Goal: Task Accomplishment & Management: Use online tool/utility

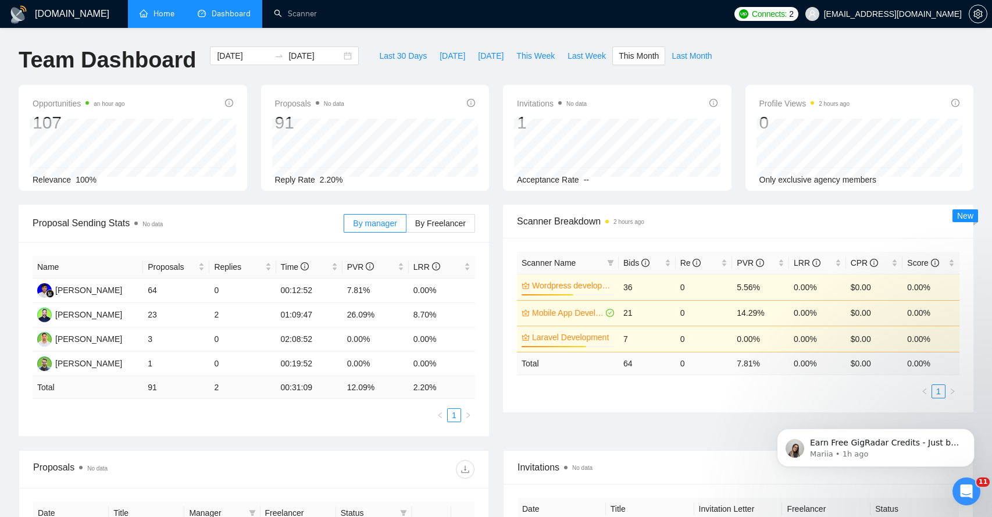
click at [174, 12] on link "Home" at bounding box center [156, 14] width 35 height 10
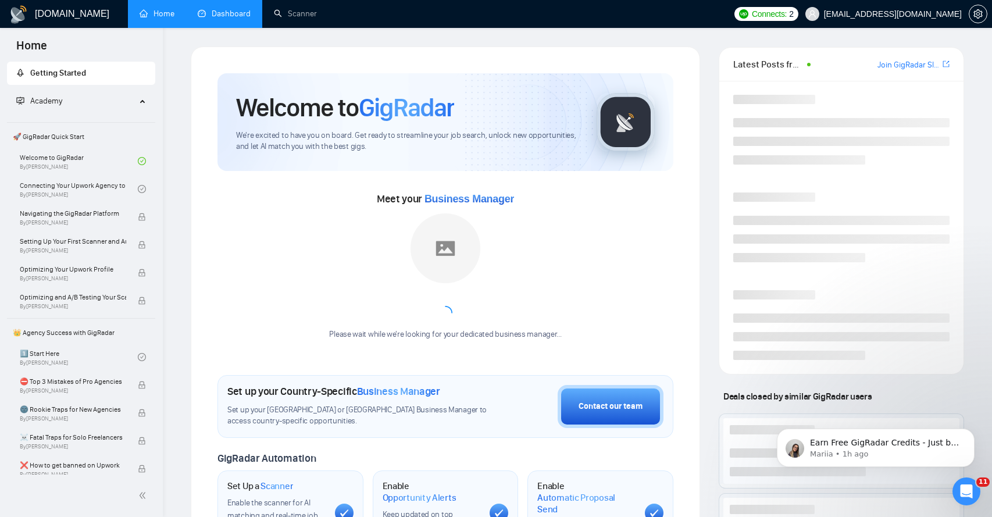
click at [220, 12] on link "Dashboard" at bounding box center [224, 14] width 53 height 10
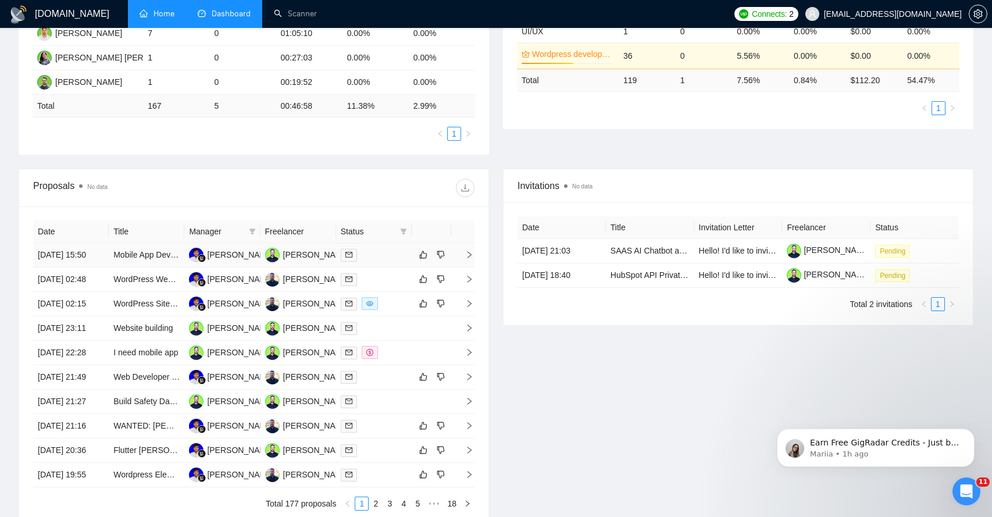
scroll to position [306, 0]
click at [162, 19] on link "Home" at bounding box center [156, 14] width 35 height 10
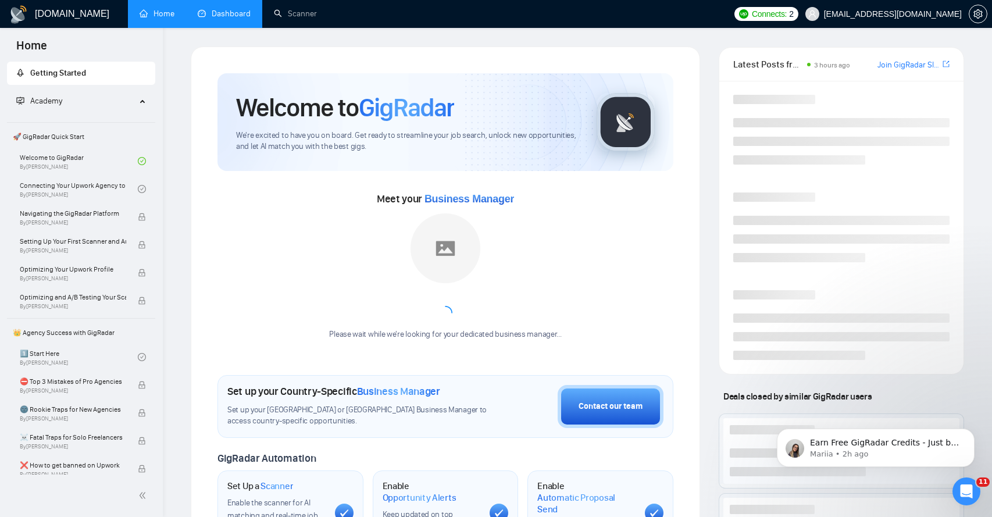
click at [219, 18] on link "Dashboard" at bounding box center [224, 14] width 53 height 10
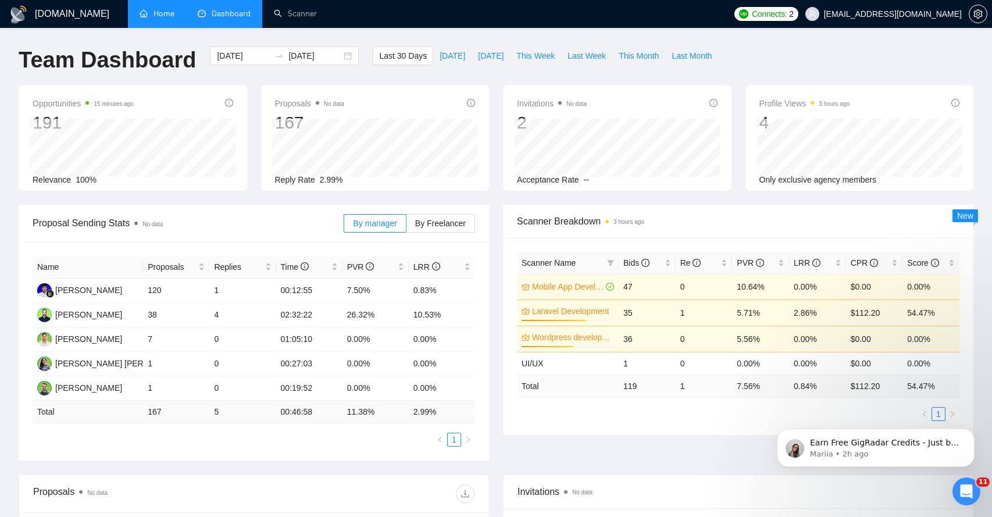
click at [167, 12] on link "Home" at bounding box center [156, 14] width 35 height 10
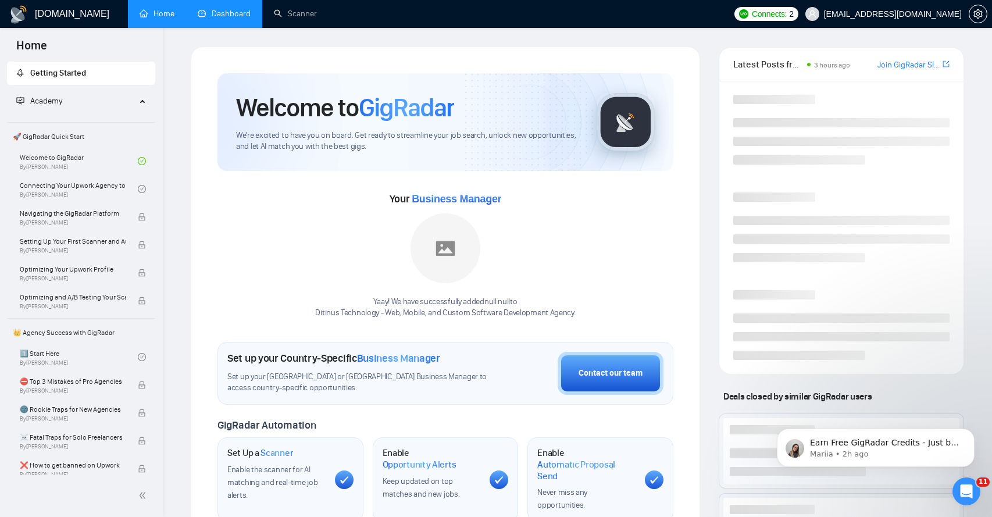
click at [209, 12] on link "Dashboard" at bounding box center [224, 14] width 53 height 10
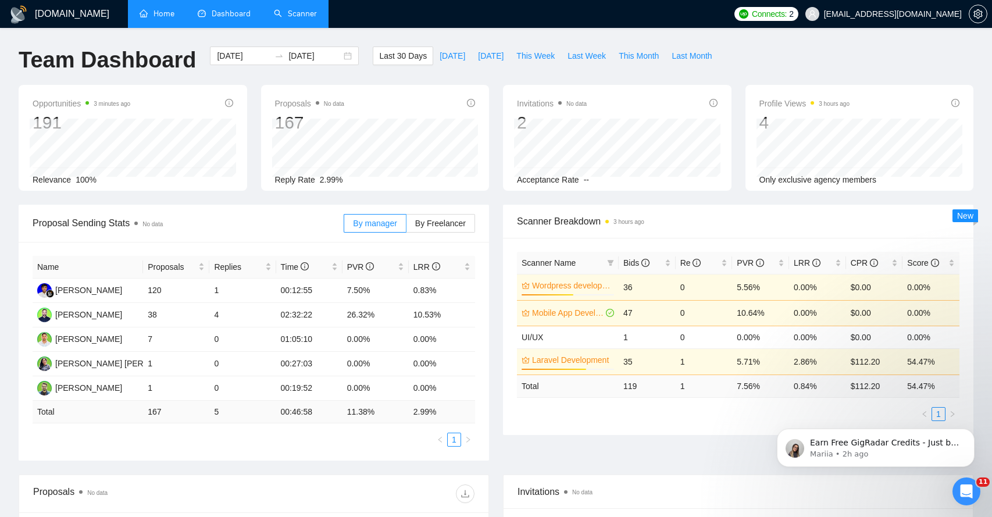
click at [299, 19] on link "Scanner" at bounding box center [295, 14] width 43 height 10
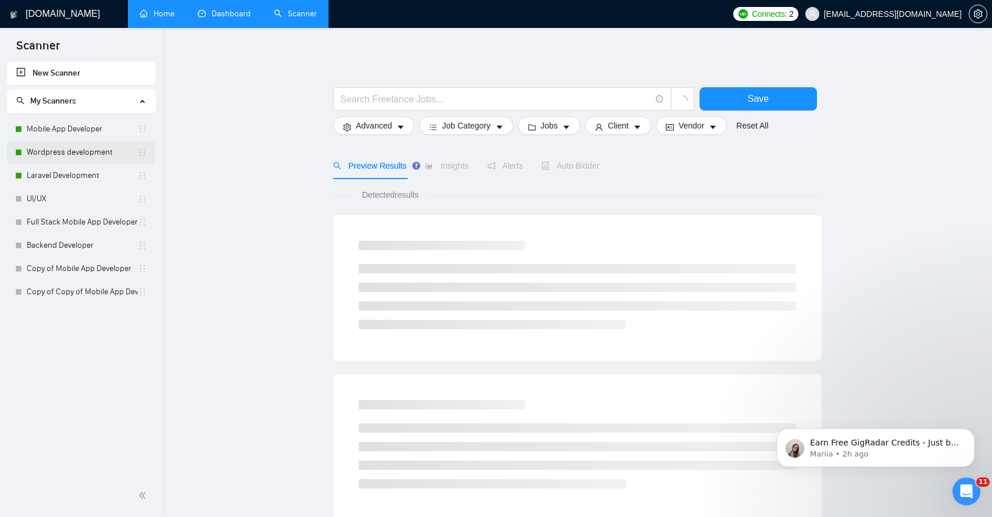
click at [106, 151] on link "Wordpress development" at bounding box center [82, 152] width 111 height 23
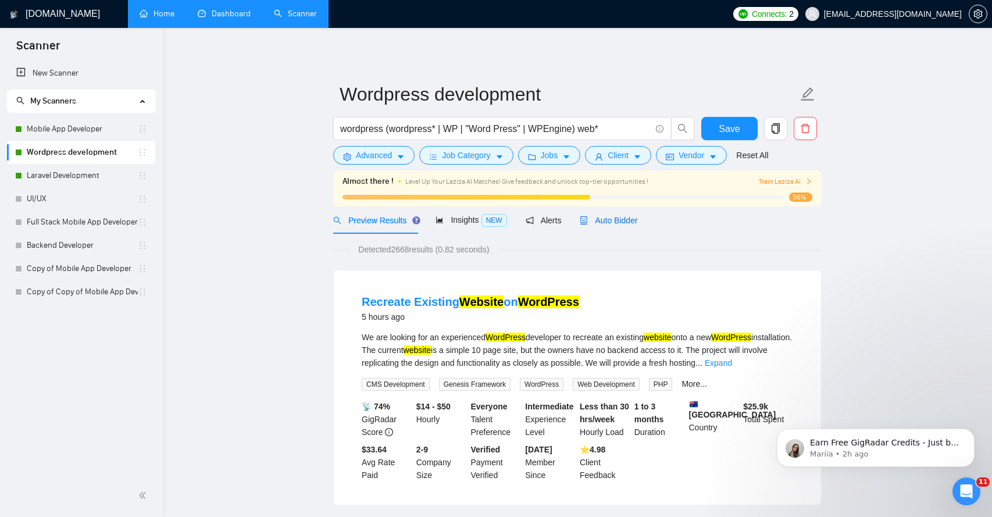
click at [629, 221] on span "Auto Bidder" at bounding box center [608, 220] width 58 height 9
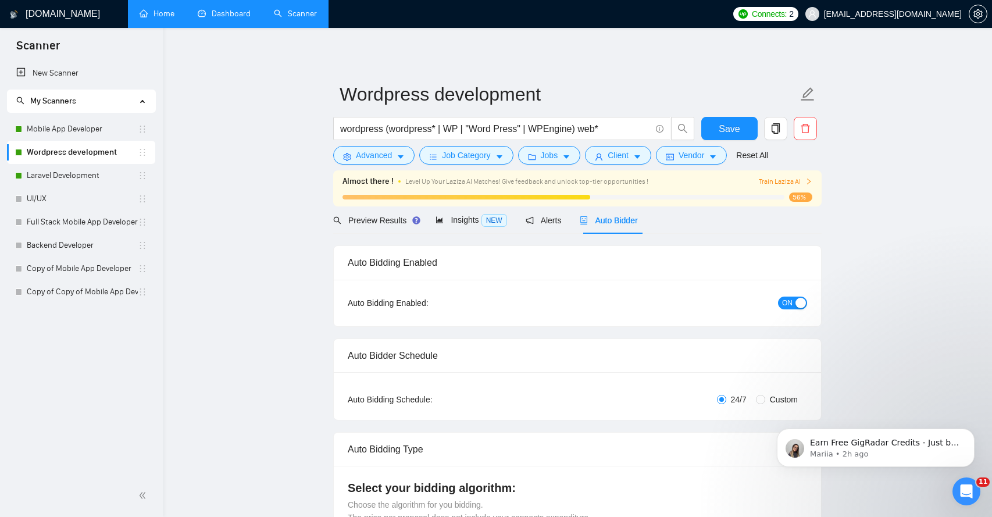
radio input "false"
radio input "true"
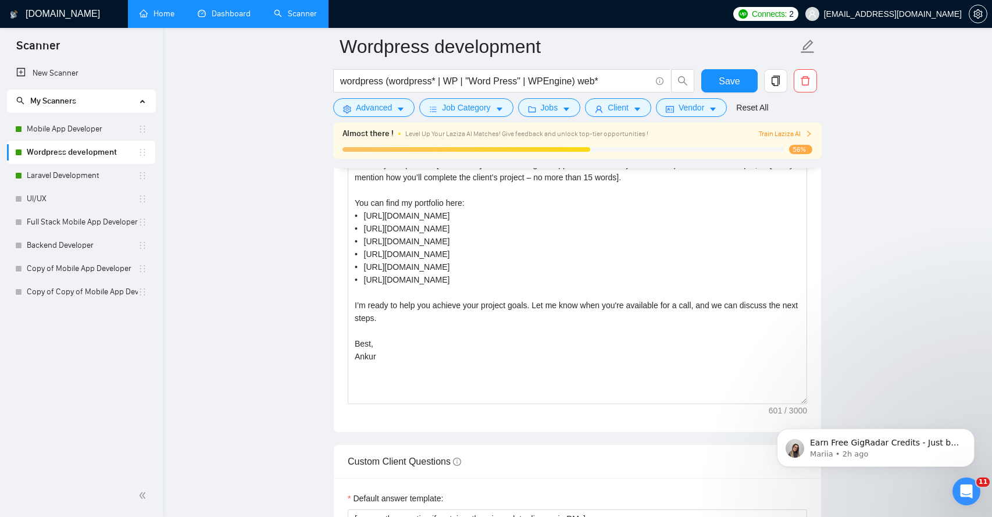
scroll to position [1407, 0]
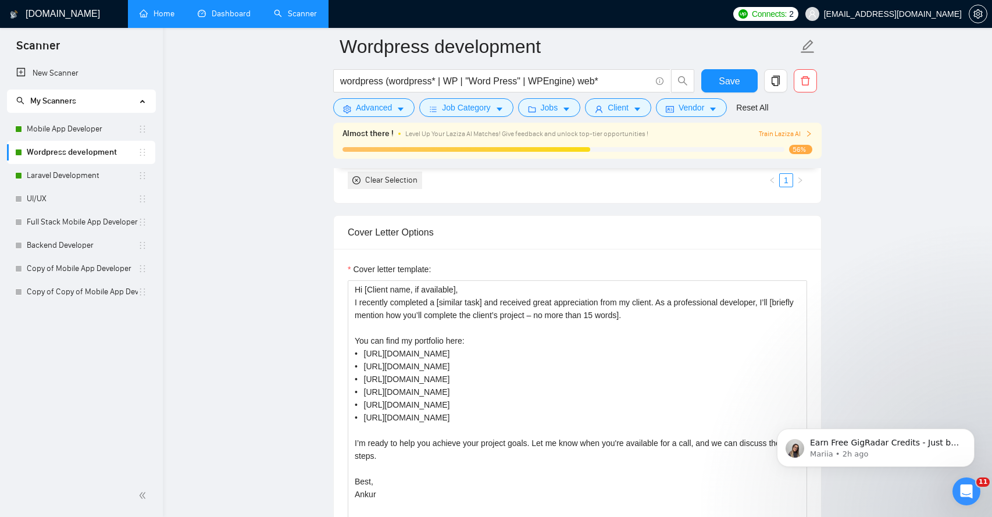
click at [362, 267] on label "Cover letter template:" at bounding box center [389, 269] width 83 height 13
click at [362, 280] on textarea "Hi [Client name, if available], I recently completed a [similar task] and recei…" at bounding box center [577, 411] width 459 height 262
drag, startPoint x: 362, startPoint y: 267, endPoint x: 423, endPoint y: 267, distance: 61.0
click at [423, 267] on label "Cover letter template:" at bounding box center [389, 269] width 83 height 13
click at [423, 280] on textarea "Hi [Client name, if available], I recently completed a [similar task] and recei…" at bounding box center [577, 411] width 459 height 262
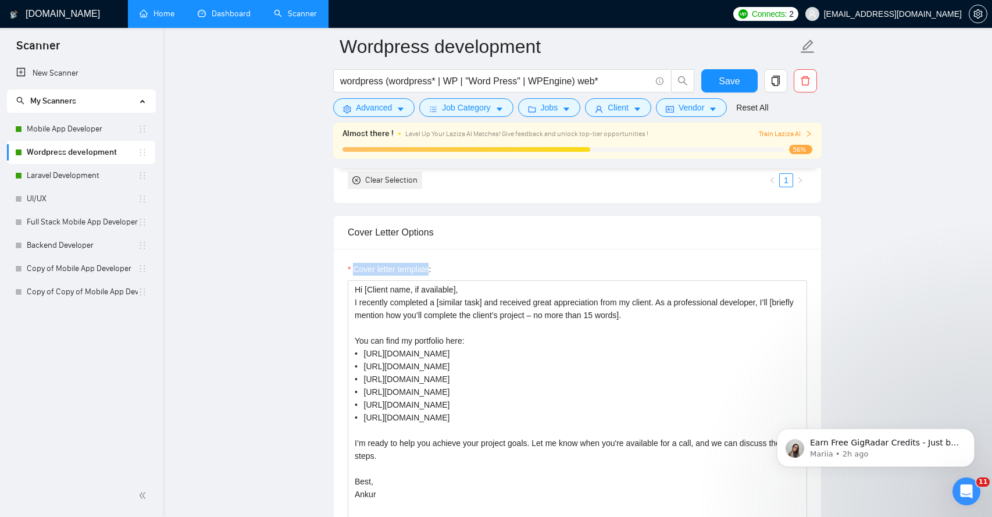
copy label "Cover letter template"
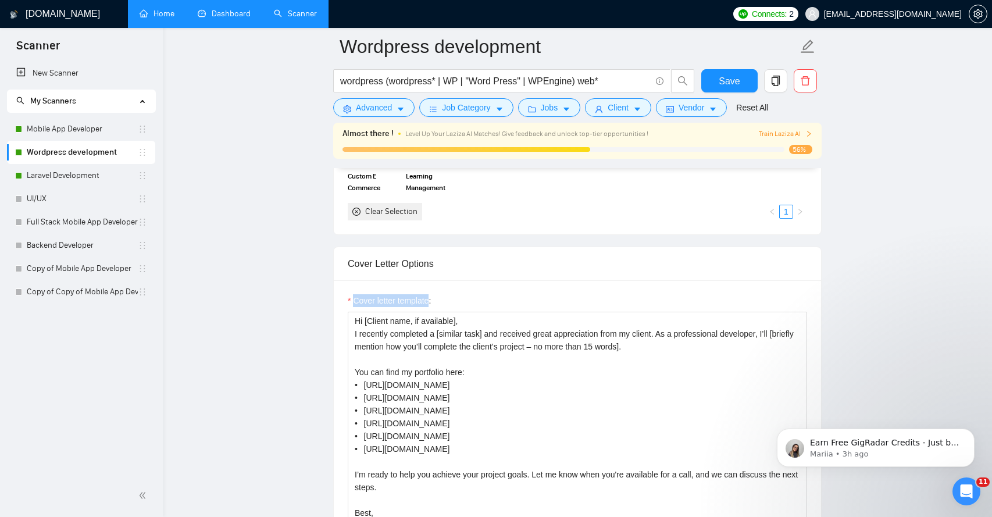
scroll to position [1440, 0]
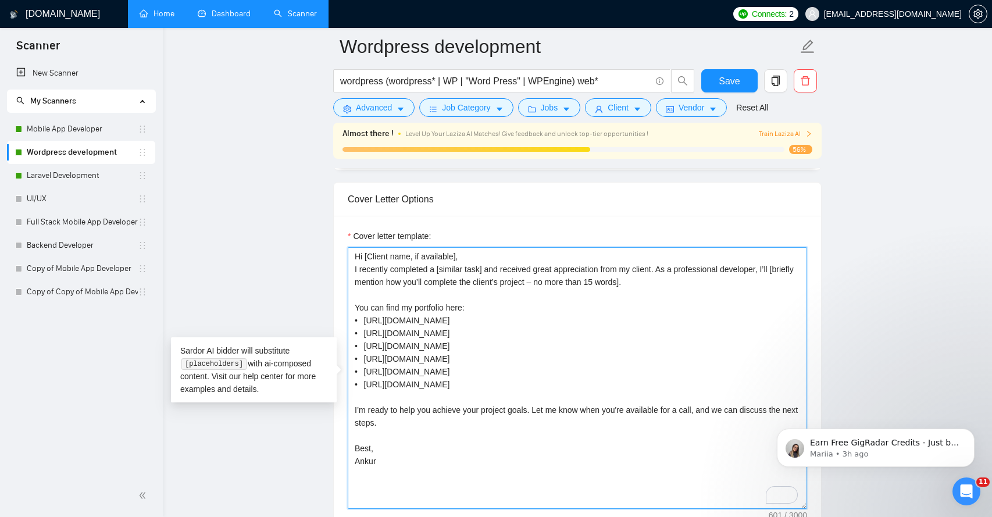
drag, startPoint x: 400, startPoint y: 424, endPoint x: 345, endPoint y: 274, distance: 160.1
click at [345, 274] on div "Cover letter template: Hi [Client name, if available], I recently completed a […" at bounding box center [577, 376] width 487 height 321
click at [407, 450] on textarea "Hi [Client name, if available], I recently completed a [similar task] and recei…" at bounding box center [577, 378] width 459 height 262
drag, startPoint x: 681, startPoint y: 284, endPoint x: 350, endPoint y: 264, distance: 330.7
click at [350, 264] on div "Cover Letter Options Cover letter template: Hi [Client name, if available], I r…" at bounding box center [577, 359] width 488 height 355
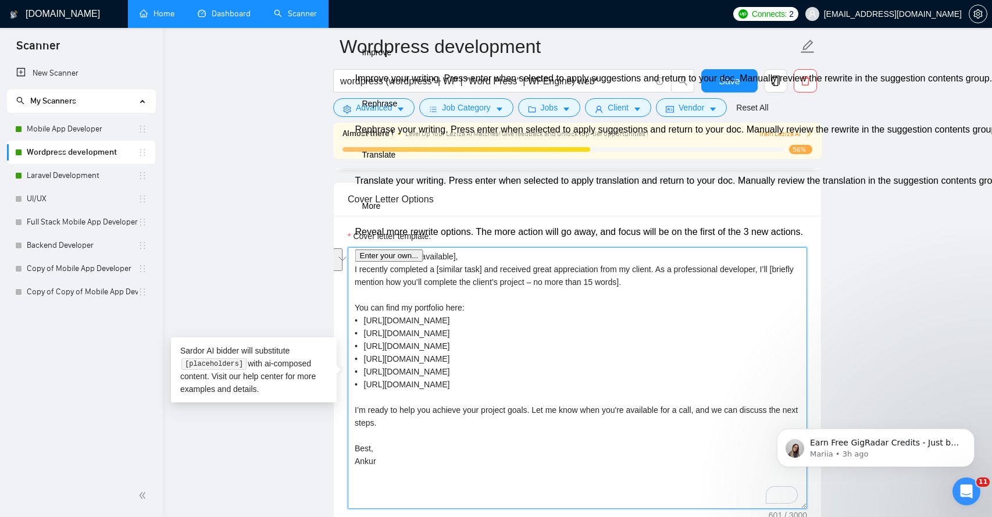
paste textarea "Hi [Client's Name], I came across your project and would love to help you build…"
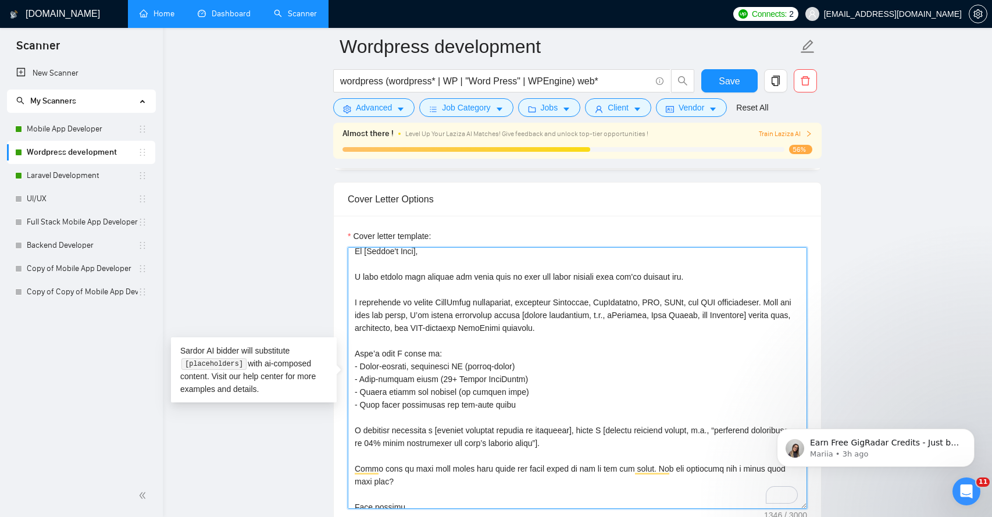
scroll to position [0, 0]
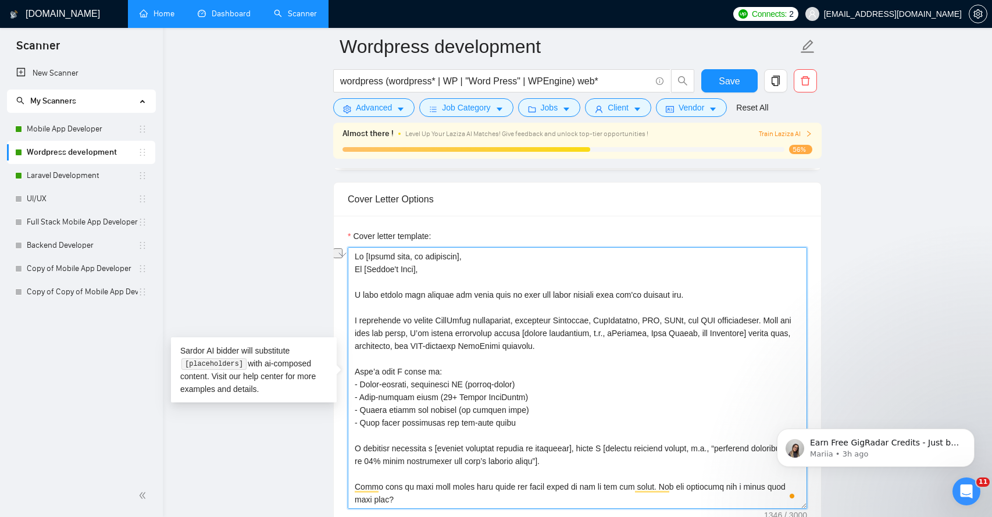
drag, startPoint x: 423, startPoint y: 269, endPoint x: 351, endPoint y: 271, distance: 72.1
click at [350, 271] on div "Cover Letter Options Cover letter template:" at bounding box center [577, 359] width 488 height 355
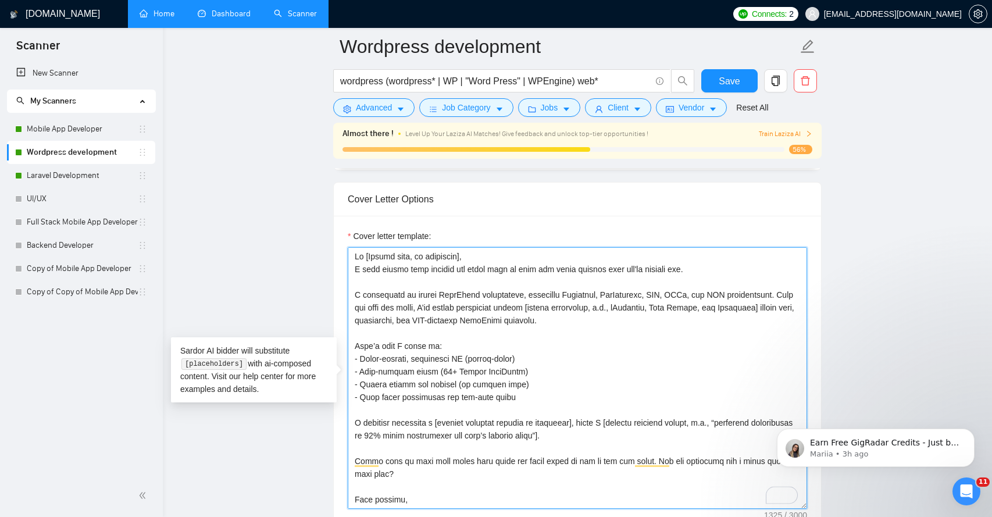
scroll to position [4, 0]
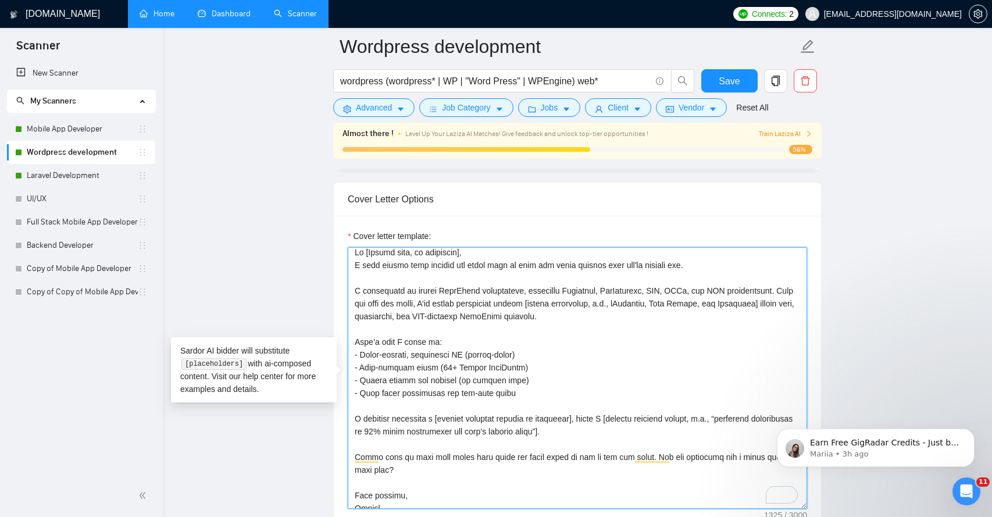
click at [387, 266] on textarea "Cover letter template:" at bounding box center [577, 378] width 459 height 262
click at [403, 281] on textarea "Cover letter template:" at bounding box center [577, 378] width 459 height 262
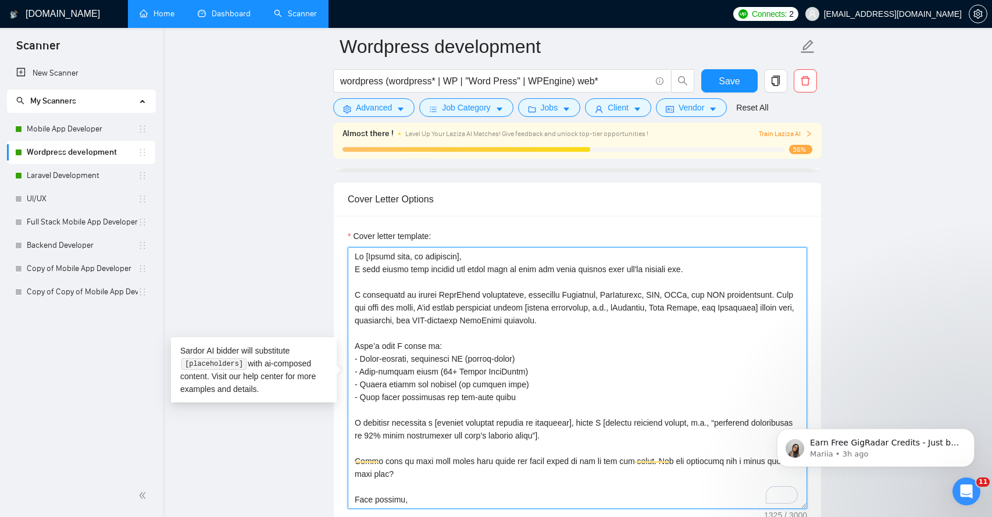
scroll to position [0, 0]
click at [372, 269] on textarea "Cover letter template:" at bounding box center [577, 378] width 459 height 262
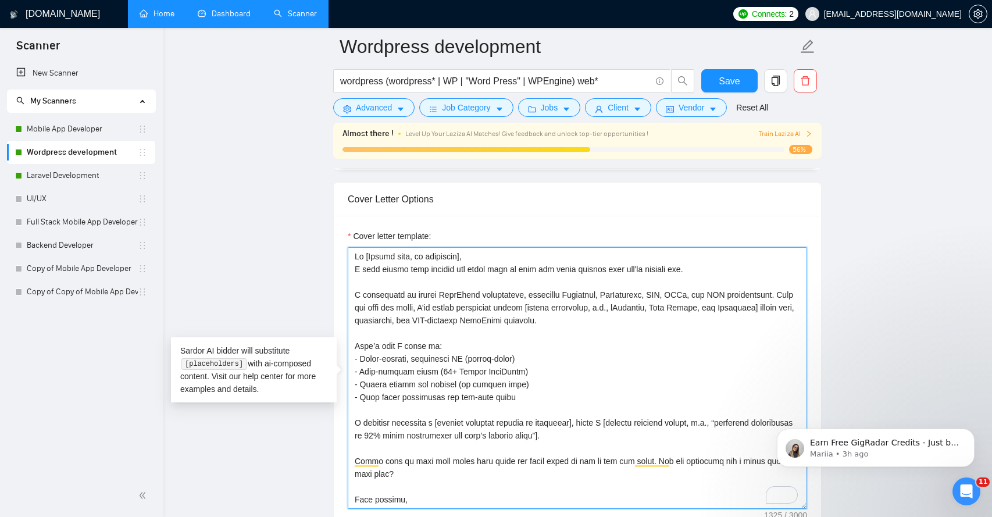
click at [372, 269] on textarea "Cover letter template:" at bounding box center [577, 378] width 459 height 262
paste textarea "Your project sounds like a great fit for my skill set, and I’d love to collabor…"
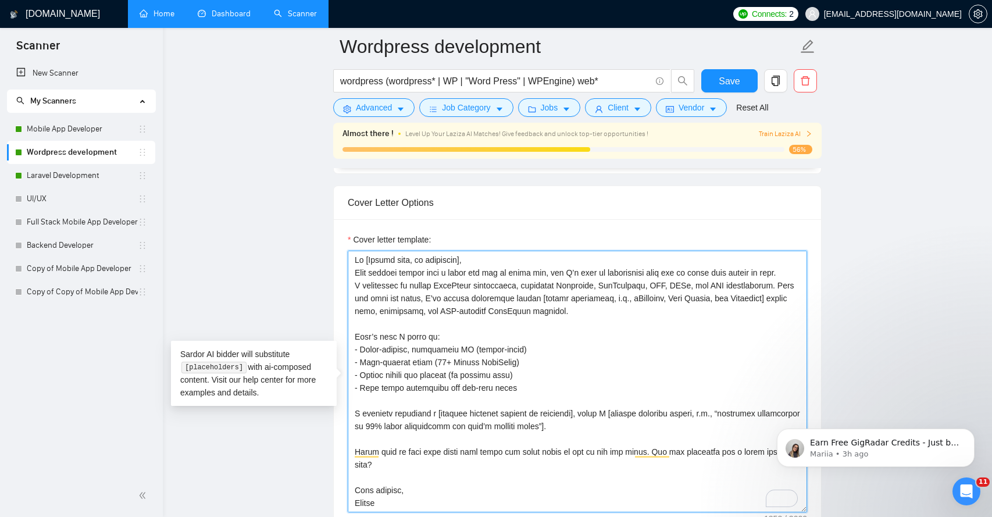
scroll to position [1434, 0]
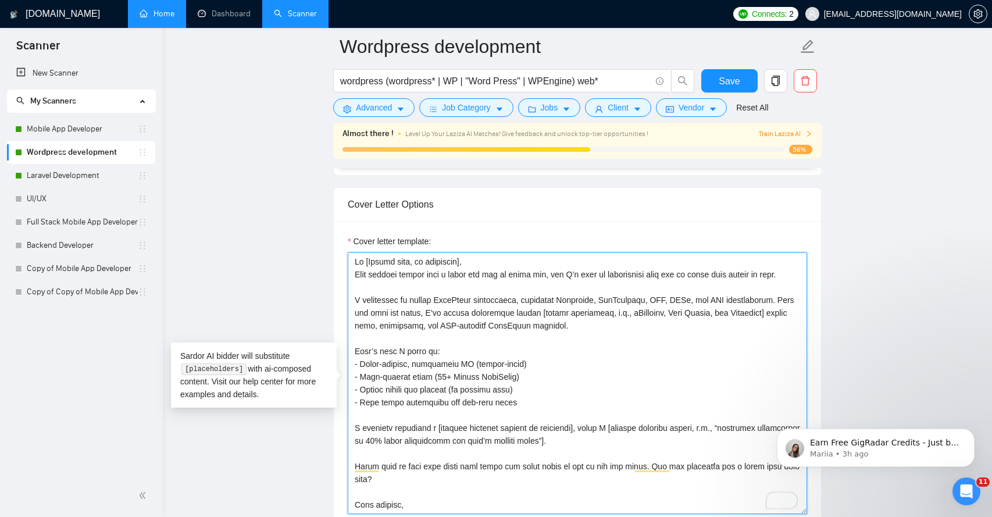
click at [596, 273] on textarea "Cover letter template:" at bounding box center [577, 383] width 459 height 262
paste textarea "I’ve gone through your project details and would love to help you build a fast,…"
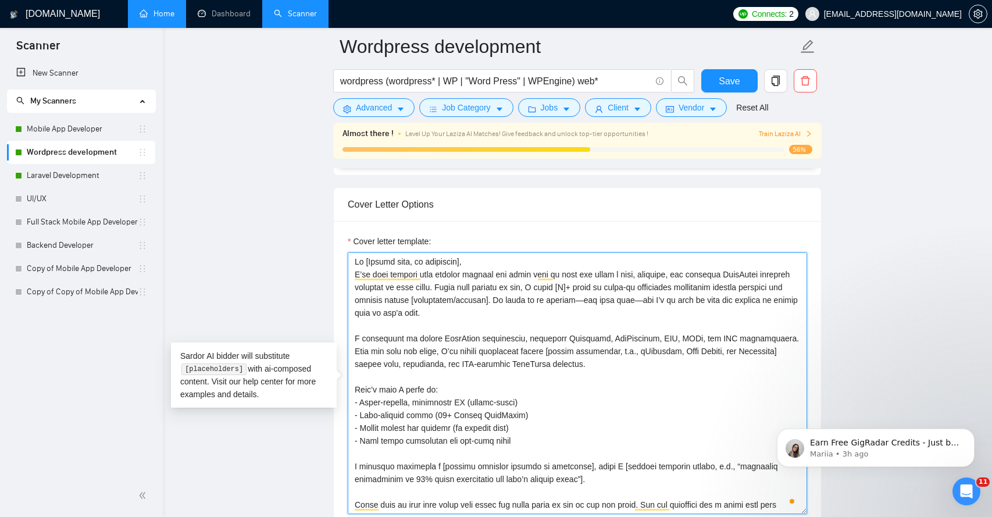
click at [566, 288] on textarea "Cover letter template:" at bounding box center [577, 383] width 459 height 262
click at [568, 288] on textarea "Cover letter template:" at bounding box center [577, 383] width 459 height 262
click at [584, 334] on textarea "Cover letter template:" at bounding box center [577, 383] width 459 height 262
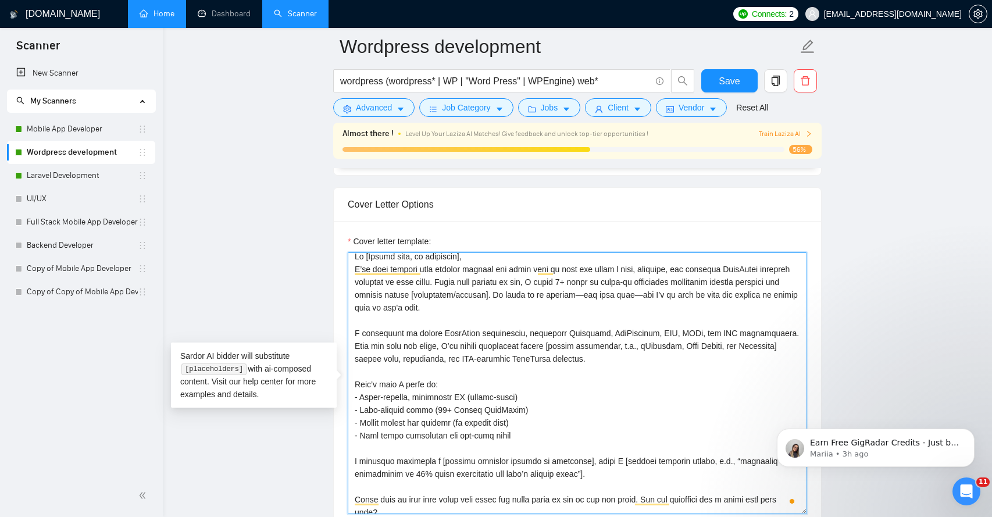
scroll to position [0, 0]
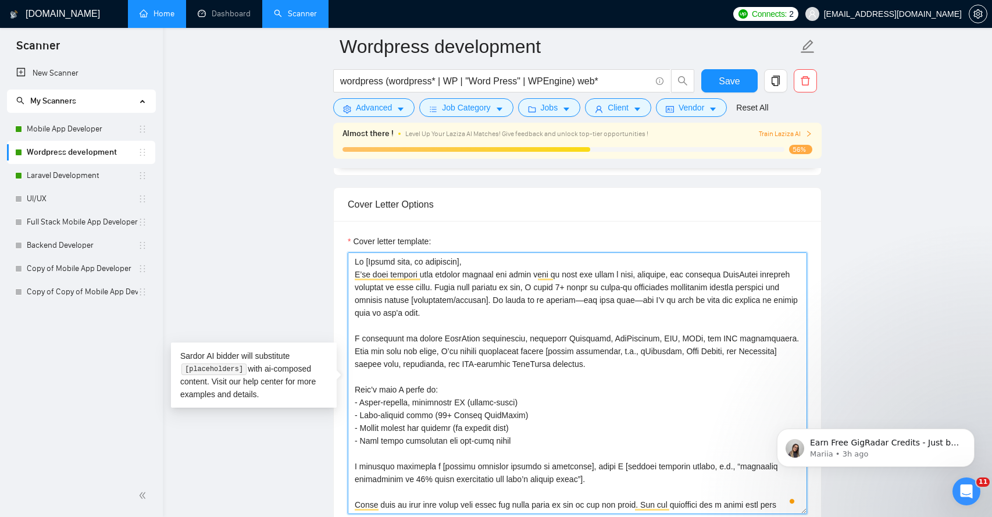
click at [478, 290] on textarea "Cover letter template:" at bounding box center [577, 383] width 459 height 262
click at [521, 312] on textarea "Cover letter template:" at bounding box center [577, 383] width 459 height 262
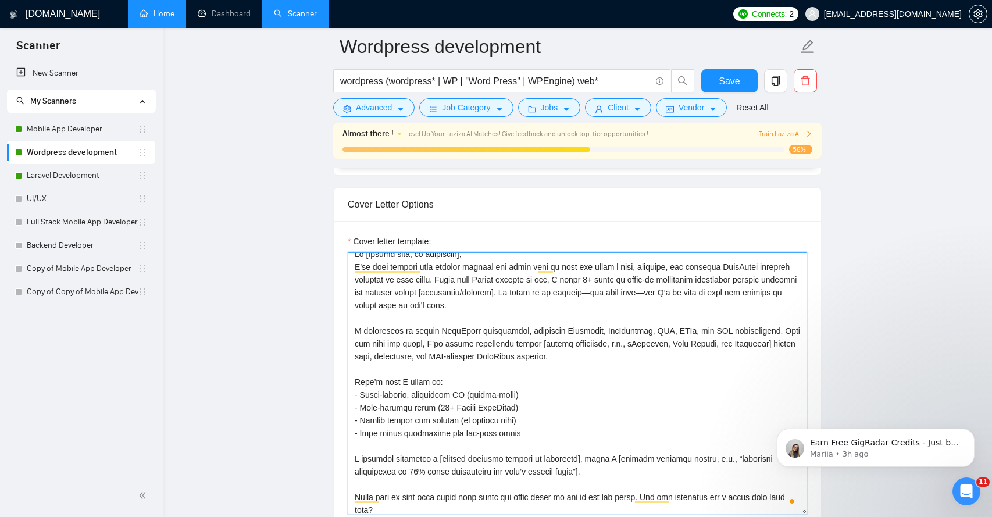
scroll to position [2, 0]
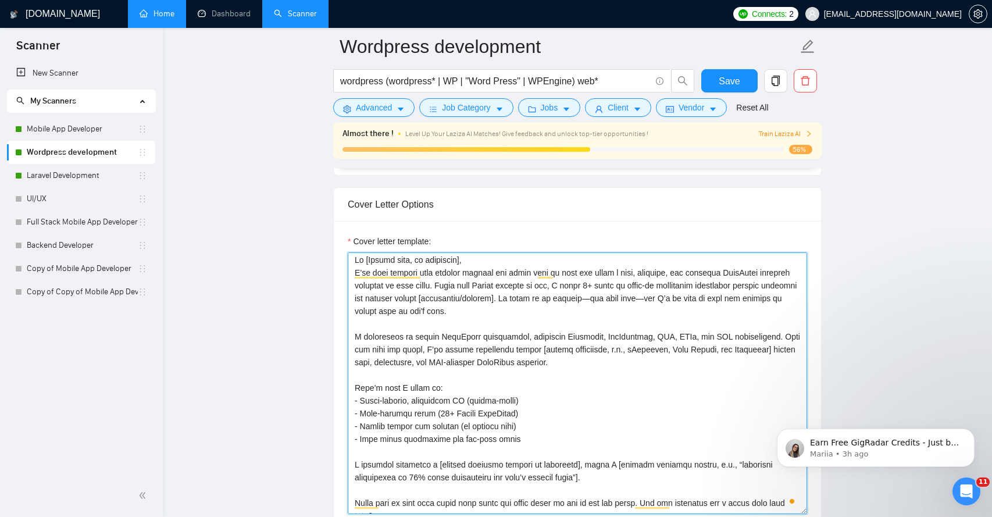
click at [620, 300] on textarea "Cover letter template:" at bounding box center [577, 383] width 459 height 262
click at [674, 302] on textarea "Cover letter template:" at bounding box center [577, 383] width 459 height 262
click at [610, 334] on textarea "Cover letter template:" at bounding box center [577, 383] width 459 height 262
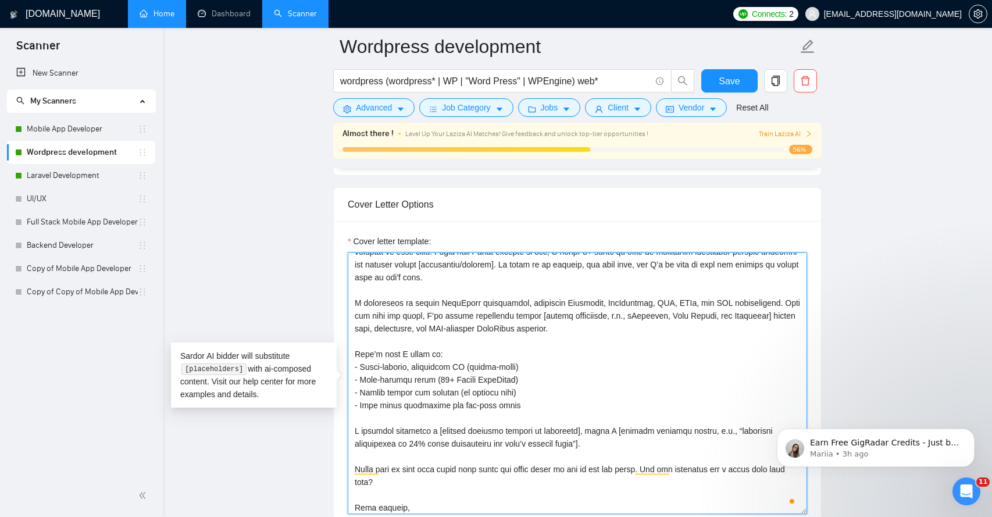
scroll to position [98, 0]
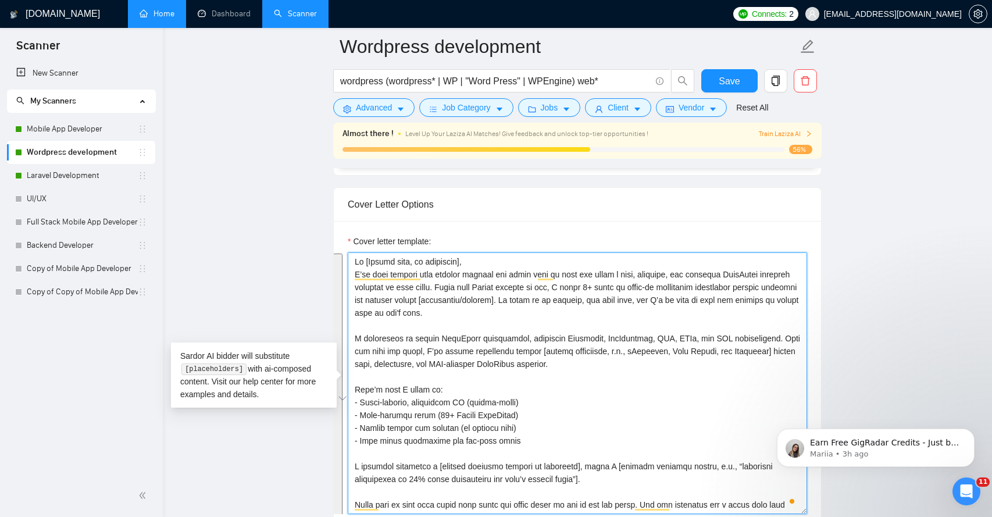
drag, startPoint x: 391, startPoint y: 442, endPoint x: 352, endPoint y: 274, distance: 173.0
click at [352, 274] on div "Cover Letter Options Cover letter template:" at bounding box center [577, 364] width 488 height 355
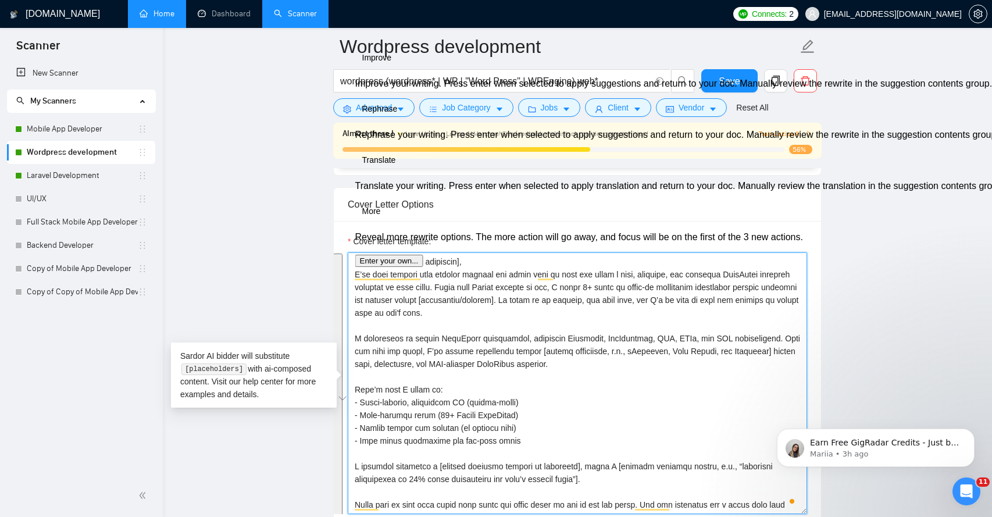
paste textarea "Hi [Client's Name], I’ve reviewed your project requirements and would love to h…"
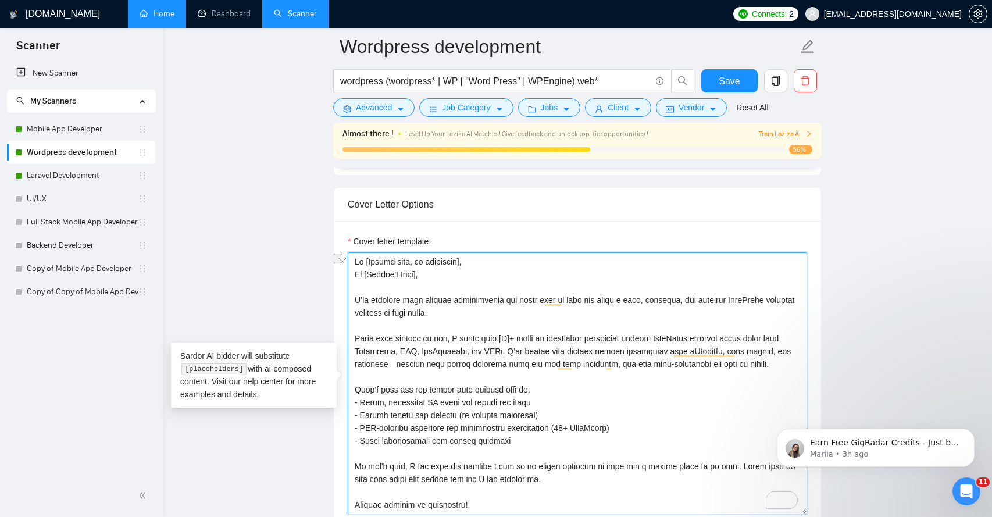
drag, startPoint x: 388, startPoint y: 284, endPoint x: 350, endPoint y: 277, distance: 38.0
click at [350, 277] on div "Cover Letter Options Cover letter template:" at bounding box center [577, 364] width 488 height 355
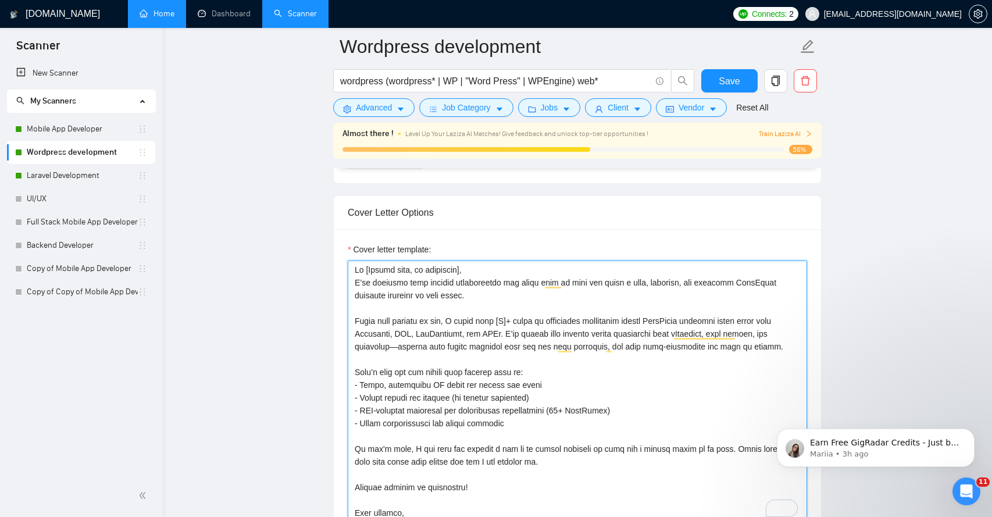
click at [355, 321] on textarea "Cover letter template:" at bounding box center [577, 391] width 459 height 262
click at [503, 323] on textarea "Cover letter template:" at bounding box center [577, 391] width 459 height 262
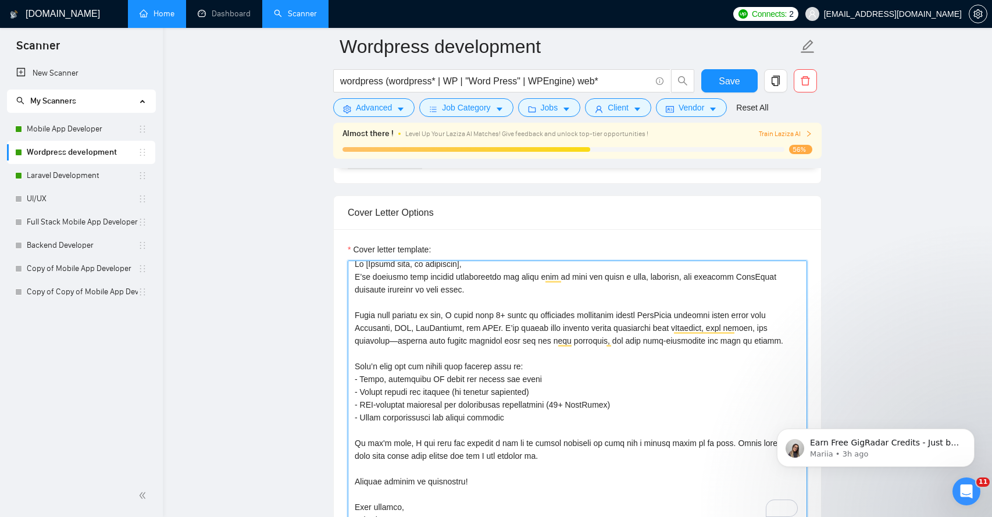
scroll to position [12, 0]
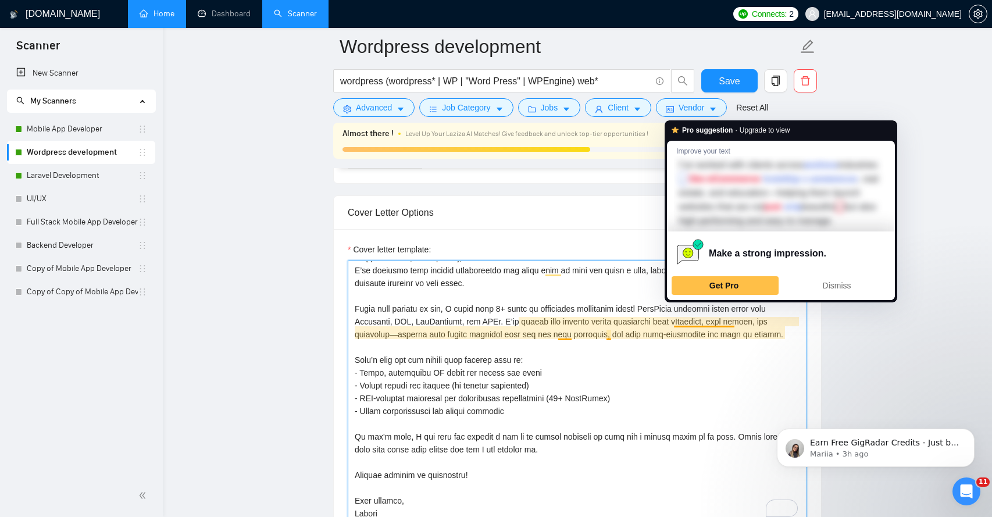
click at [704, 352] on textarea "Cover letter template:" at bounding box center [577, 391] width 459 height 262
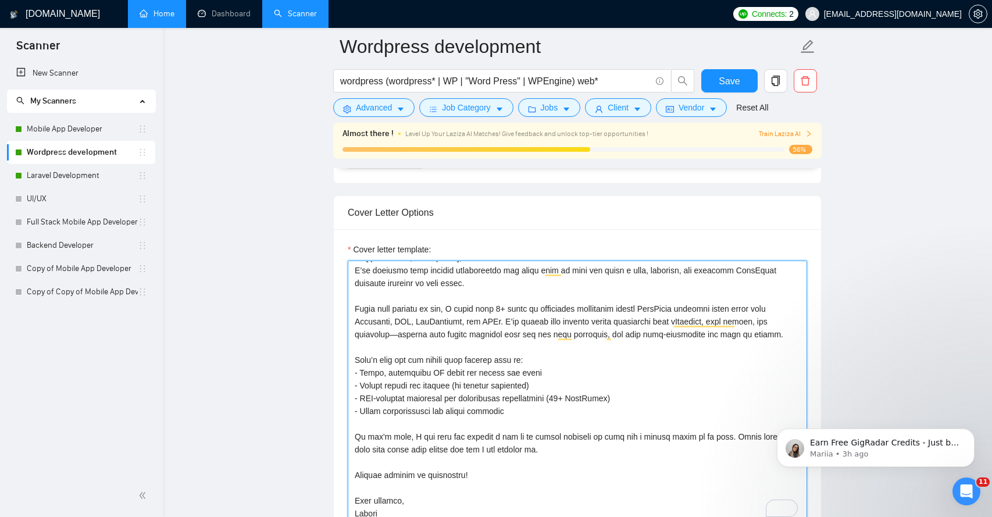
click at [396, 335] on textarea "Cover letter template:" at bounding box center [577, 391] width 459 height 262
click at [395, 335] on textarea "Cover letter template:" at bounding box center [577, 391] width 459 height 262
click at [392, 335] on textarea "Cover letter template:" at bounding box center [577, 391] width 459 height 262
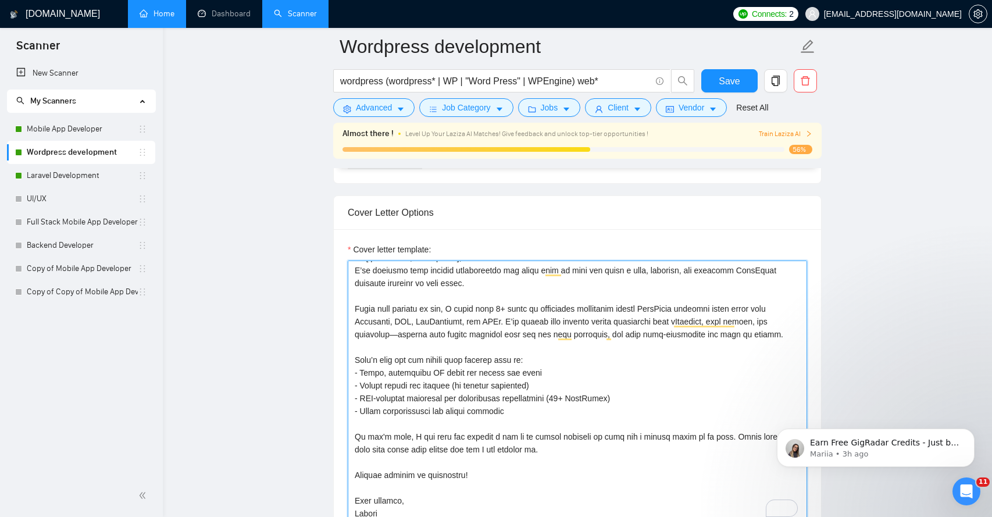
click at [392, 335] on textarea "Cover letter template:" at bounding box center [577, 391] width 459 height 262
click at [739, 323] on textarea "Cover letter template:" at bounding box center [577, 391] width 459 height 262
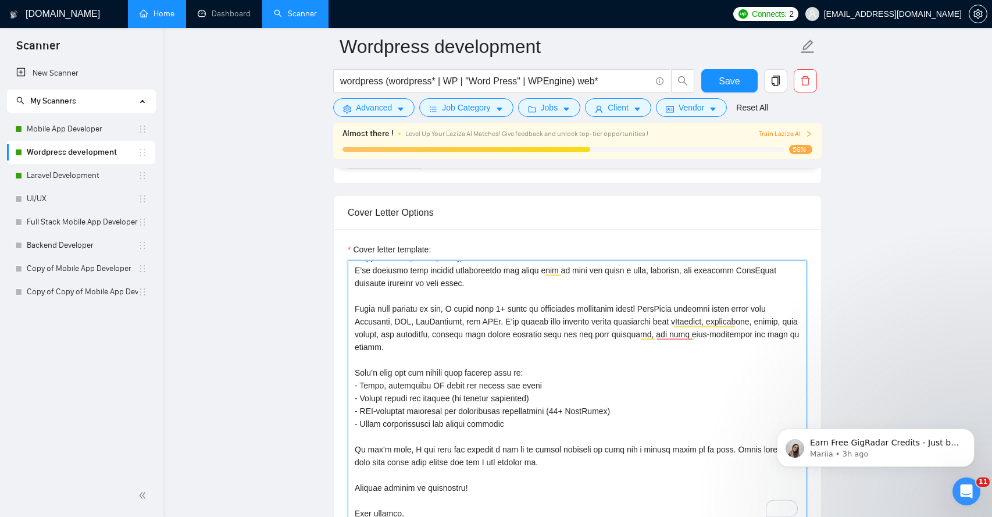
click at [456, 357] on textarea "Cover letter template:" at bounding box center [577, 391] width 459 height 262
click at [704, 365] on textarea "Cover letter template:" at bounding box center [577, 391] width 459 height 262
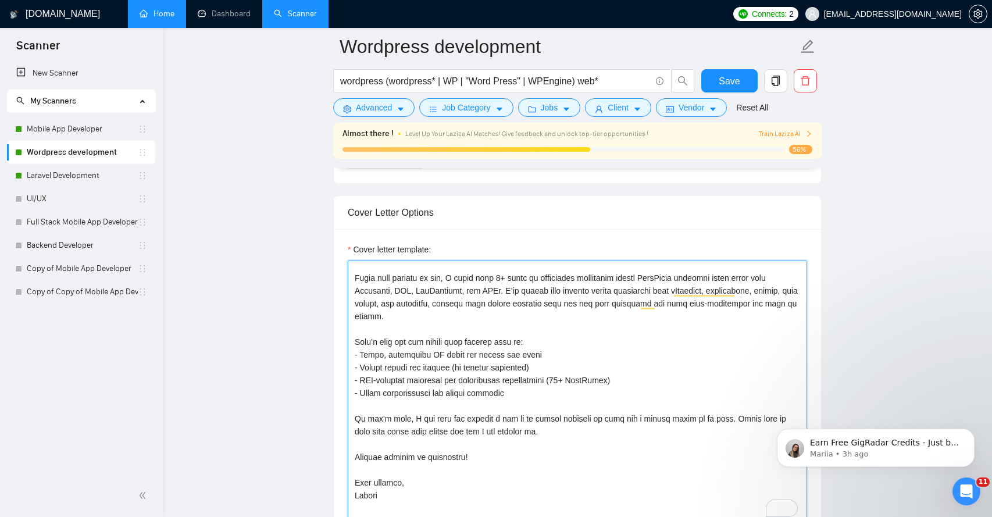
scroll to position [45, 0]
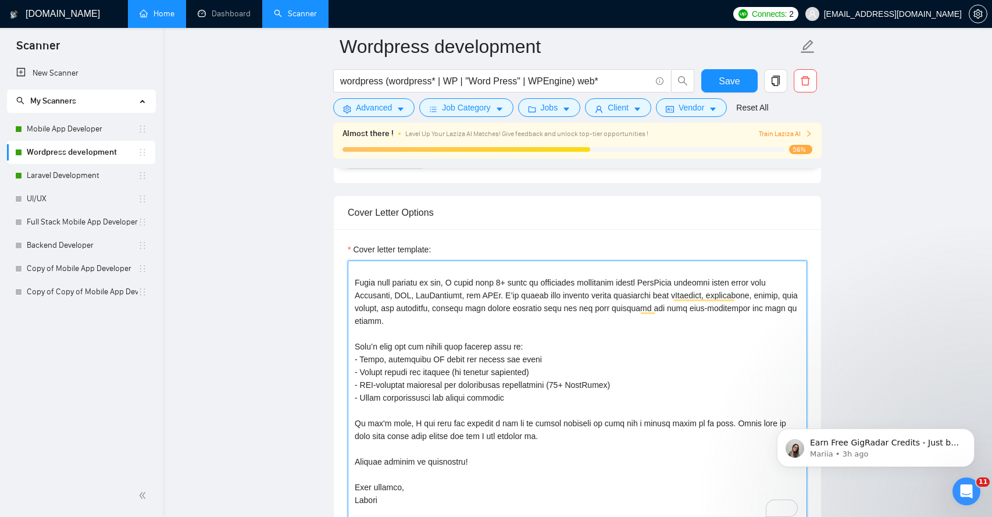
click at [393, 371] on textarea "Cover letter template:" at bounding box center [577, 391] width 459 height 262
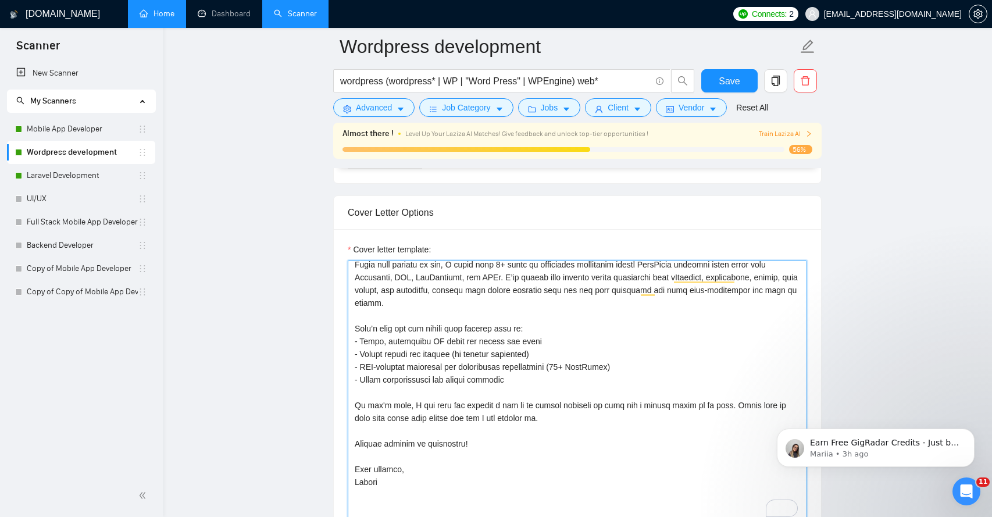
click at [386, 368] on textarea "Cover letter template:" at bounding box center [577, 391] width 459 height 262
click at [389, 380] on textarea "Cover letter template:" at bounding box center [577, 391] width 459 height 262
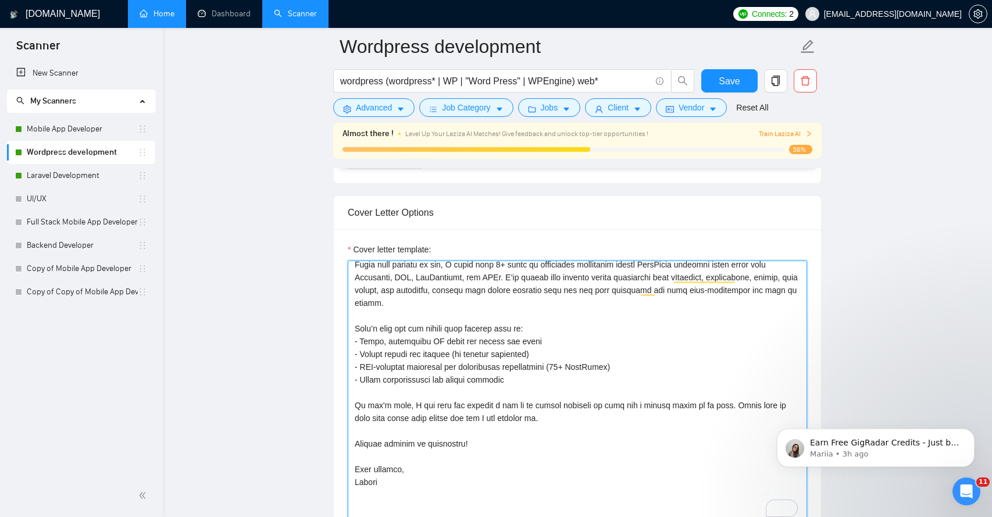
click at [389, 380] on textarea "Cover letter template:" at bounding box center [577, 391] width 459 height 262
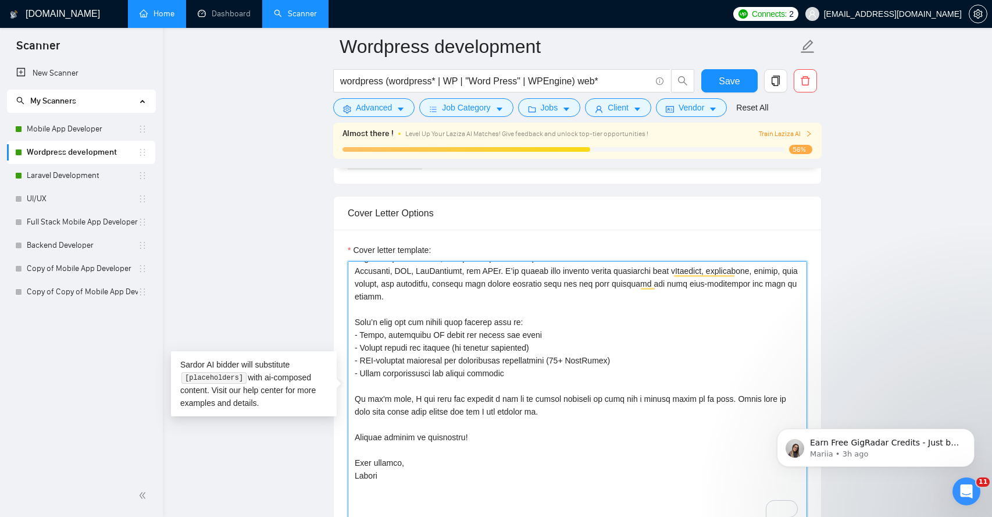
scroll to position [27, 0]
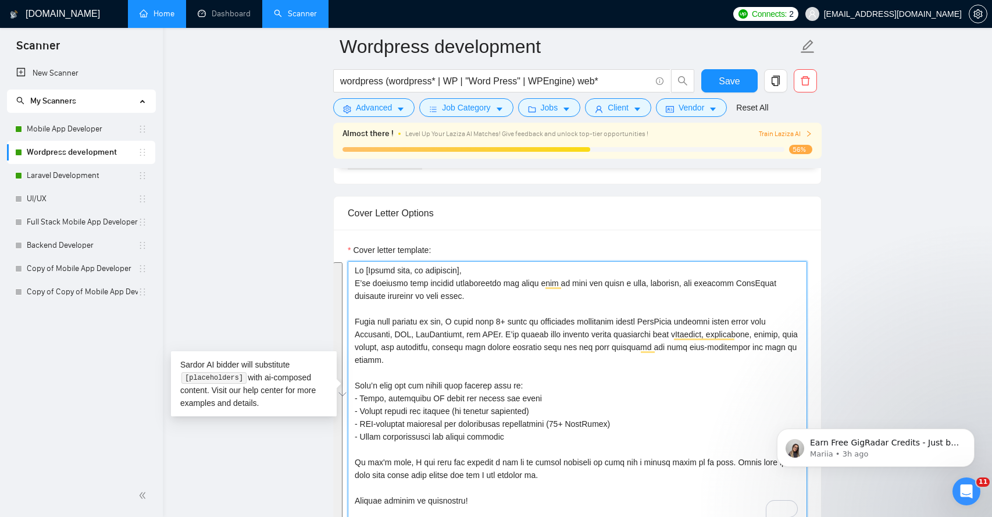
drag, startPoint x: 388, startPoint y: 465, endPoint x: 350, endPoint y: 279, distance: 189.8
click at [350, 281] on div "Cover Letter Options Cover letter template:" at bounding box center [577, 373] width 488 height 355
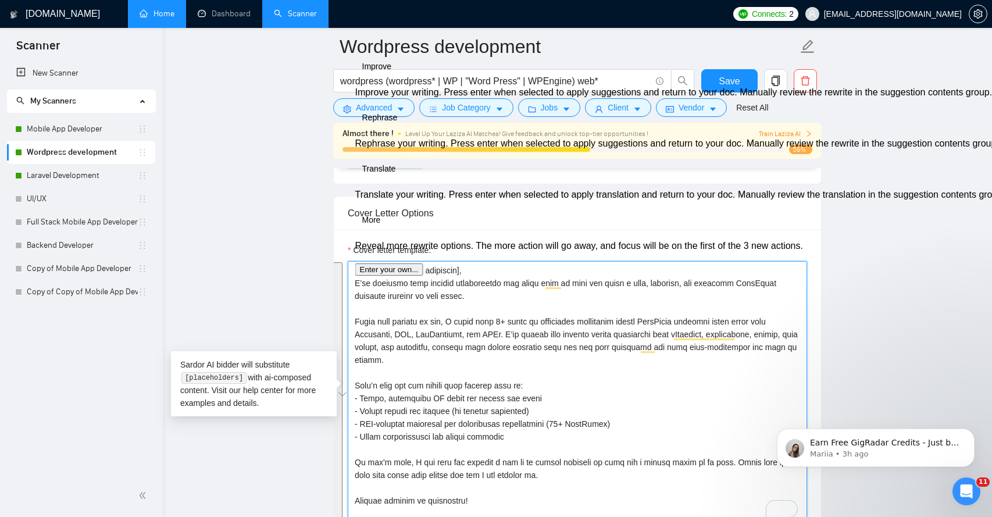
paste textarea "came across your project and would love to support you in bringing it to life w…"
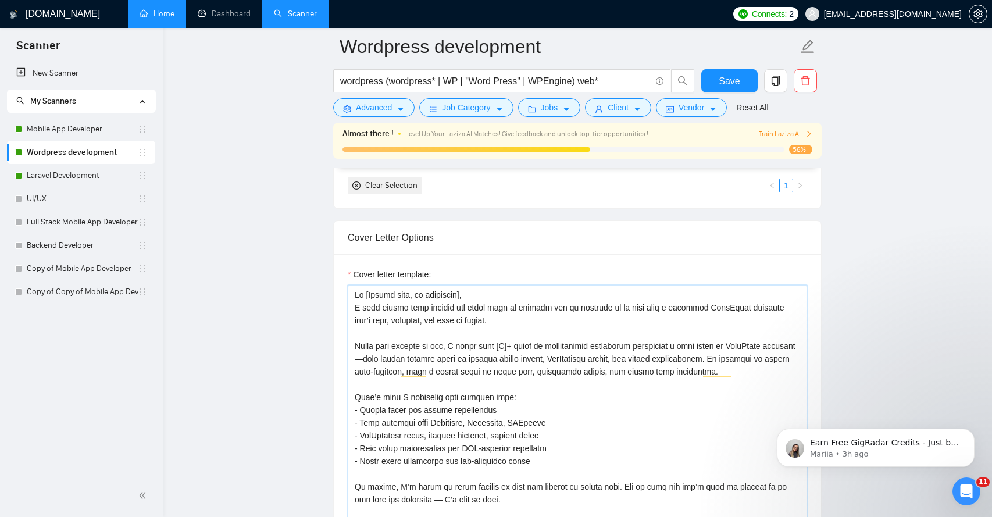
click at [395, 347] on textarea "Cover letter template:" at bounding box center [577, 416] width 459 height 262
click at [534, 346] on textarea "Cover letter template:" at bounding box center [577, 416] width 459 height 262
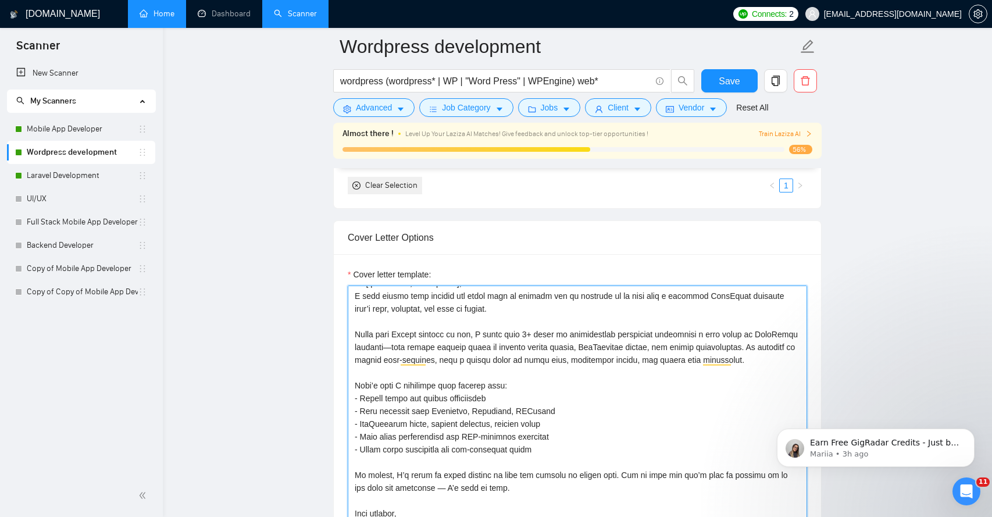
click at [389, 348] on textarea "Cover letter template:" at bounding box center [577, 416] width 459 height 262
click at [388, 348] on textarea "Cover letter template:" at bounding box center [577, 416] width 459 height 262
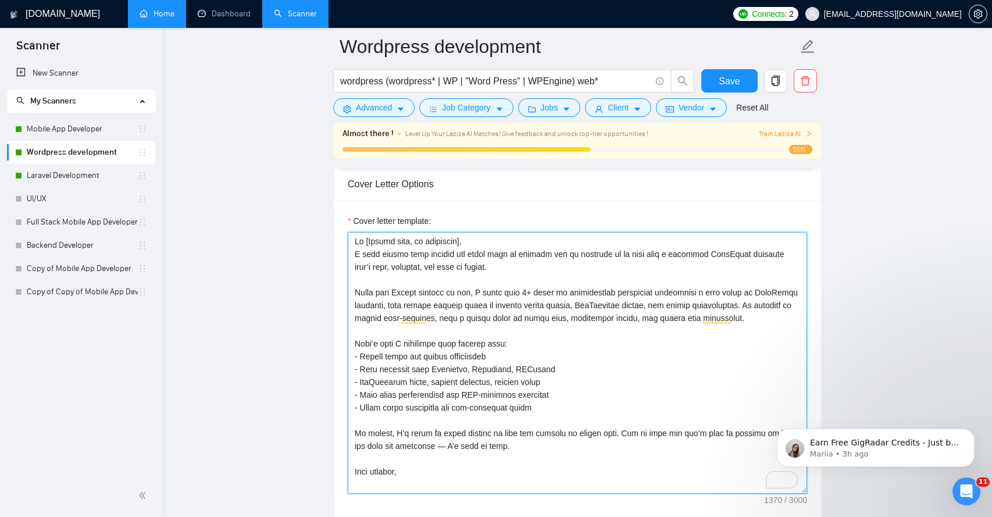
scroll to position [5, 0]
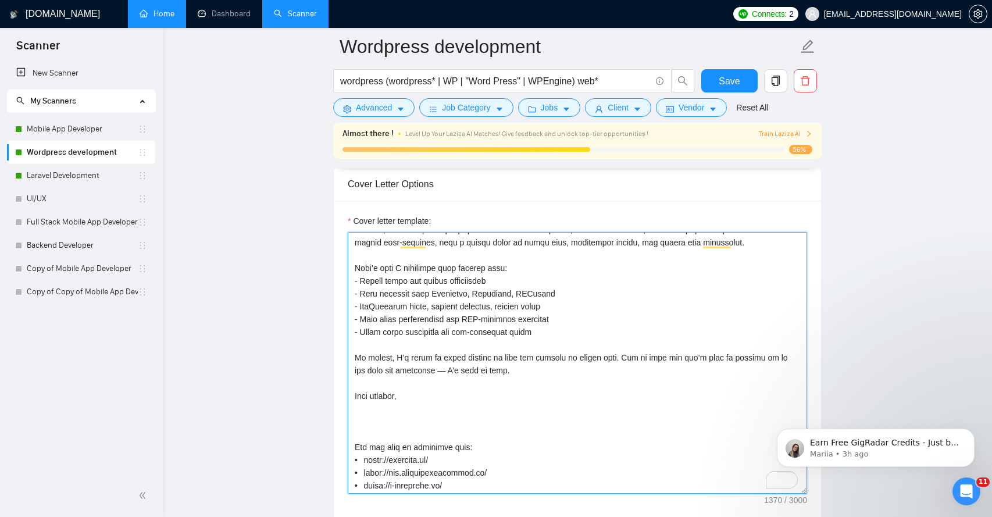
click at [454, 373] on textarea "Cover letter template:" at bounding box center [577, 363] width 459 height 262
click at [426, 410] on textarea "Cover letter template:" at bounding box center [577, 363] width 459 height 262
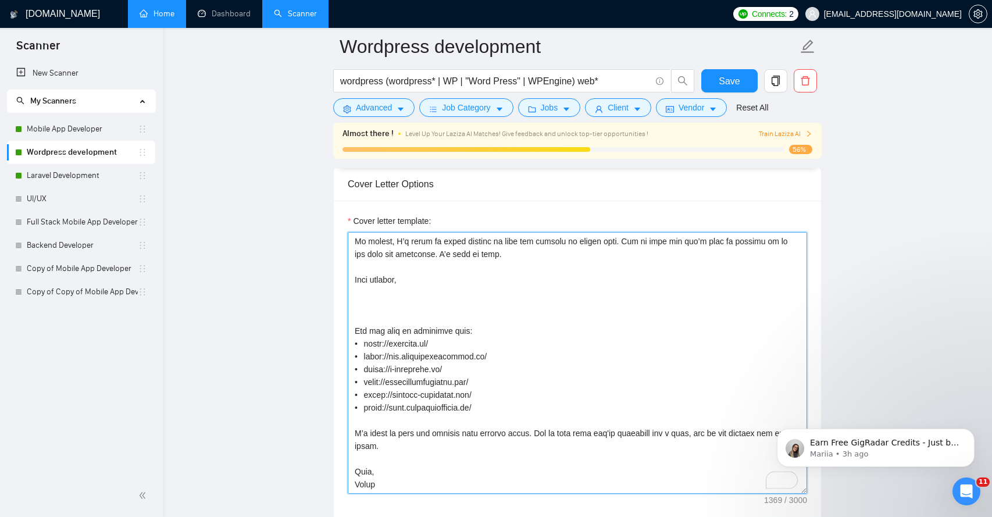
drag, startPoint x: 402, startPoint y: 442, endPoint x: 350, endPoint y: 271, distance: 178.5
click at [350, 270] on div "Cover Letter Options Cover letter template:" at bounding box center [577, 344] width 488 height 355
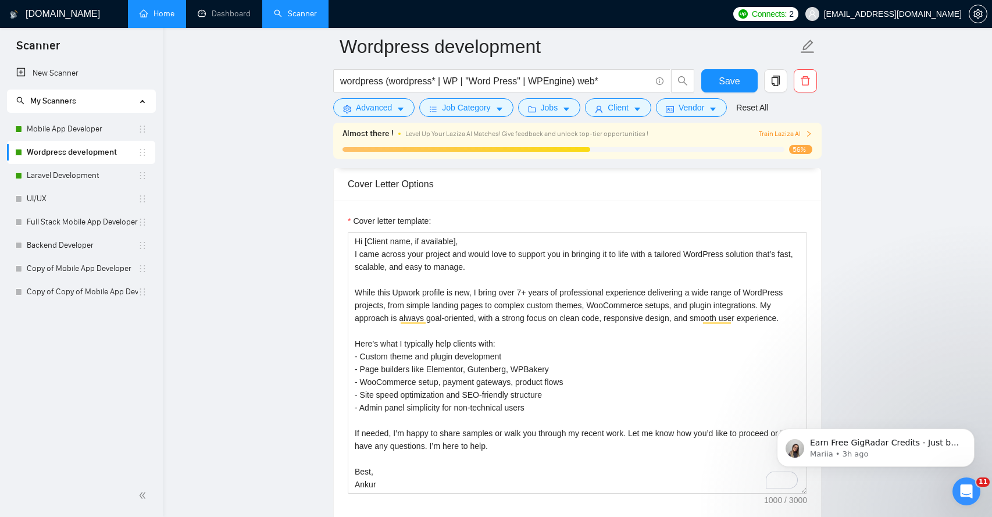
click at [301, 325] on main "Wordpress development wordpress (wordpress* | WP | "Word Press" | WPEngine) web…" at bounding box center [577, 342] width 792 height 3500
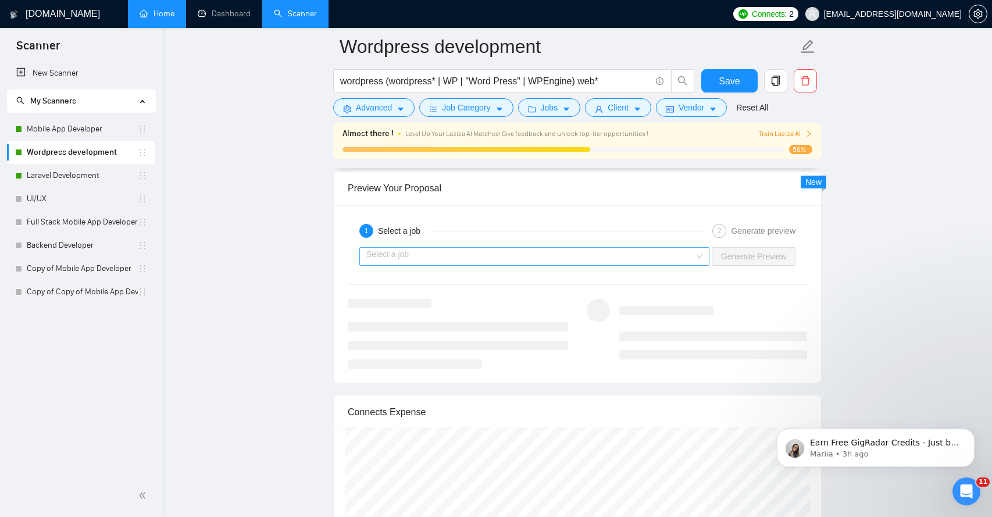
click at [666, 258] on input "search" at bounding box center [530, 256] width 328 height 17
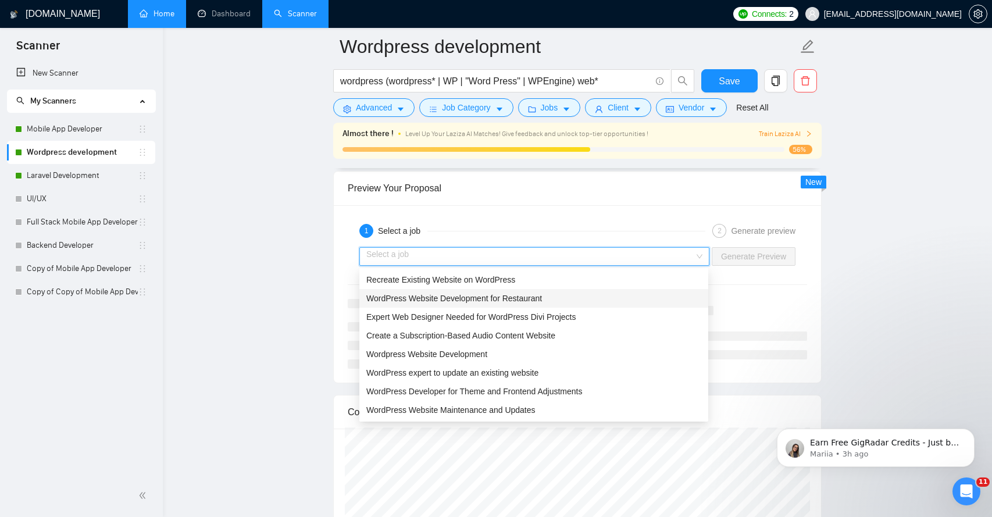
click at [484, 300] on span "WordPress Website Development for Restaurant" at bounding box center [454, 298] width 176 height 9
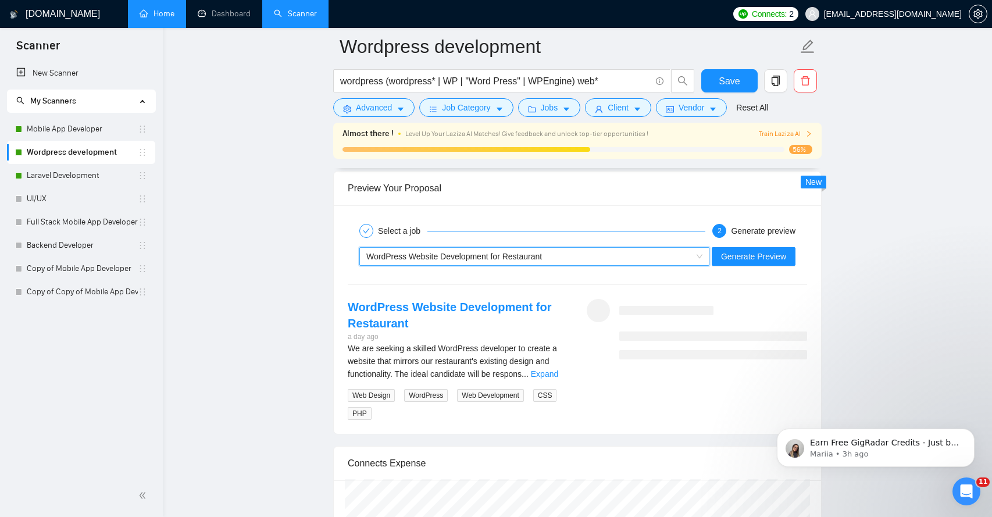
click at [767, 257] on span "Generate Preview" at bounding box center [753, 256] width 65 height 13
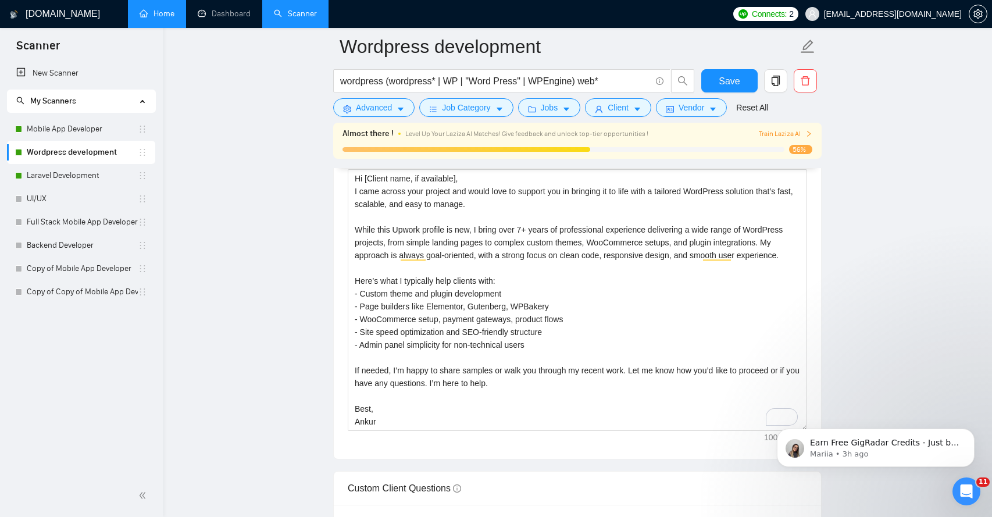
scroll to position [1523, 0]
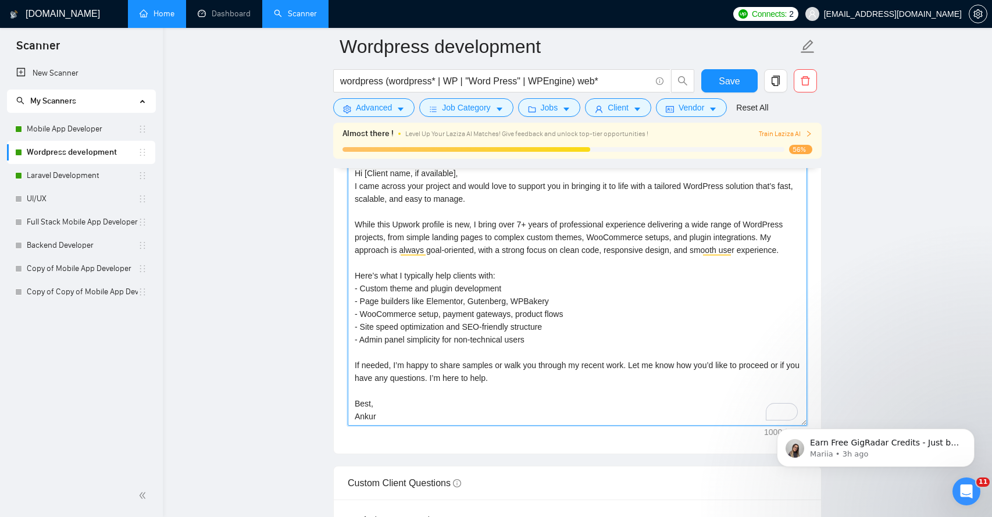
click at [379, 356] on textarea "Hi [Client name, if available], I came across your project and would love to su…" at bounding box center [577, 295] width 459 height 262
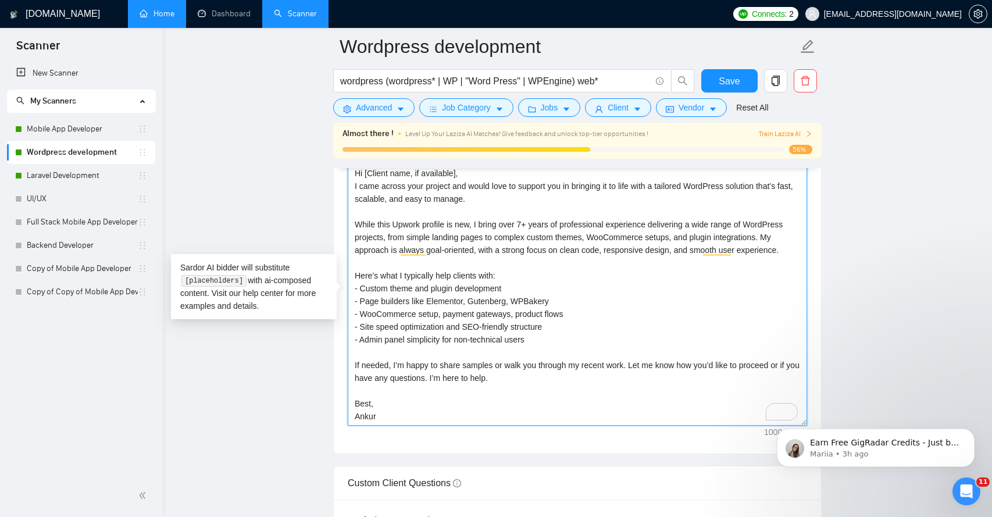
paste textarea "P.S. You can explore a selection of my recent work—including websites built for…"
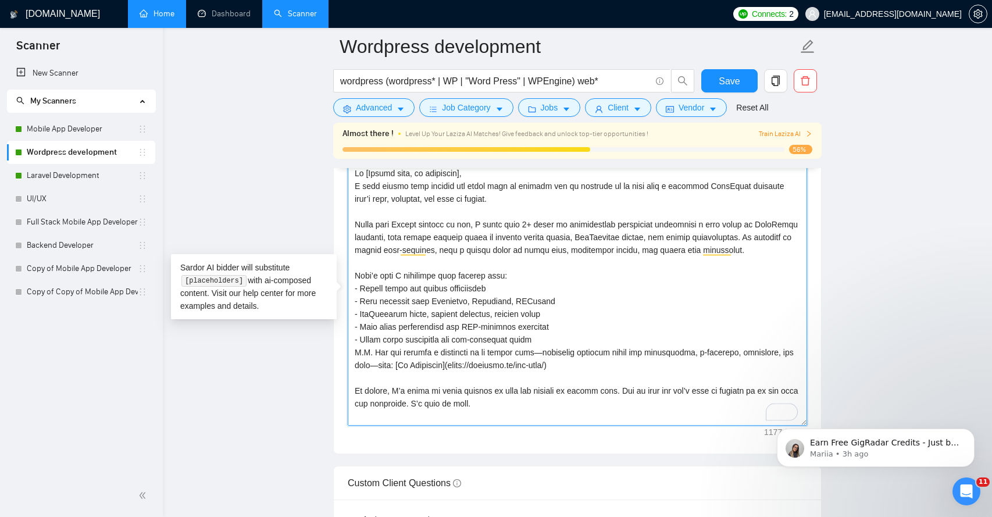
click at [536, 339] on textarea "Cover letter template:" at bounding box center [577, 295] width 459 height 262
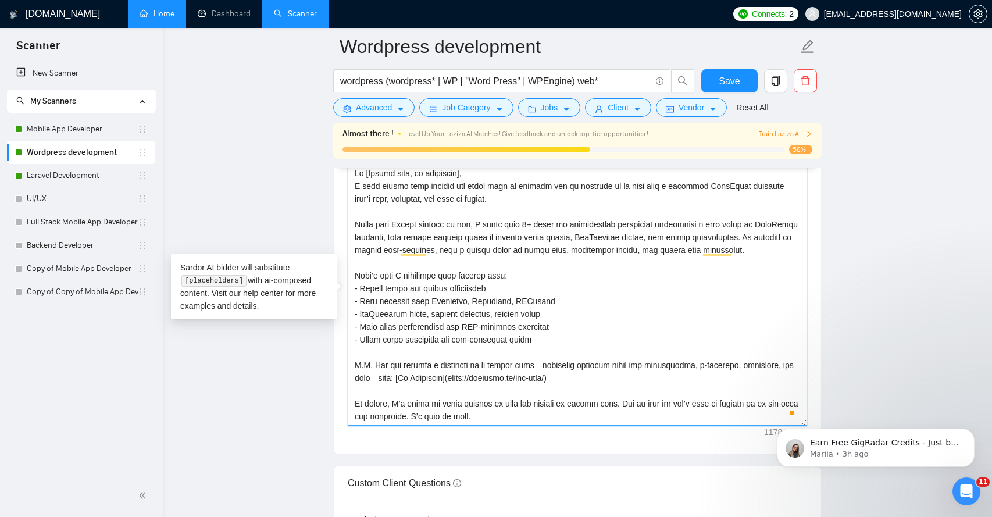
click at [546, 366] on textarea "Cover letter template:" at bounding box center [577, 295] width 459 height 262
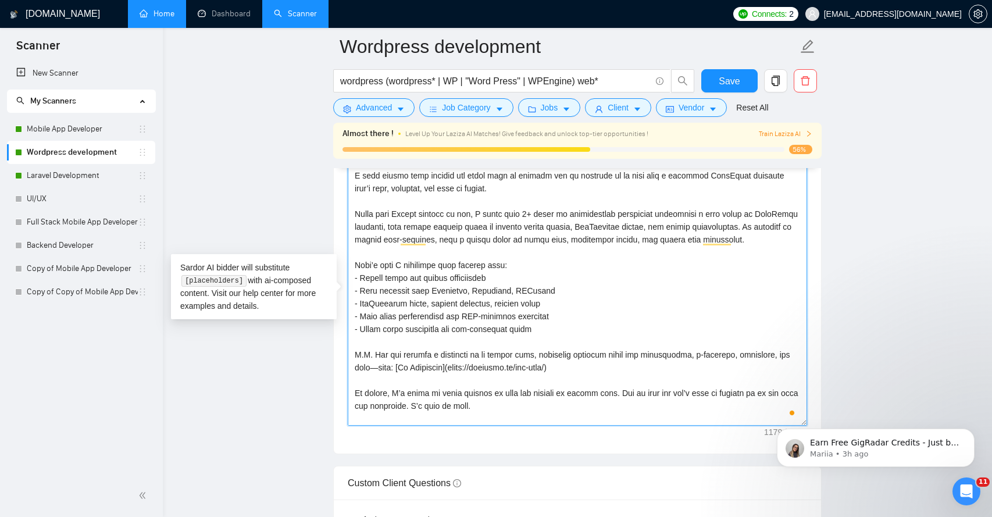
scroll to position [13, 0]
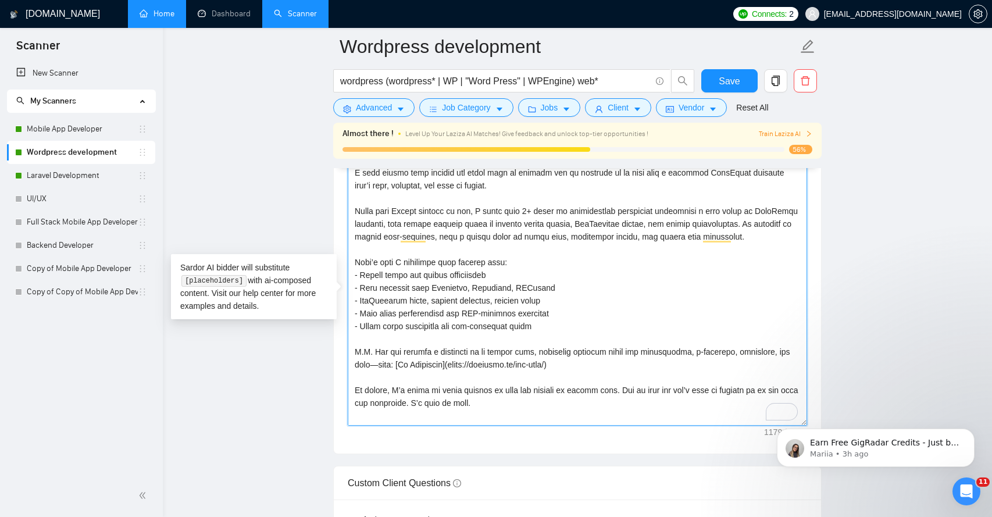
drag, startPoint x: 402, startPoint y: 366, endPoint x: 453, endPoint y: 364, distance: 50.6
click at [453, 364] on textarea "Cover letter template:" at bounding box center [577, 295] width 459 height 262
click at [378, 365] on textarea "Cover letter template:" at bounding box center [577, 295] width 459 height 262
click at [376, 365] on textarea "Cover letter template:" at bounding box center [577, 295] width 459 height 262
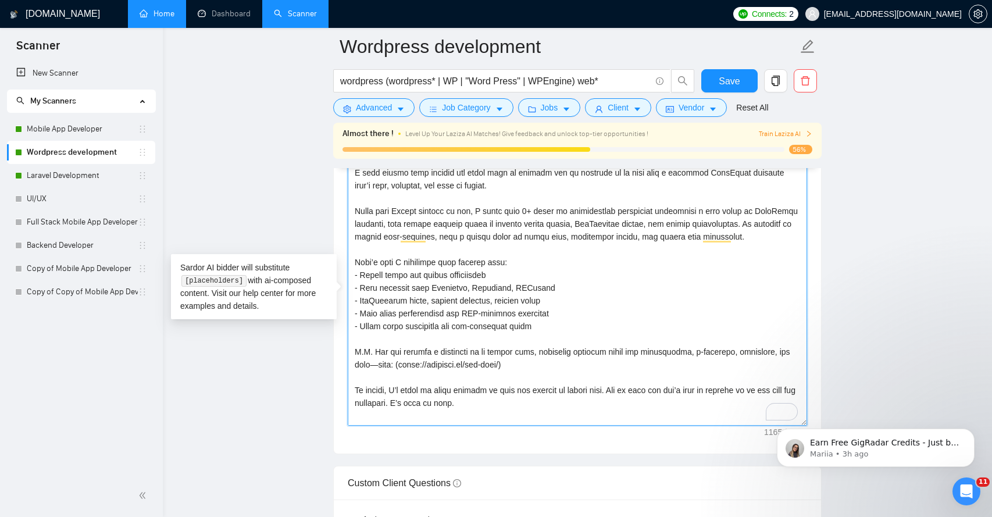
click at [376, 365] on textarea "Cover letter template:" at bounding box center [577, 295] width 459 height 262
click at [541, 380] on textarea "Cover letter template:" at bounding box center [577, 295] width 459 height 262
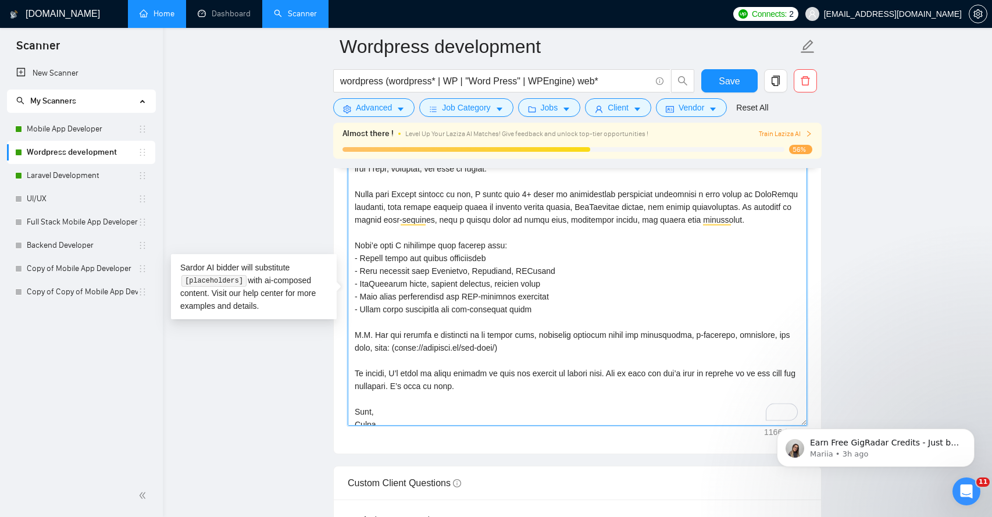
click at [527, 351] on textarea "Cover letter template:" at bounding box center [577, 295] width 459 height 262
click at [402, 349] on textarea "Cover letter template:" at bounding box center [577, 295] width 459 height 262
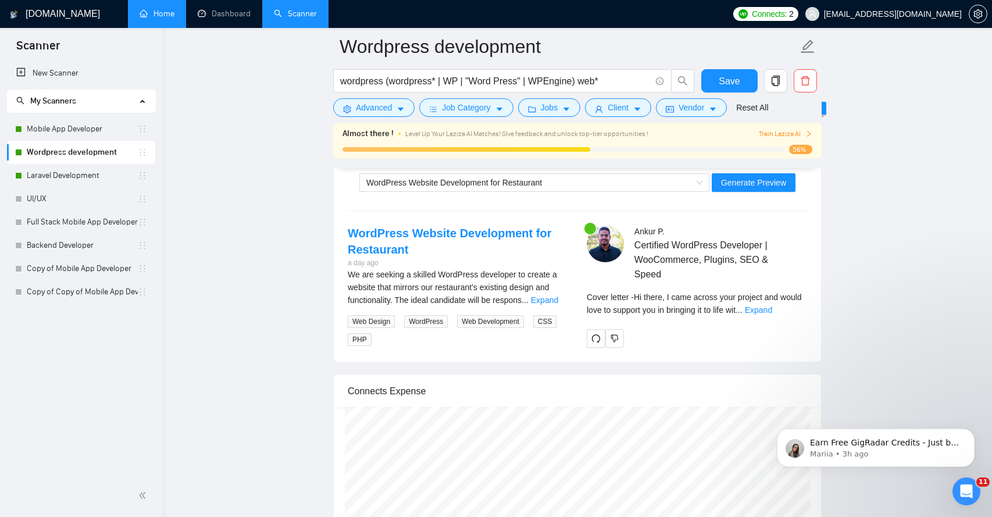
scroll to position [2437, 0]
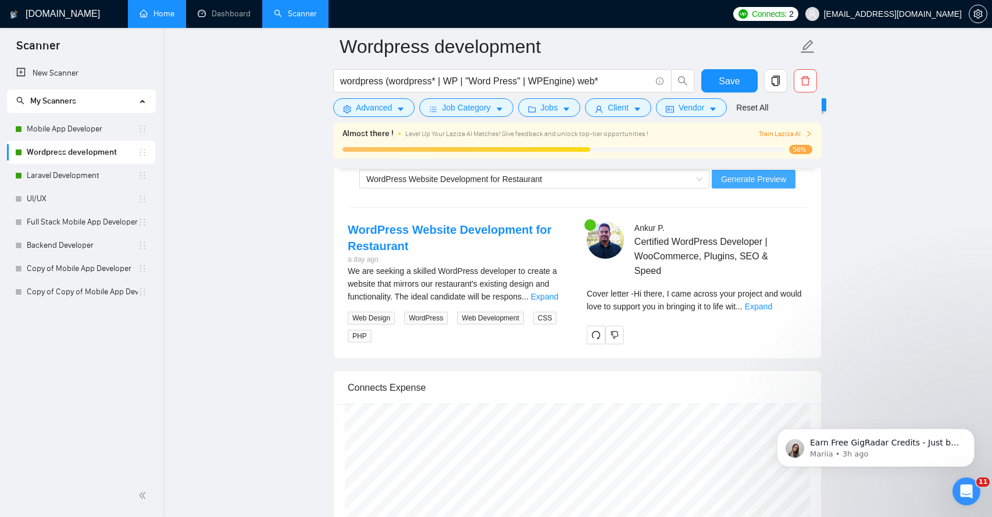
click at [760, 184] on span "Generate Preview" at bounding box center [753, 179] width 65 height 13
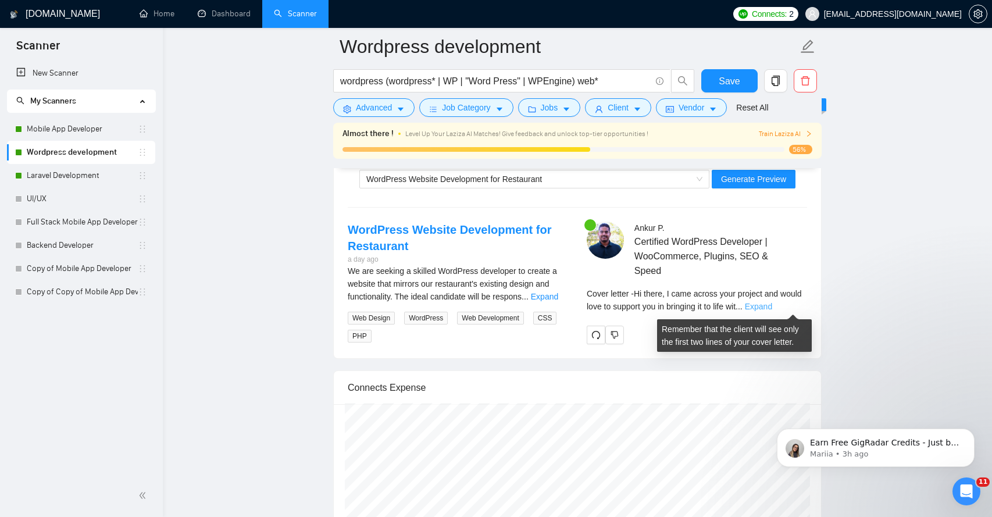
click at [772, 304] on link "Expand" at bounding box center [758, 306] width 27 height 9
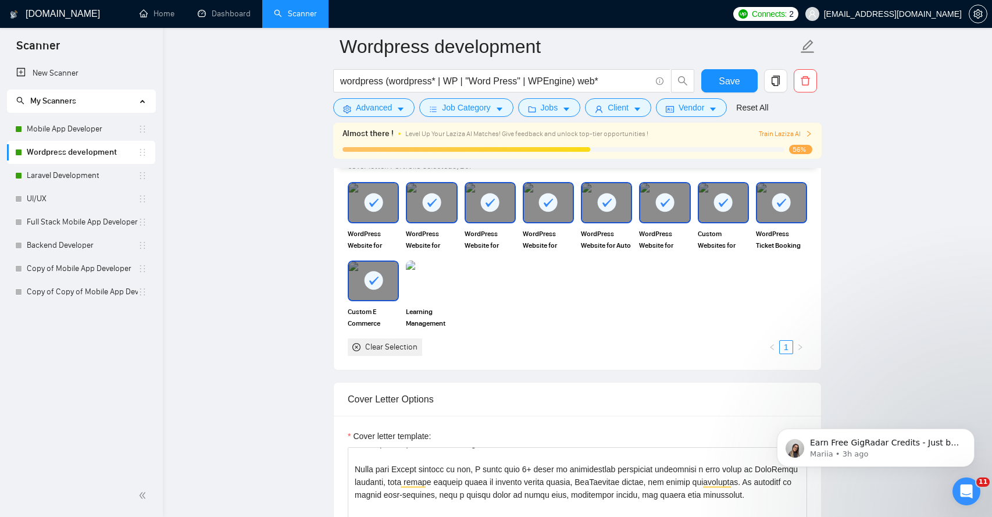
scroll to position [1257, 0]
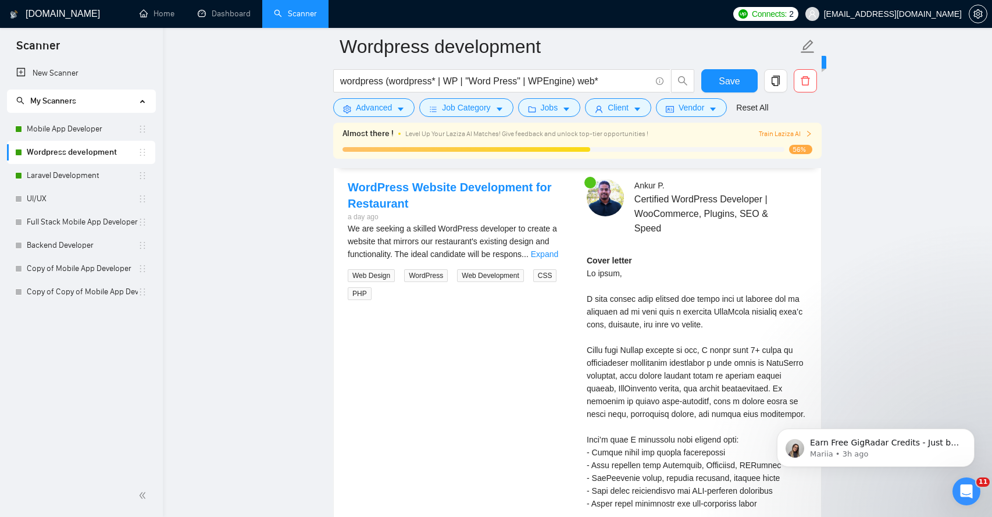
scroll to position [2445, 0]
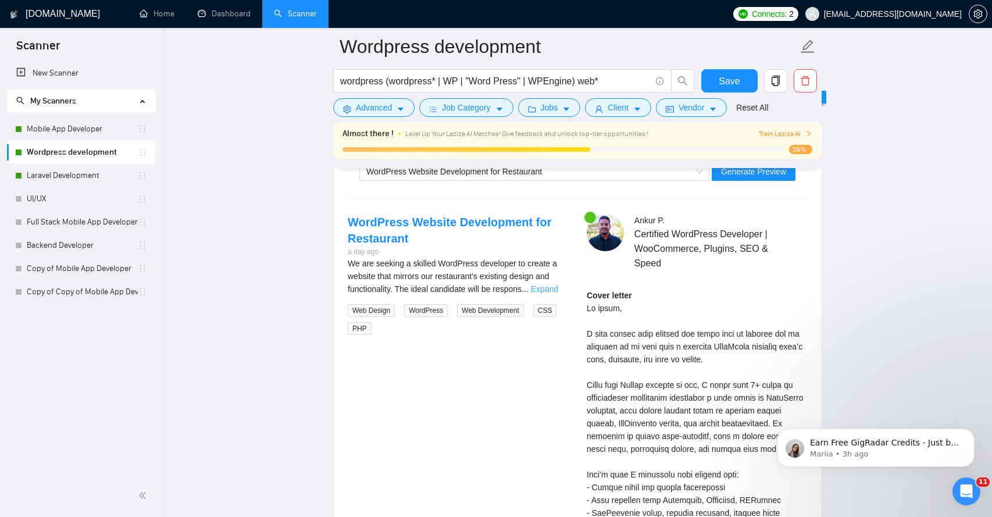
click at [558, 287] on link "Expand" at bounding box center [544, 288] width 27 height 9
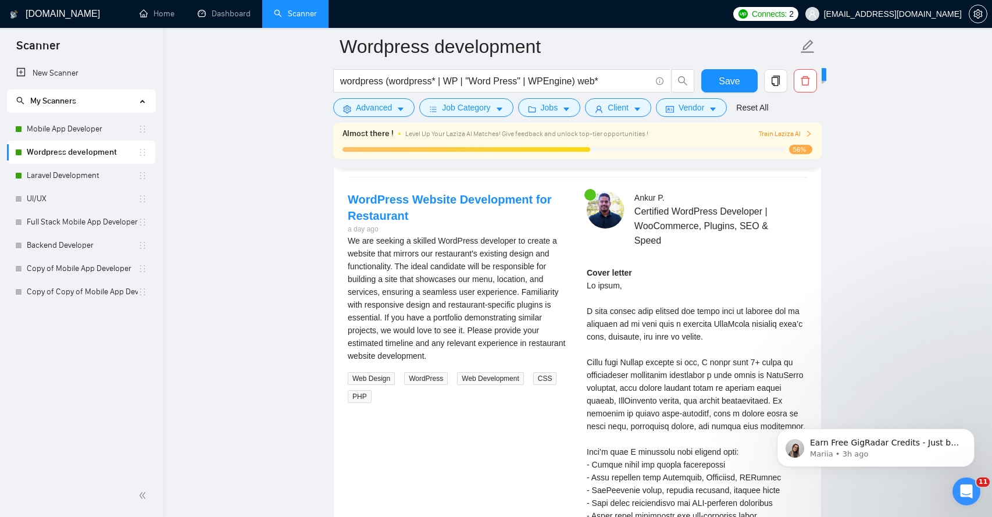
scroll to position [2468, 0]
drag, startPoint x: 370, startPoint y: 255, endPoint x: 433, endPoint y: 254, distance: 63.4
click at [434, 254] on div "We are seeking a skilled WordPress developer to create a website that mirrors o…" at bounding box center [458, 298] width 220 height 128
drag, startPoint x: 388, startPoint y: 276, endPoint x: 418, endPoint y: 278, distance: 29.7
click at [418, 278] on div "We are seeking a skilled WordPress developer to create a website that mirrors o…" at bounding box center [458, 298] width 220 height 128
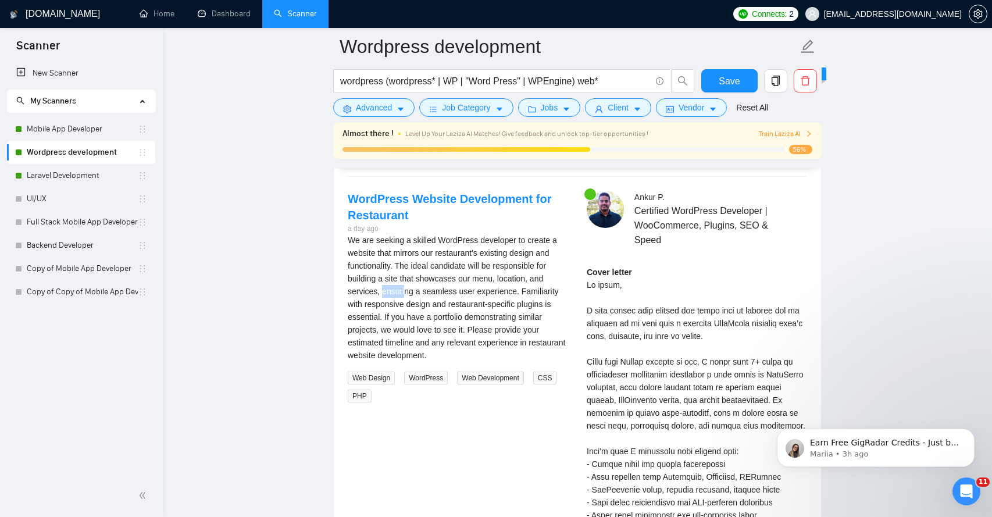
drag, startPoint x: 385, startPoint y: 291, endPoint x: 407, endPoint y: 292, distance: 22.1
click at [407, 292] on div "We are seeking a skilled WordPress developer to create a website that mirrors o…" at bounding box center [458, 298] width 220 height 128
drag, startPoint x: 364, startPoint y: 306, endPoint x: 434, endPoint y: 303, distance: 69.2
click at [434, 305] on div "We are seeking a skilled WordPress developer to create a website that mirrors o…" at bounding box center [458, 298] width 220 height 128
drag, startPoint x: 381, startPoint y: 319, endPoint x: 439, endPoint y: 317, distance: 58.2
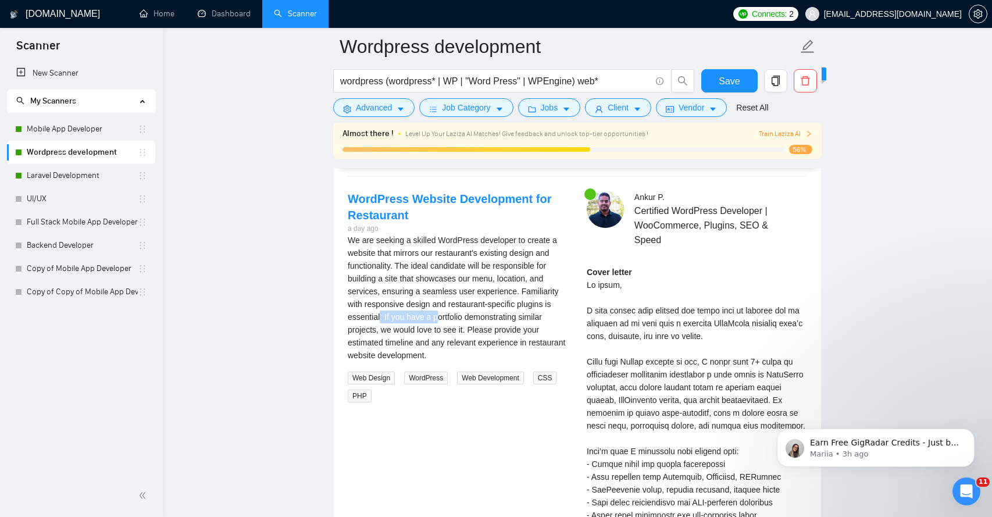
click at [439, 317] on div "We are seeking a skilled WordPress developer to create a website that mirrors o…" at bounding box center [458, 298] width 220 height 128
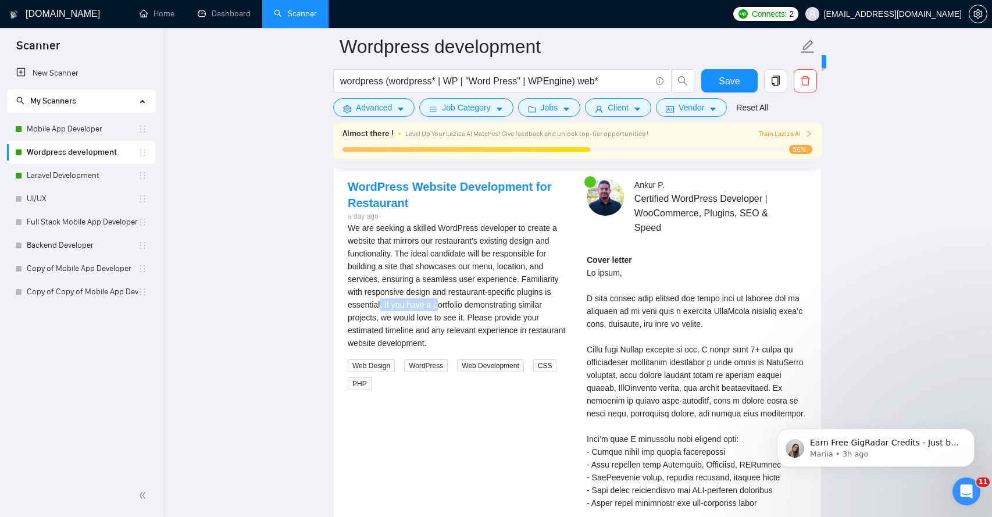
scroll to position [2483, 0]
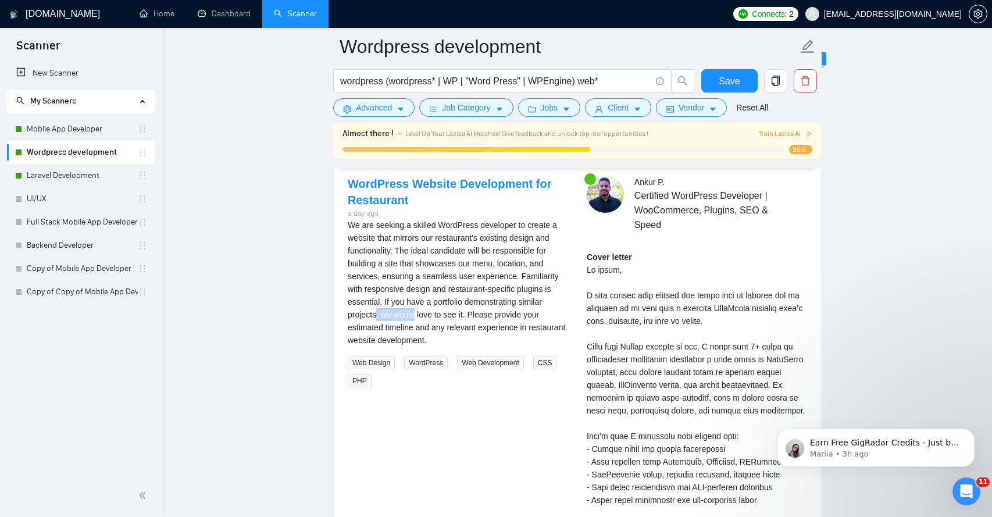
drag, startPoint x: 376, startPoint y: 314, endPoint x: 417, endPoint y: 312, distance: 41.3
click at [417, 312] on div "We are seeking a skilled WordPress developer to create a website that mirrors o…" at bounding box center [458, 283] width 220 height 128
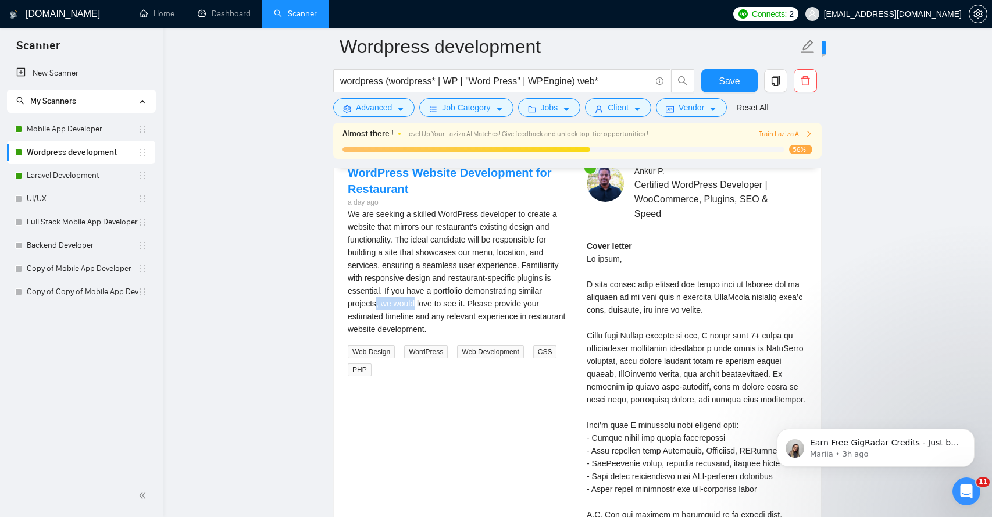
scroll to position [2496, 0]
drag, startPoint x: 363, startPoint y: 316, endPoint x: 427, endPoint y: 313, distance: 64.0
click at [427, 313] on div "We are seeking a skilled WordPress developer to create a website that mirrors o…" at bounding box center [458, 270] width 220 height 128
drag, startPoint x: 450, startPoint y: 310, endPoint x: 491, endPoint y: 313, distance: 41.4
click at [491, 313] on div "We are seeking a skilled WordPress developer to create a website that mirrors o…" at bounding box center [458, 270] width 220 height 128
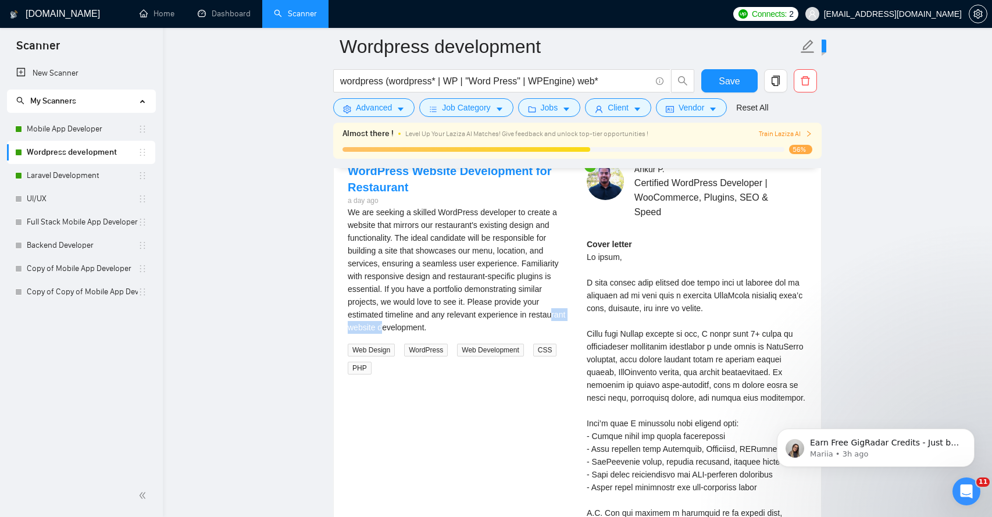
drag, startPoint x: 372, startPoint y: 331, endPoint x: 424, endPoint y: 331, distance: 52.3
click at [424, 331] on div "We are seeking a skilled WordPress developer to create a website that mirrors o…" at bounding box center [458, 270] width 220 height 128
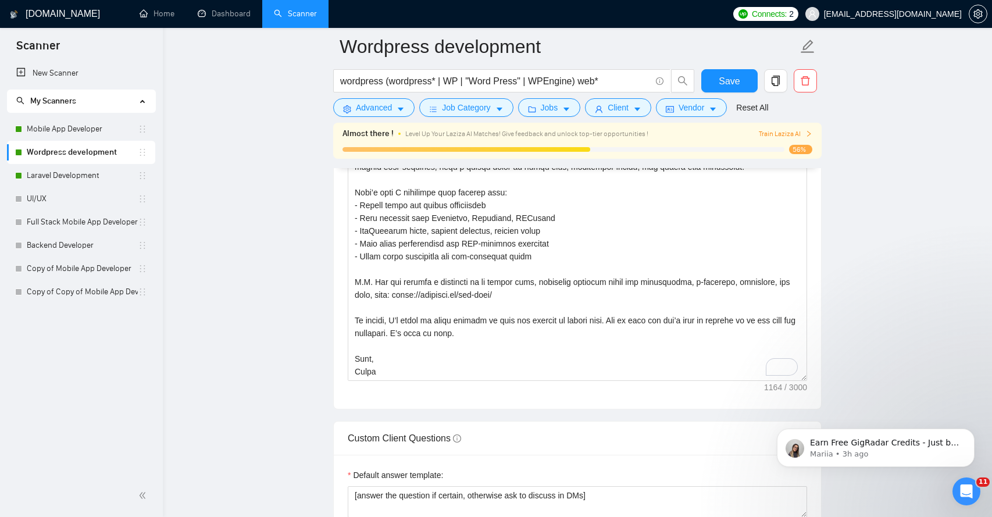
scroll to position [1549, 0]
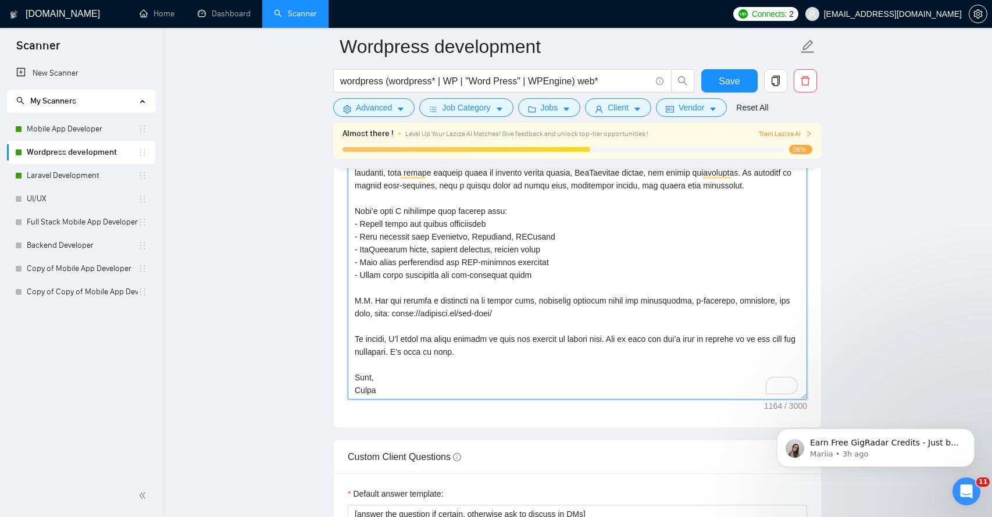
click at [467, 328] on textarea "Cover letter template:" at bounding box center [577, 269] width 459 height 262
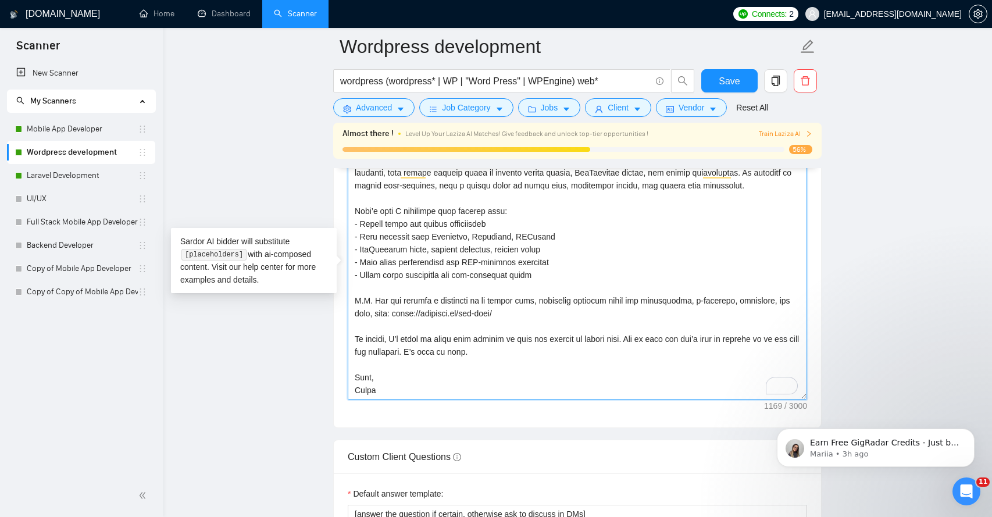
click at [585, 343] on textarea "Cover letter template:" at bounding box center [577, 269] width 459 height 262
click at [367, 315] on textarea "Cover letter template:" at bounding box center [577, 269] width 459 height 262
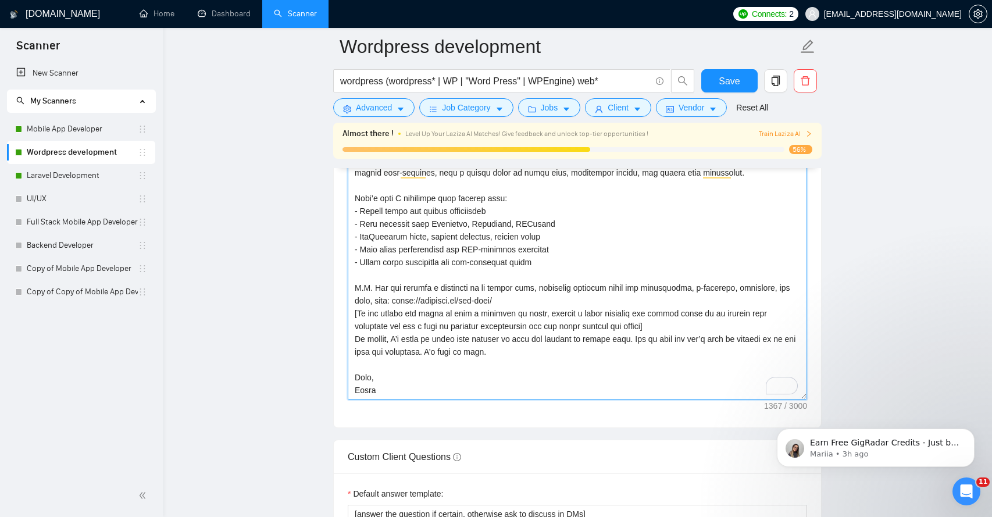
click at [517, 301] on textarea "Cover letter template:" at bounding box center [577, 269] width 459 height 262
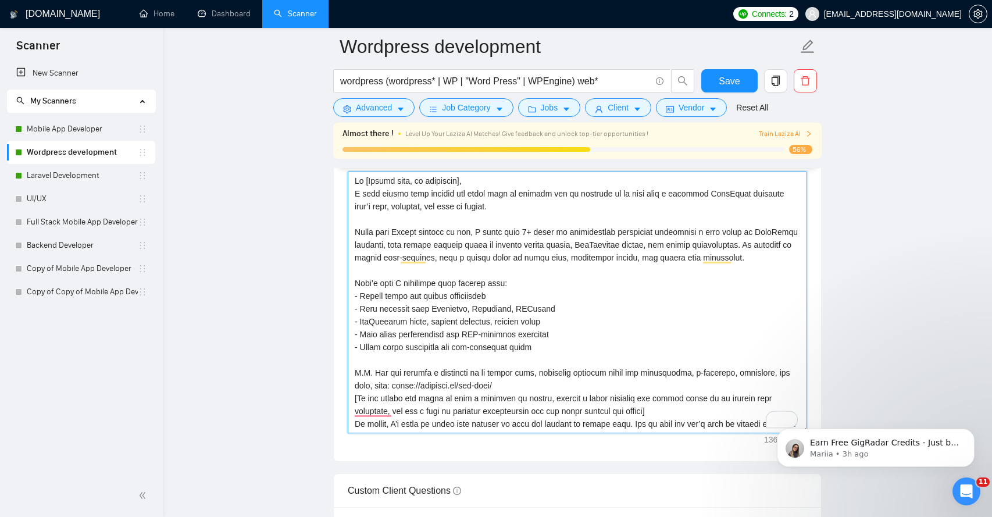
scroll to position [1512, 0]
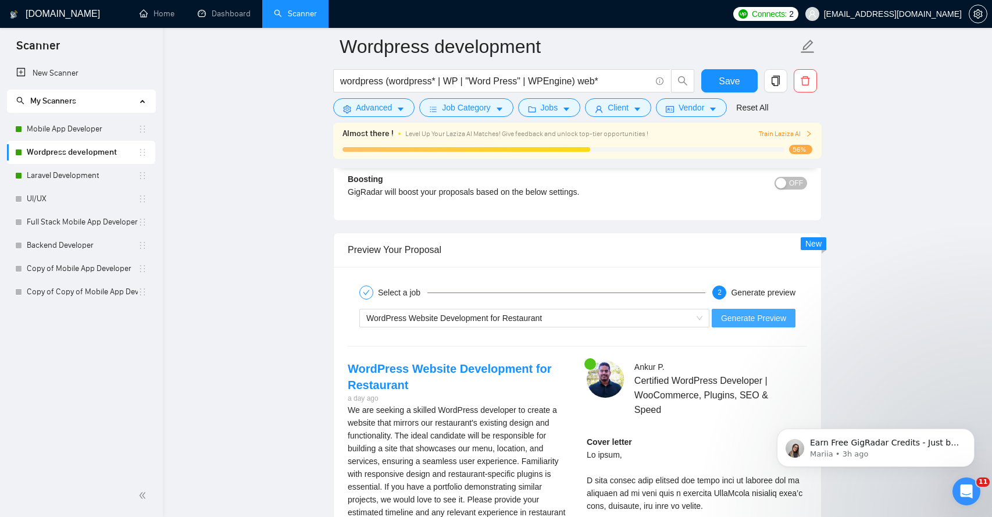
click at [734, 321] on span "Generate Preview" at bounding box center [753, 318] width 65 height 13
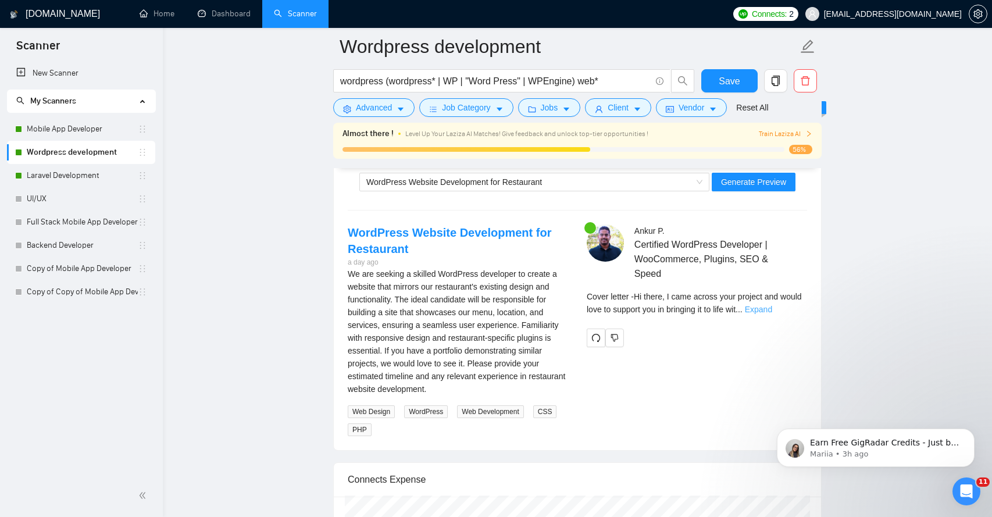
click at [772, 310] on link "Expand" at bounding box center [758, 309] width 27 height 9
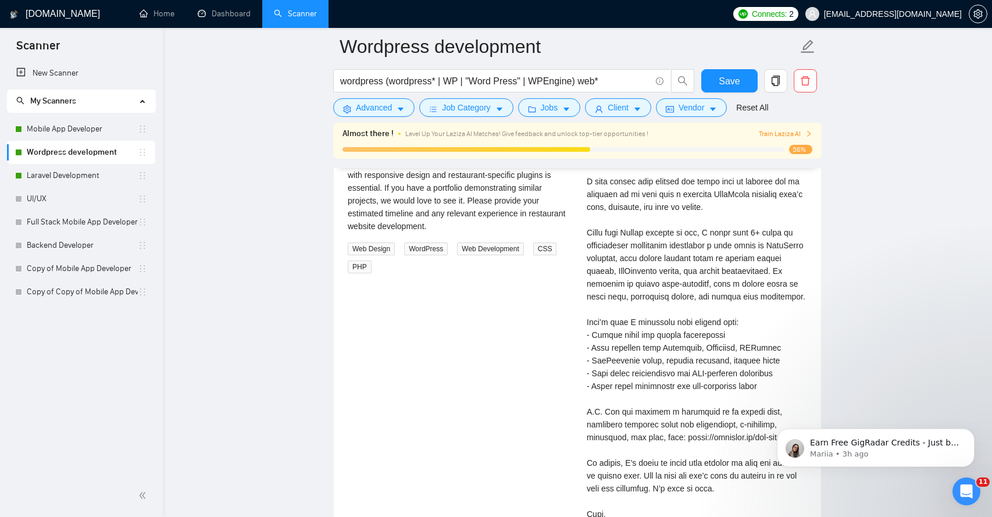
scroll to position [2597, 0]
click at [609, 207] on div "Cover letter" at bounding box center [696, 334] width 220 height 396
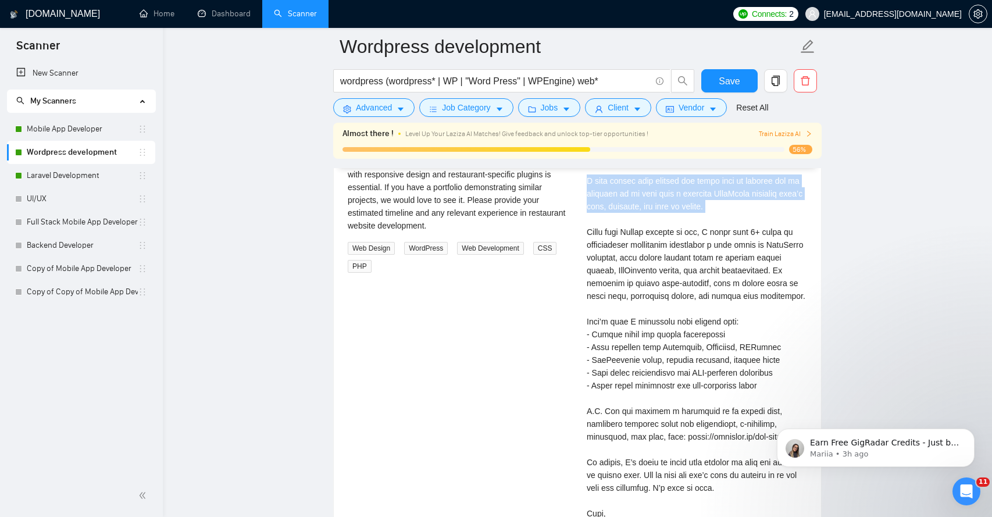
click at [609, 207] on div "Cover letter" at bounding box center [696, 334] width 220 height 396
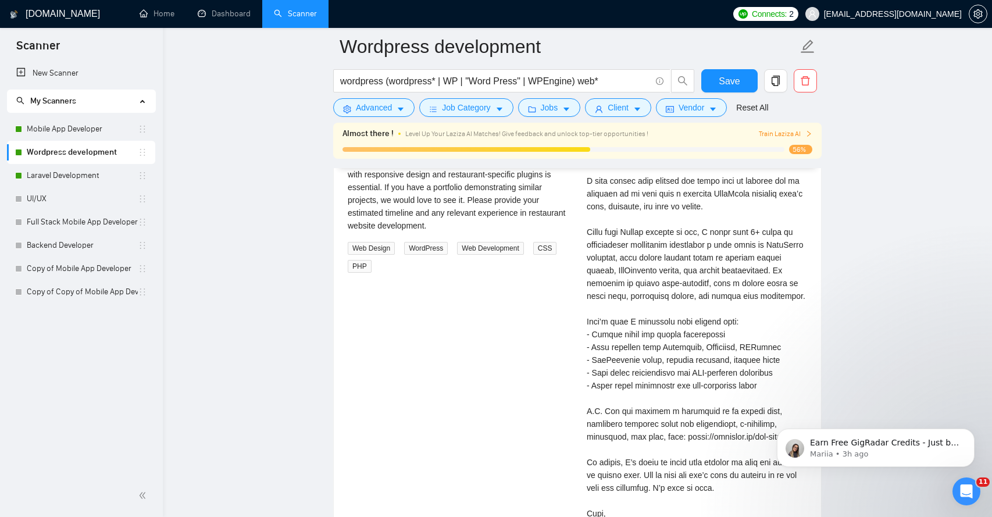
click at [607, 227] on div "Cover letter" at bounding box center [696, 334] width 220 height 396
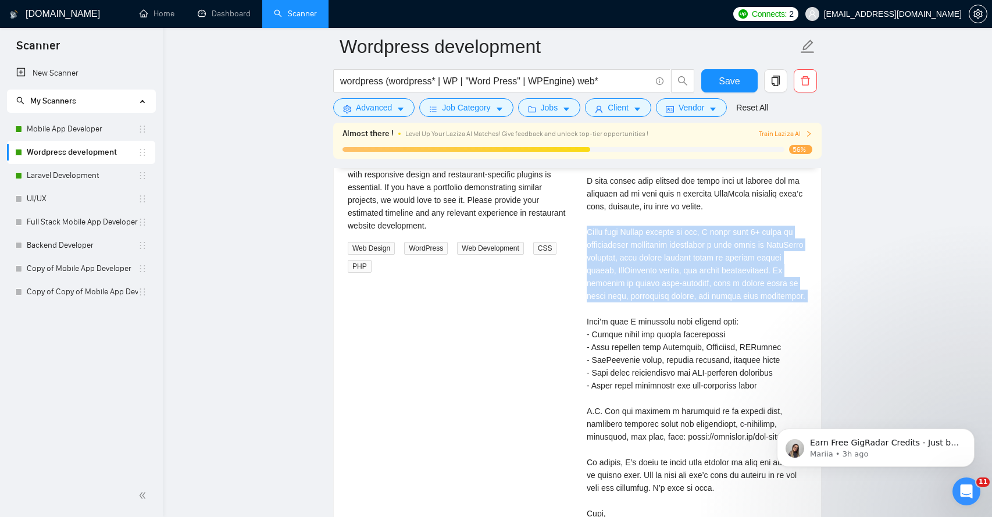
click at [607, 227] on div "Cover letter" at bounding box center [696, 334] width 220 height 396
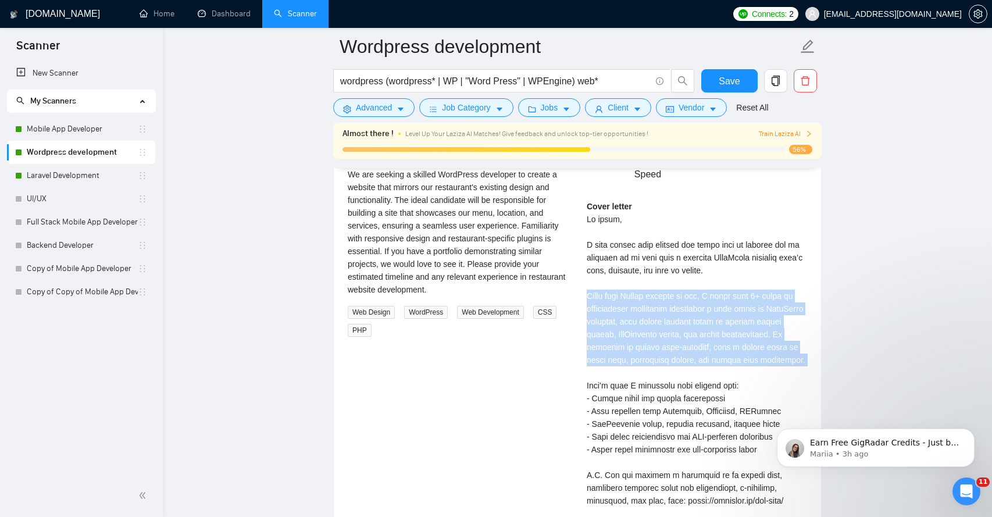
scroll to position [2544, 0]
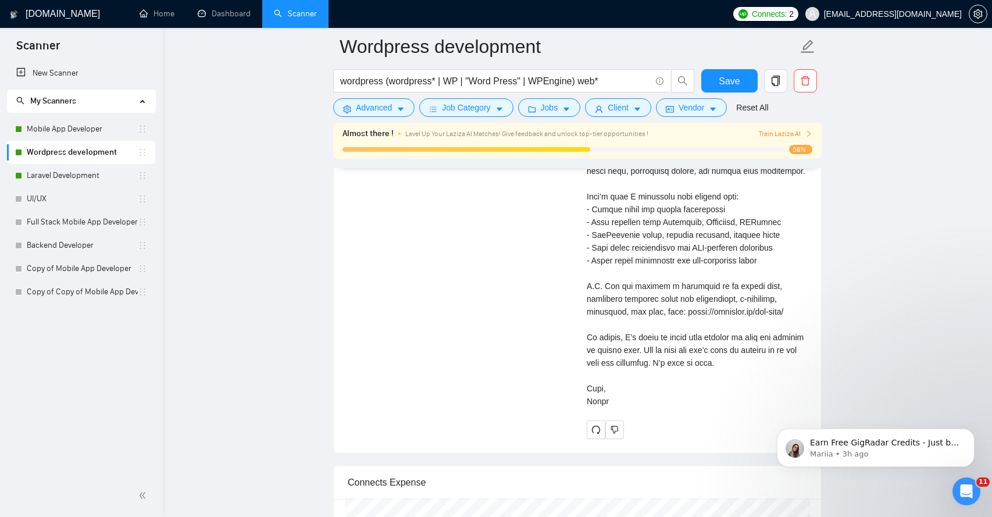
click at [657, 301] on div "Cover letter" at bounding box center [696, 209] width 220 height 396
drag, startPoint x: 596, startPoint y: 313, endPoint x: 661, endPoint y: 310, distance: 65.7
click at [661, 310] on div "Cover letter" at bounding box center [696, 209] width 220 height 396
drag, startPoint x: 682, startPoint y: 309, endPoint x: 733, endPoint y: 309, distance: 51.1
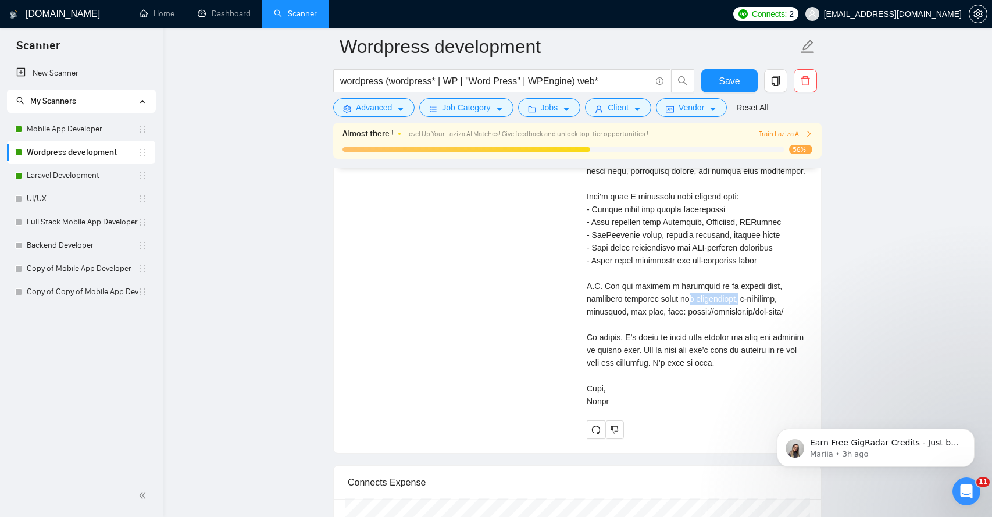
click at [733, 309] on div "Cover letter" at bounding box center [696, 209] width 220 height 396
drag, startPoint x: 615, startPoint y: 325, endPoint x: 683, endPoint y: 325, distance: 68.0
click at [683, 327] on div "Cover letter" at bounding box center [696, 209] width 220 height 396
drag, startPoint x: 614, startPoint y: 351, endPoint x: 725, endPoint y: 342, distance: 111.4
click at [725, 343] on div "Cover letter" at bounding box center [696, 209] width 220 height 396
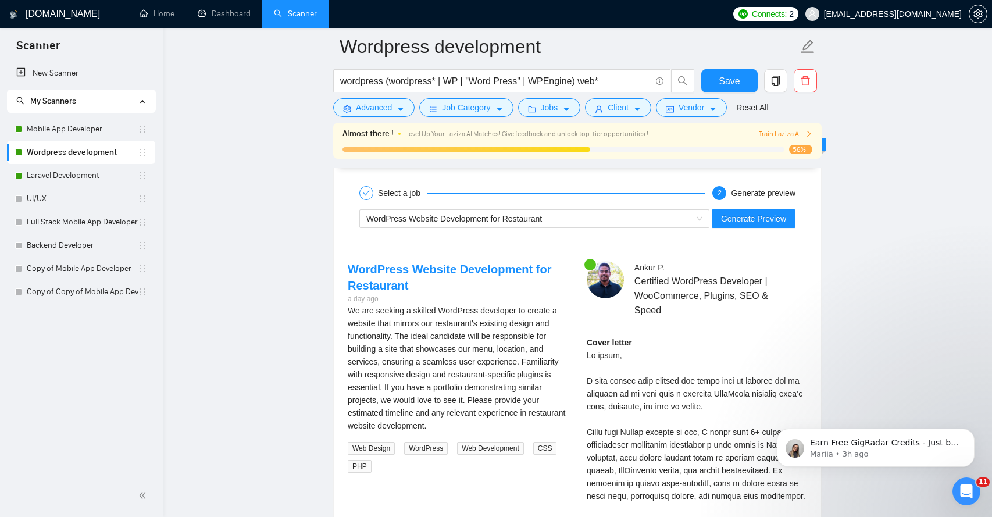
scroll to position [2388, 0]
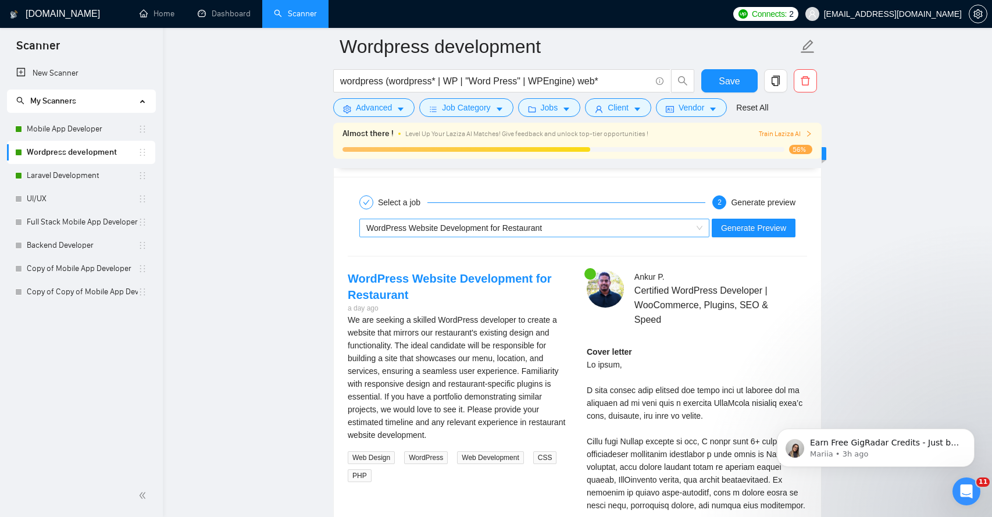
click at [561, 223] on div "WordPress Website Development for Restaurant" at bounding box center [528, 227] width 325 height 17
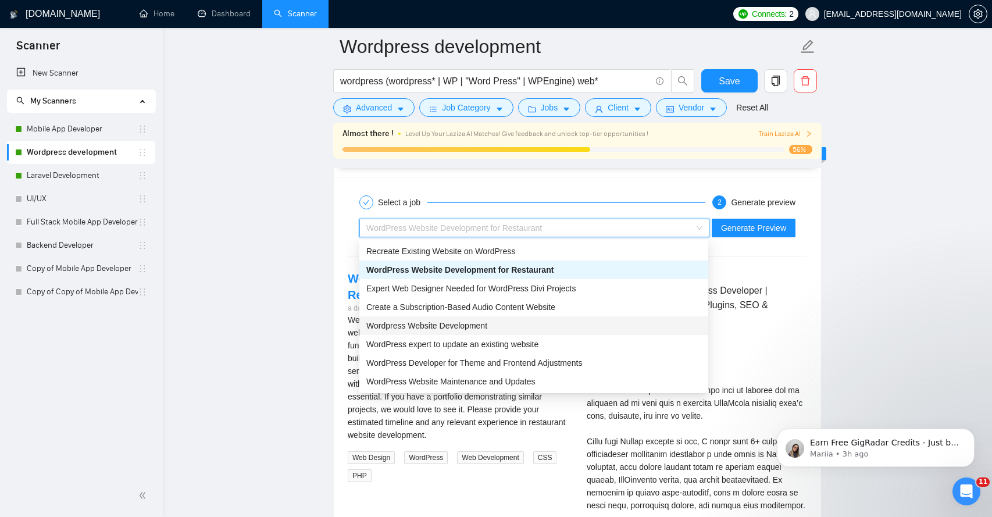
click at [471, 328] on span "Wordpress Website Development" at bounding box center [426, 325] width 121 height 9
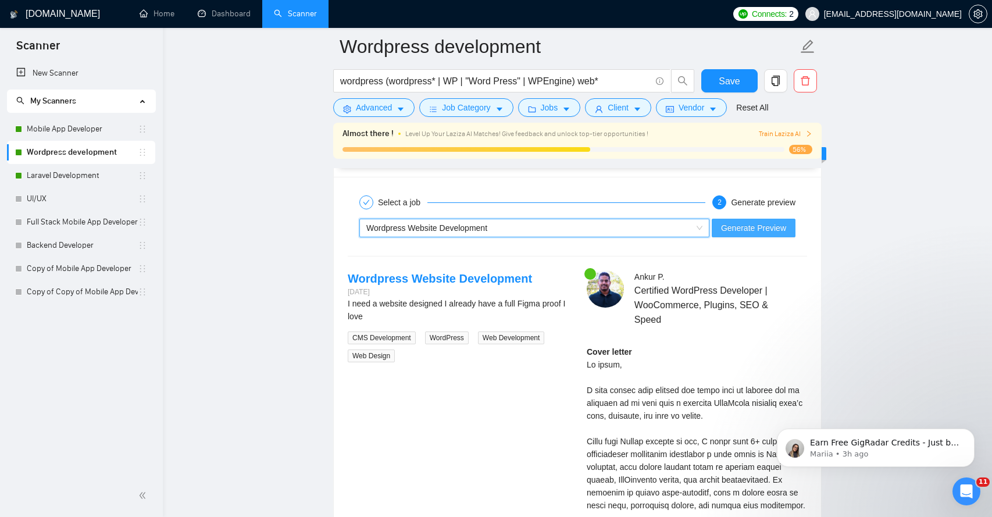
click at [770, 226] on span "Generate Preview" at bounding box center [753, 227] width 65 height 13
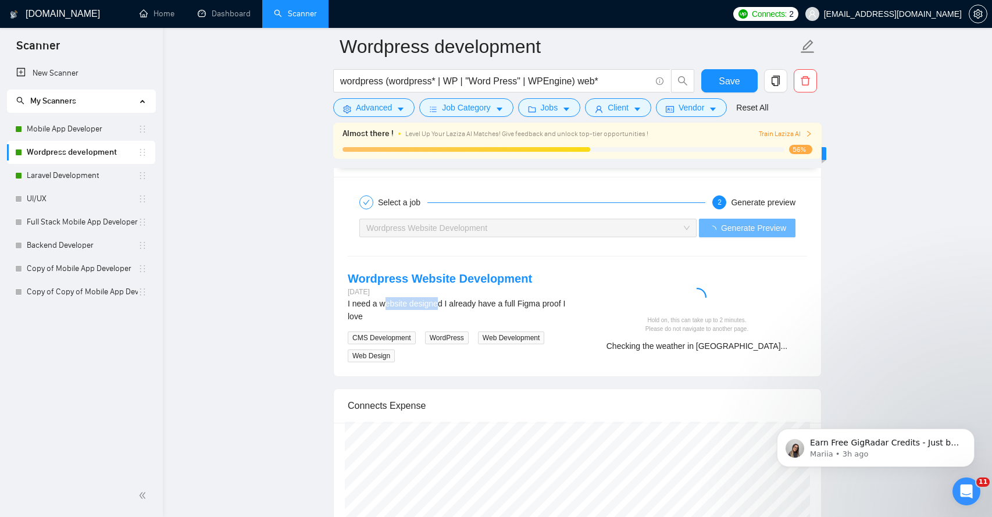
drag, startPoint x: 386, startPoint y: 305, endPoint x: 442, endPoint y: 297, distance: 55.8
click at [442, 297] on div "I need a website designed I already have a full Figma proof I love" at bounding box center [458, 310] width 220 height 26
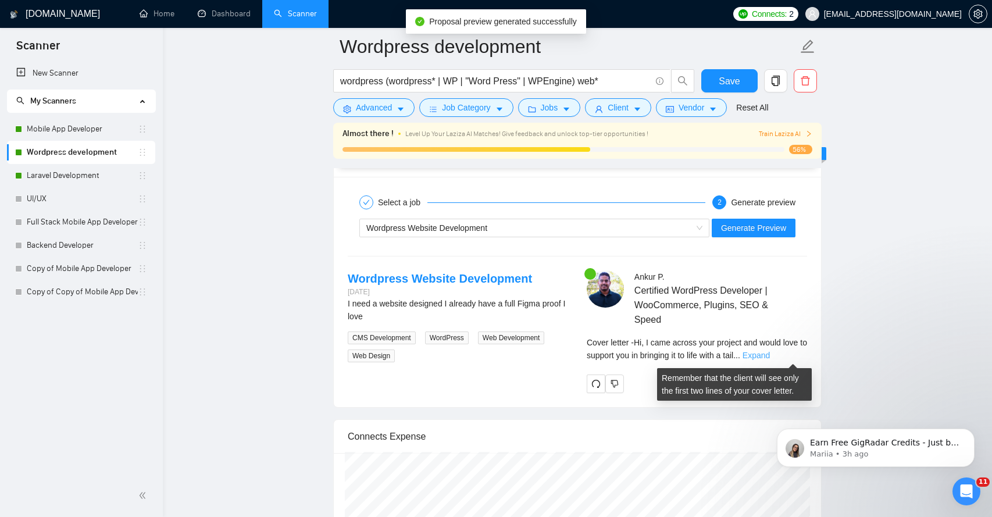
click at [770, 356] on link "Expand" at bounding box center [755, 354] width 27 height 9
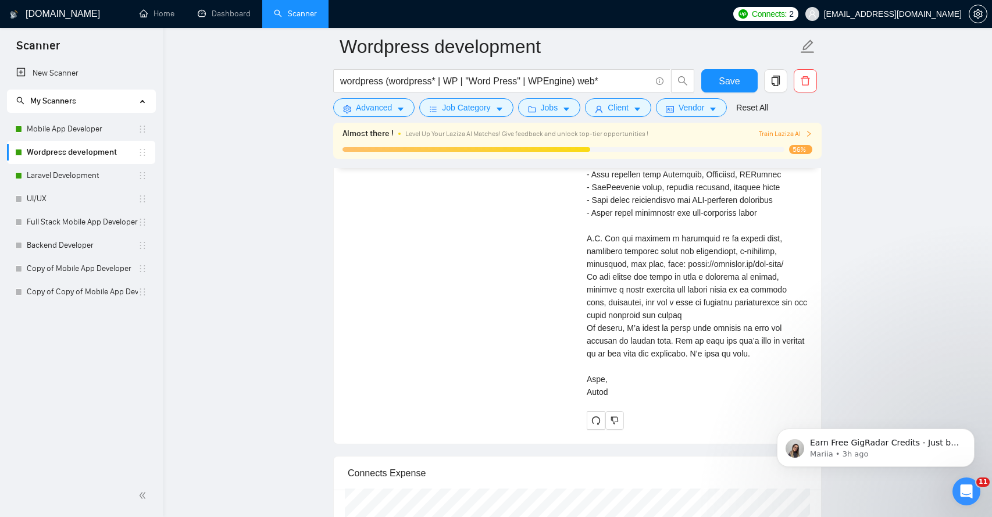
scroll to position [2769, 0]
drag, startPoint x: 621, startPoint y: 292, endPoint x: 695, endPoint y: 291, distance: 73.8
click at [695, 291] on div "Cover letter" at bounding box center [696, 182] width 220 height 435
drag, startPoint x: 597, startPoint y: 304, endPoint x: 660, endPoint y: 306, distance: 63.4
click at [660, 306] on div "Cover letter" at bounding box center [696, 182] width 220 height 435
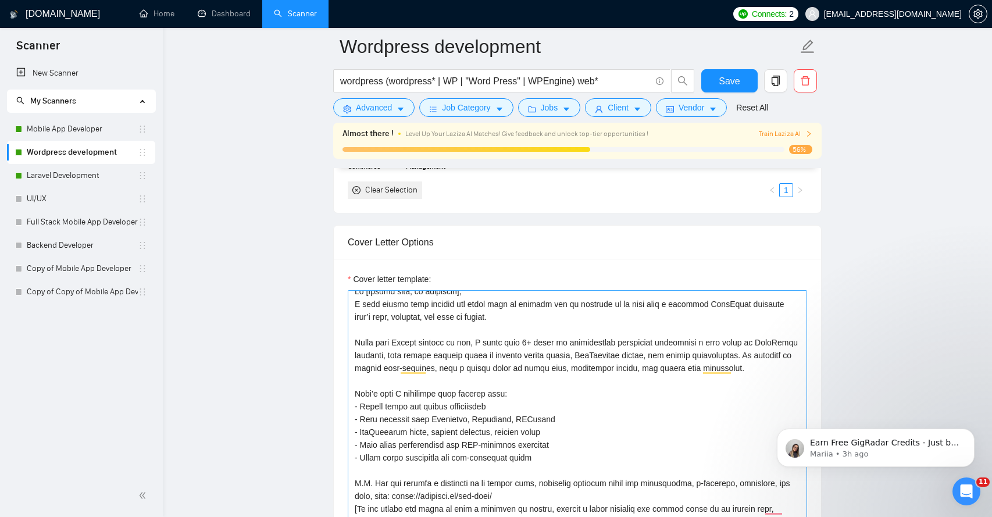
scroll to position [9, 0]
click at [410, 352] on textarea "Cover letter template:" at bounding box center [577, 421] width 459 height 262
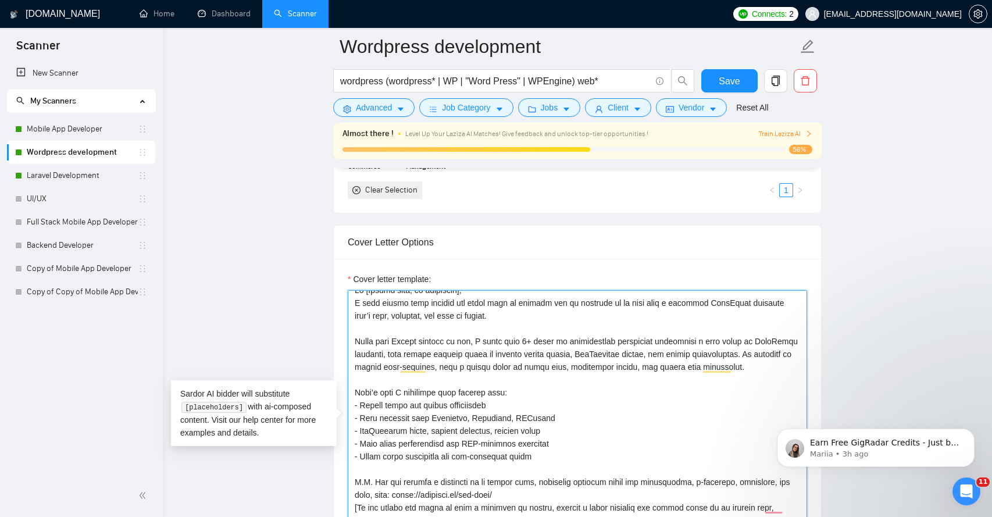
click at [410, 352] on textarea "Cover letter template:" at bounding box center [577, 421] width 459 height 262
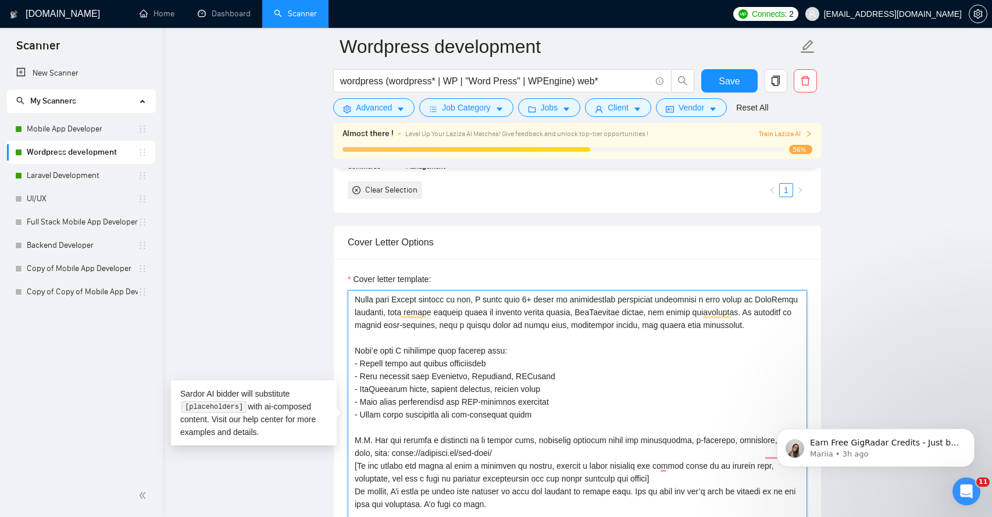
click at [353, 452] on textarea "Cover letter template:" at bounding box center [577, 421] width 459 height 262
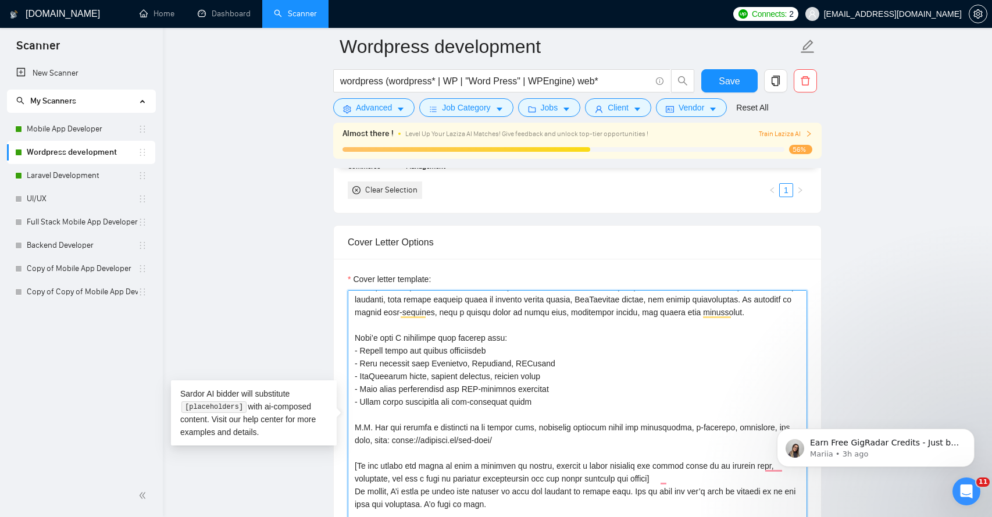
click at [686, 479] on textarea "Cover letter template:" at bounding box center [577, 421] width 459 height 262
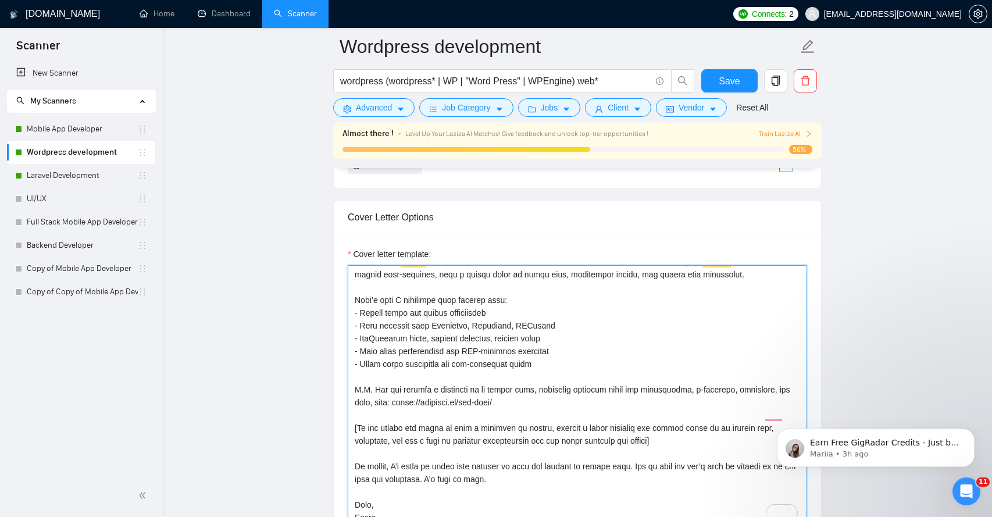
drag, startPoint x: 660, startPoint y: 455, endPoint x: 349, endPoint y: 449, distance: 310.4
click at [349, 449] on div "Cover Letter Options Cover letter template:" at bounding box center [577, 377] width 488 height 355
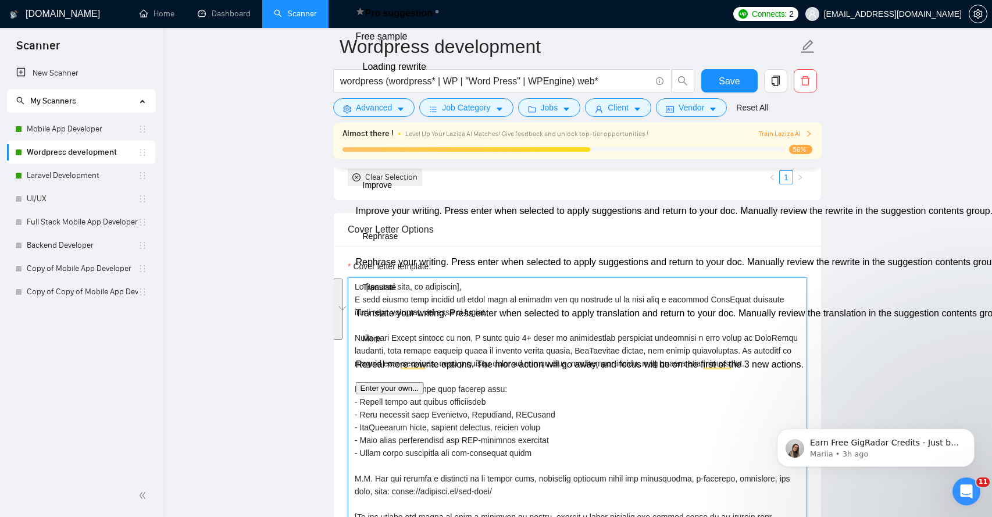
drag, startPoint x: 542, startPoint y: 453, endPoint x: 352, endPoint y: 397, distance: 198.2
click at [352, 397] on div "Cover Letter Options Cover letter template:" at bounding box center [577, 389] width 488 height 355
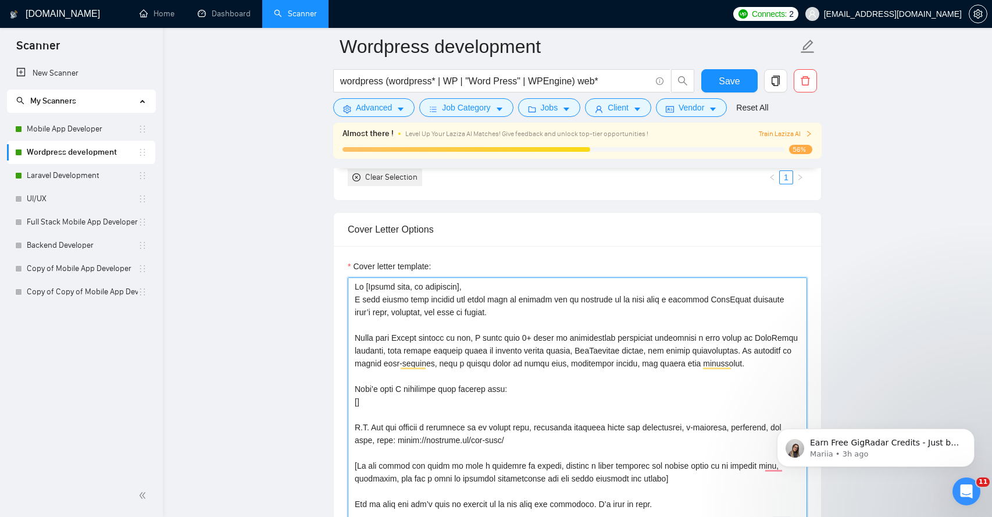
paste textarea "[Summarize the client's job requirement here so the proposal is tailored accord…"
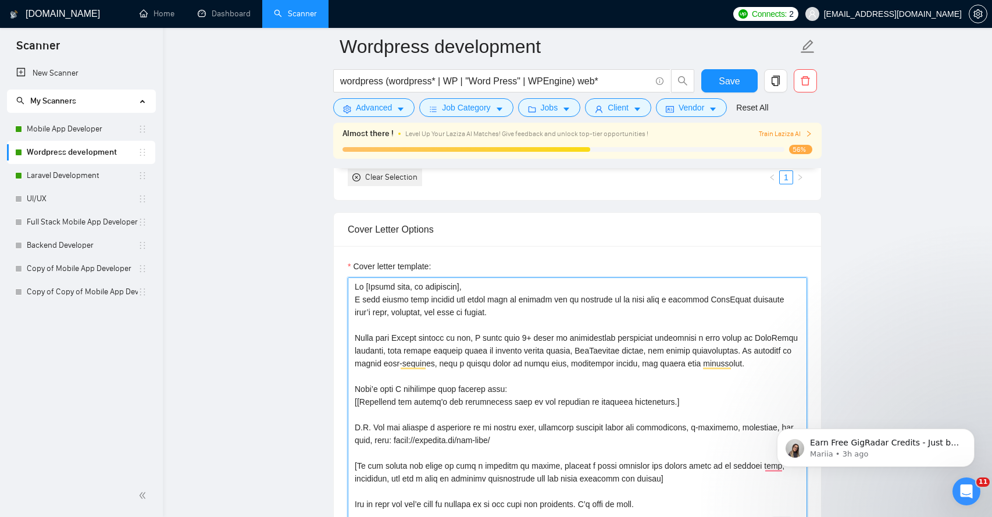
click at [359, 401] on textarea "Cover letter template:" at bounding box center [577, 408] width 459 height 262
click at [678, 406] on textarea "Cover letter template:" at bounding box center [577, 408] width 459 height 262
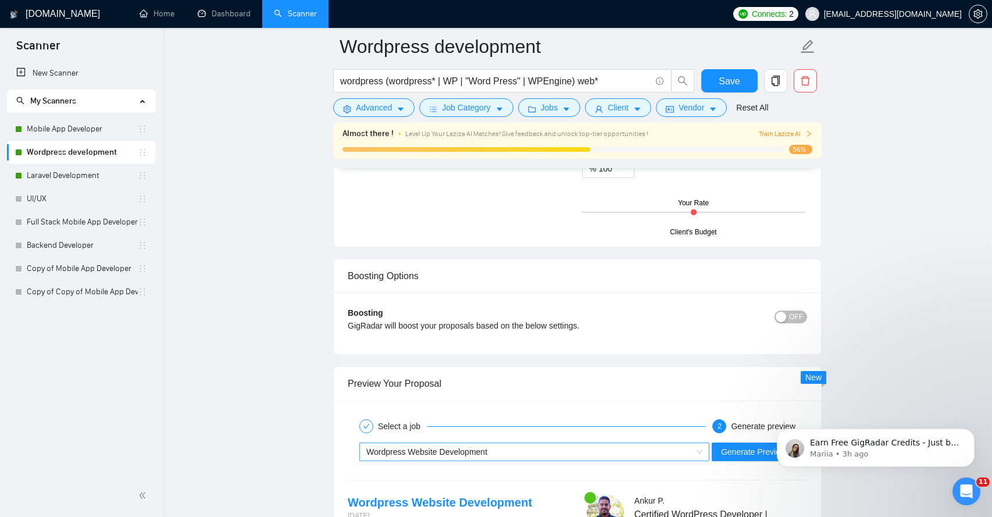
click at [409, 456] on div "Wordpress Website Development" at bounding box center [528, 451] width 325 height 17
type textarea "Hi [Client name, if available], I came across your project and would love to su…"
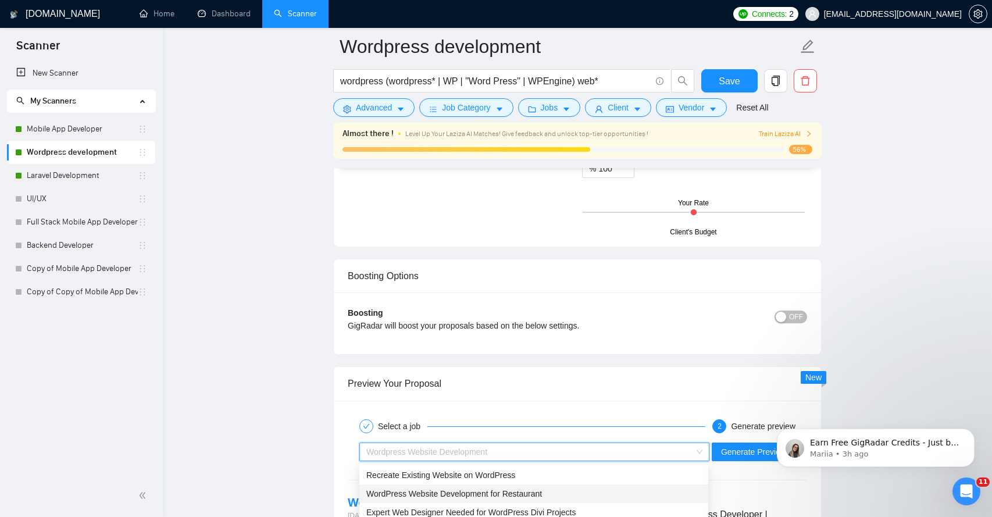
click at [404, 495] on span "WordPress Website Development for Restaurant" at bounding box center [454, 493] width 176 height 9
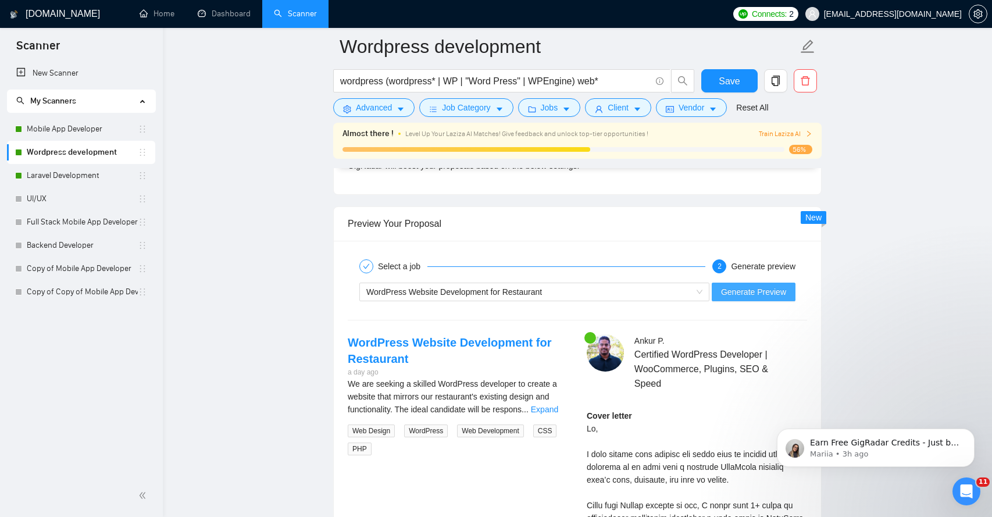
click at [768, 295] on span "Generate Preview" at bounding box center [753, 291] width 65 height 13
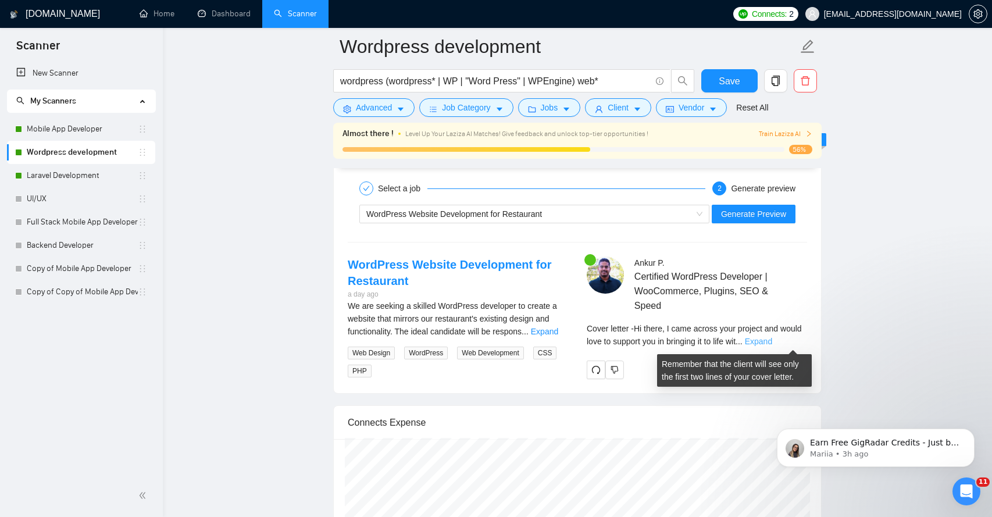
click at [772, 337] on link "Expand" at bounding box center [758, 341] width 27 height 9
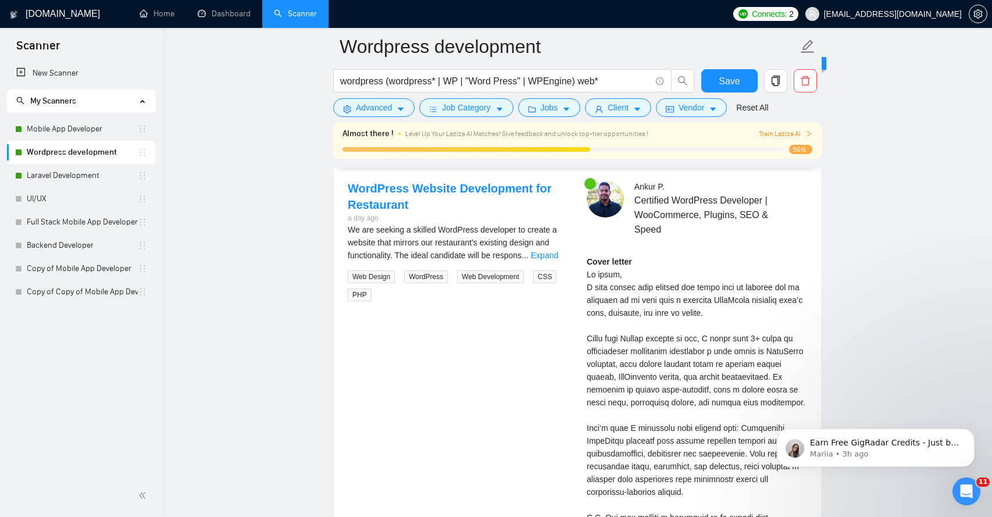
click at [609, 285] on div "Cover letter" at bounding box center [696, 472] width 220 height 435
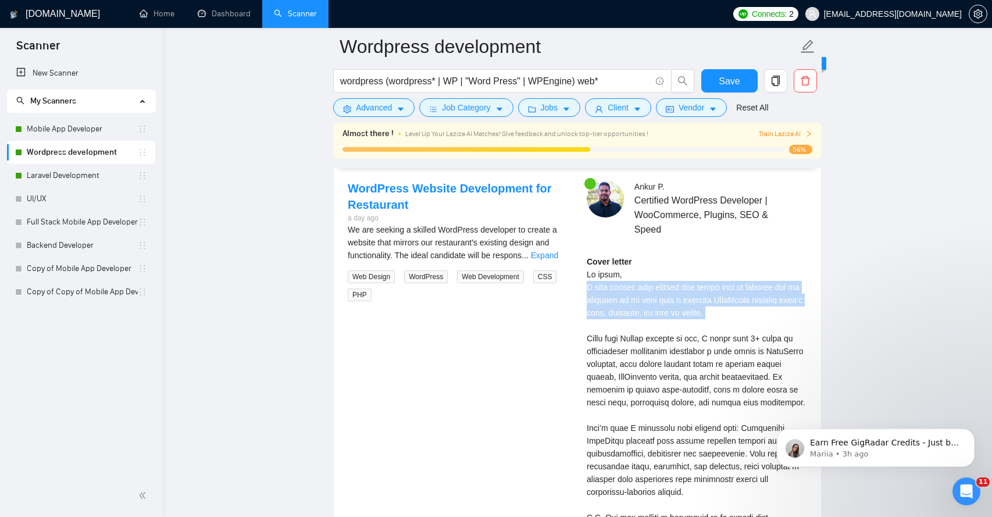
click at [609, 285] on div "Cover letter" at bounding box center [696, 472] width 220 height 435
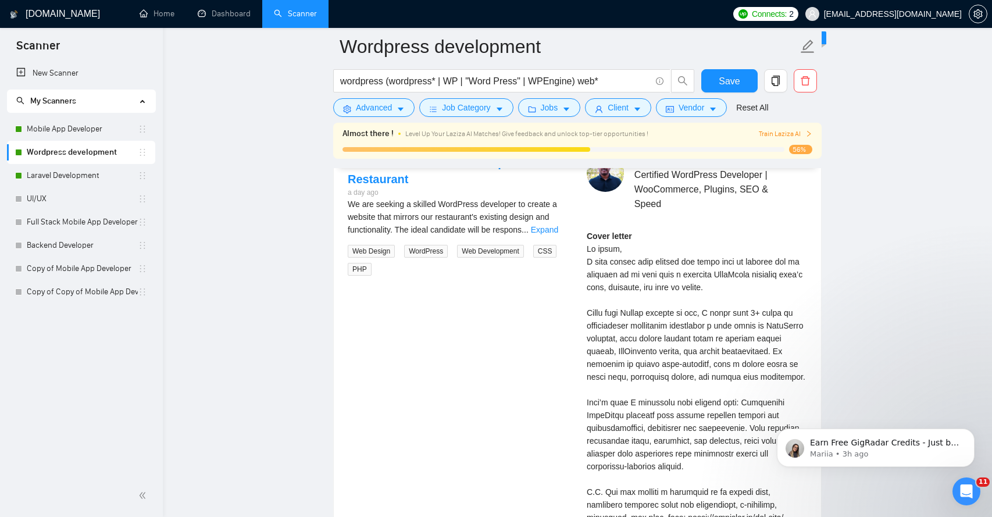
click at [606, 321] on div "Cover letter" at bounding box center [696, 447] width 220 height 435
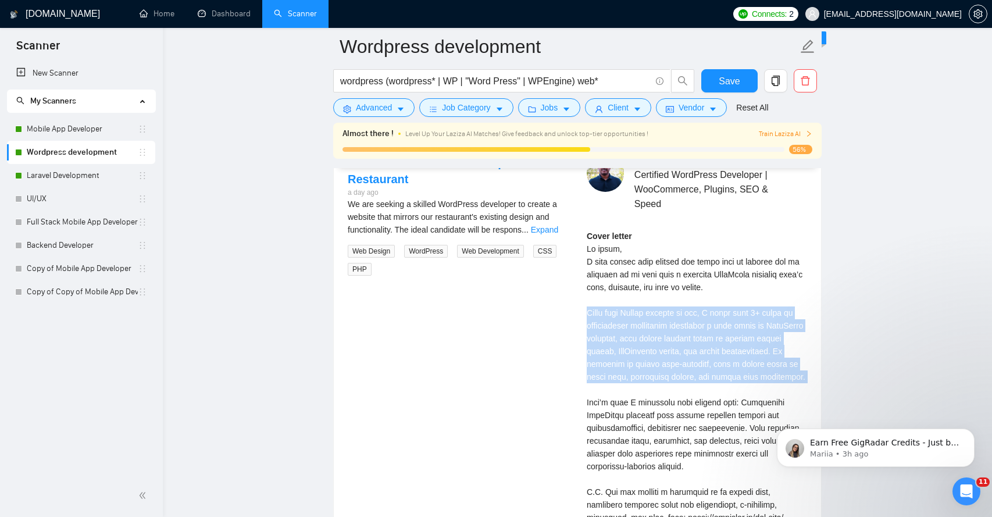
click at [606, 321] on div "Cover letter" at bounding box center [696, 447] width 220 height 435
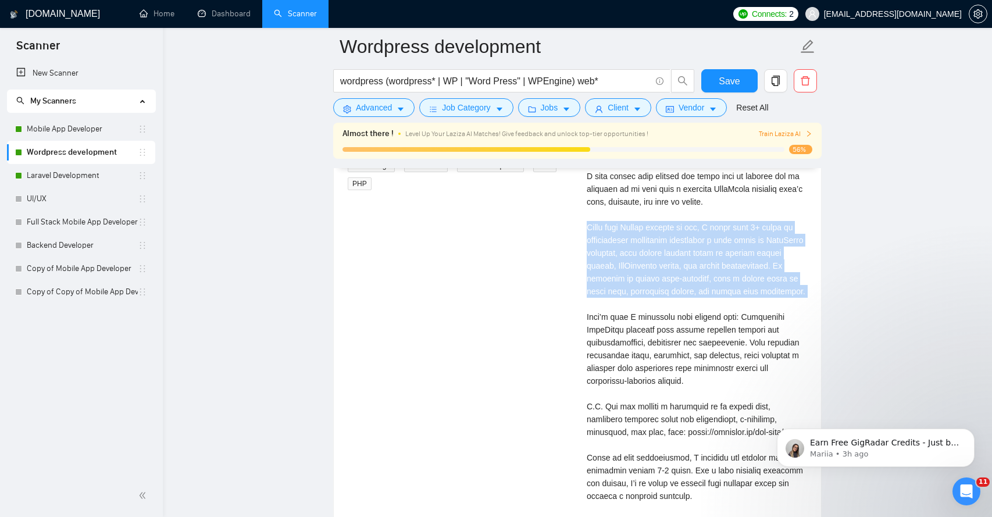
scroll to position [2591, 0]
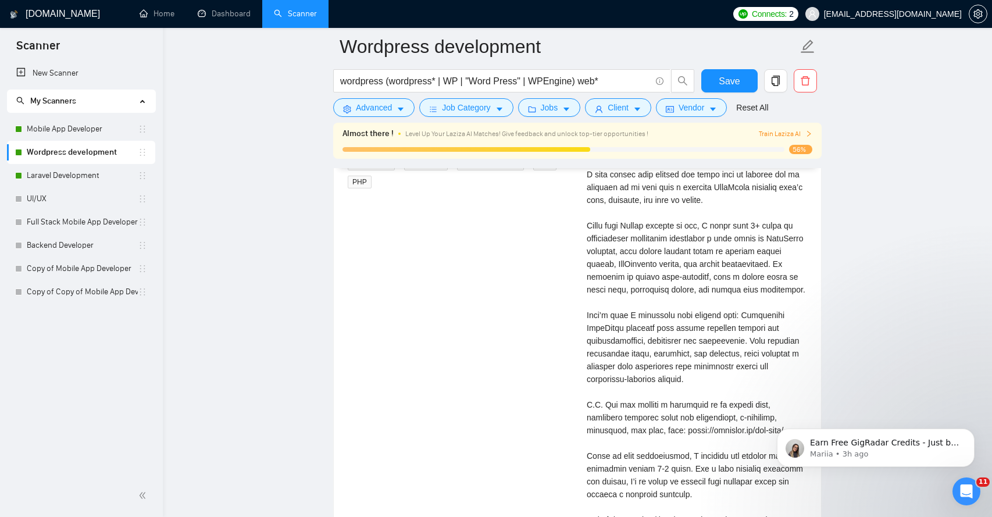
click at [604, 327] on div "Cover letter" at bounding box center [696, 359] width 220 height 435
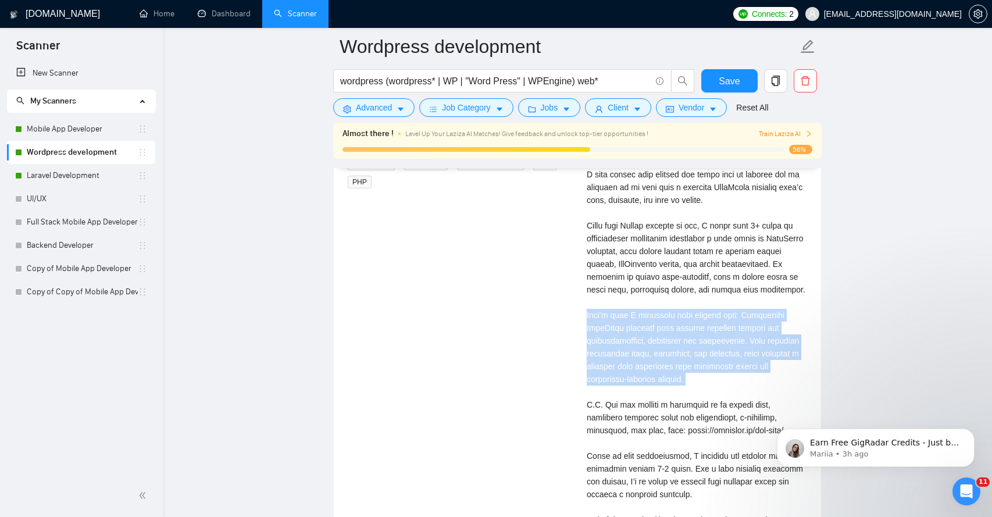
click at [604, 327] on div "Cover letter" at bounding box center [696, 359] width 220 height 435
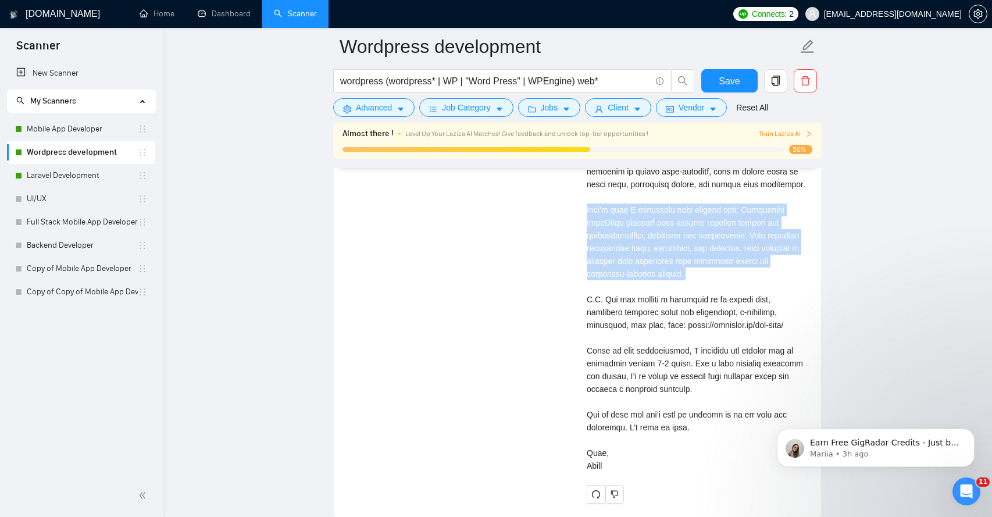
scroll to position [2728, 0]
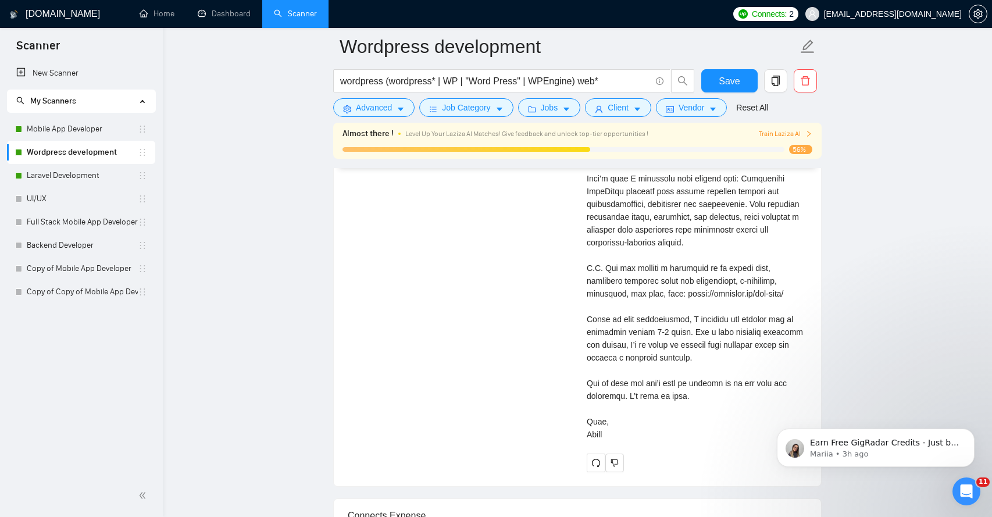
click at [635, 286] on div "Cover letter" at bounding box center [696, 223] width 220 height 435
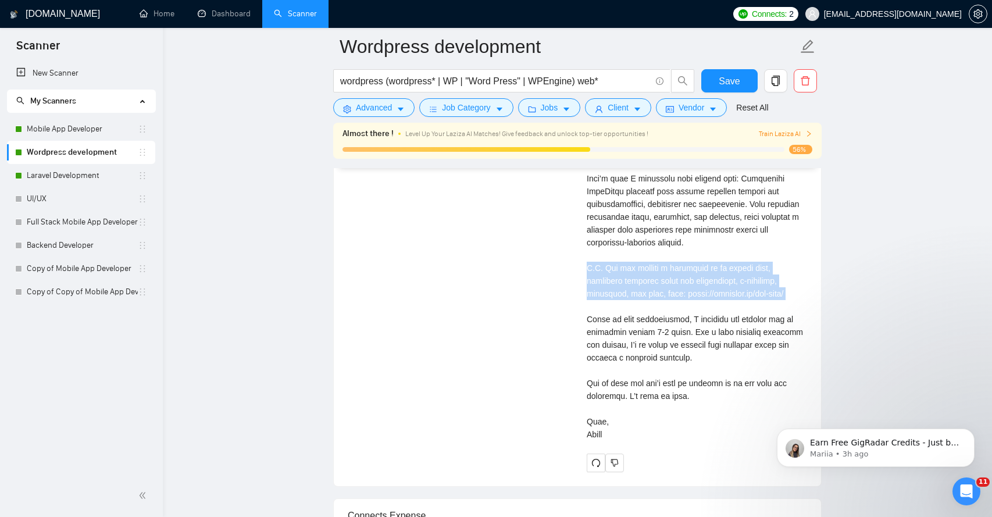
click at [635, 286] on div "Cover letter" at bounding box center [696, 223] width 220 height 435
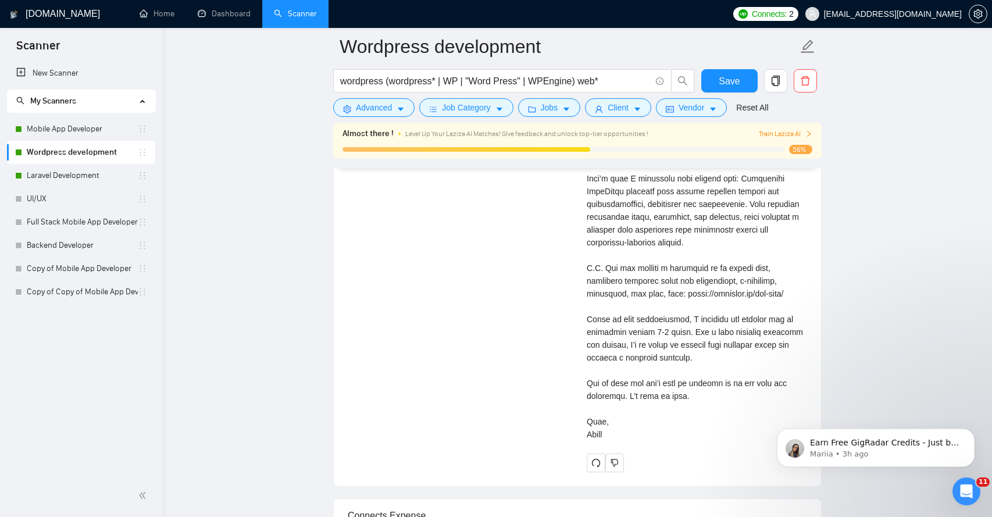
click at [600, 336] on div "Cover letter" at bounding box center [696, 223] width 220 height 435
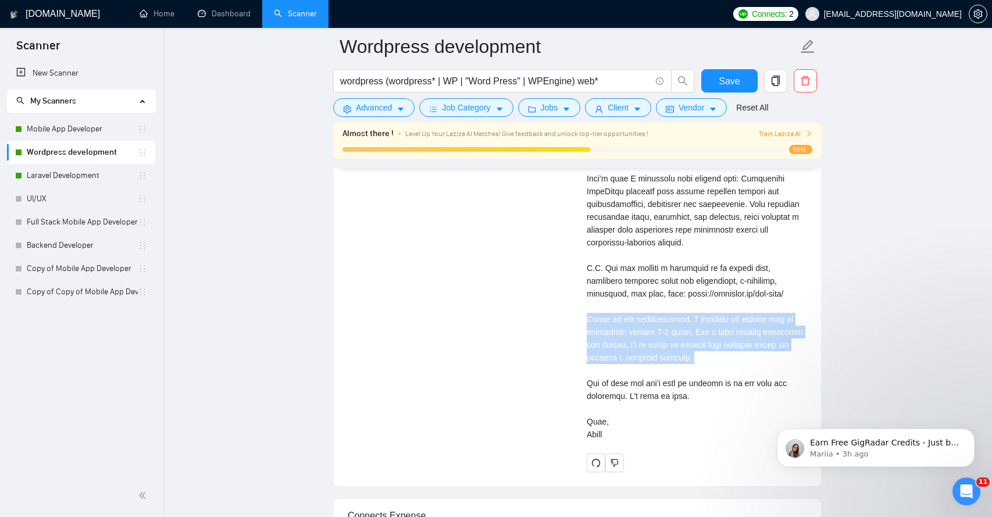
click at [600, 336] on div "Cover letter" at bounding box center [696, 223] width 220 height 435
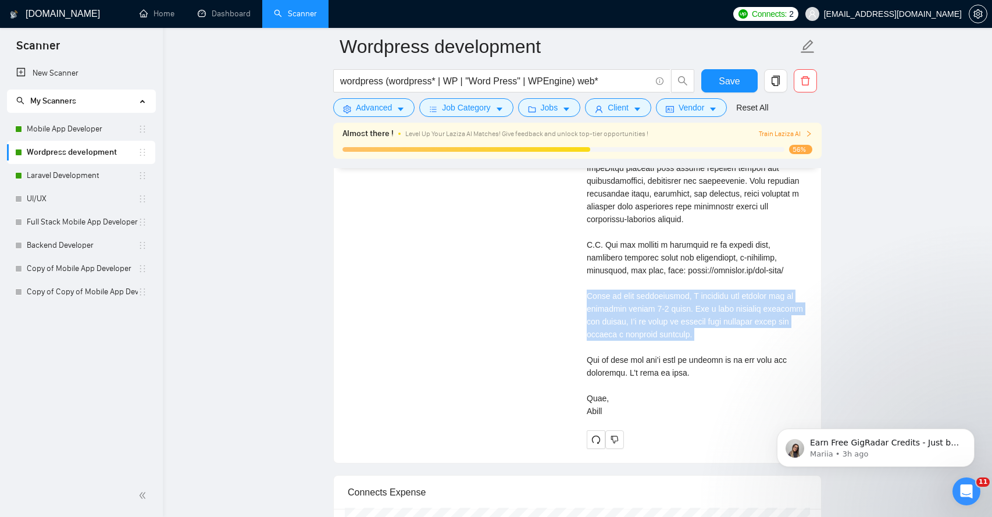
scroll to position [2755, 0]
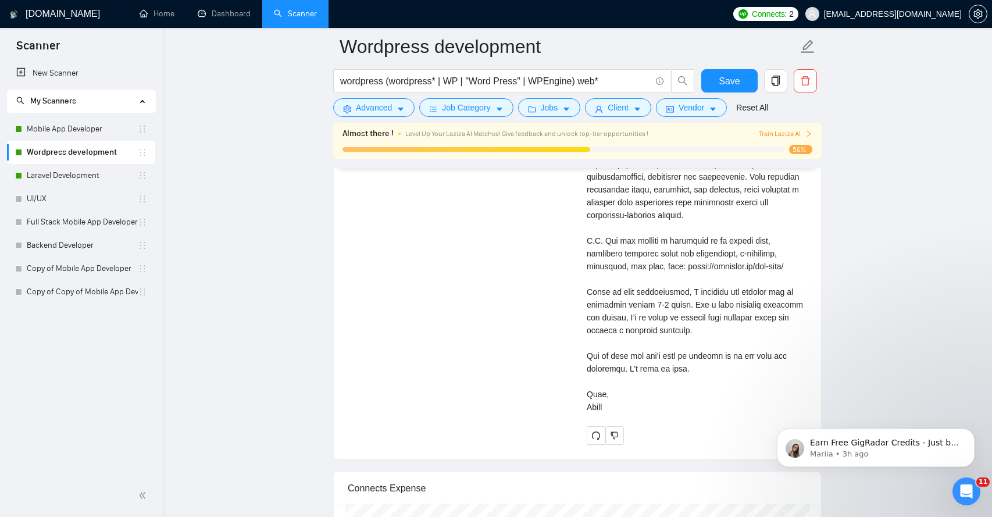
click at [602, 372] on div "Cover letter" at bounding box center [696, 195] width 220 height 435
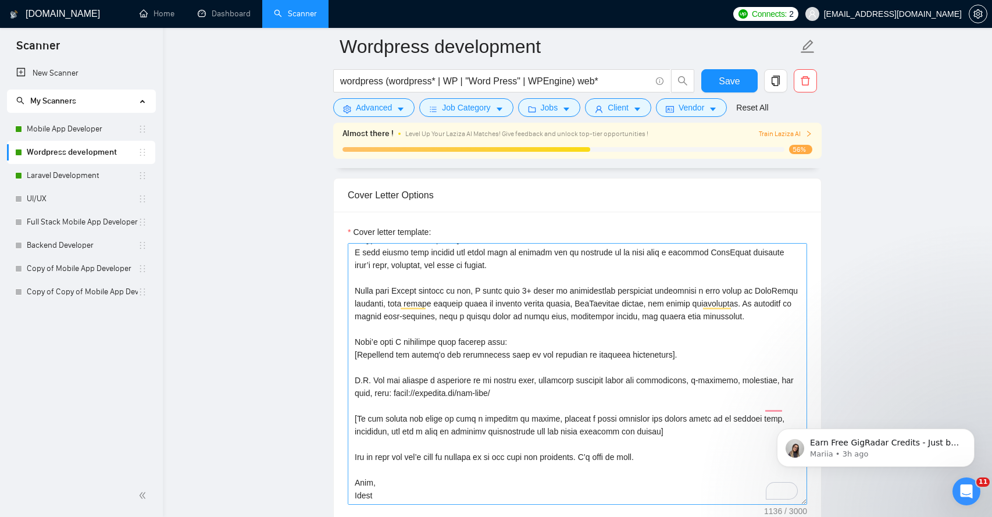
scroll to position [1475, 0]
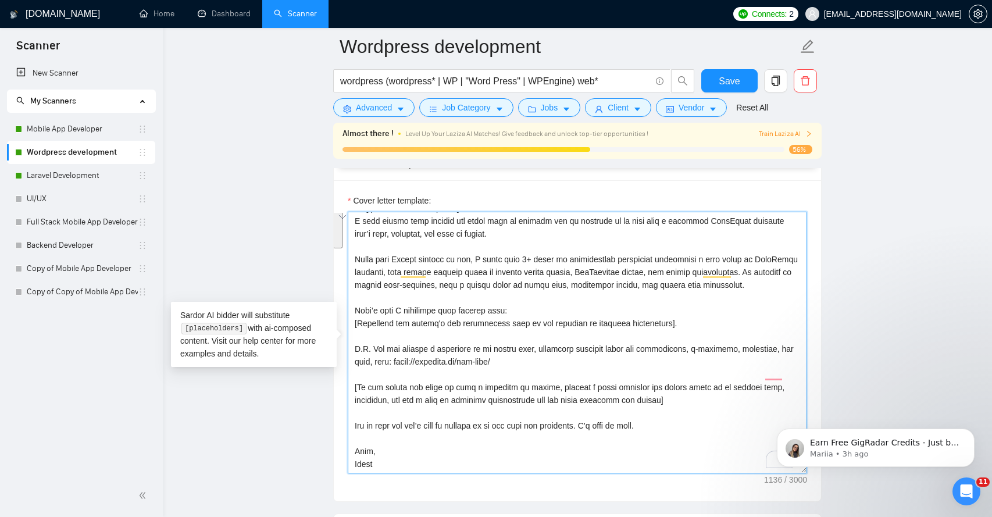
drag, startPoint x: 677, startPoint y: 390, endPoint x: 355, endPoint y: 337, distance: 326.3
click at [355, 337] on textarea "Cover letter template:" at bounding box center [577, 343] width 459 height 262
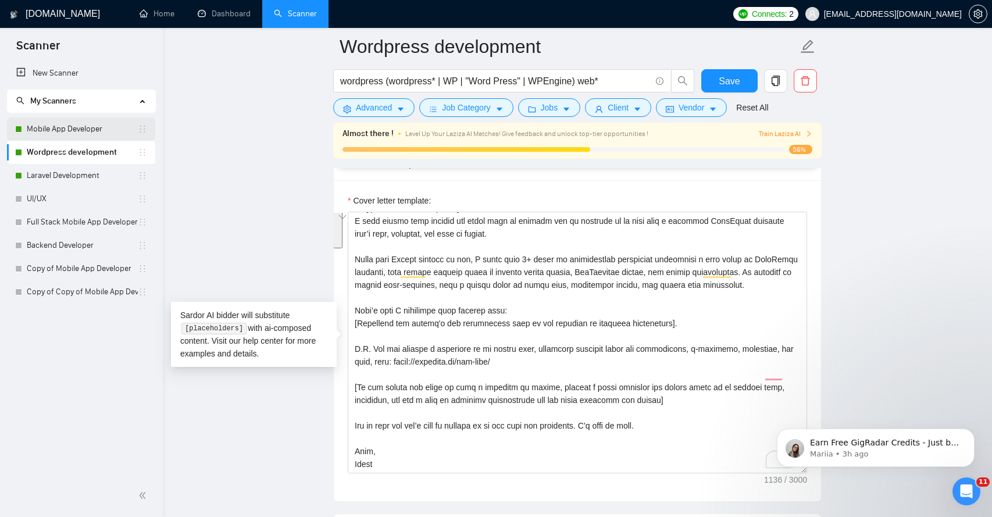
click at [71, 131] on link "Mobile App Developer" at bounding box center [82, 128] width 111 height 23
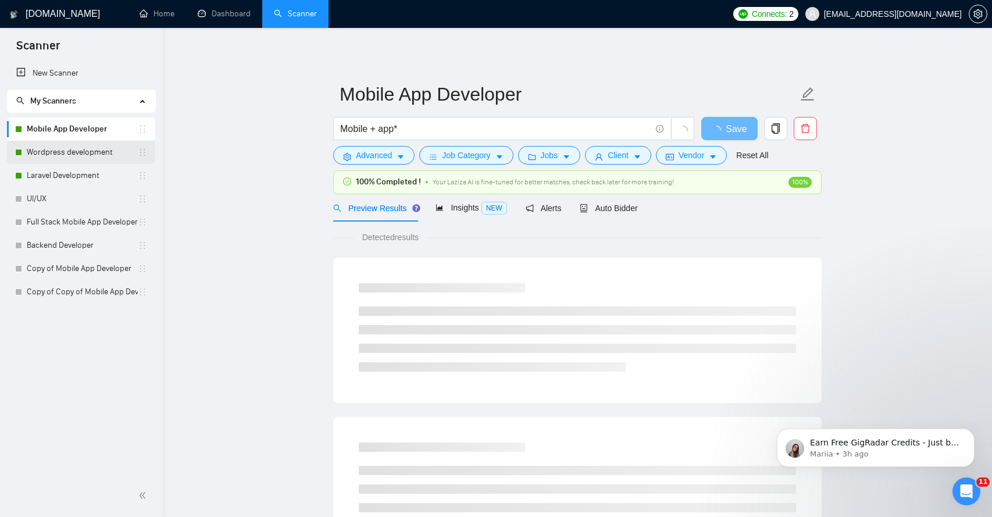
click at [76, 155] on link "Wordpress development" at bounding box center [82, 152] width 111 height 23
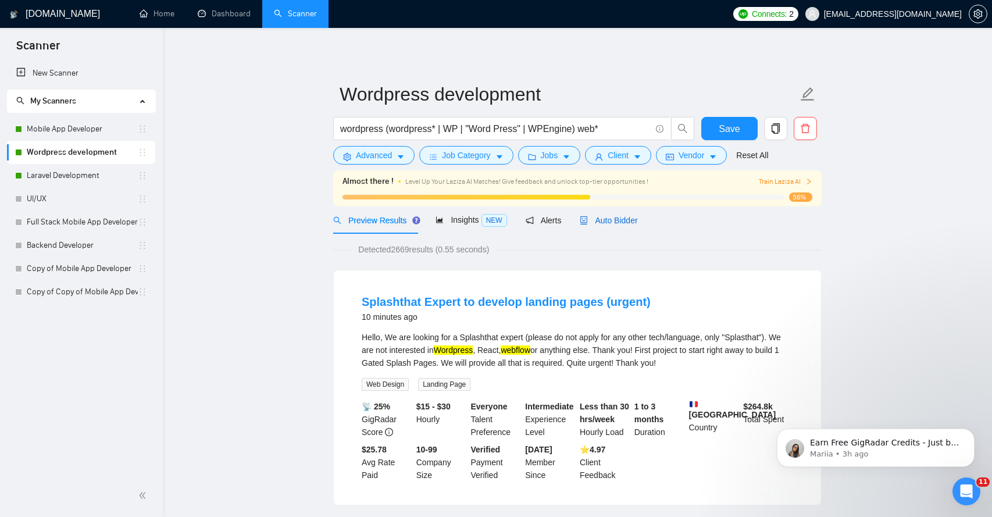
click at [618, 223] on span "Auto Bidder" at bounding box center [608, 220] width 58 height 9
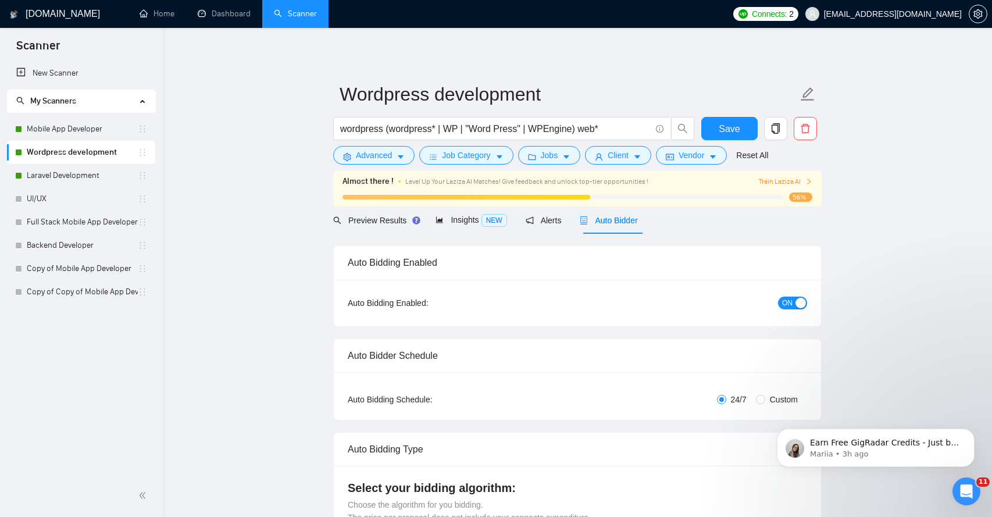
radio input "false"
radio input "true"
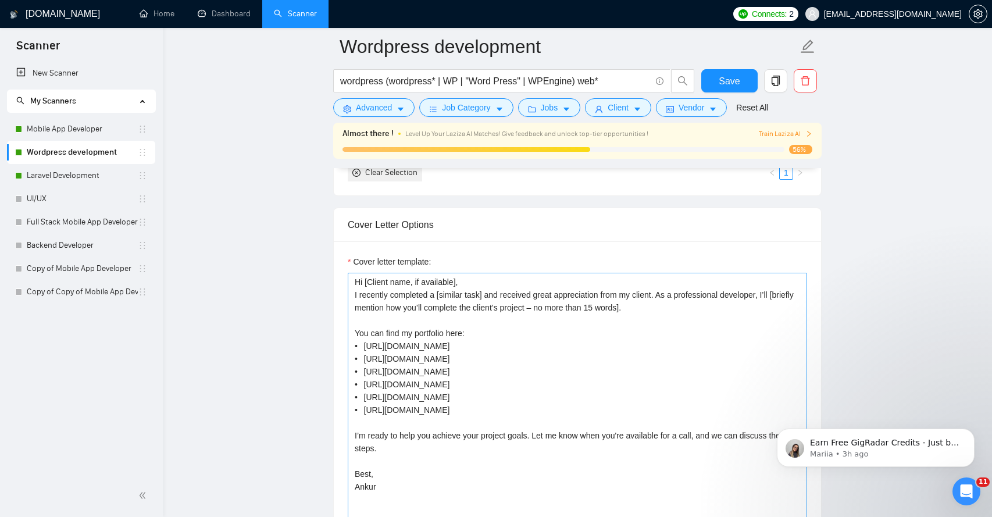
scroll to position [1462, 0]
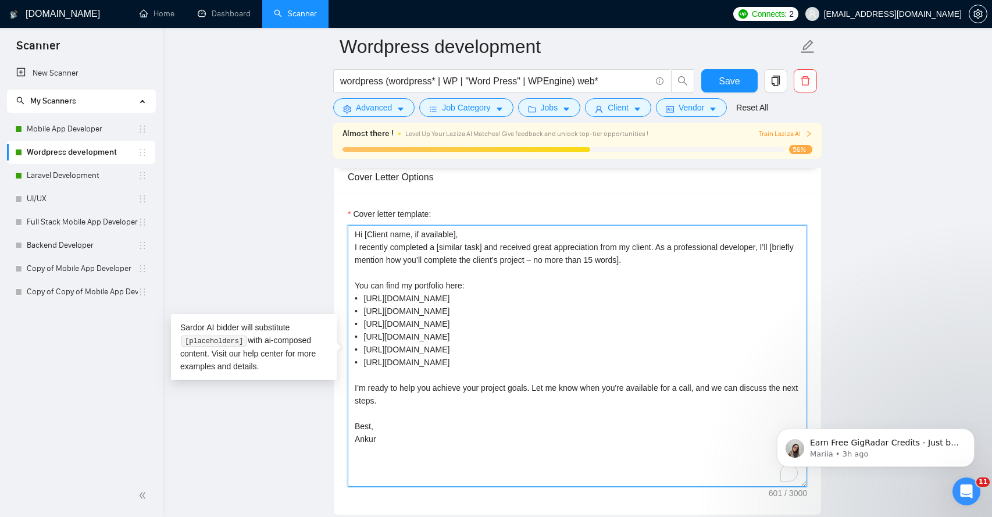
drag, startPoint x: 488, startPoint y: 366, endPoint x: 331, endPoint y: 282, distance: 178.6
click at [331, 282] on main "Wordpress development wordpress (wordpress* | WP | "Word Press" | WPEngine) web…" at bounding box center [577, 335] width 792 height 3500
paste textarea "P.S. You can explore a selection of my recent work, including websites built fo…"
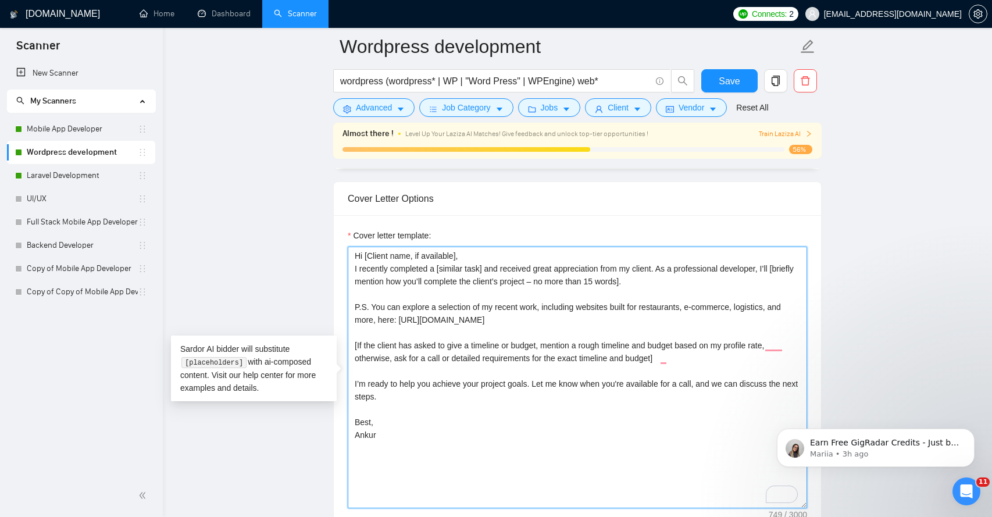
scroll to position [1430, 0]
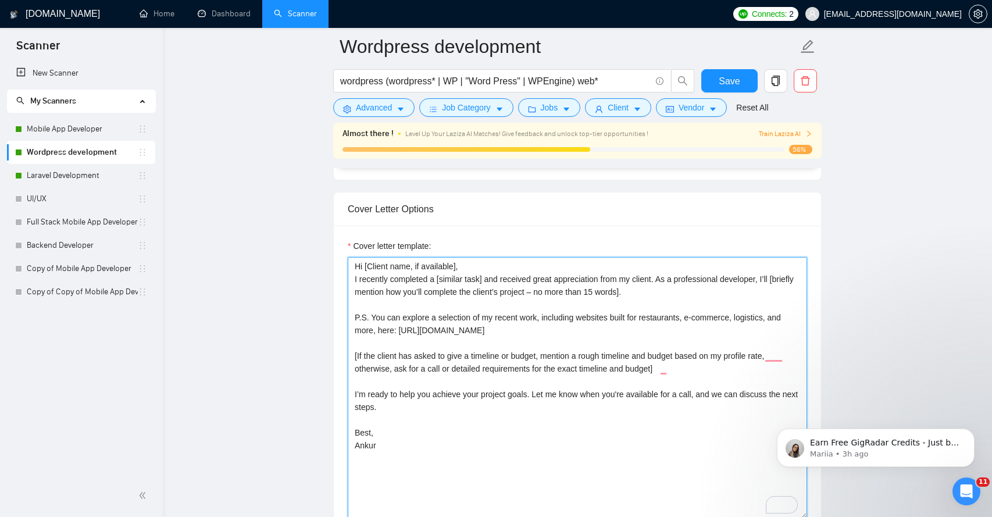
click at [466, 268] on textarea "Hi [Client name, if available], I recently completed a [similar task] and recei…" at bounding box center [577, 388] width 459 height 262
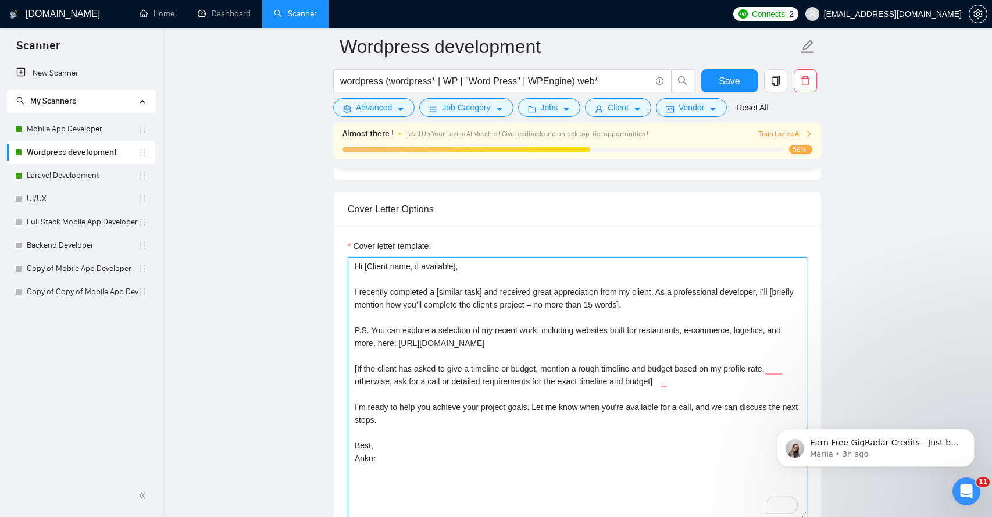
paste textarea "Thanks for sharing the opportunity — I’d love to help you with this project by …"
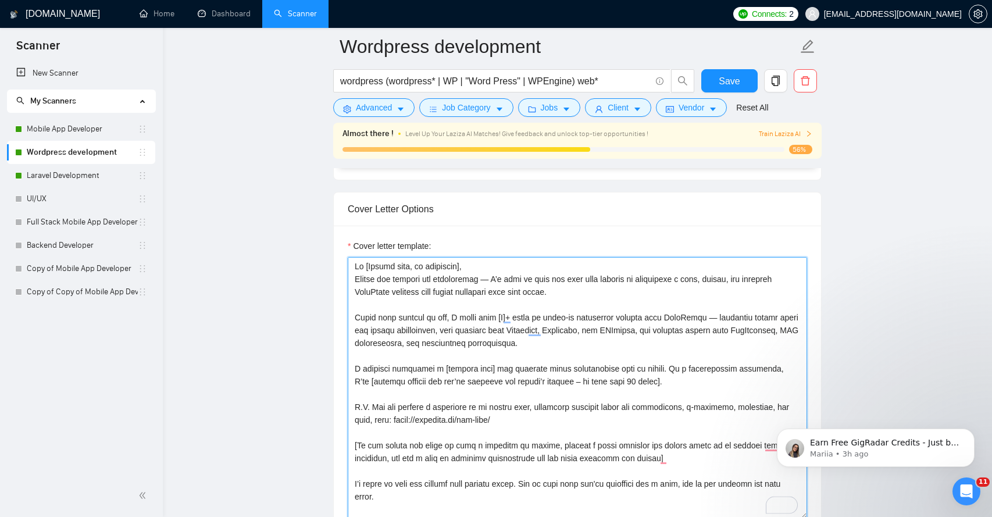
click at [490, 281] on textarea "Cover letter template:" at bounding box center [577, 388] width 459 height 262
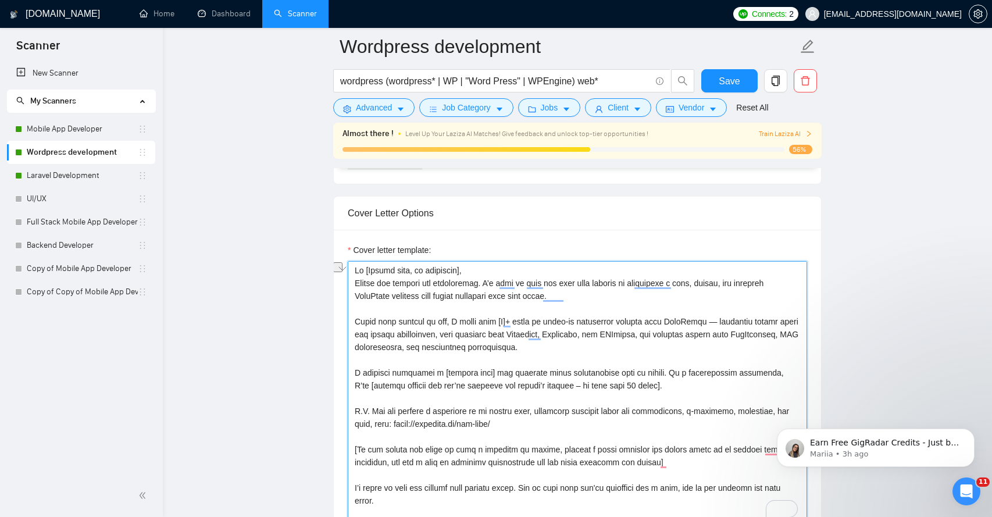
drag, startPoint x: 666, startPoint y: 388, endPoint x: 347, endPoint y: 397, distance: 319.2
click at [348, 394] on textarea "Cover letter template:" at bounding box center [577, 392] width 459 height 262
click at [681, 380] on textarea "Cover letter template:" at bounding box center [577, 392] width 459 height 262
drag, startPoint x: 672, startPoint y: 384, endPoint x: 355, endPoint y: 382, distance: 317.3
click at [355, 382] on textarea "Cover letter template:" at bounding box center [577, 392] width 459 height 262
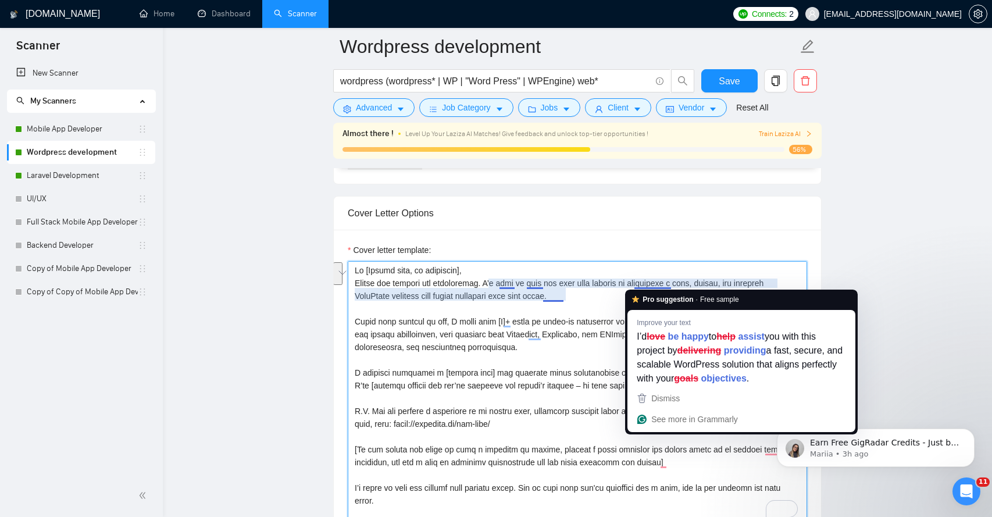
drag, startPoint x: 635, startPoint y: 285, endPoint x: 645, endPoint y: 289, distance: 10.9
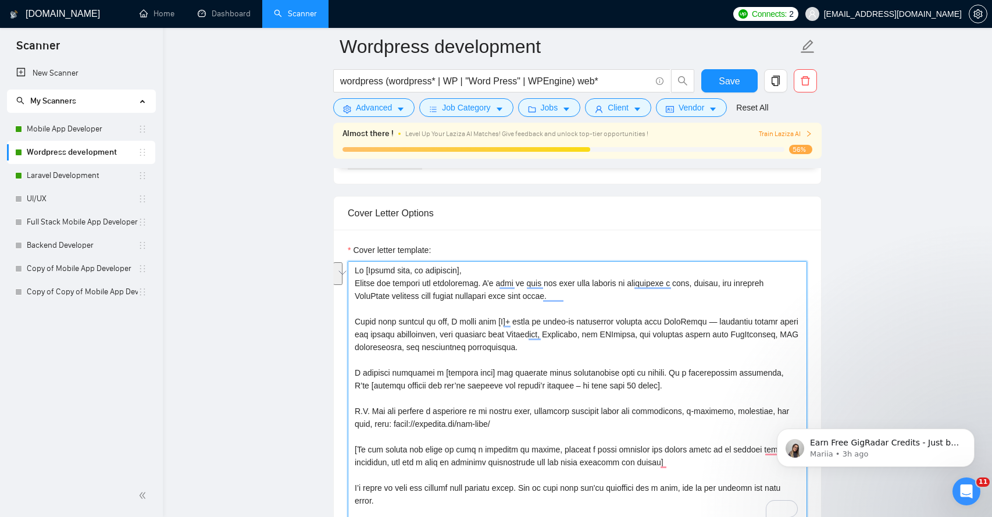
paste textarea "[briefly mention how you’ll complete the client’s project – no more than 15 wor…"
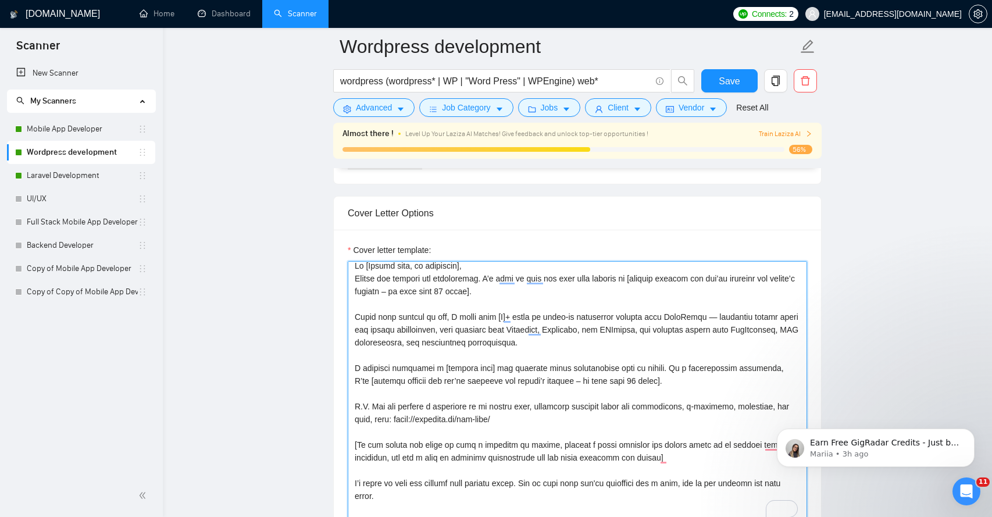
scroll to position [9, 0]
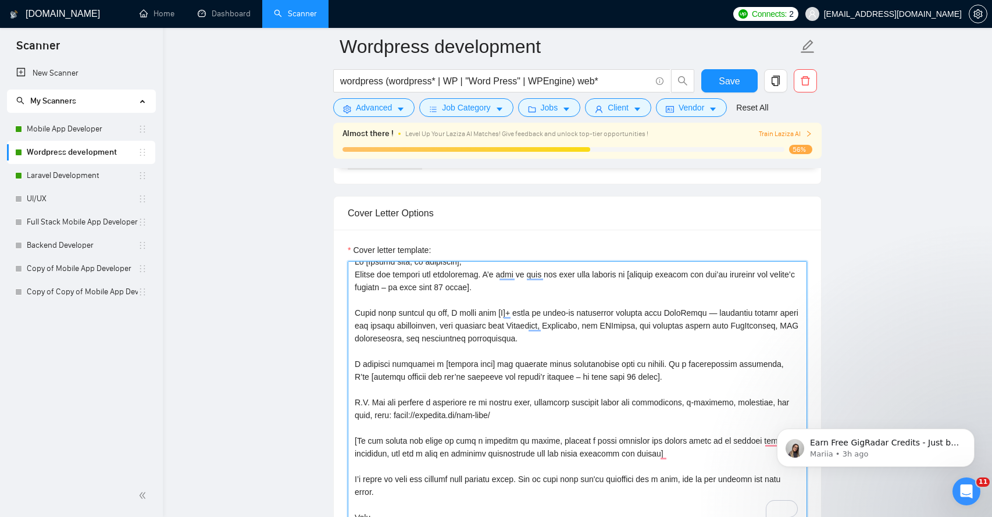
click at [393, 310] on textarea "Cover letter template:" at bounding box center [577, 392] width 459 height 262
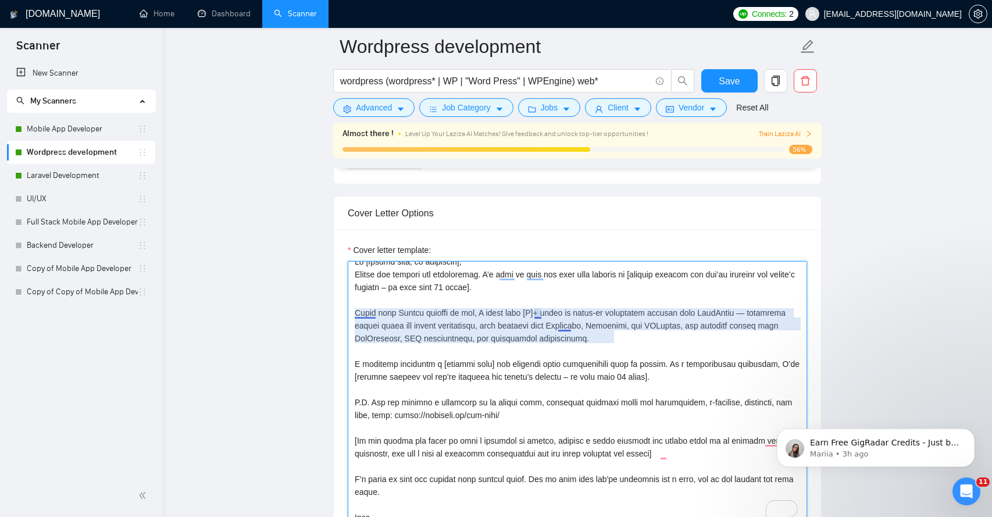
click at [535, 313] on textarea "Cover letter template:" at bounding box center [577, 392] width 459 height 262
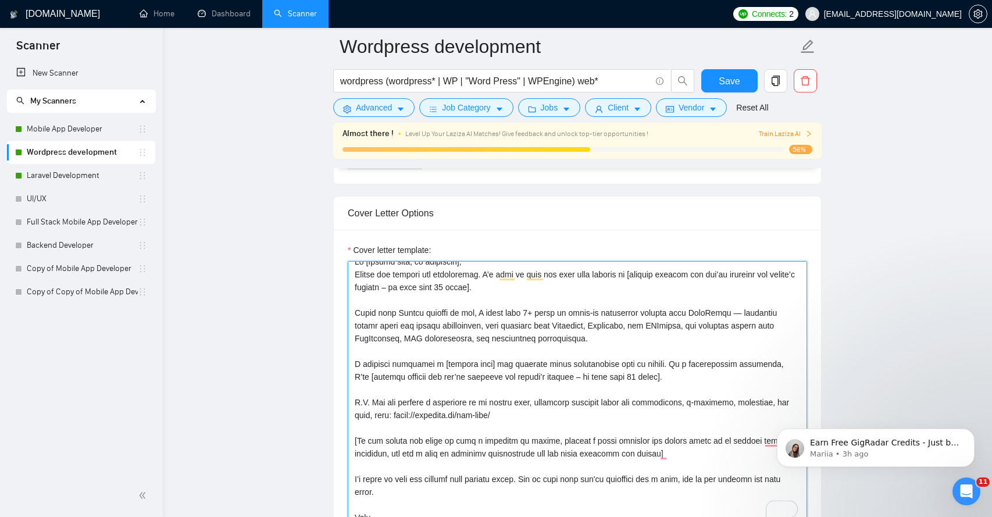
click at [745, 314] on textarea "Cover letter template:" at bounding box center [577, 392] width 459 height 262
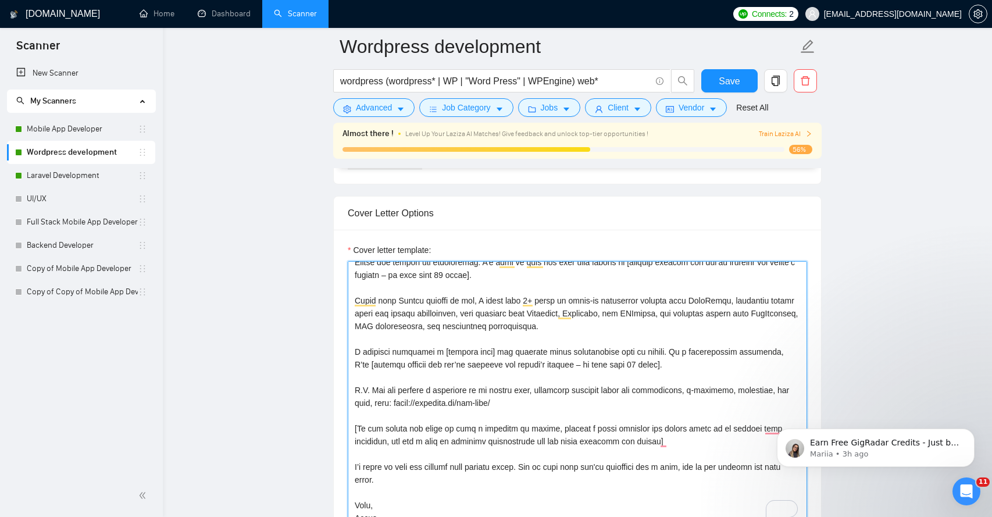
scroll to position [0, 0]
drag, startPoint x: 352, startPoint y: 341, endPoint x: 638, endPoint y: 372, distance: 287.6
click at [638, 372] on textarea "Cover letter template:" at bounding box center [577, 392] width 459 height 262
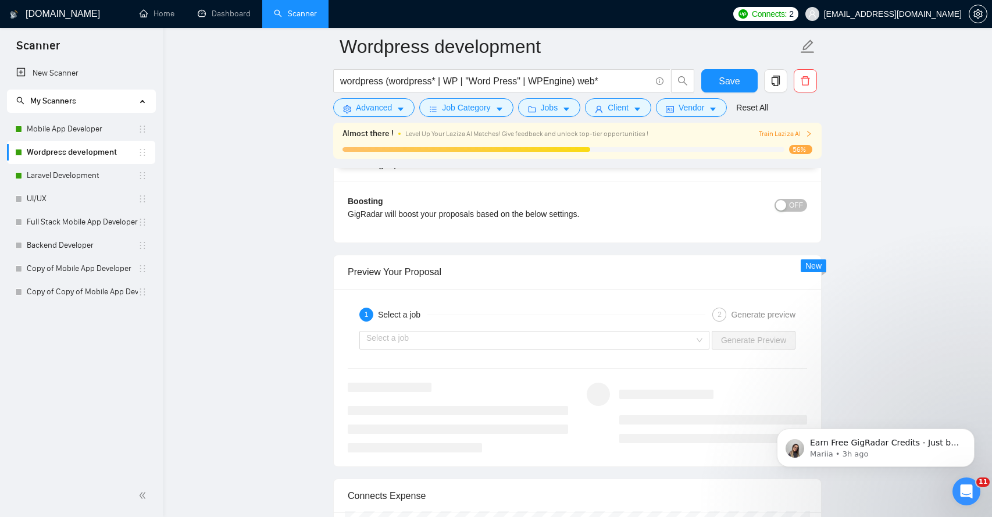
scroll to position [2280, 0]
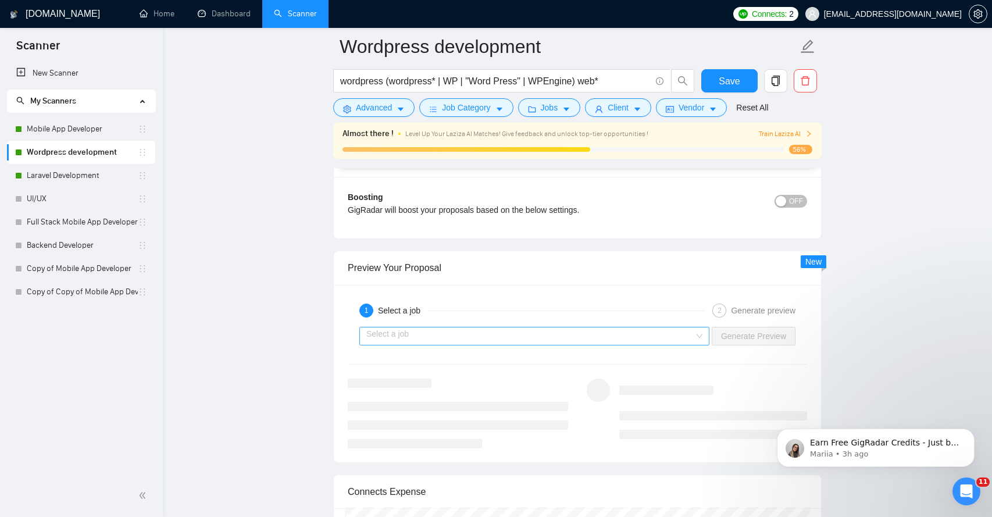
click at [375, 333] on input "search" at bounding box center [530, 335] width 328 height 17
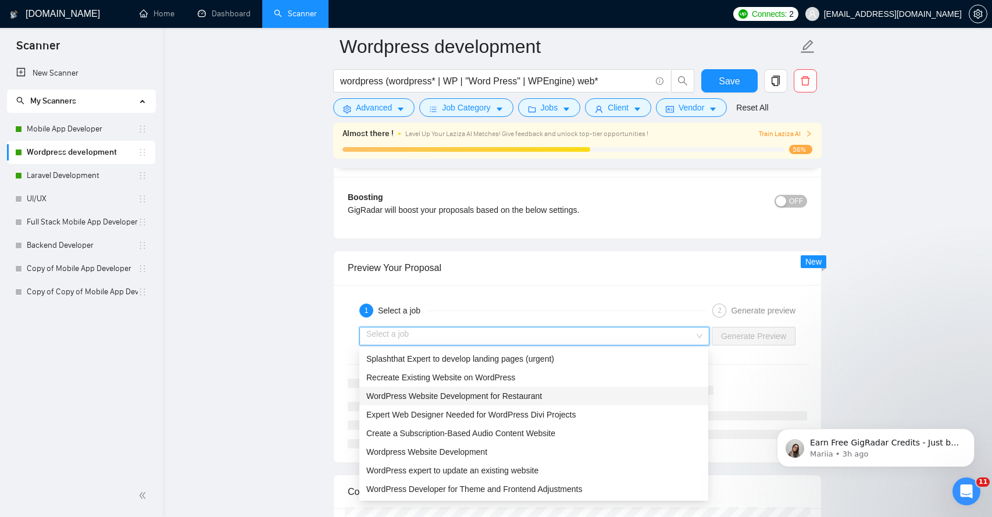
click at [392, 401] on div "WordPress Website Development for Restaurant" at bounding box center [533, 395] width 335 height 13
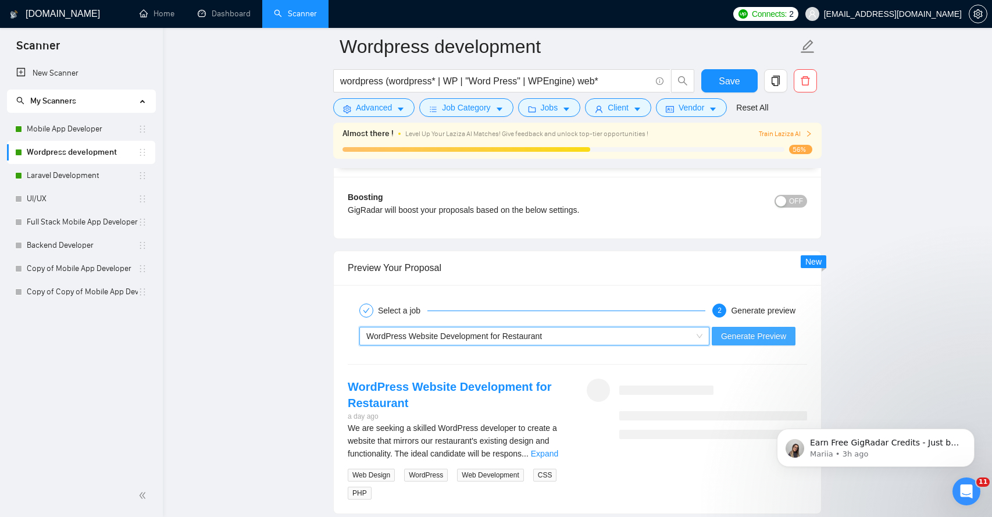
click at [761, 337] on span "Generate Preview" at bounding box center [753, 336] width 65 height 13
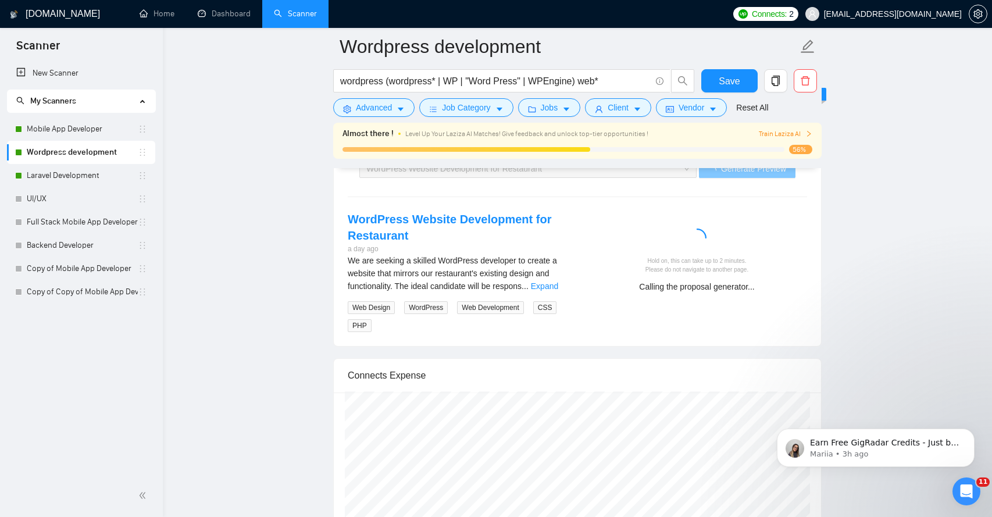
scroll to position [2480, 0]
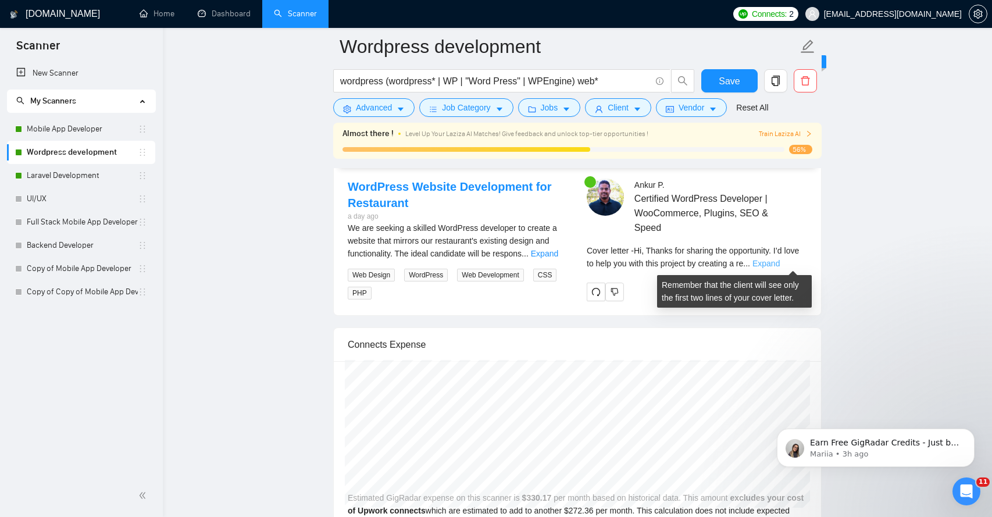
click at [779, 266] on link "Expand" at bounding box center [765, 263] width 27 height 9
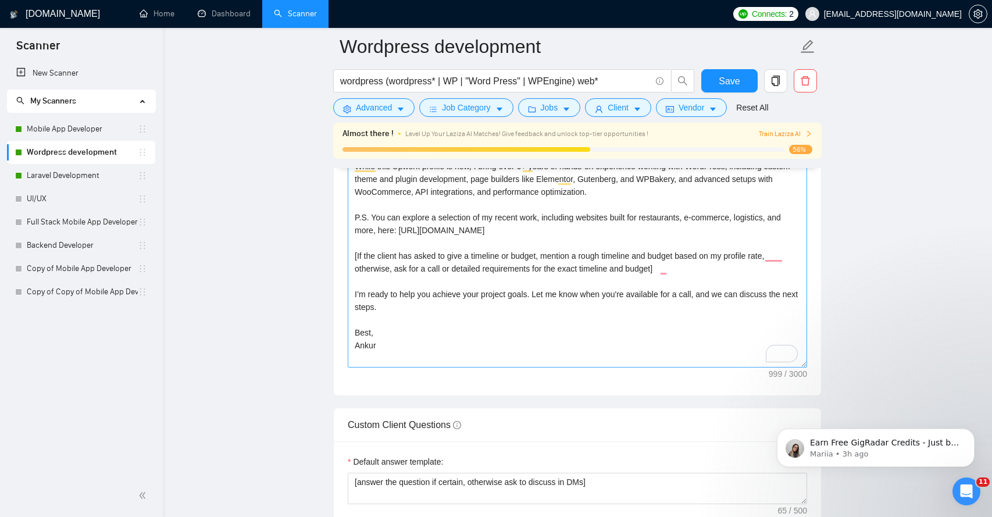
scroll to position [1560, 0]
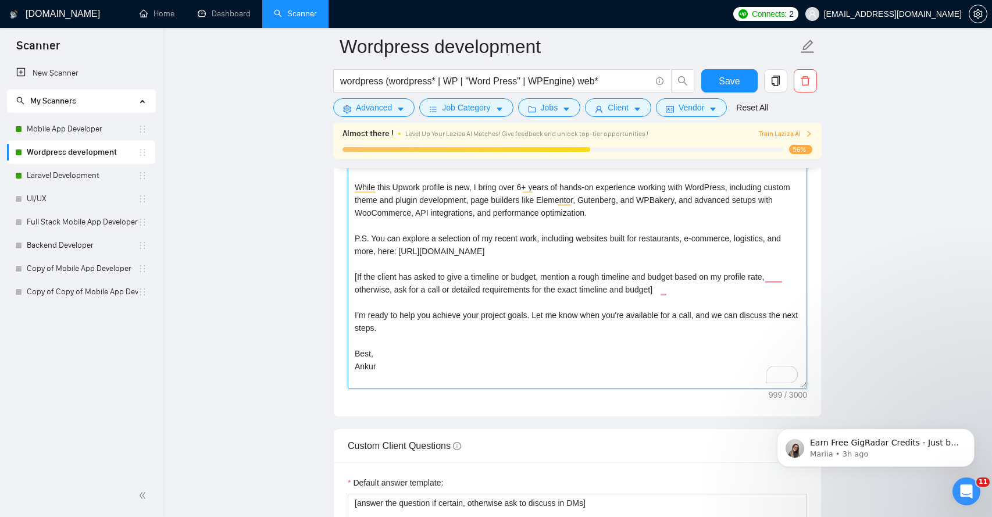
click at [650, 241] on textarea "Hi [Client name, if available], Thanks for sharing the opportunity. I’d love to…" at bounding box center [577, 258] width 459 height 262
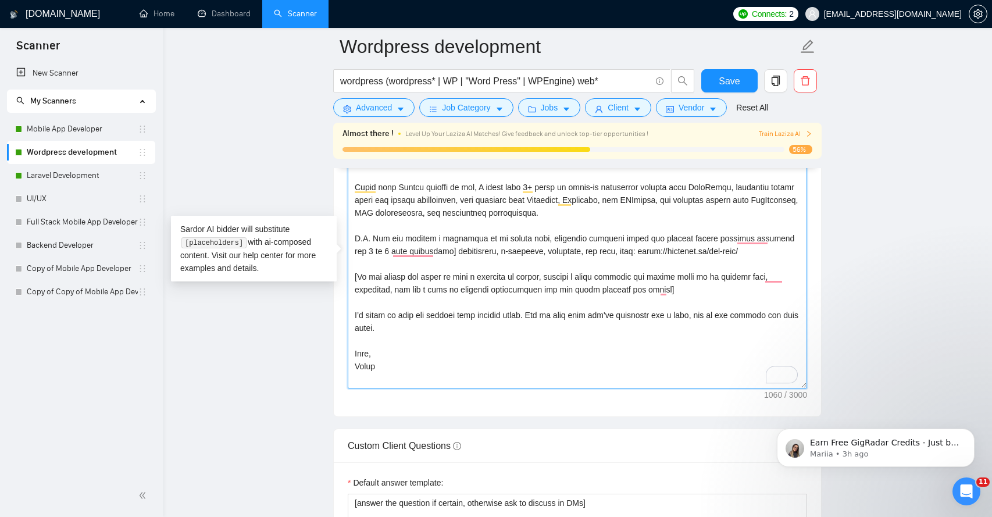
click at [444, 252] on textarea "Cover letter template:" at bounding box center [577, 258] width 459 height 262
drag, startPoint x: 444, startPoint y: 252, endPoint x: 568, endPoint y: 252, distance: 124.4
click at [568, 252] on textarea "Cover letter template:" at bounding box center [577, 258] width 459 height 262
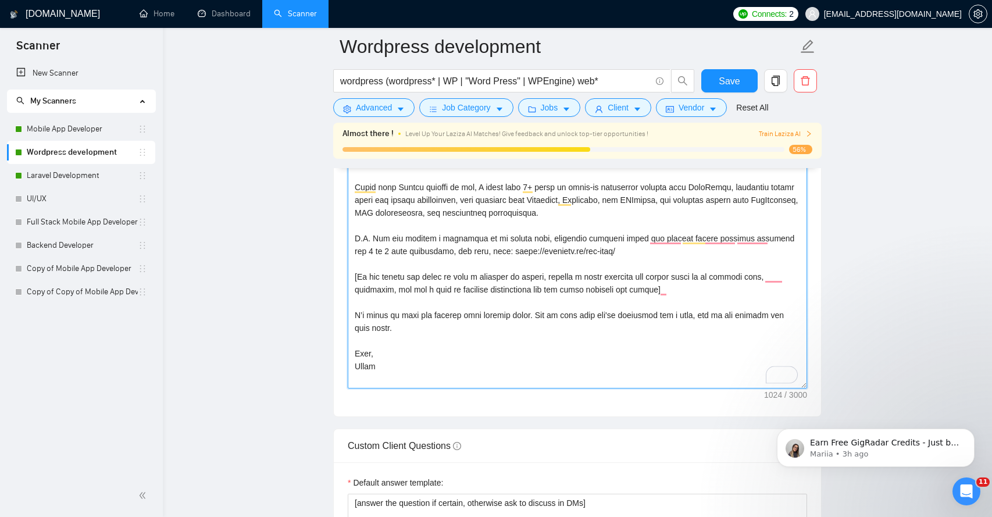
click at [627, 260] on textarea "Cover letter template:" at bounding box center [577, 258] width 459 height 262
click at [649, 241] on textarea "Cover letter template:" at bounding box center [577, 258] width 459 height 262
click at [431, 254] on textarea "Cover letter template:" at bounding box center [577, 258] width 459 height 262
click at [466, 275] on textarea "Cover letter template:" at bounding box center [577, 258] width 459 height 262
type textarea "Hi [Client name, if available], Thanks for sharing the opportunity. I’d love to…"
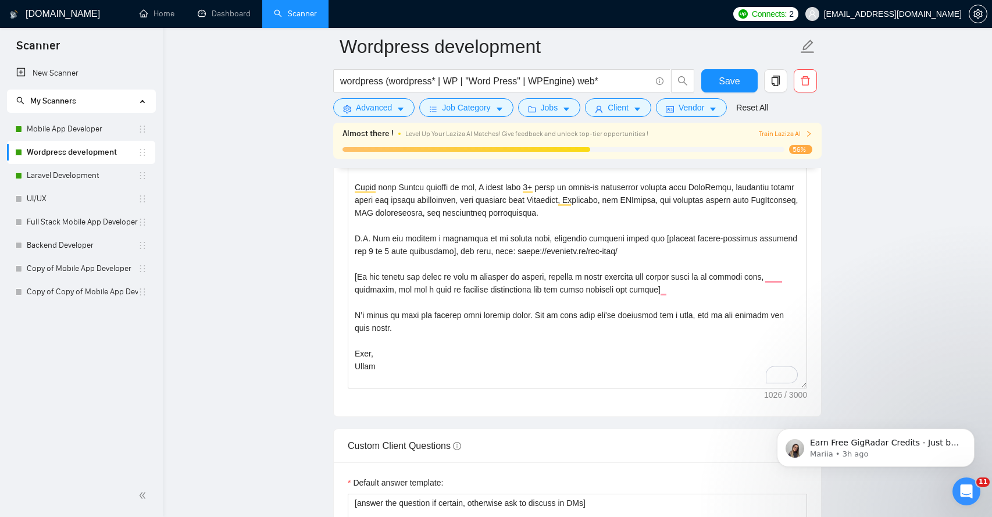
click at [246, 391] on main "Wordpress development wordpress (wordpress* | WP | "Word Press" | WPEngine) web…" at bounding box center [577, 402] width 792 height 3831
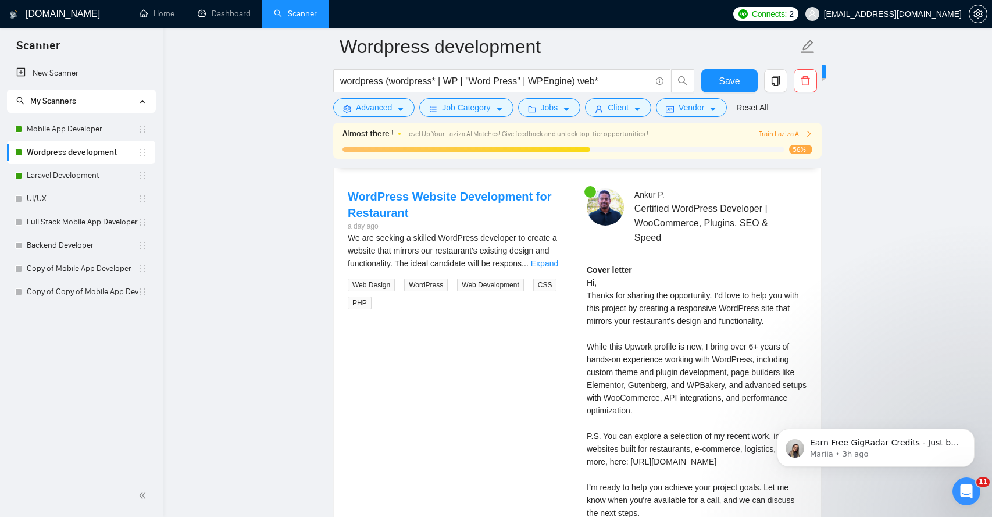
scroll to position [2432, 0]
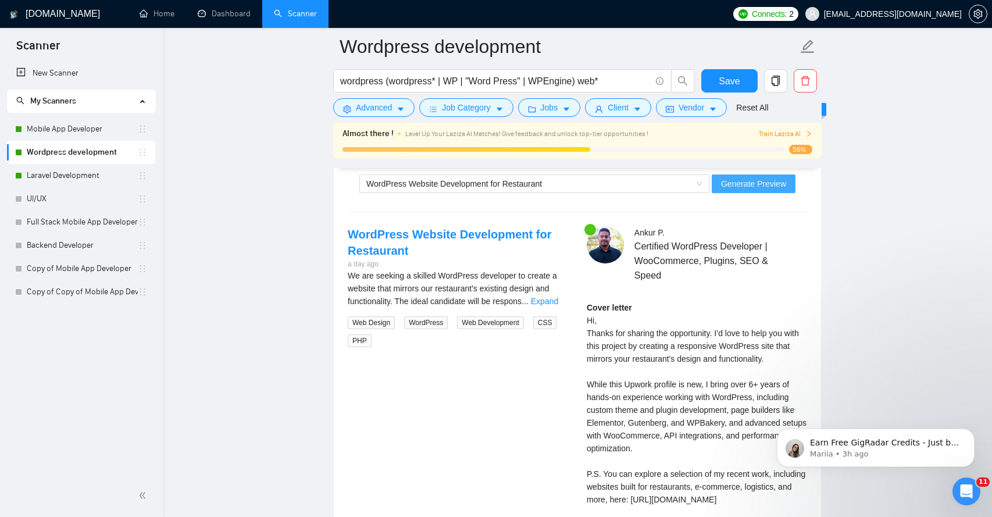
click at [749, 189] on span "Generate Preview" at bounding box center [753, 183] width 65 height 13
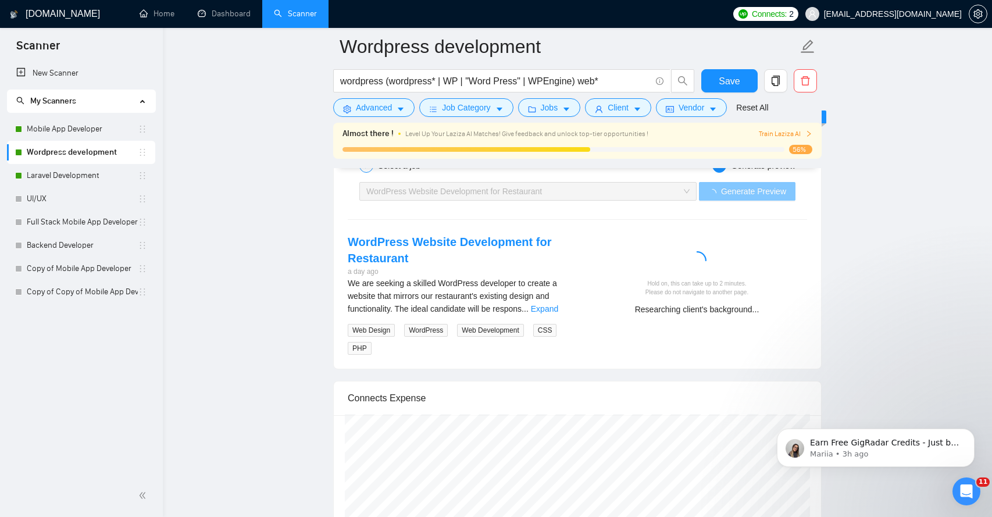
scroll to position [2470, 0]
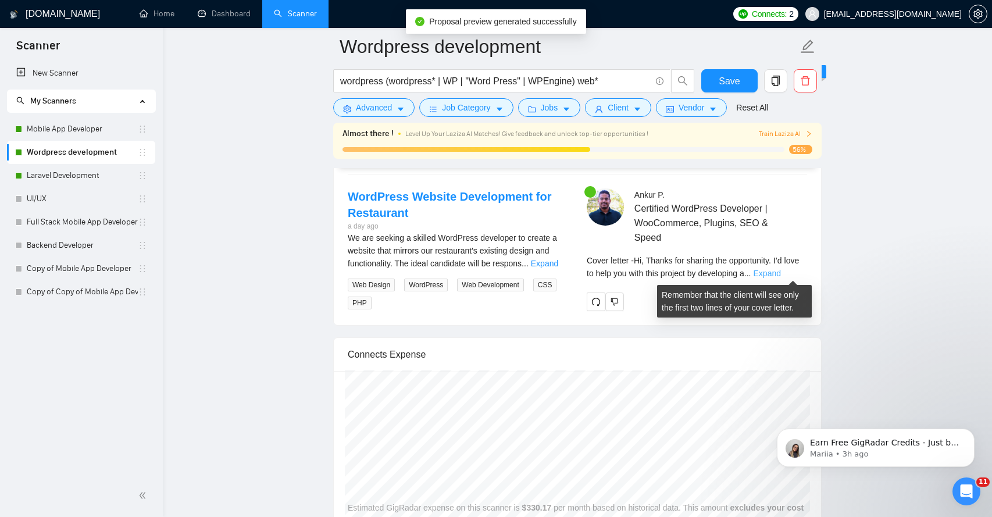
click at [781, 271] on link "Expand" at bounding box center [766, 273] width 27 height 9
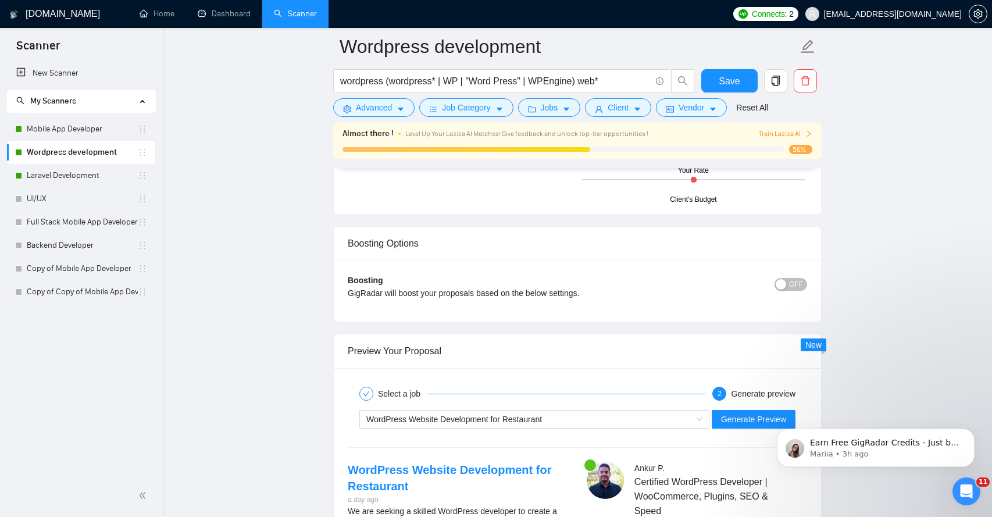
scroll to position [2281, 0]
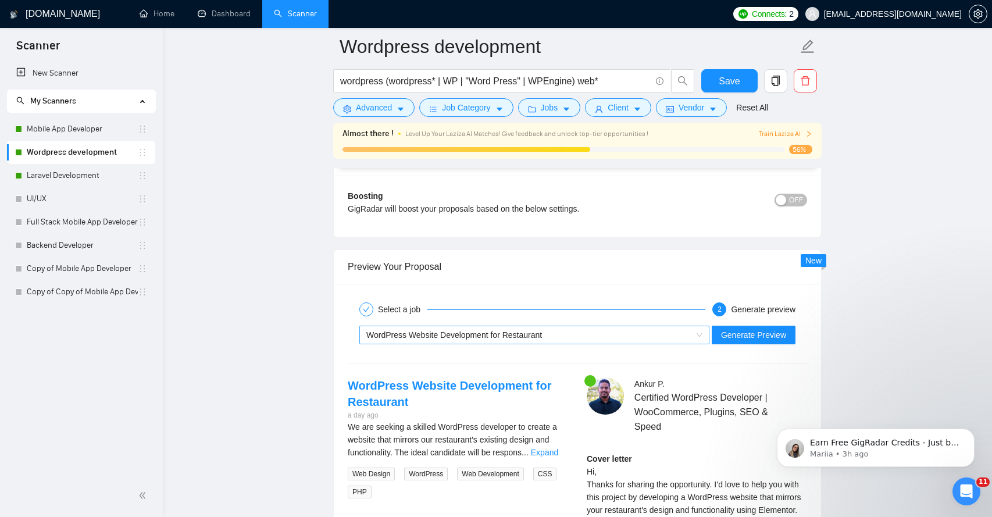
click at [476, 335] on span "WordPress Website Development for Restaurant" at bounding box center [454, 334] width 176 height 9
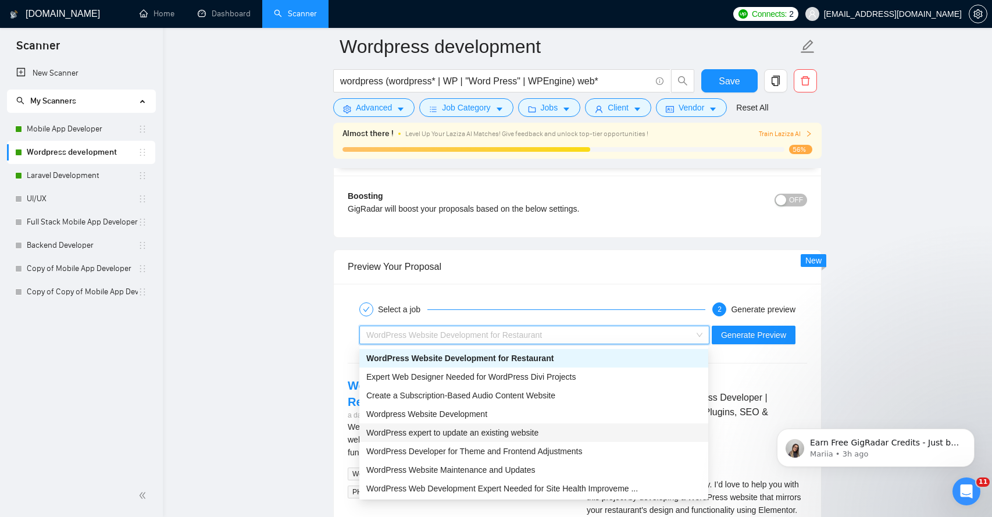
scroll to position [37, 0]
click at [446, 467] on span "WordPress Website Maintenance and Updates" at bounding box center [450, 468] width 169 height 9
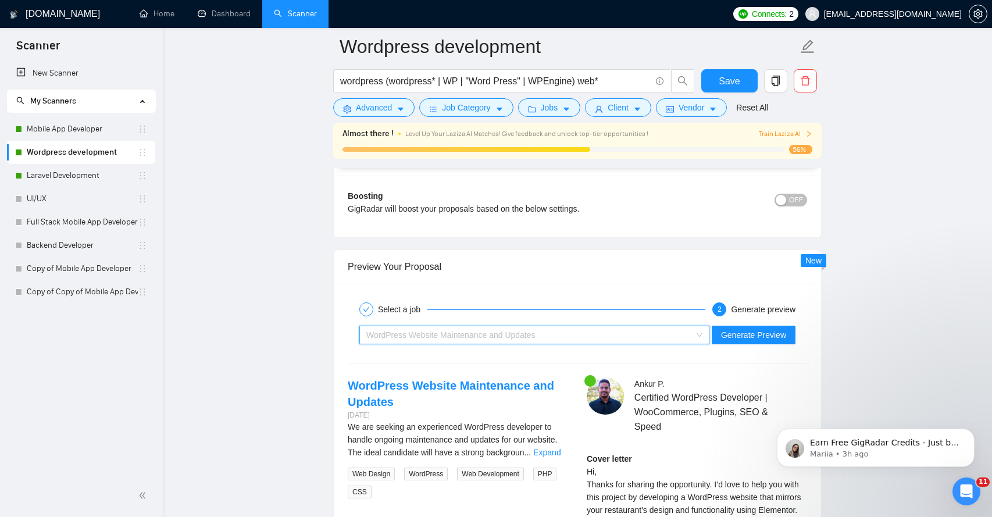
click at [453, 337] on span "WordPress Website Maintenance and Updates" at bounding box center [450, 334] width 169 height 9
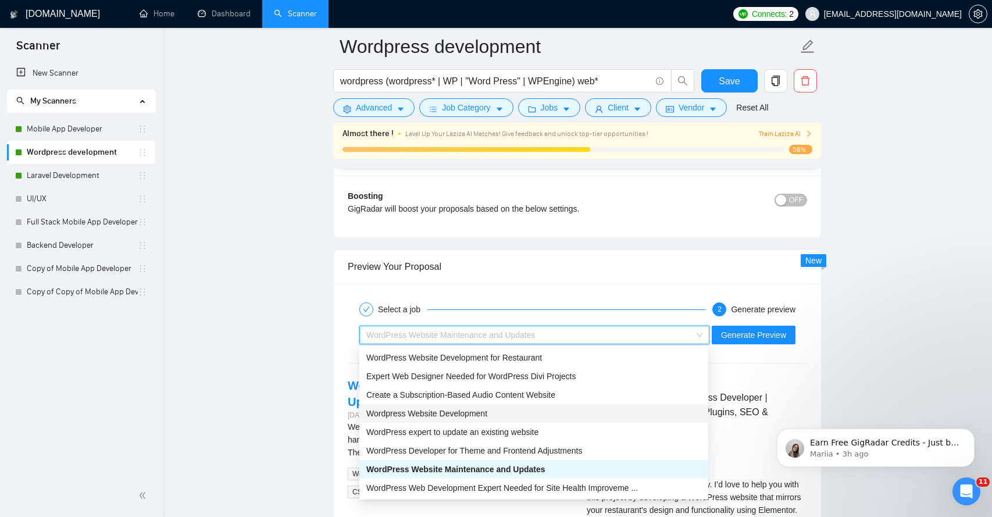
click at [436, 410] on span "Wordpress Website Development" at bounding box center [426, 413] width 121 height 9
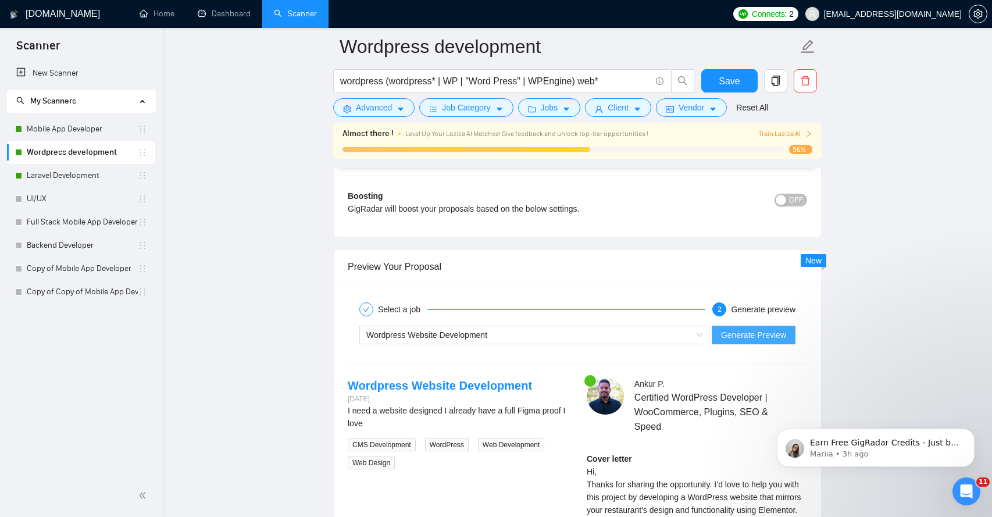
click at [750, 339] on span "Generate Preview" at bounding box center [753, 334] width 65 height 13
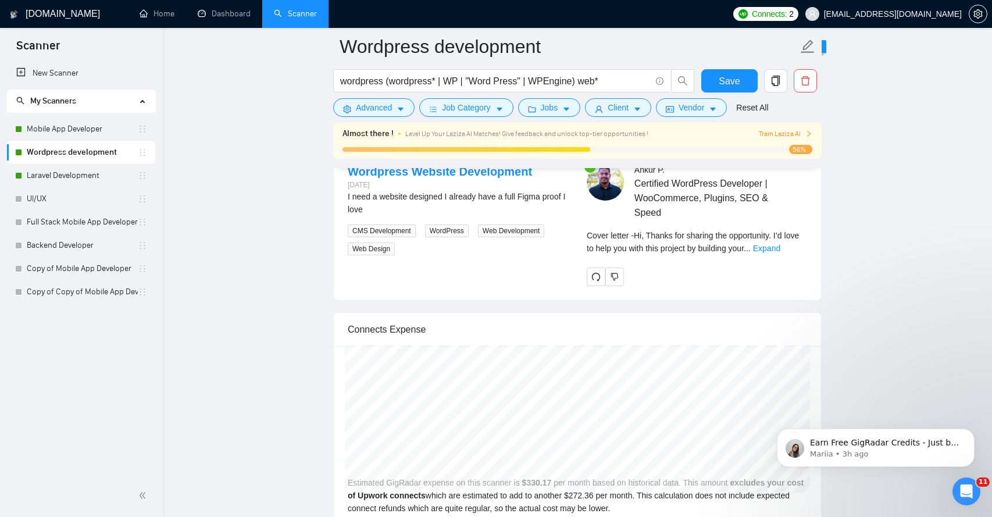
scroll to position [2504, 0]
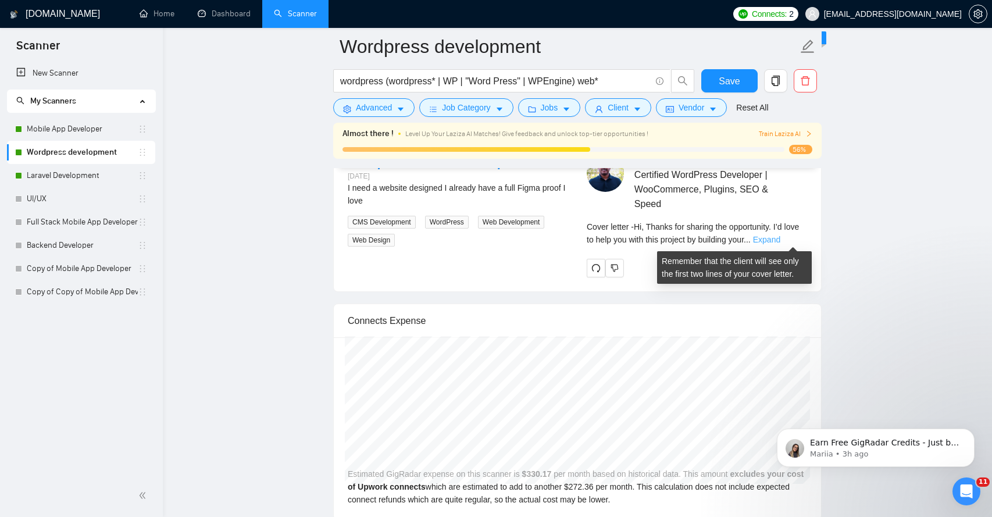
click at [780, 239] on link "Expand" at bounding box center [766, 239] width 27 height 9
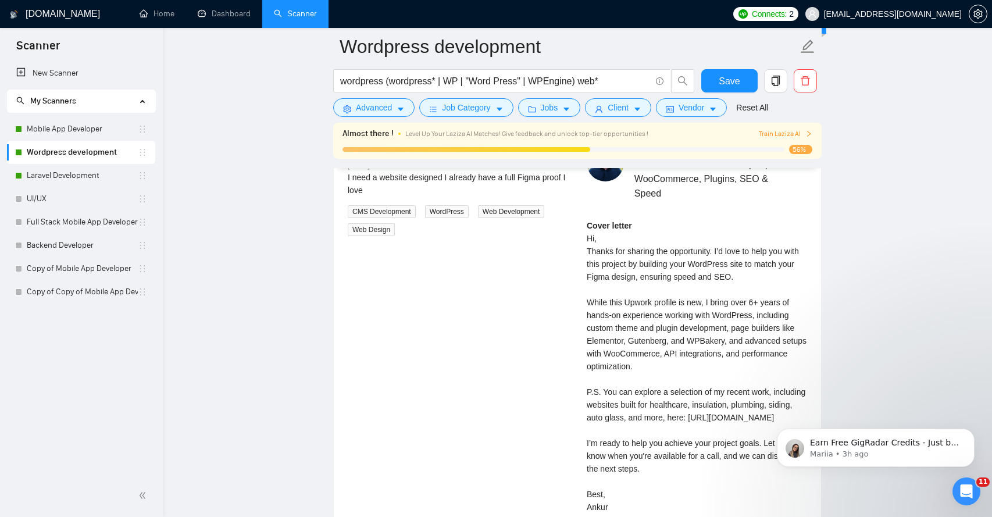
scroll to position [2528, 0]
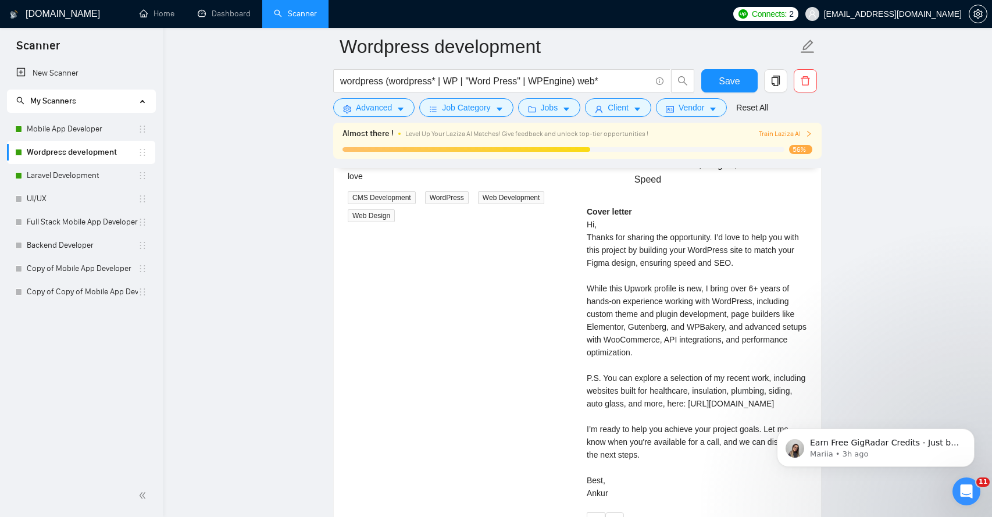
click at [606, 250] on div "Cover letter Hi, Thanks for sharing the opportunity. I’d love to help you with …" at bounding box center [696, 352] width 220 height 294
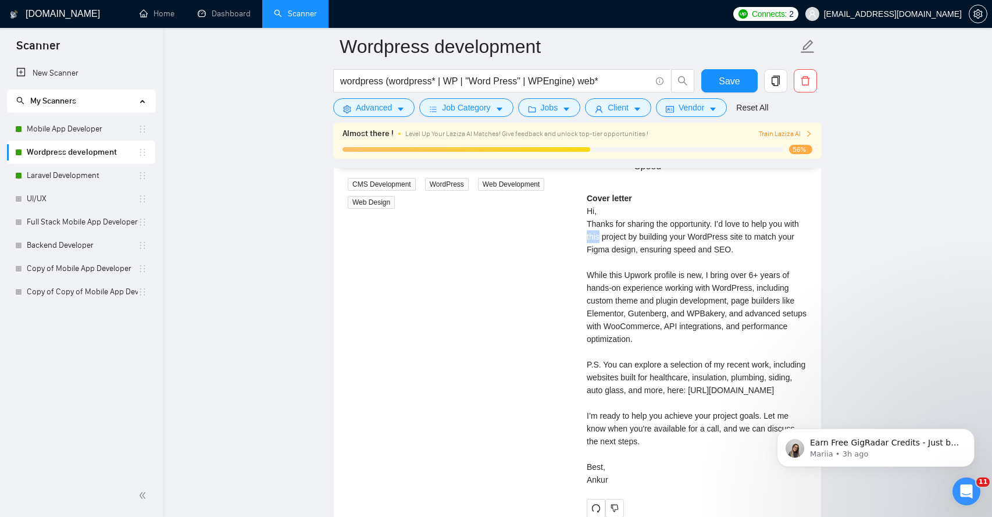
scroll to position [2542, 0]
click at [605, 252] on div "Cover letter Hi, Thanks for sharing the opportunity. I’d love to help you with …" at bounding box center [696, 338] width 220 height 294
click at [601, 278] on div "Cover letter Hi, Thanks for sharing the opportunity. I’d love to help you with …" at bounding box center [696, 338] width 220 height 294
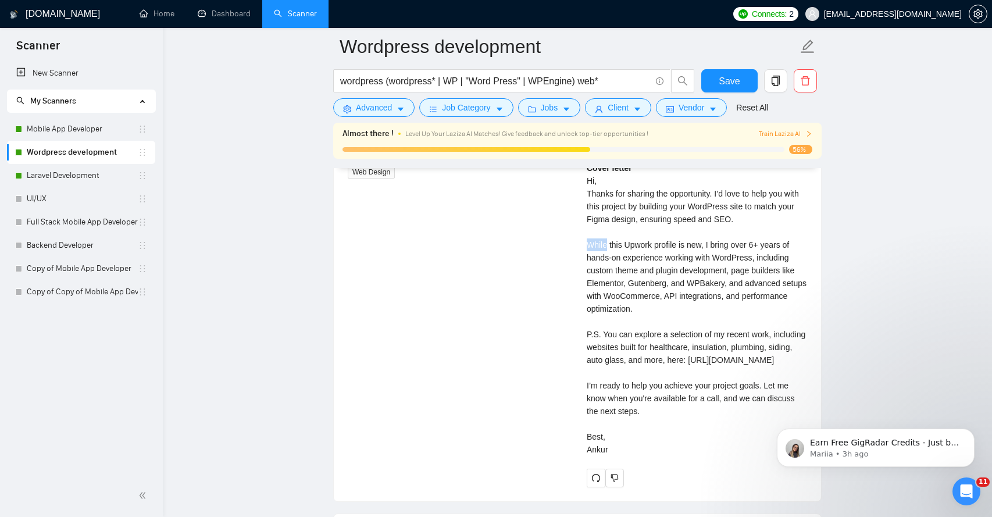
scroll to position [2574, 0]
click at [603, 256] on div "Cover letter Hi, Thanks for sharing the opportunity. I’d love to help you with …" at bounding box center [696, 306] width 220 height 294
click at [627, 257] on div "Cover letter Hi, Thanks for sharing the opportunity. I’d love to help you with …" at bounding box center [696, 306] width 220 height 294
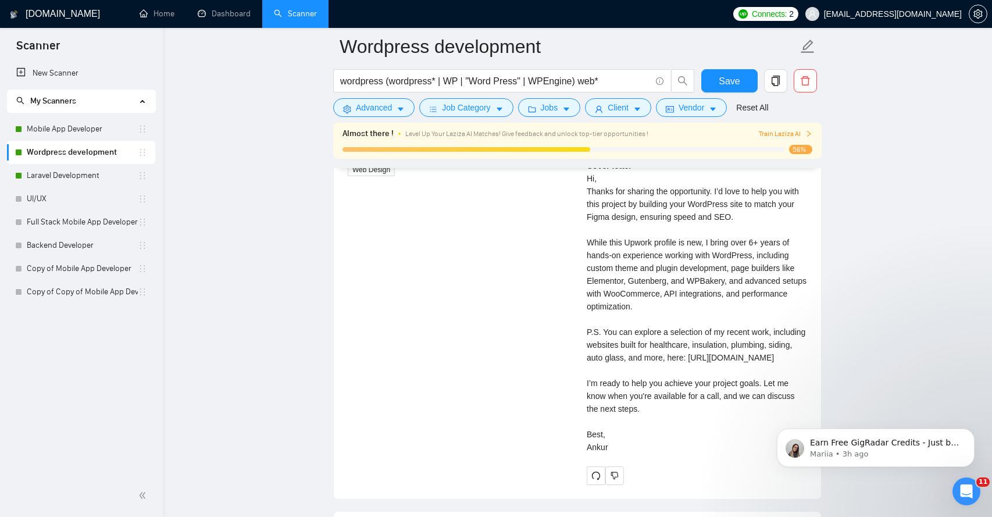
click at [597, 268] on div "Cover letter Hi, Thanks for sharing the opportunity. I’d love to help you with …" at bounding box center [696, 306] width 220 height 294
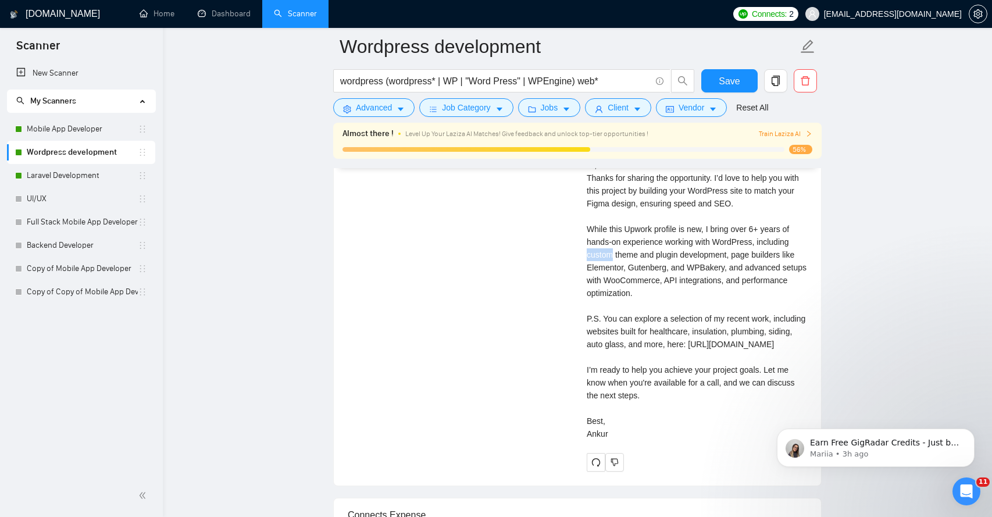
scroll to position [2588, 0]
click at [605, 268] on div "Cover letter Hi, Thanks for sharing the opportunity. I’d love to help you with …" at bounding box center [696, 292] width 220 height 294
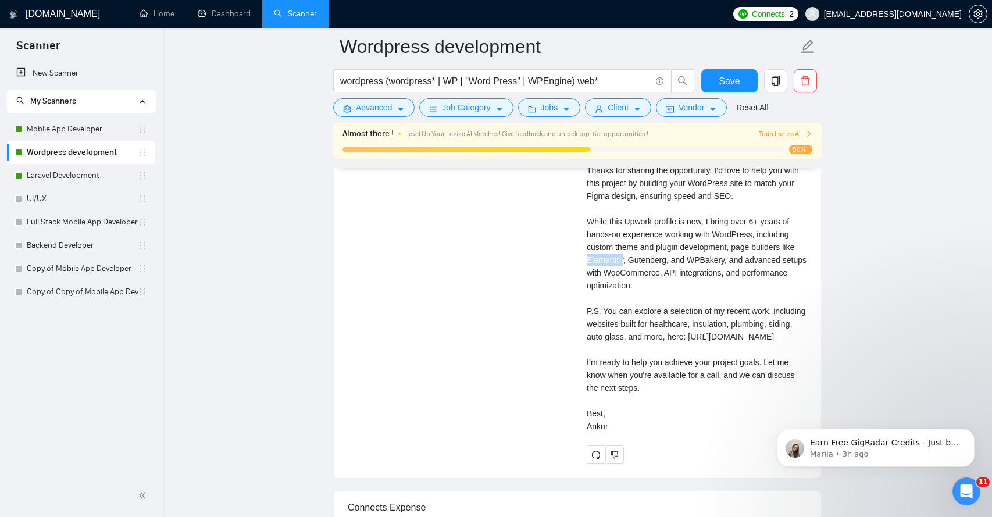
scroll to position [2597, 0]
click at [616, 374] on div "Cover letter Hi, Thanks for sharing the opportunity. I’d love to help you with …" at bounding box center [696, 284] width 220 height 294
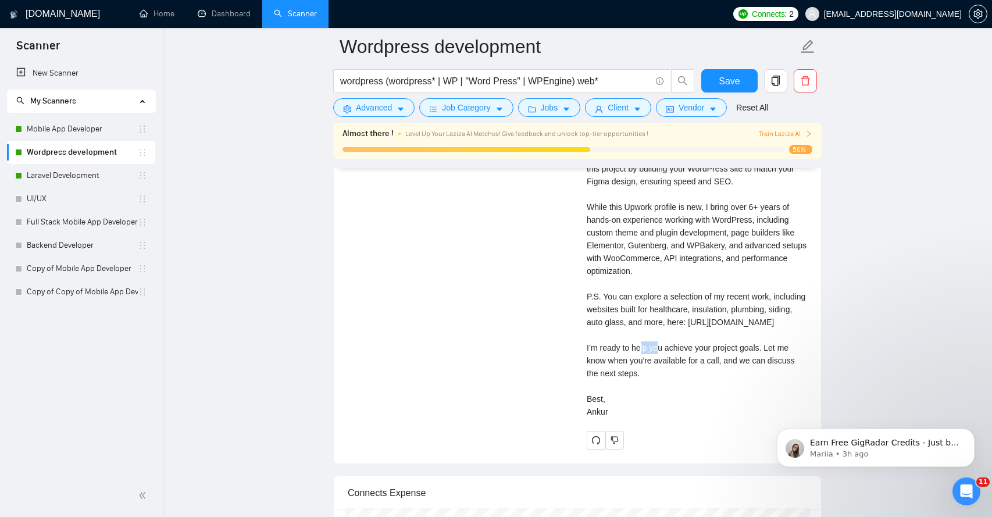
scroll to position [2611, 0]
click at [613, 374] on div "Cover letter Hi, Thanks for sharing the opportunity. I’d love to help you with …" at bounding box center [696, 270] width 220 height 294
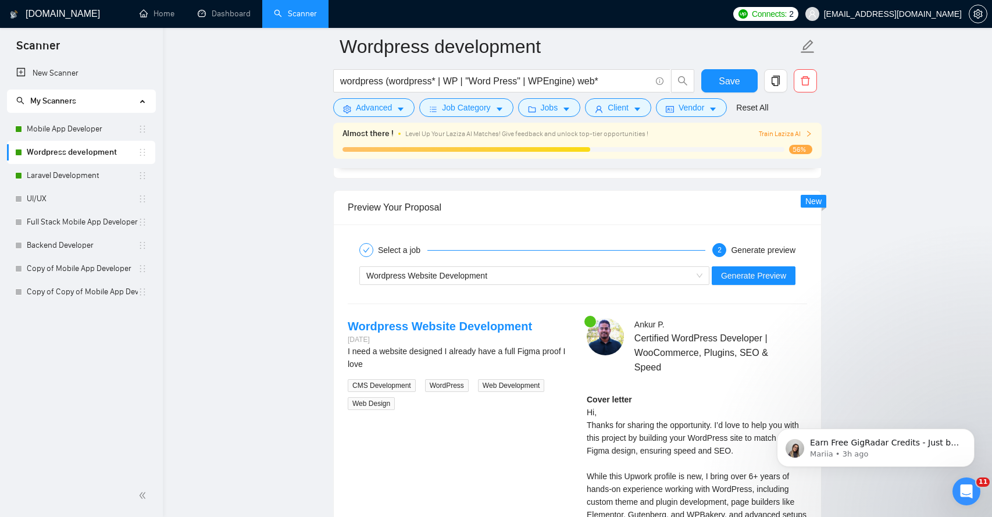
scroll to position [2304, 0]
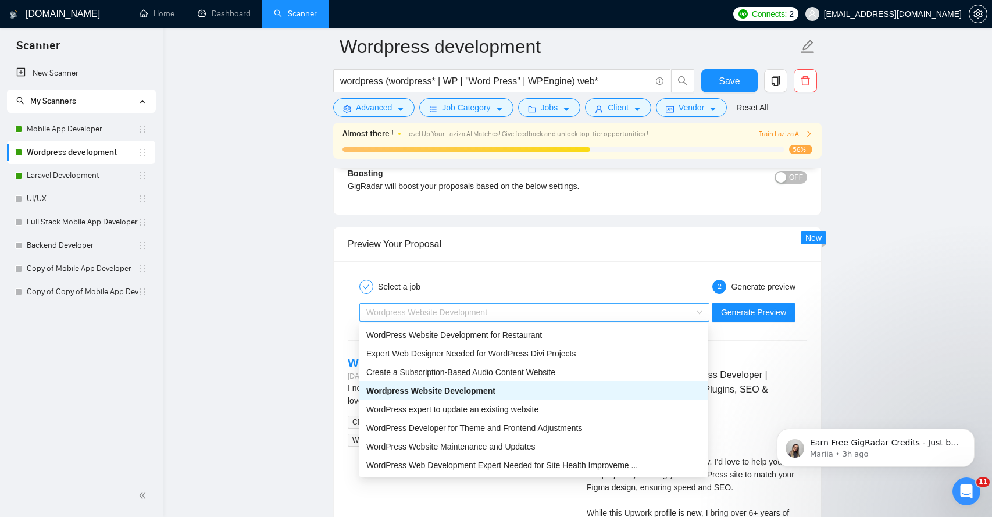
click at [419, 316] on div "Wordpress Website Development" at bounding box center [528, 311] width 325 height 17
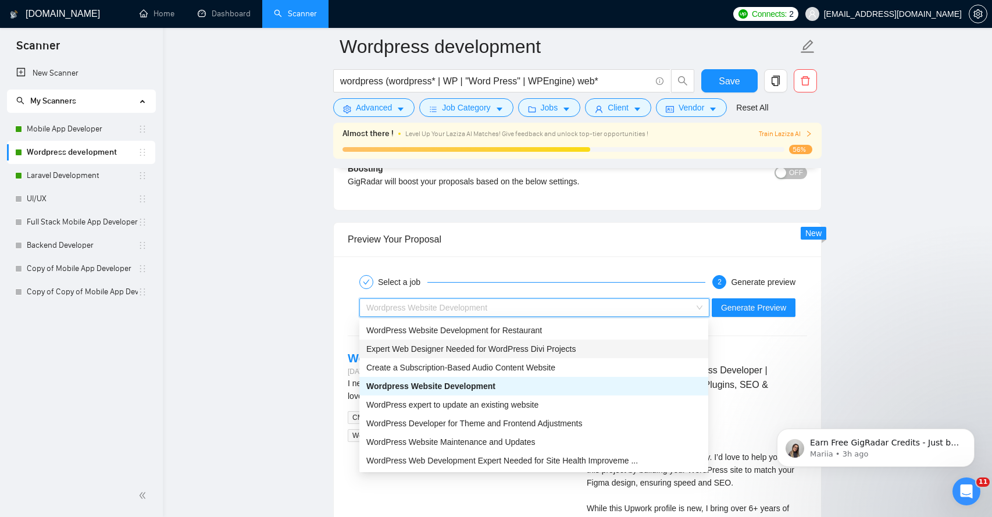
scroll to position [2309, 0]
click at [411, 353] on div "Expert Web Designer Needed for WordPress Divi Projects" at bounding box center [533, 348] width 335 height 13
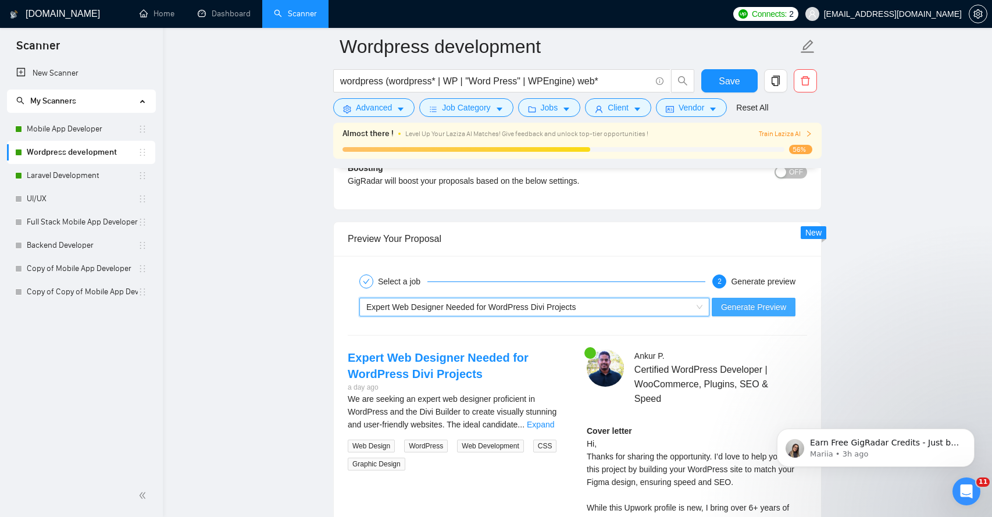
click at [753, 312] on span "Generate Preview" at bounding box center [753, 306] width 65 height 13
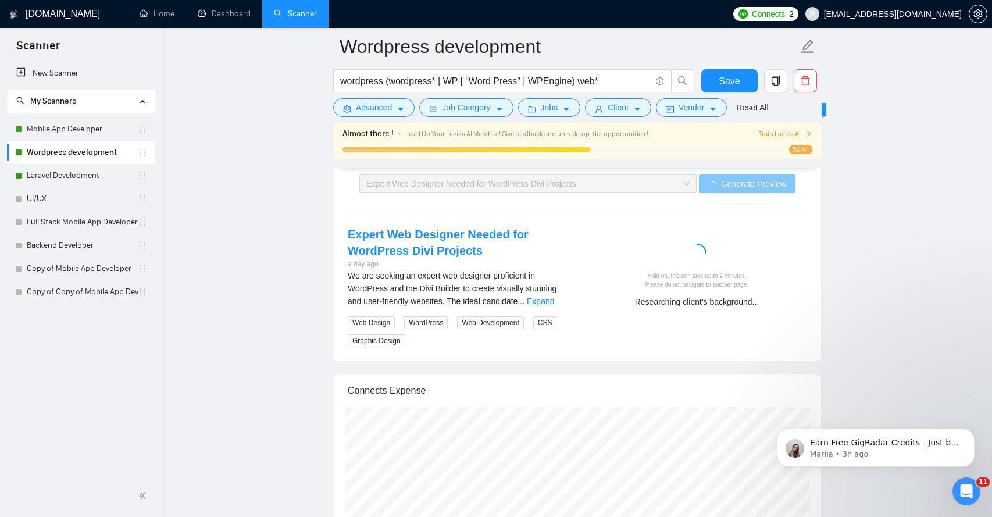
scroll to position [2433, 0]
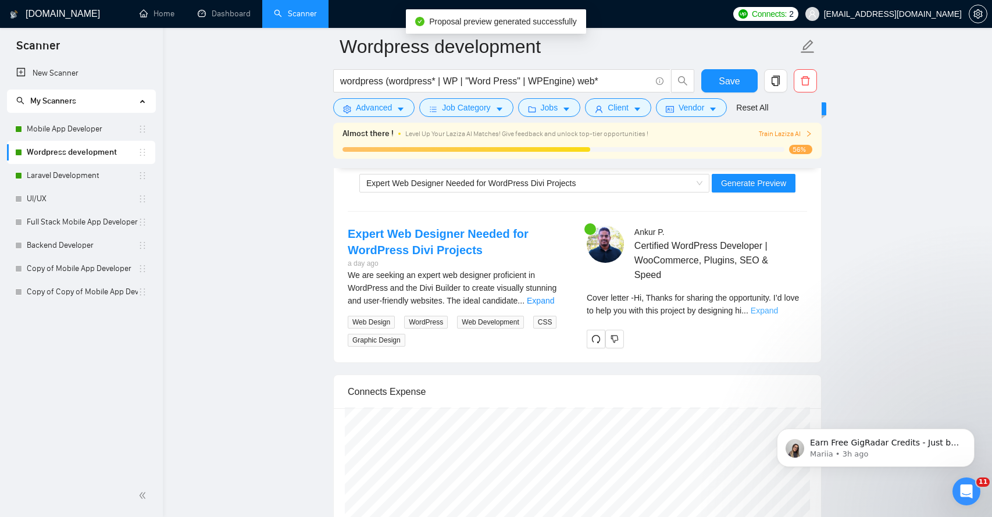
click at [778, 313] on link "Expand" at bounding box center [763, 310] width 27 height 9
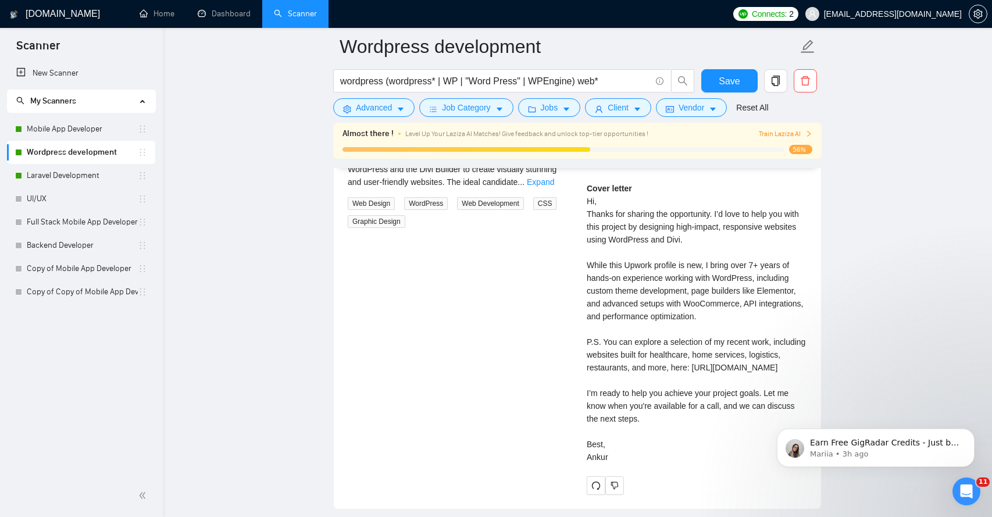
scroll to position [2552, 0]
click at [604, 213] on div "Cover letter Hi, Thanks for sharing the opportunity. I’d love to help you with …" at bounding box center [696, 321] width 220 height 281
click at [593, 226] on div "Cover letter Hi, Thanks for sharing the opportunity. I’d love to help you with …" at bounding box center [696, 321] width 220 height 281
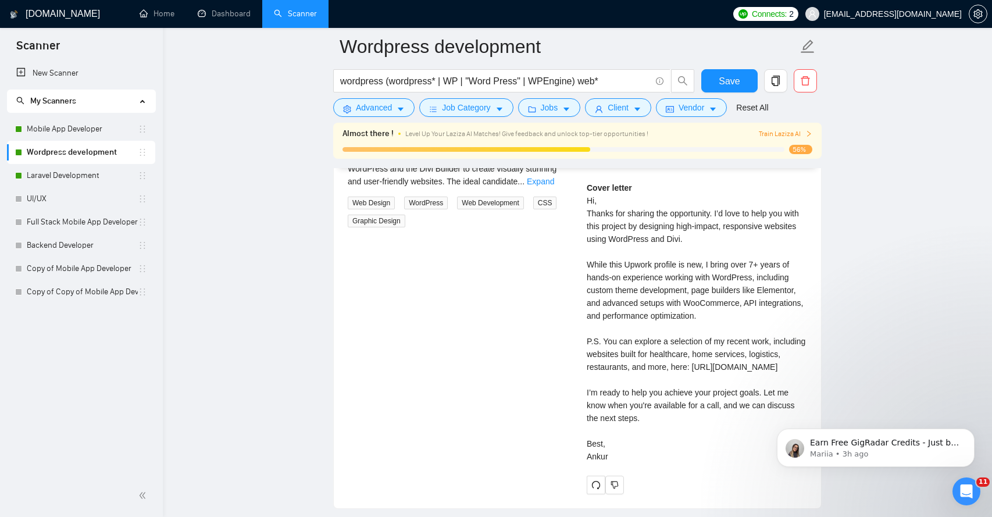
click at [621, 228] on div "Cover letter Hi, Thanks for sharing the opportunity. I’d love to help you with …" at bounding box center [696, 321] width 220 height 281
click at [658, 225] on div "Cover letter Hi, Thanks for sharing the opportunity. I’d love to help you with …" at bounding box center [696, 321] width 220 height 281
click at [606, 238] on div "Cover letter Hi, Thanks for sharing the opportunity. I’d love to help you with …" at bounding box center [696, 321] width 220 height 281
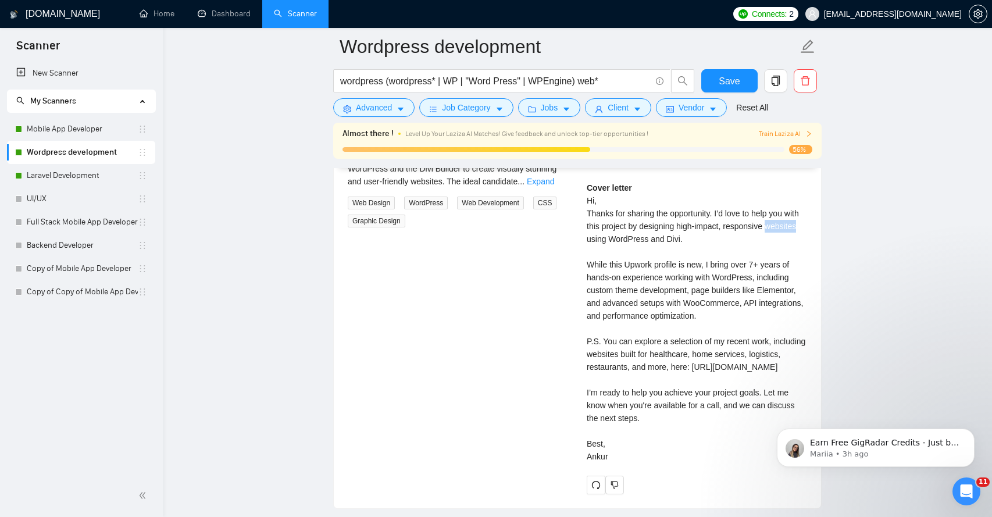
click at [606, 238] on div "Cover letter Hi, Thanks for sharing the opportunity. I’d love to help you with …" at bounding box center [696, 321] width 220 height 281
click at [629, 241] on div "Cover letter Hi, Thanks for sharing the opportunity. I’d love to help you with …" at bounding box center [696, 321] width 220 height 281
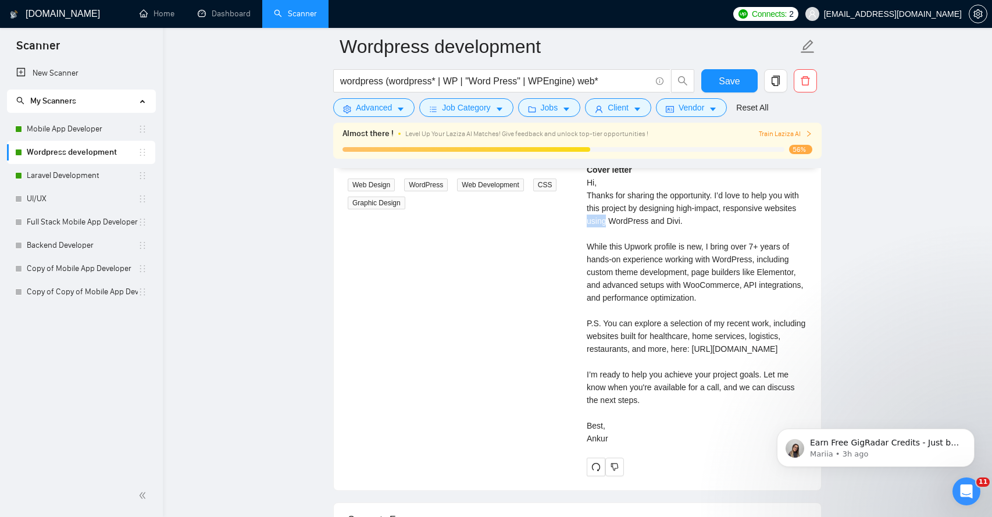
scroll to position [2571, 0]
click at [607, 247] on div "Cover letter Hi, Thanks for sharing the opportunity. I’d love to help you with …" at bounding box center [696, 303] width 220 height 281
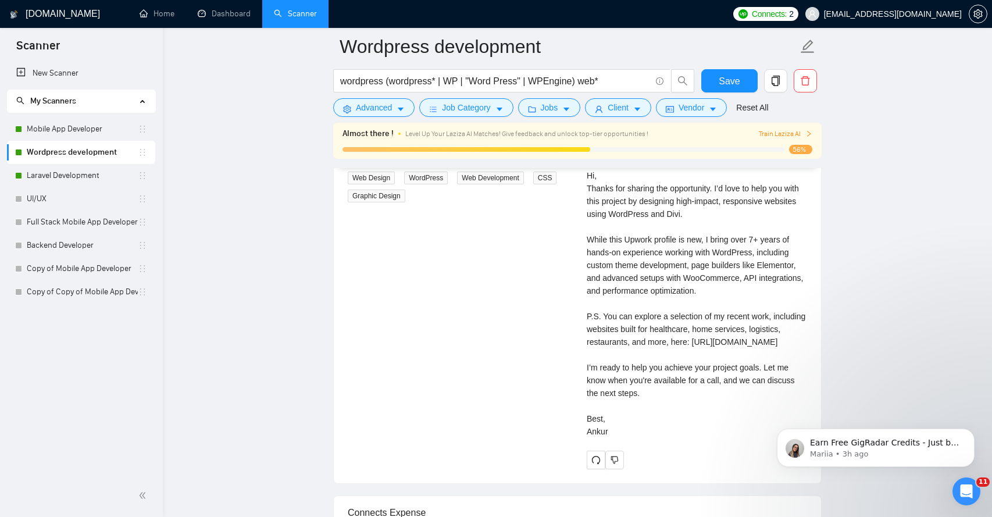
click at [599, 252] on div "Cover letter Hi, Thanks for sharing the opportunity. I’d love to help you with …" at bounding box center [696, 296] width 220 height 281
click at [629, 255] on div "Cover letter Hi, Thanks for sharing the opportunity. I’d love to help you with …" at bounding box center [696, 296] width 220 height 281
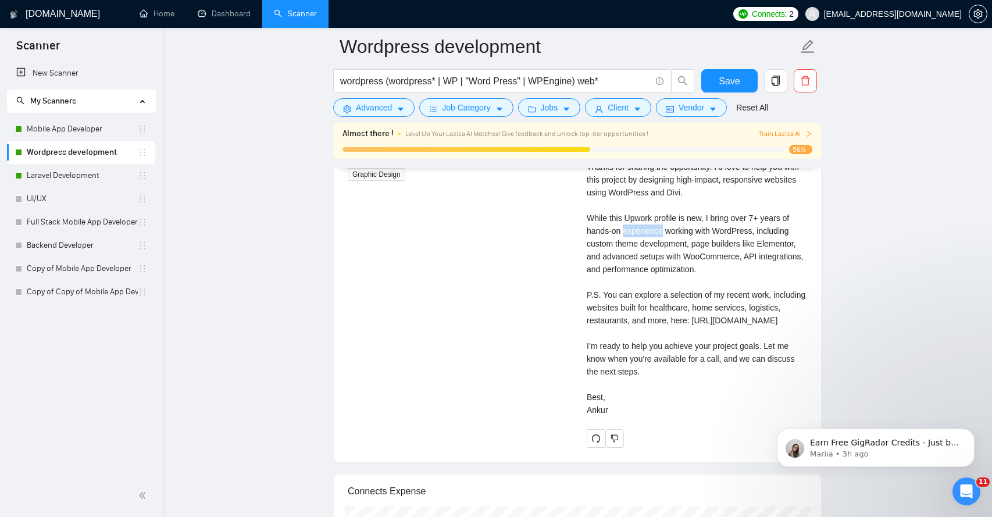
scroll to position [2600, 0]
click at [602, 247] on div "Cover letter Hi, Thanks for sharing the opportunity. I’d love to help you with …" at bounding box center [696, 274] width 220 height 281
click at [637, 241] on div "Cover letter Hi, Thanks for sharing the opportunity. I’d love to help you with …" at bounding box center [696, 274] width 220 height 281
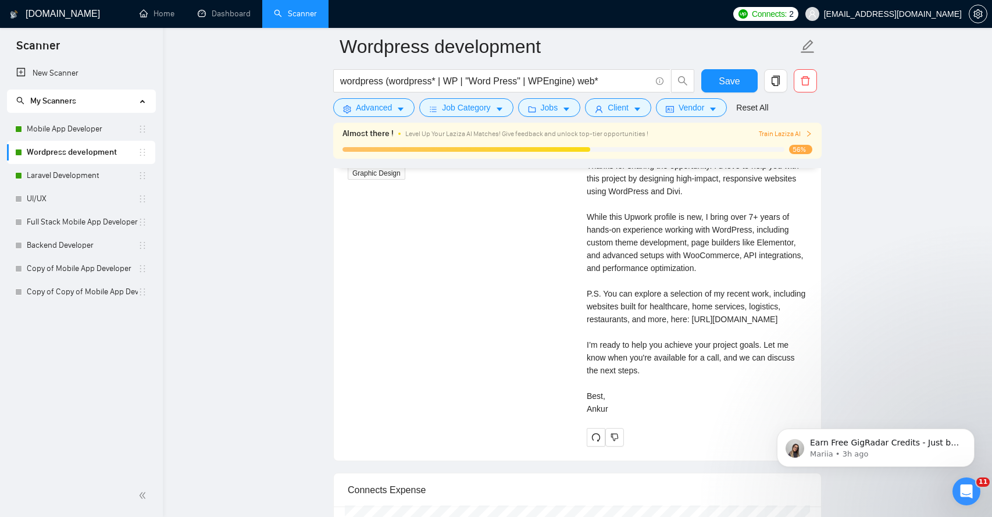
click at [692, 241] on div "Cover letter Hi, Thanks for sharing the opportunity. I’d love to help you with …" at bounding box center [696, 274] width 220 height 281
click at [706, 246] on div "Cover letter Hi, Thanks for sharing the opportunity. I’d love to help you with …" at bounding box center [696, 274] width 220 height 281
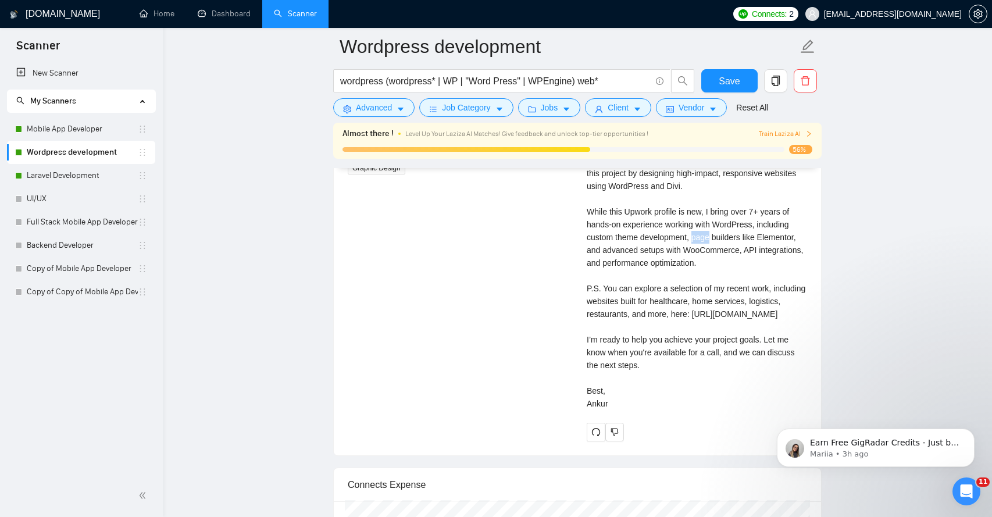
scroll to position [2606, 0]
click at [595, 249] on div "Cover letter Hi, Thanks for sharing the opportunity. I’d love to help you with …" at bounding box center [696, 268] width 220 height 281
click at [642, 249] on div "Cover letter Hi, Thanks for sharing the opportunity. I’d love to help you with …" at bounding box center [696, 268] width 220 height 281
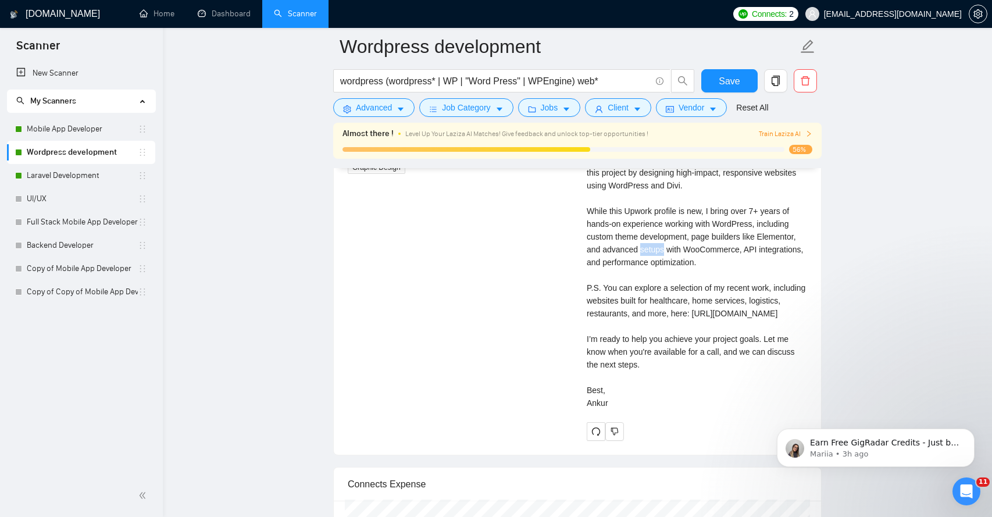
scroll to position [2621, 0]
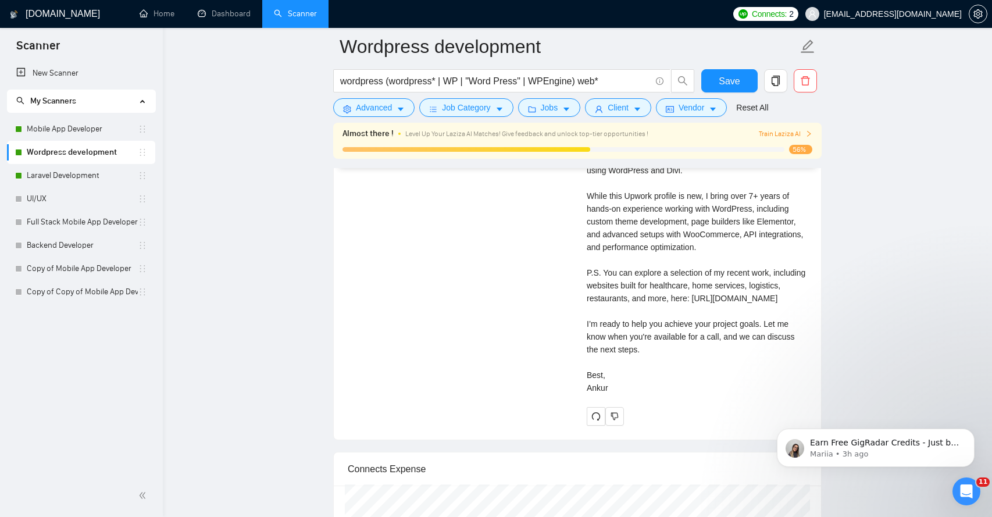
click at [598, 248] on div "Cover letter Hi, Thanks for sharing the opportunity. I’d love to help you with …" at bounding box center [696, 253] width 220 height 281
click at [653, 245] on div "Cover letter Hi, Thanks for sharing the opportunity. I’d love to help you with …" at bounding box center [696, 253] width 220 height 281
click at [593, 271] on div "Cover letter Hi, Thanks for sharing the opportunity. I’d love to help you with …" at bounding box center [696, 253] width 220 height 281
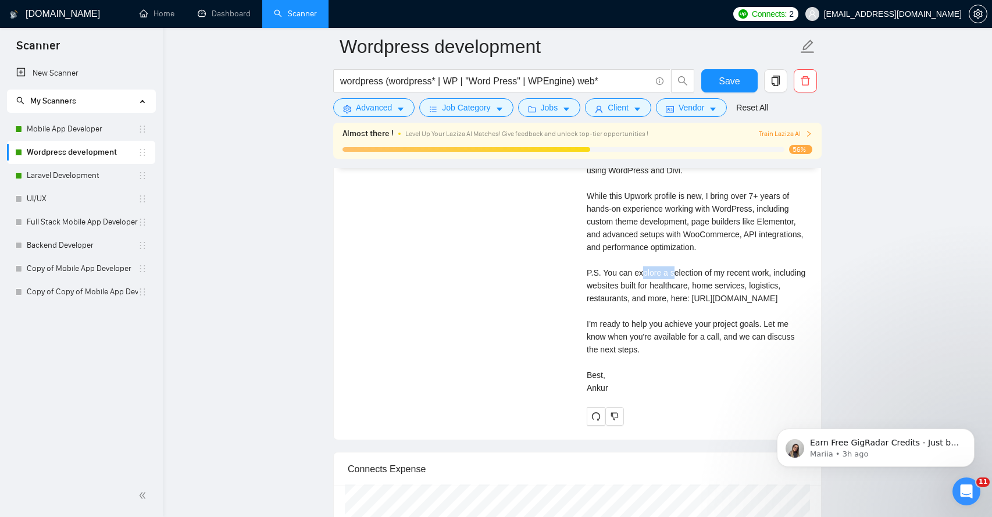
drag, startPoint x: 642, startPoint y: 272, endPoint x: 675, endPoint y: 273, distance: 33.1
click at [675, 273] on div "Cover letter Hi, Thanks for sharing the opportunity. I’d love to help you with …" at bounding box center [696, 253] width 220 height 281
drag, startPoint x: 599, startPoint y: 283, endPoint x: 642, endPoint y: 283, distance: 43.6
click at [642, 283] on div "Cover letter Hi, Thanks for sharing the opportunity. I’d love to help you with …" at bounding box center [696, 253] width 220 height 281
drag, startPoint x: 664, startPoint y: 284, endPoint x: 681, endPoint y: 284, distance: 16.9
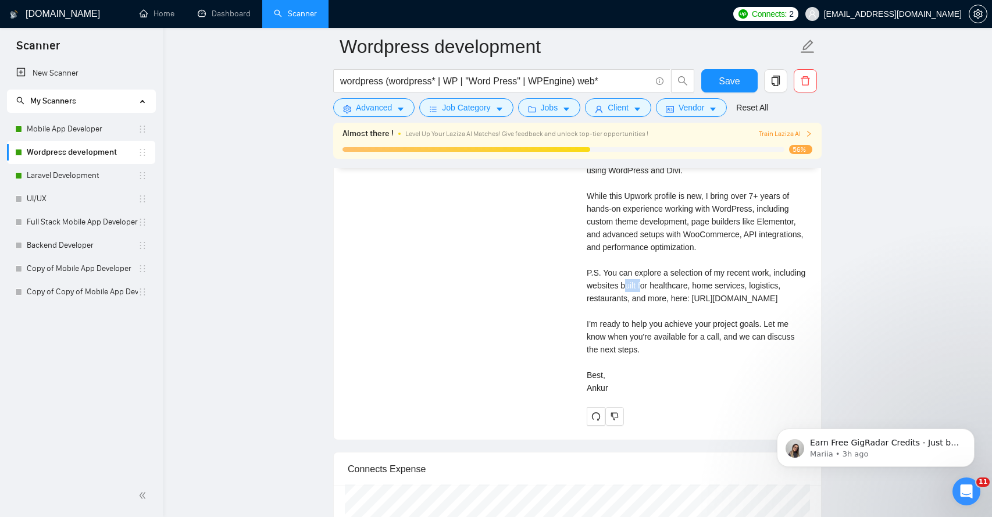
click at [681, 284] on div "Cover letter Hi, Thanks for sharing the opportunity. I’d love to help you with …" at bounding box center [696, 253] width 220 height 281
drag, startPoint x: 707, startPoint y: 284, endPoint x: 733, endPoint y: 284, distance: 25.6
click at [733, 284] on div "Cover letter Hi, Thanks for sharing the opportunity. I’d love to help you with …" at bounding box center [696, 253] width 220 height 281
drag, startPoint x: 594, startPoint y: 295, endPoint x: 636, endPoint y: 295, distance: 41.8
click at [636, 295] on div "Cover letter Hi, Thanks for sharing the opportunity. I’d love to help you with …" at bounding box center [696, 253] width 220 height 281
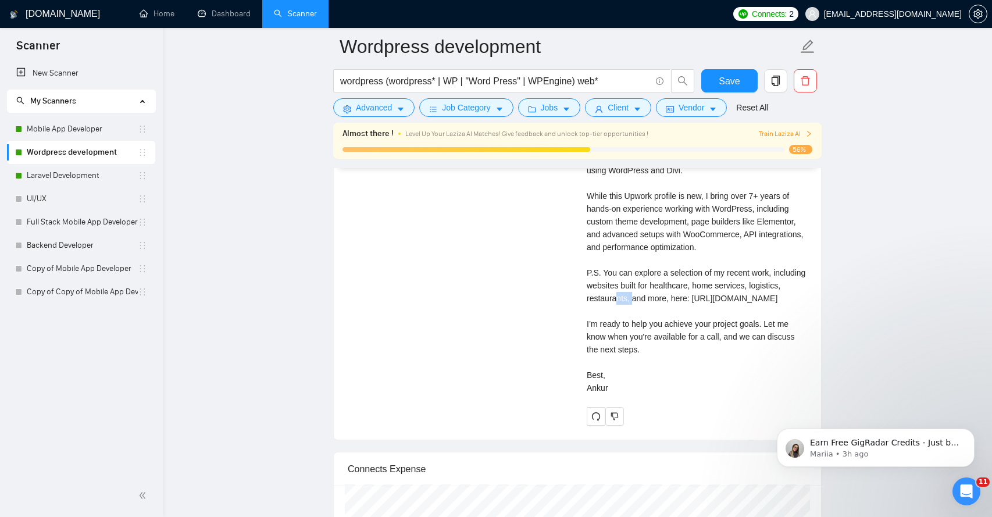
drag, startPoint x: 652, startPoint y: 295, endPoint x: 668, endPoint y: 295, distance: 16.9
click at [668, 295] on div "Cover letter Hi, Thanks for sharing the opportunity. I’d love to help you with …" at bounding box center [696, 253] width 220 height 281
drag, startPoint x: 690, startPoint y: 295, endPoint x: 715, endPoint y: 295, distance: 25.0
click at [715, 295] on div "Cover letter Hi, Thanks for sharing the opportunity. I’d love to help you with …" at bounding box center [696, 253] width 220 height 281
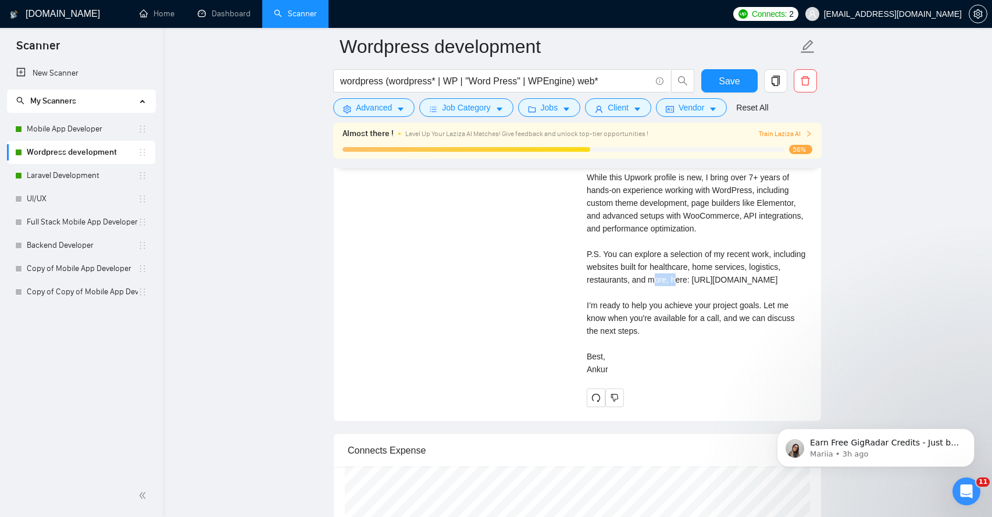
scroll to position [2640, 0]
drag, startPoint x: 597, startPoint y: 320, endPoint x: 643, endPoint y: 319, distance: 46.5
click at [643, 320] on div "Cover letter Hi, Thanks for sharing the opportunity. I’d love to help you with …" at bounding box center [696, 234] width 220 height 281
drag, startPoint x: 666, startPoint y: 319, endPoint x: 719, endPoint y: 318, distance: 52.9
click at [720, 319] on div "Cover letter Hi, Thanks for sharing the opportunity. I’d love to help you with …" at bounding box center [696, 234] width 220 height 281
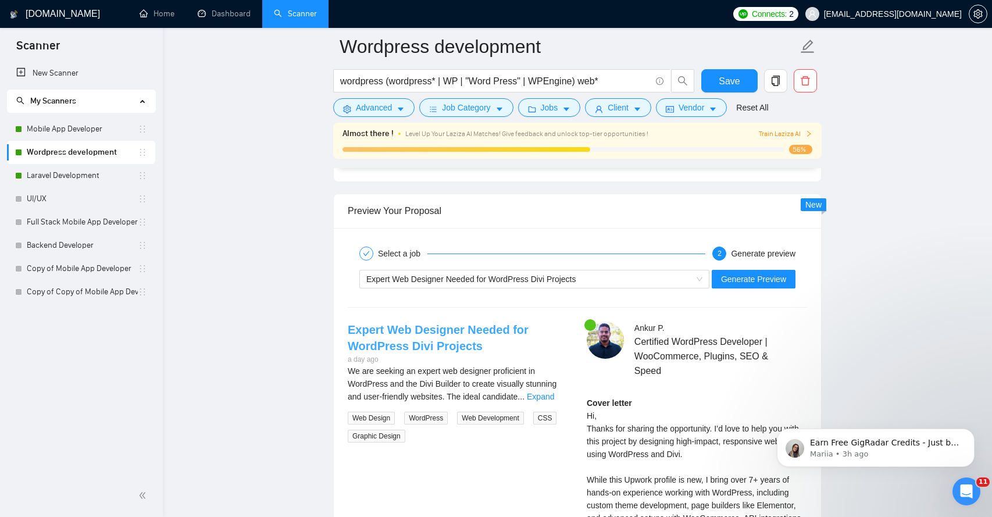
scroll to position [2334, 0]
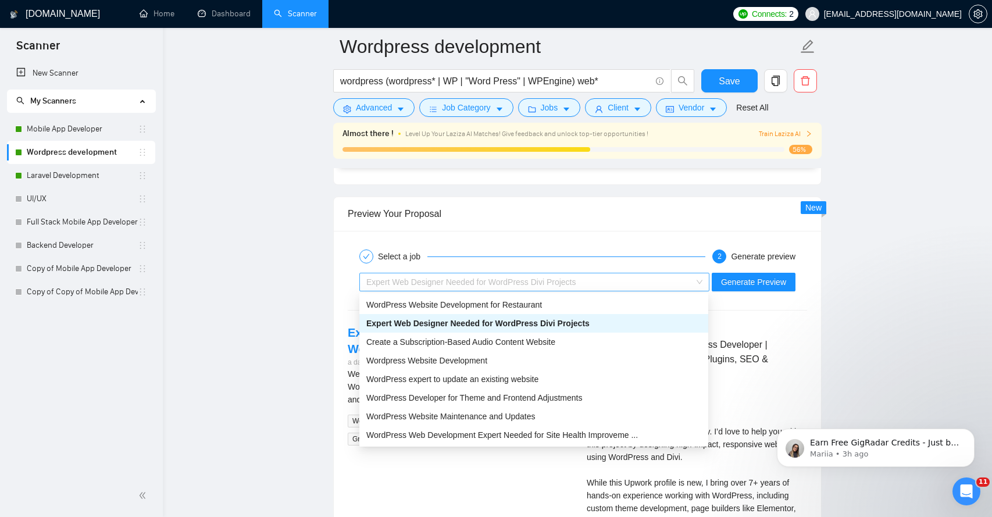
click at [488, 287] on div "Expert Web Designer Needed for WordPress Divi Projects" at bounding box center [528, 281] width 325 height 17
click at [462, 359] on span "Wordpress Website Development" at bounding box center [426, 360] width 121 height 9
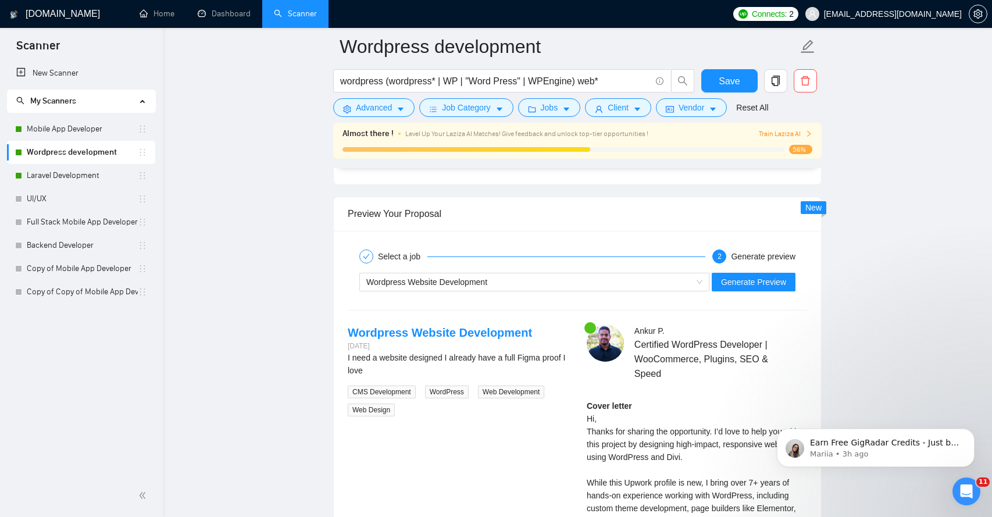
click at [779, 283] on span "Generate Preview" at bounding box center [753, 281] width 65 height 13
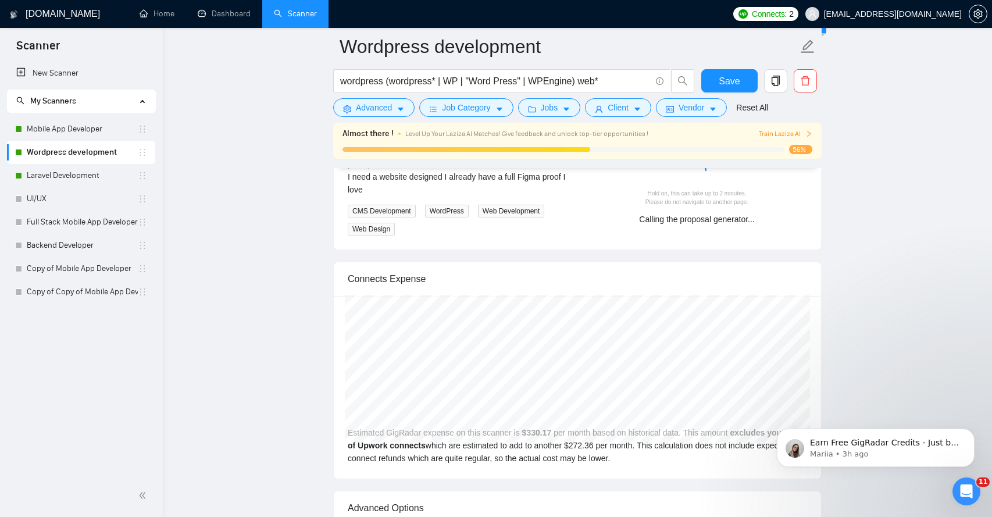
scroll to position [2516, 0]
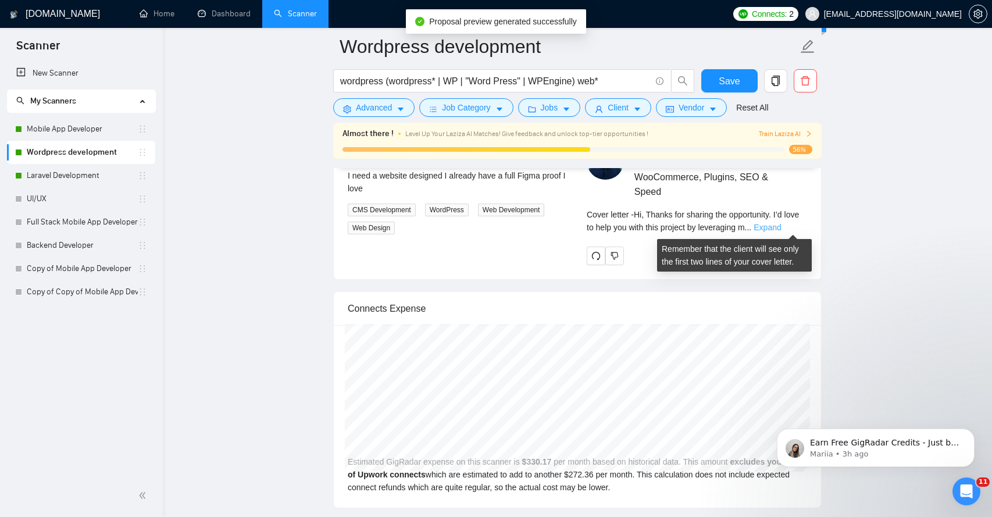
click at [781, 223] on link "Expand" at bounding box center [766, 227] width 27 height 9
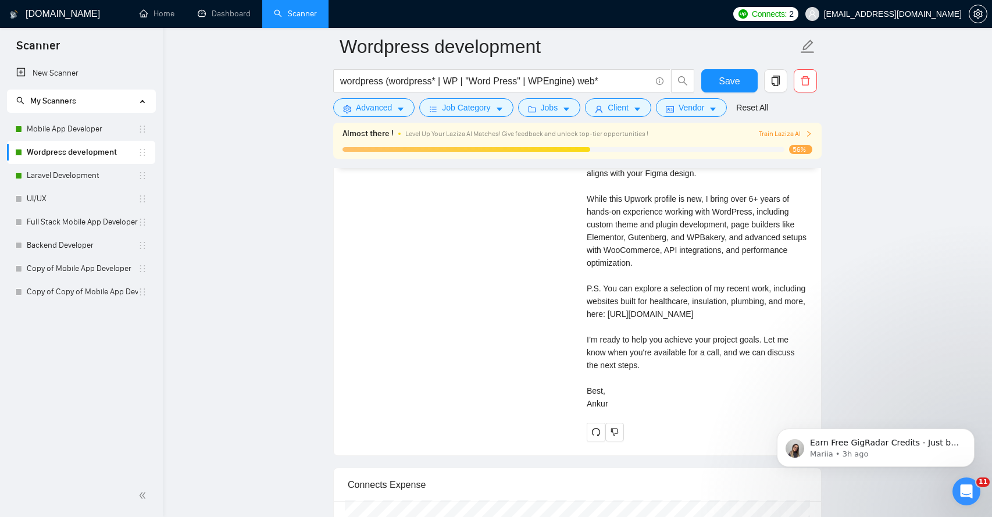
scroll to position [2631, 0]
drag, startPoint x: 631, startPoint y: 236, endPoint x: 743, endPoint y: 235, distance: 111.6
click at [743, 236] on div "Cover letter Hi, Thanks for sharing the opportunity. I’d love to help you with …" at bounding box center [696, 255] width 220 height 307
drag, startPoint x: 616, startPoint y: 253, endPoint x: 682, endPoint y: 254, distance: 66.3
click at [682, 254] on div "Cover letter Hi, Thanks for sharing the opportunity. I’d love to help you with …" at bounding box center [696, 255] width 220 height 307
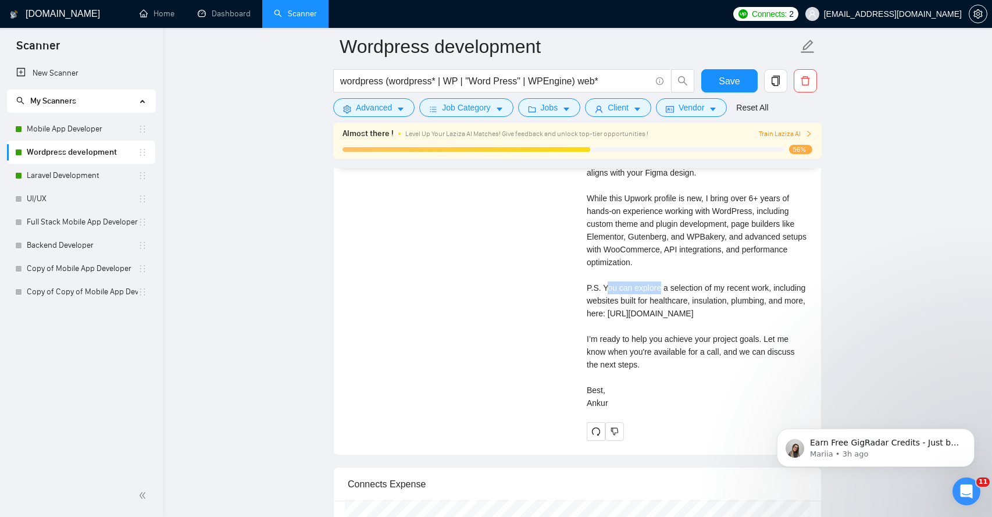
drag, startPoint x: 605, startPoint y: 290, endPoint x: 660, endPoint y: 292, distance: 55.3
click at [660, 292] on div "Cover letter Hi, Thanks for sharing the opportunity. I’d love to help you with …" at bounding box center [696, 255] width 220 height 307
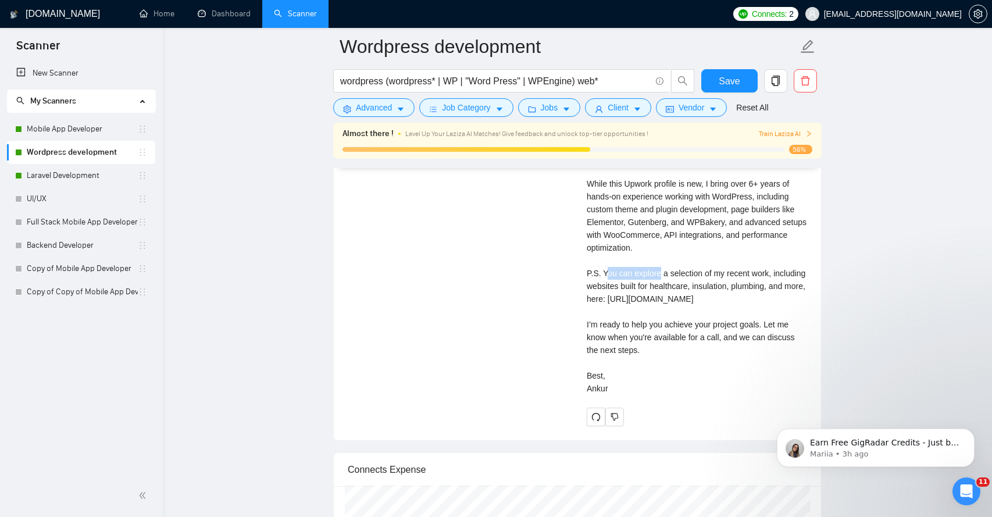
scroll to position [2646, 0]
drag, startPoint x: 595, startPoint y: 286, endPoint x: 622, endPoint y: 286, distance: 27.3
click at [622, 286] on div "Cover letter Hi, Thanks for sharing the opportunity. I’d love to help you with …" at bounding box center [696, 240] width 220 height 307
drag, startPoint x: 634, startPoint y: 287, endPoint x: 669, endPoint y: 287, distance: 35.5
click at [670, 287] on div "Cover letter Hi, Thanks for sharing the opportunity. I’d love to help you with …" at bounding box center [696, 240] width 220 height 307
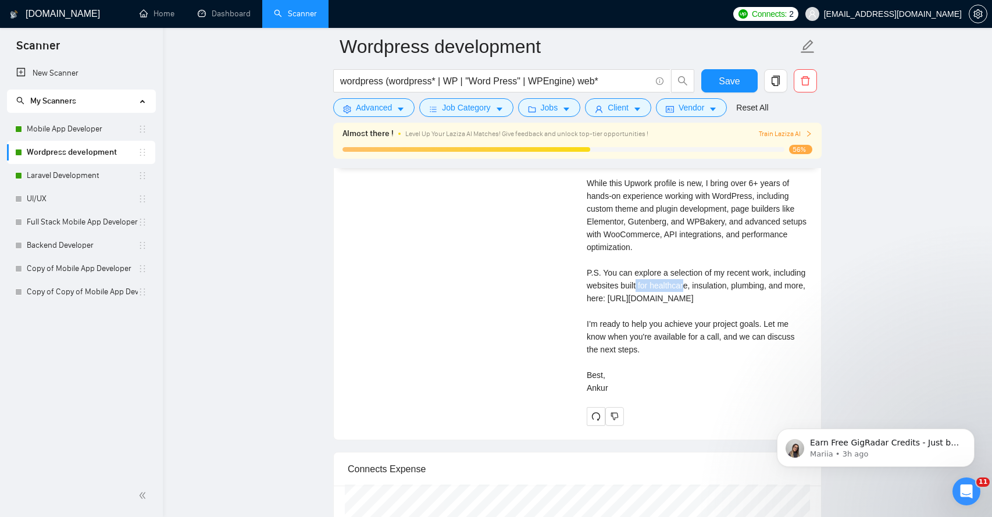
drag, startPoint x: 675, startPoint y: 287, endPoint x: 725, endPoint y: 287, distance: 50.6
click at [725, 287] on div "Cover letter Hi, Thanks for sharing the opportunity. I’d love to help you with …" at bounding box center [696, 240] width 220 height 307
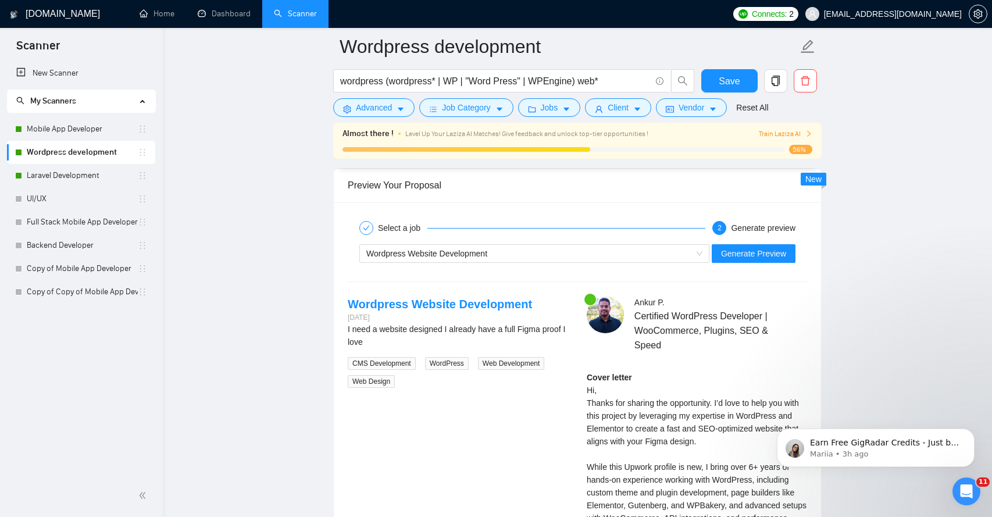
scroll to position [2335, 0]
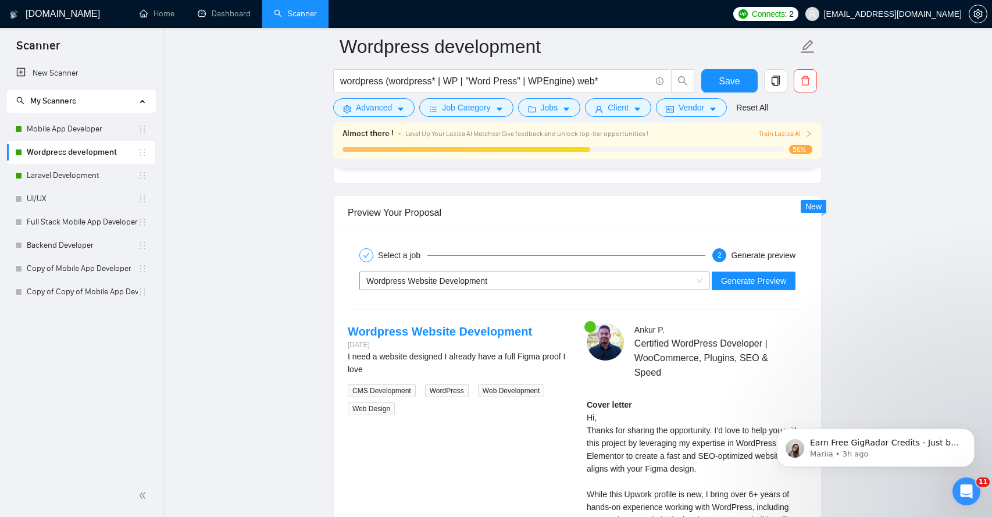
click at [496, 280] on div "Wordpress Website Development" at bounding box center [528, 280] width 325 height 17
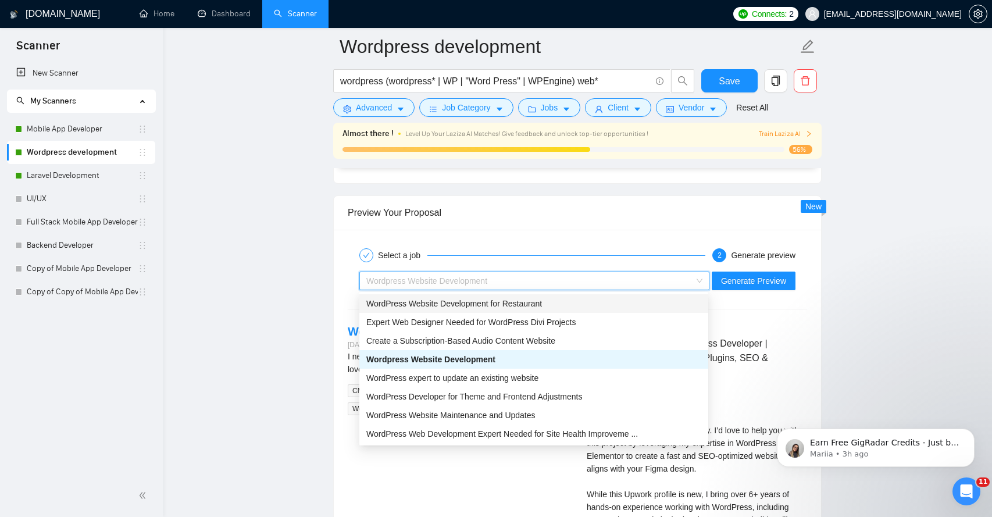
click at [489, 306] on span "WordPress Website Development for Restaurant" at bounding box center [454, 303] width 176 height 9
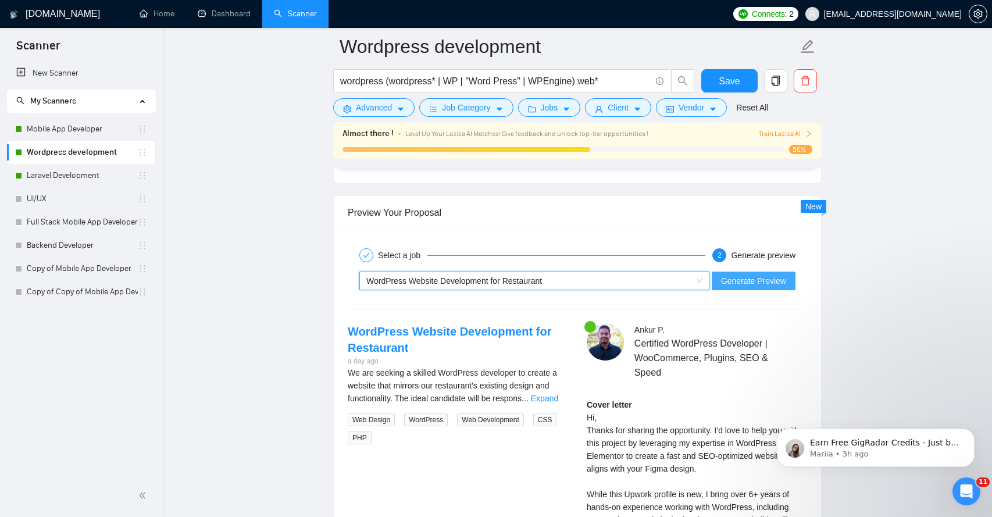
click at [761, 277] on span "Generate Preview" at bounding box center [753, 280] width 65 height 13
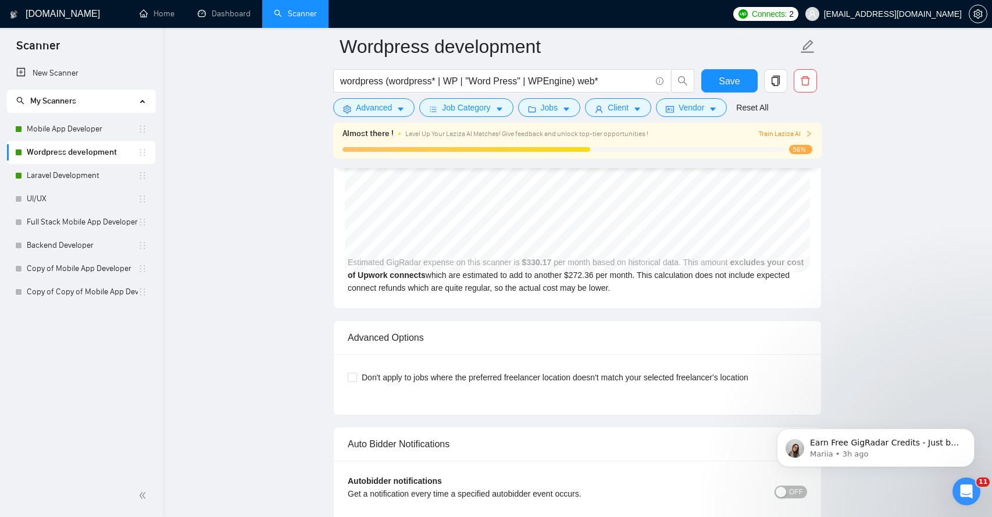
scroll to position [2744, 0]
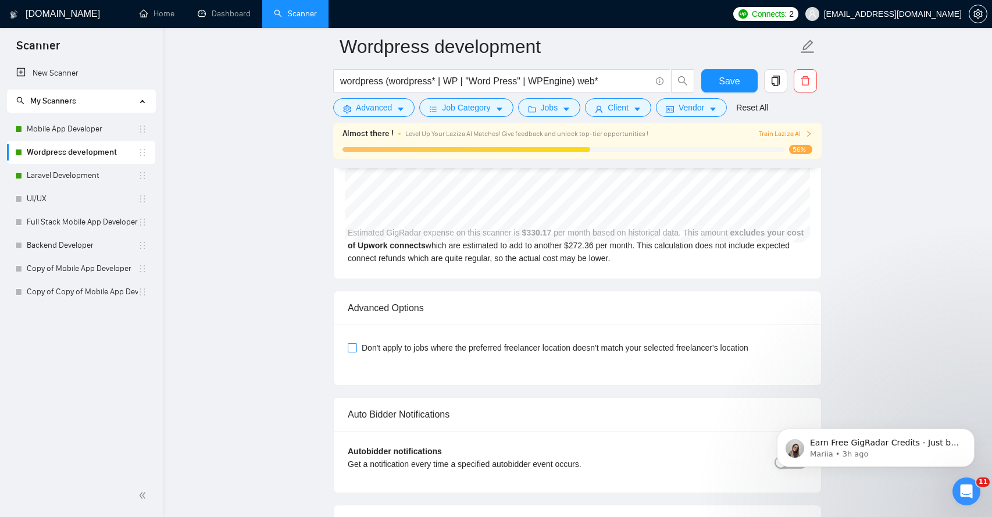
click at [350, 346] on input "Don't apply to jobs where the preferred freelancer location doesn't match your …" at bounding box center [352, 347] width 8 height 8
checkbox input "true"
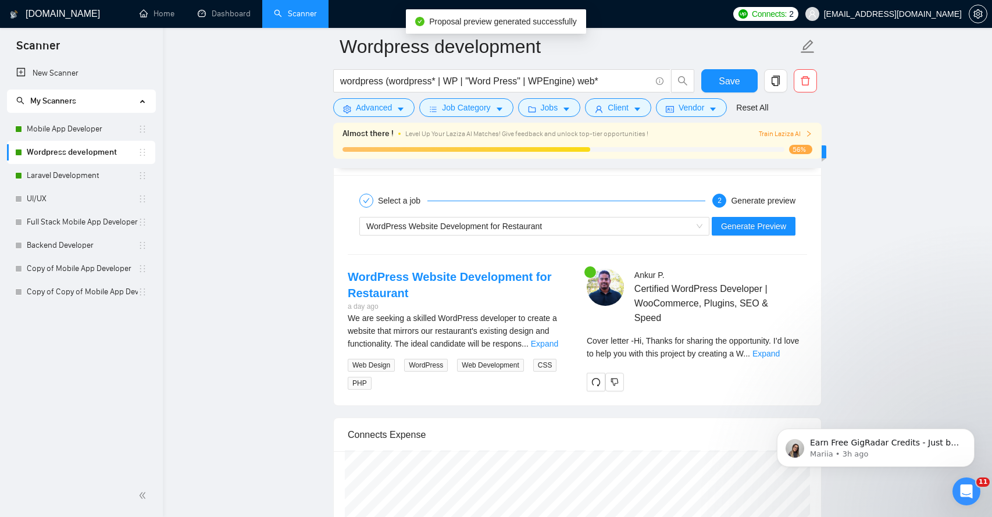
scroll to position [2331, 0]
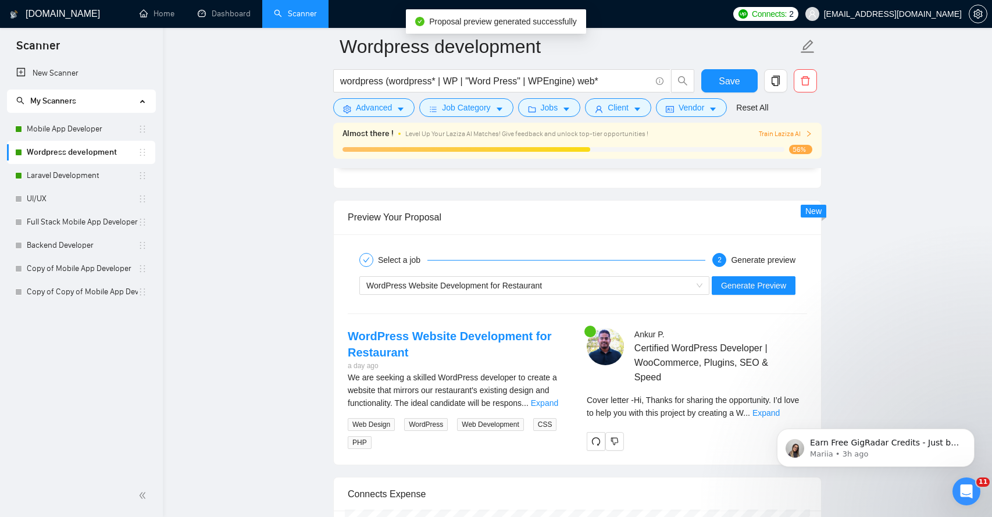
click at [789, 410] on body "Earn Free GigRadar Credits - Just by Sharing Your Story! 💬 Want more credits fo…" at bounding box center [875, 445] width 223 height 72
click at [786, 413] on body "Earn Free GigRadar Credits - Just by Sharing Your Story! 💬 Want more credits fo…" at bounding box center [875, 445] width 223 height 72
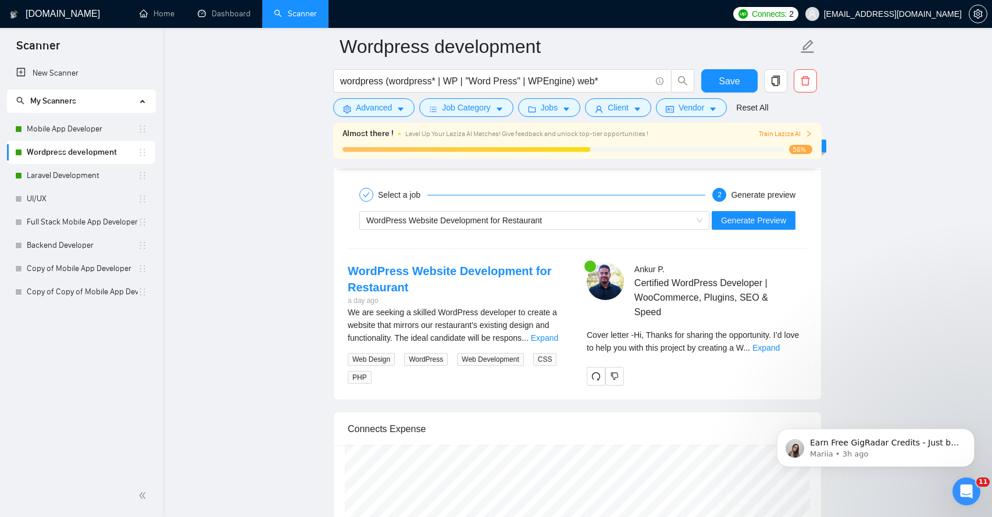
scroll to position [2436, 0]
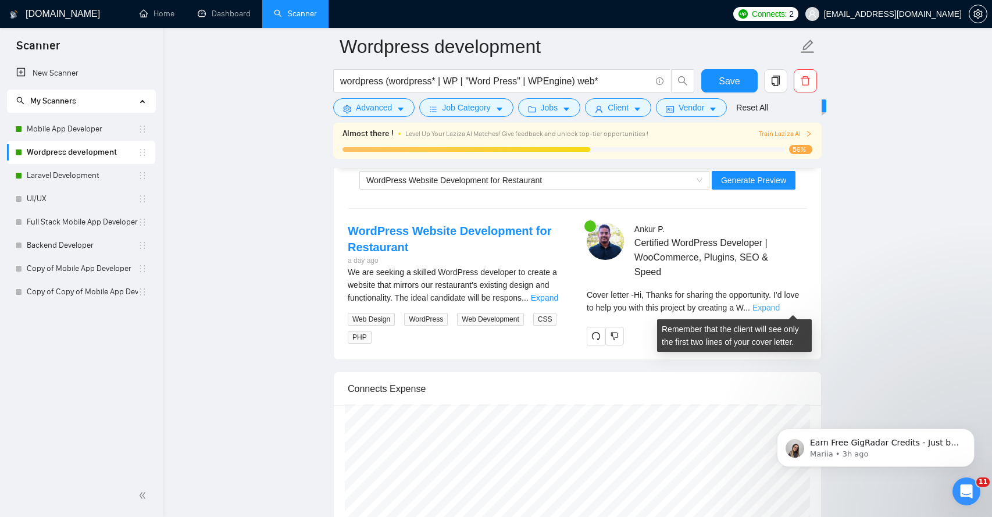
click at [779, 307] on link "Expand" at bounding box center [765, 307] width 27 height 9
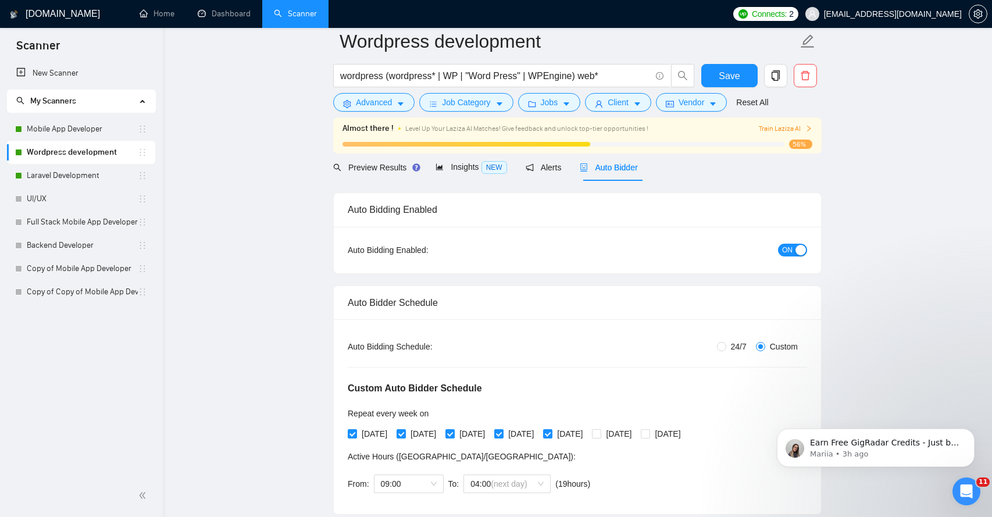
scroll to position [0, 0]
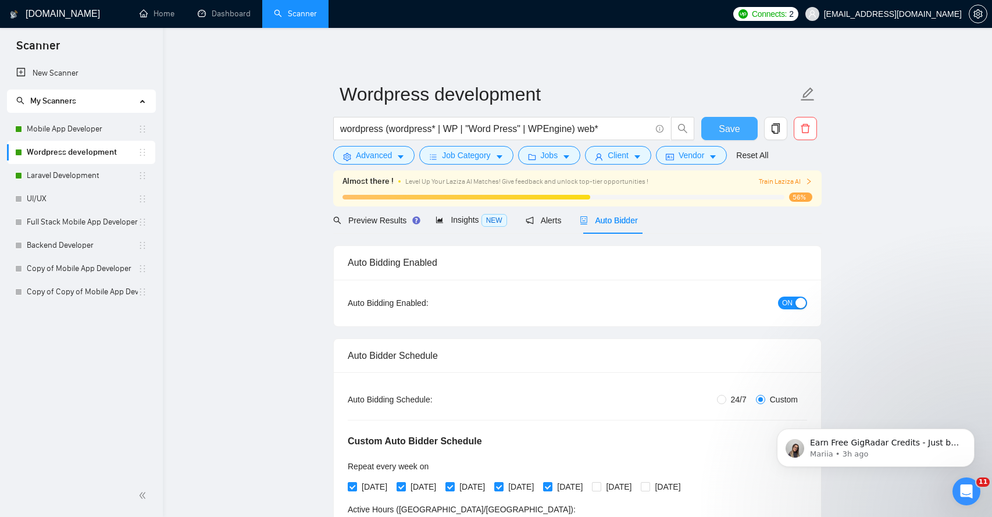
click at [722, 133] on span "Save" at bounding box center [728, 128] width 21 height 15
click at [717, 399] on input "24/7" at bounding box center [721, 399] width 9 height 9
radio input "true"
radio input "false"
checkbox input "false"
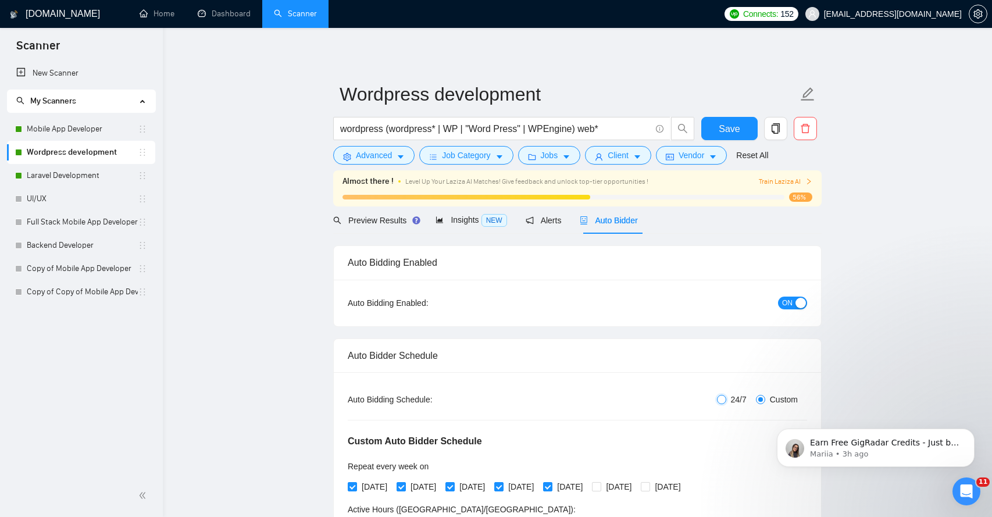
checkbox input "false"
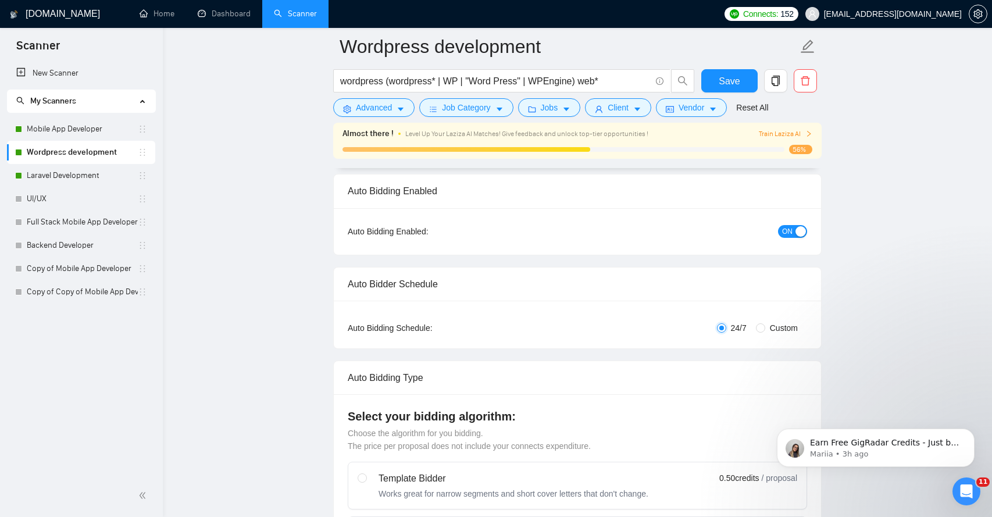
scroll to position [83, 0]
click at [761, 321] on input "Custom" at bounding box center [760, 325] width 9 height 9
radio input "true"
radio input "false"
checkbox input "true"
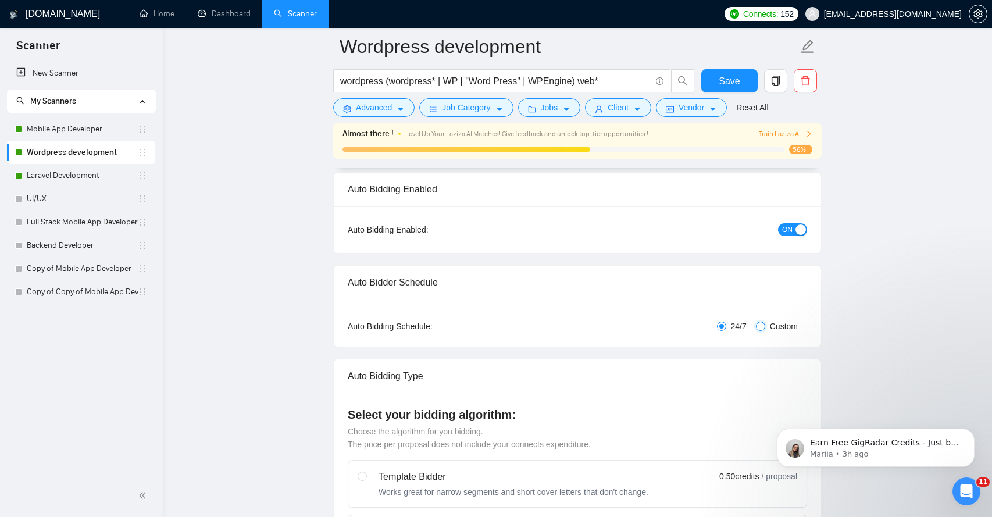
checkbox input "true"
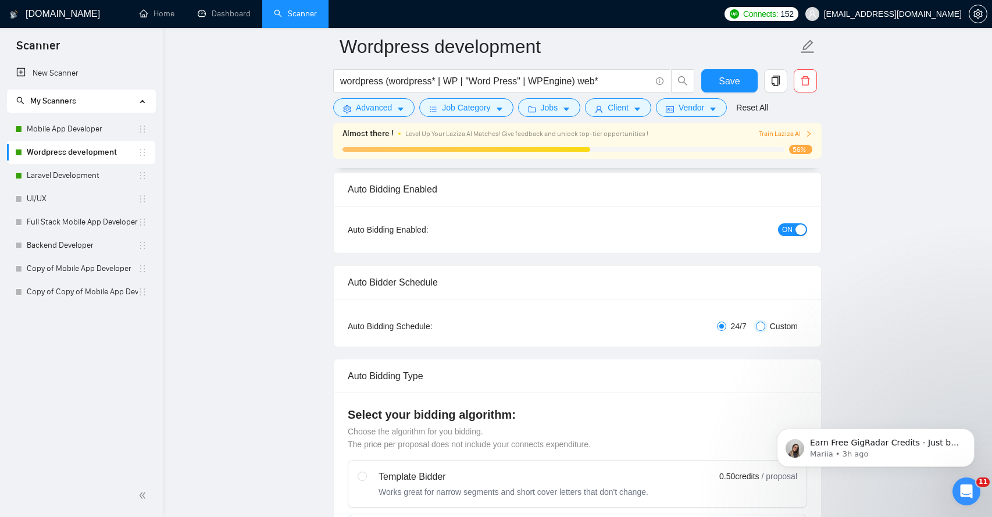
checkbox input "true"
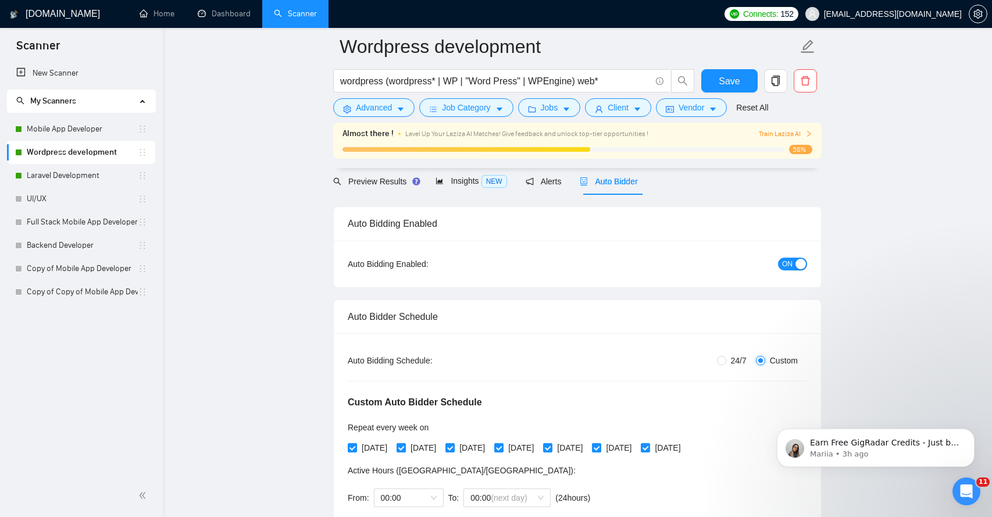
scroll to position [0, 0]
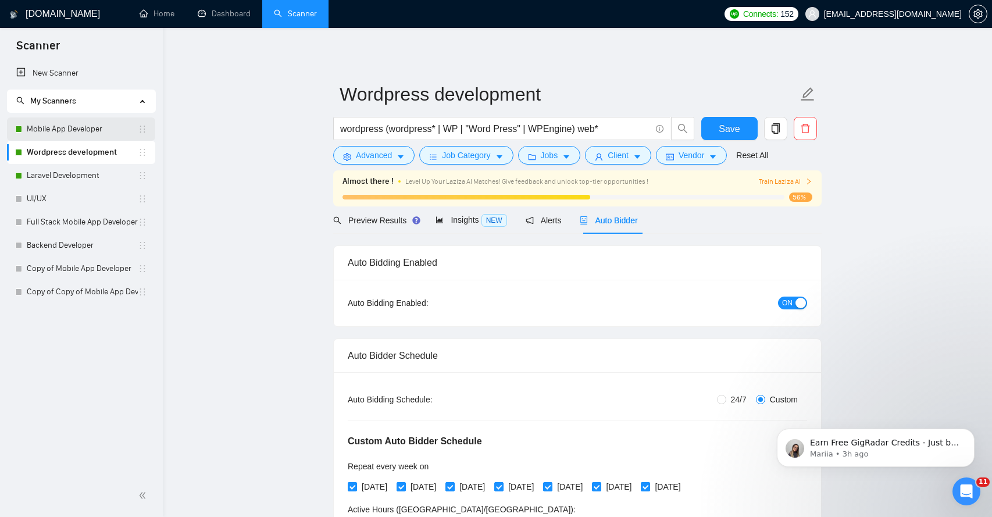
click at [91, 131] on link "Mobile App Developer" at bounding box center [82, 128] width 111 height 23
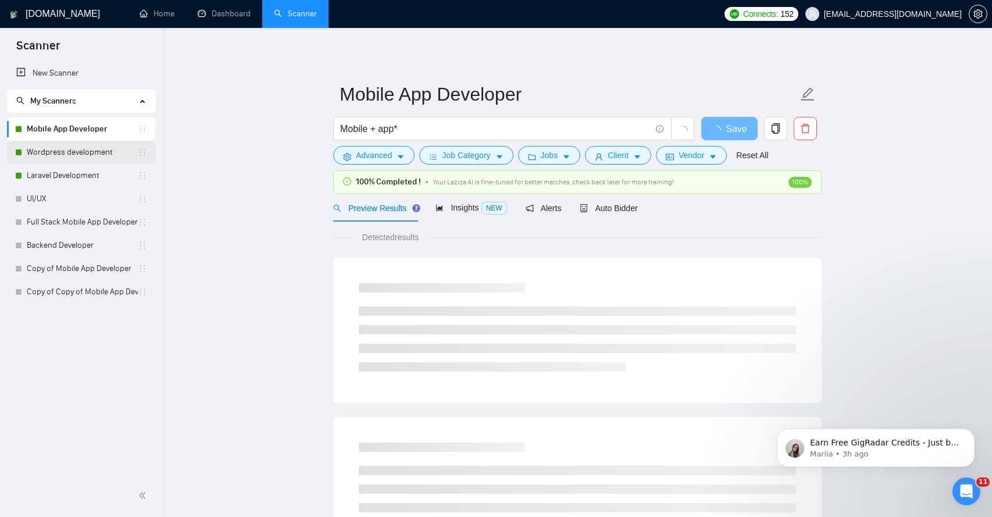
click at [83, 156] on link "Wordpress development" at bounding box center [82, 152] width 111 height 23
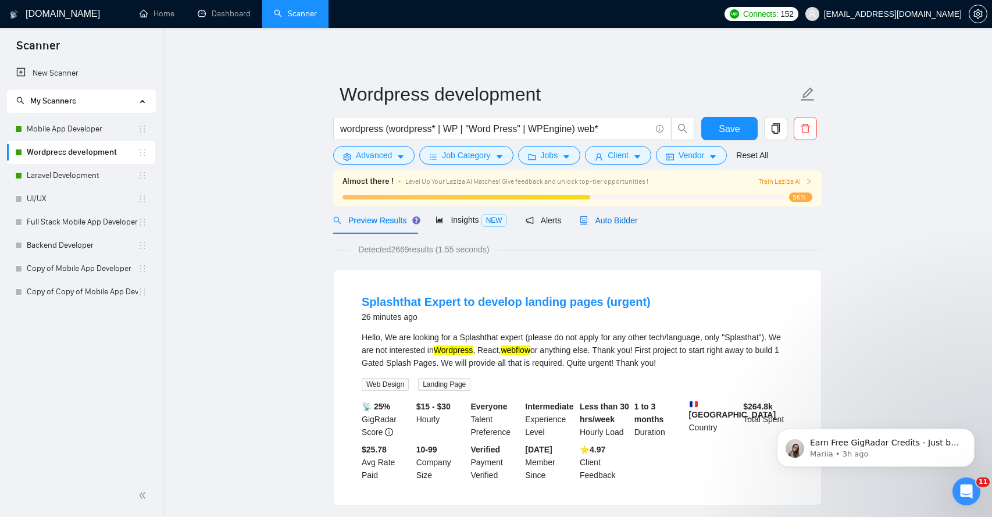
click at [621, 223] on span "Auto Bidder" at bounding box center [608, 220] width 58 height 9
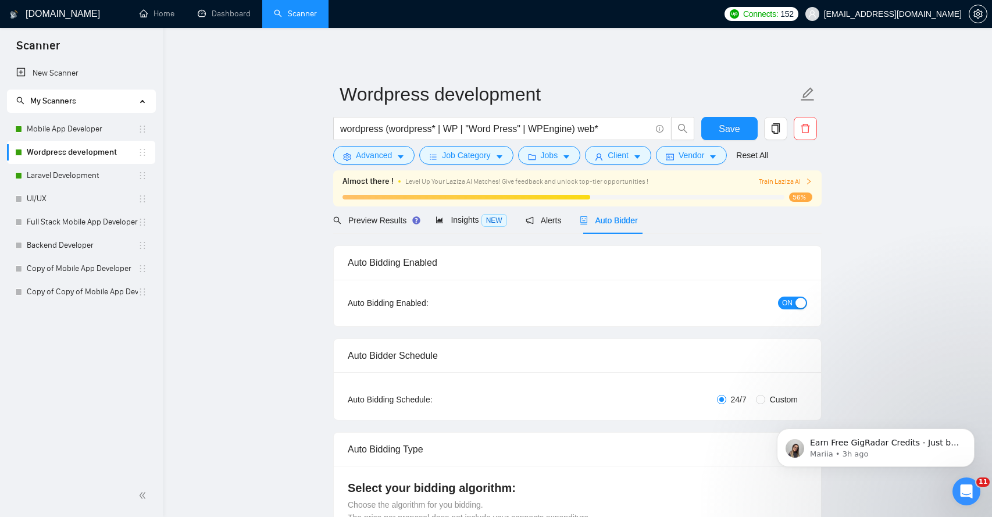
radio input "false"
radio input "true"
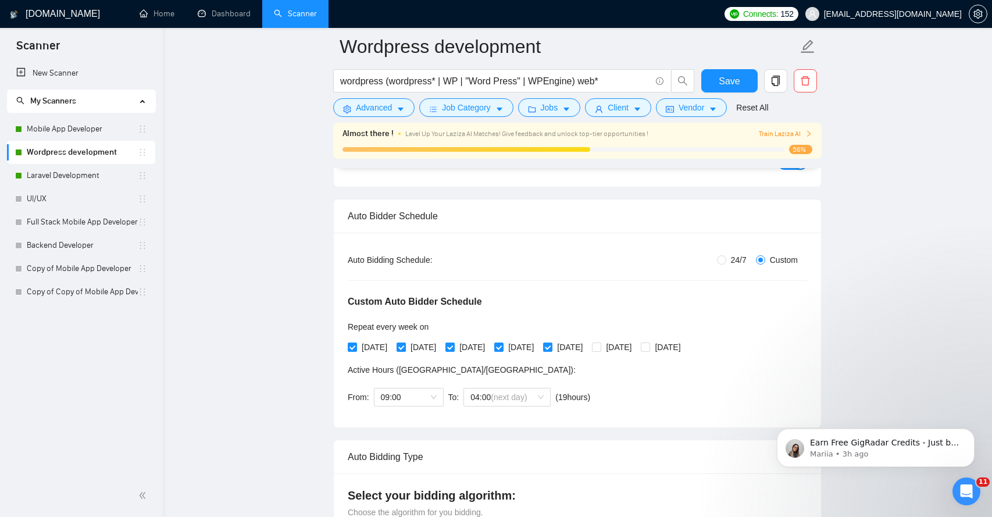
scroll to position [184, 0]
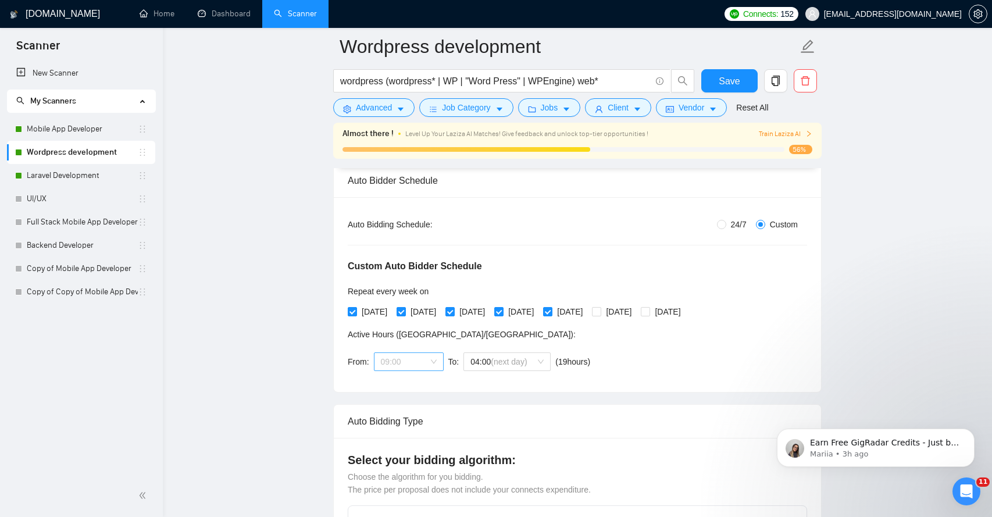
click at [430, 363] on span "09:00" at bounding box center [409, 361] width 56 height 17
click at [400, 475] on div "21:00" at bounding box center [409, 477] width 56 height 13
click at [628, 384] on div "Auto Bidding Type: Automated (recommended) Semi-automated Auto Bidding Schedule…" at bounding box center [577, 294] width 487 height 195
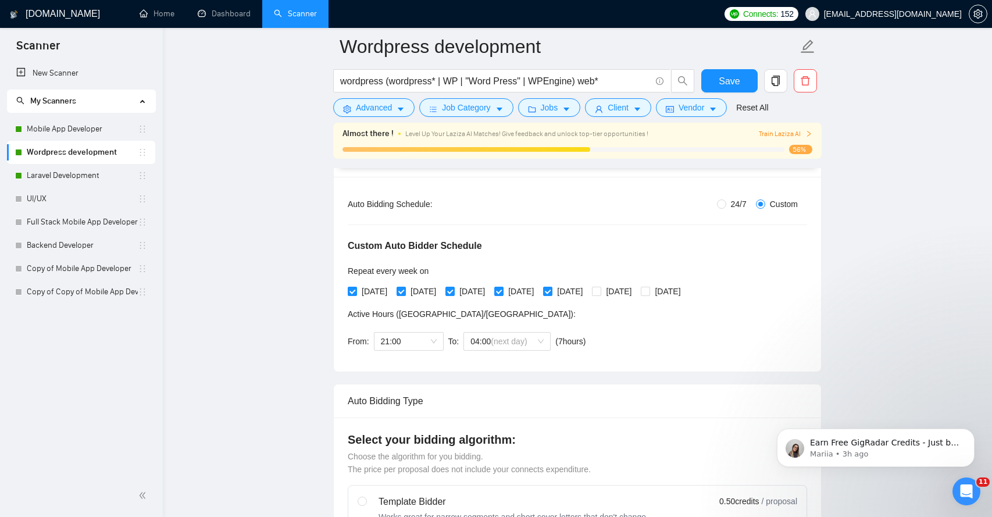
scroll to position [219, 0]
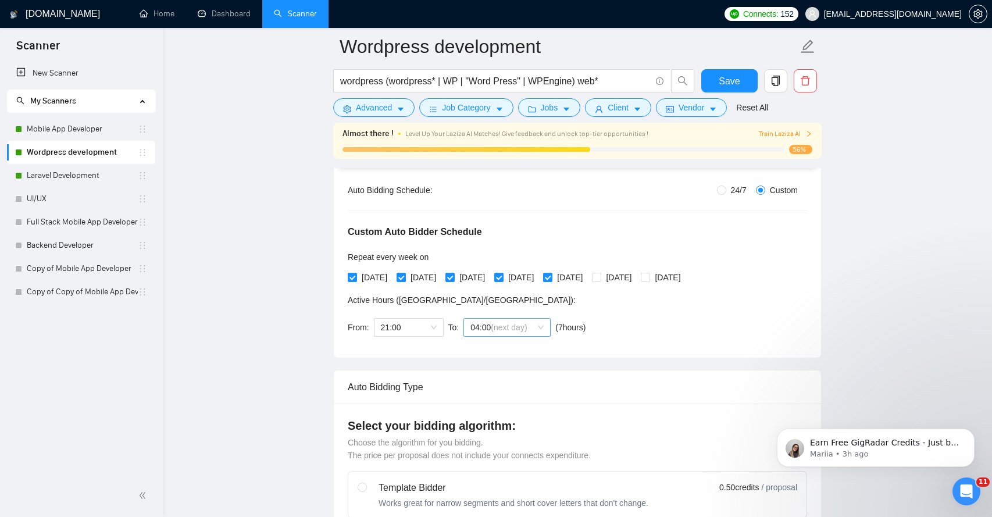
click at [541, 328] on span "04:00 (next day)" at bounding box center [506, 326] width 73 height 17
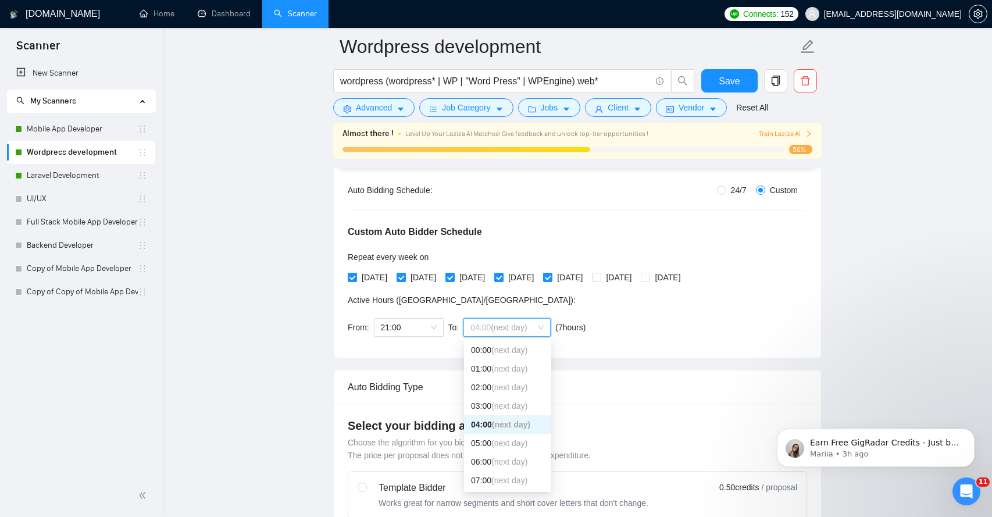
click at [636, 345] on div "Auto Bidding Type: Automated (recommended) Semi-automated Auto Bidding Schedule…" at bounding box center [577, 260] width 487 height 195
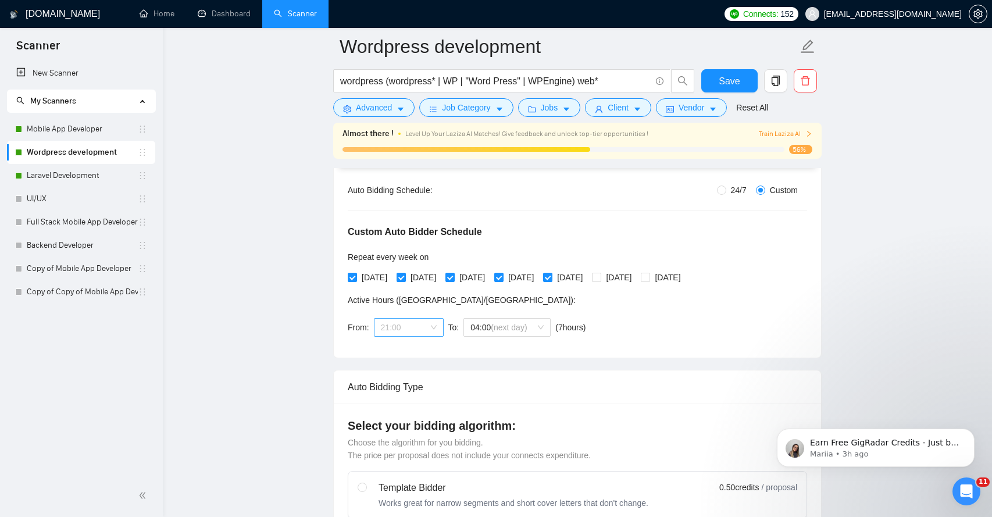
click at [434, 327] on span "21:00" at bounding box center [409, 326] width 56 height 17
click at [546, 374] on div "Auto Bidding Type" at bounding box center [577, 386] width 459 height 33
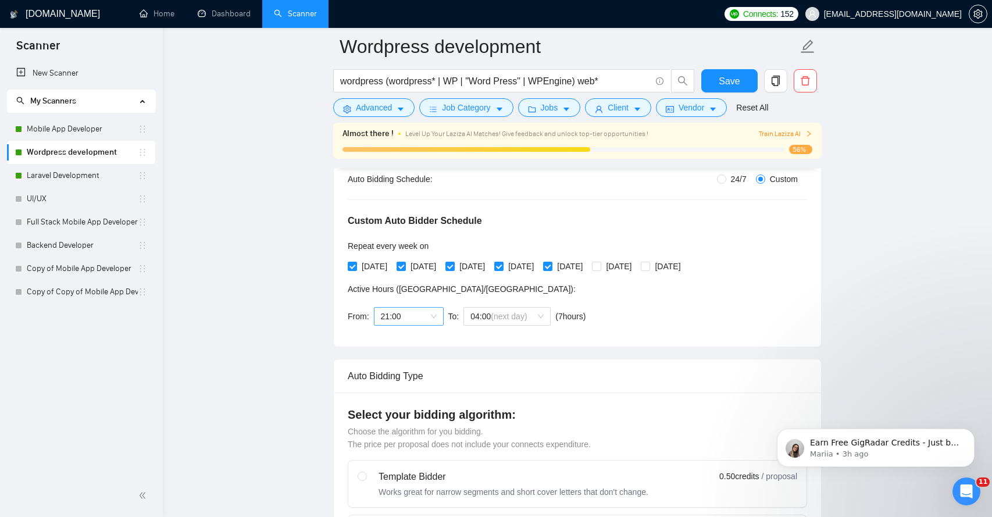
click at [434, 313] on span "21:00" at bounding box center [409, 315] width 56 height 17
click at [398, 412] on div "20:00" at bounding box center [409, 413] width 56 height 13
click at [569, 371] on div "Auto Bidding Type" at bounding box center [577, 375] width 459 height 33
click at [730, 78] on span "Save" at bounding box center [728, 81] width 21 height 15
click at [112, 132] on link "Mobile App Developer" at bounding box center [82, 128] width 111 height 23
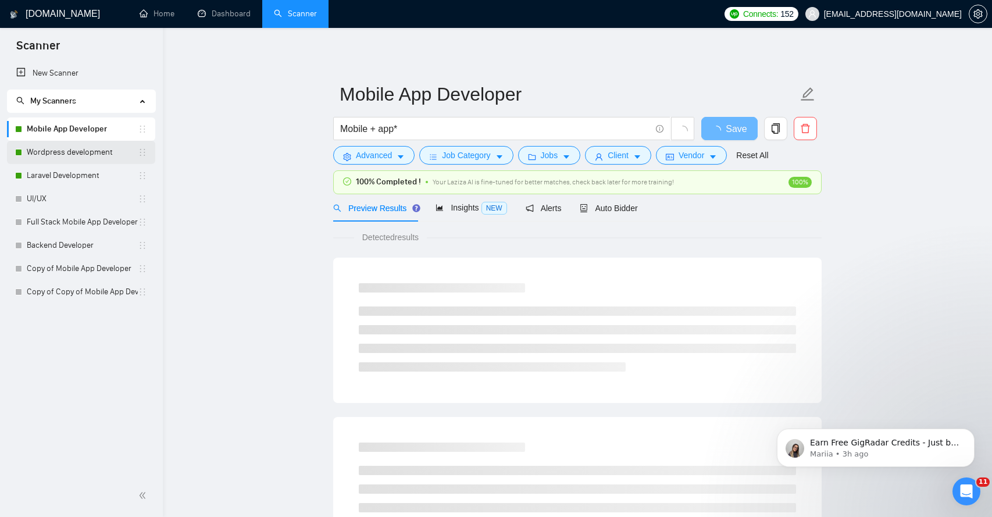
click at [94, 152] on link "Wordpress development" at bounding box center [82, 152] width 111 height 23
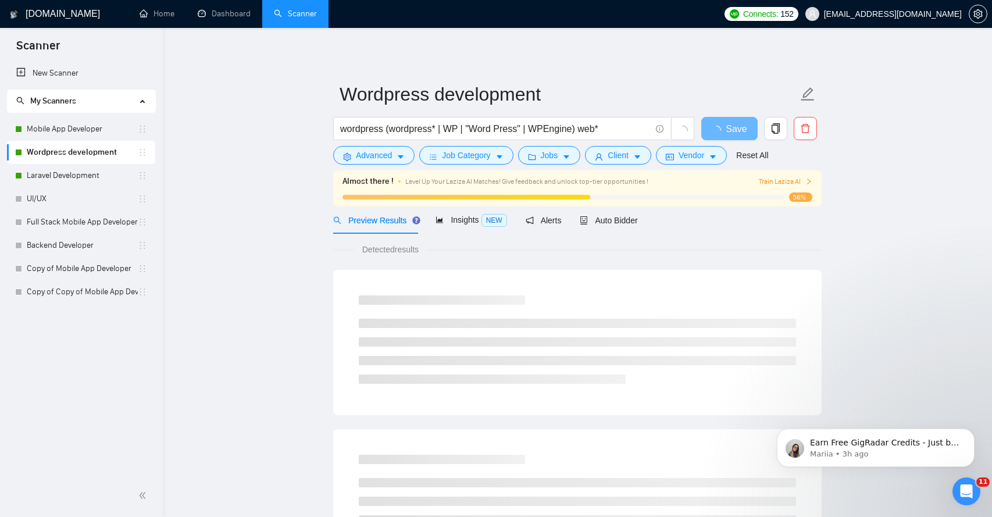
click at [807, 182] on icon "right" at bounding box center [808, 181] width 7 height 7
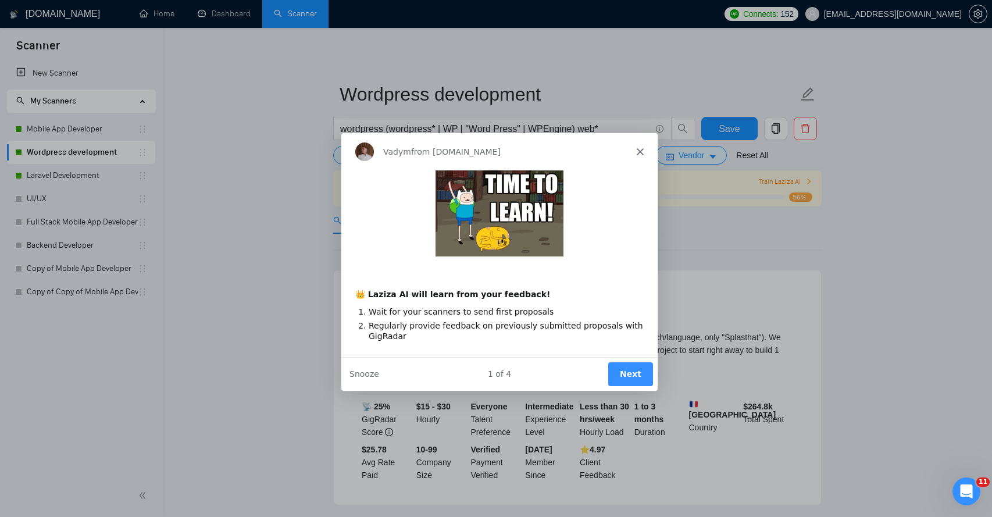
click at [627, 373] on button "Next" at bounding box center [629, 374] width 45 height 24
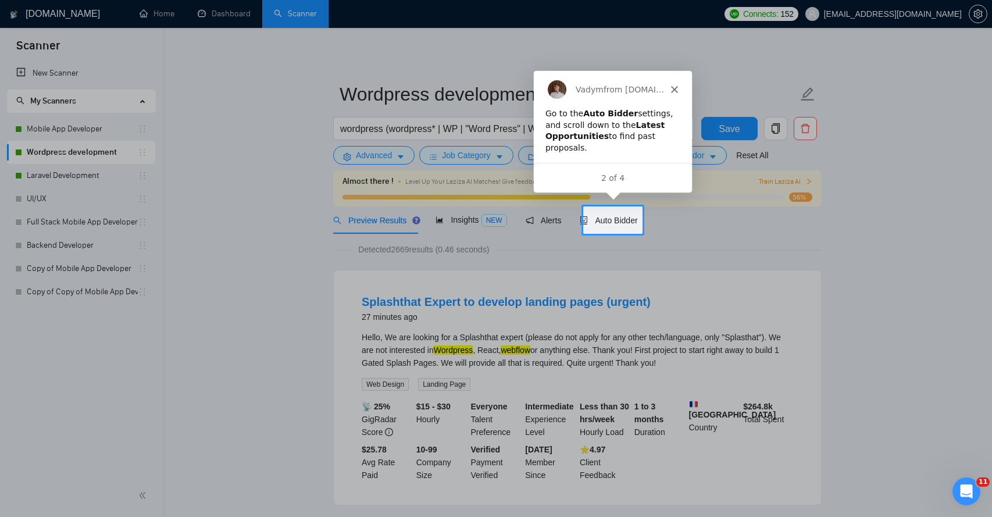
click at [268, 288] on div at bounding box center [496, 375] width 992 height 283
click at [670, 96] on div "Vadym from GigRadar.io" at bounding box center [611, 88] width 158 height 37
click at [670, 92] on div "Vadym from GigRadar.io" at bounding box center [611, 88] width 158 height 37
click at [671, 90] on polygon "Close" at bounding box center [673, 88] width 7 height 7
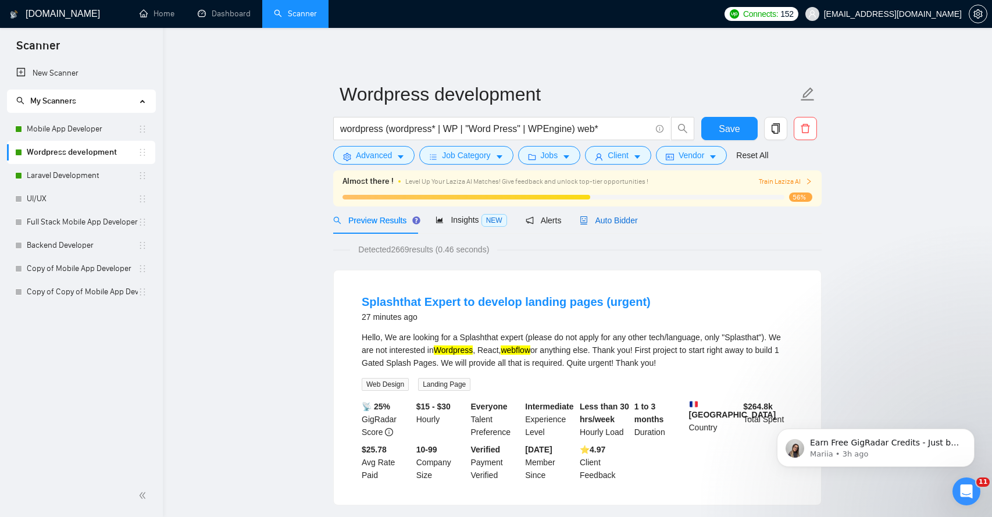
click at [620, 220] on span "Auto Bidder" at bounding box center [608, 220] width 58 height 9
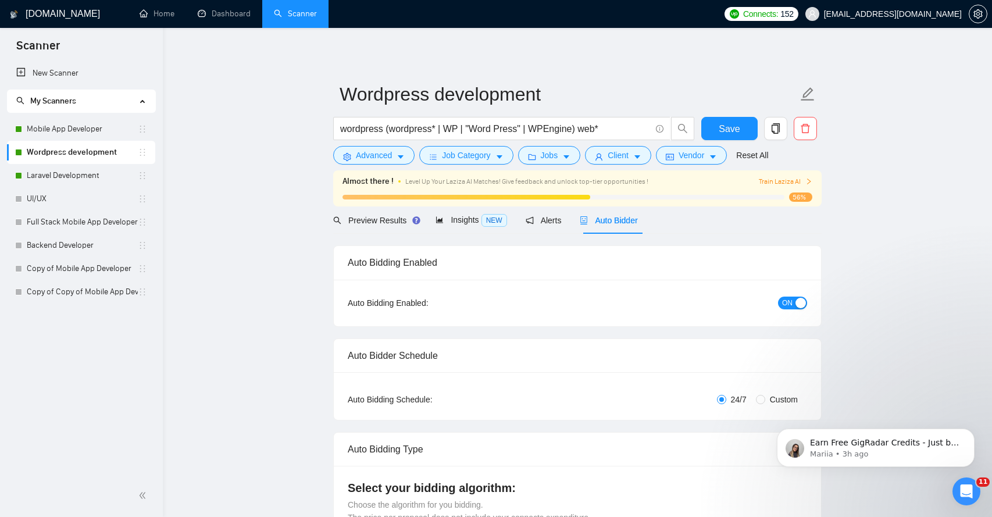
radio input "false"
radio input "true"
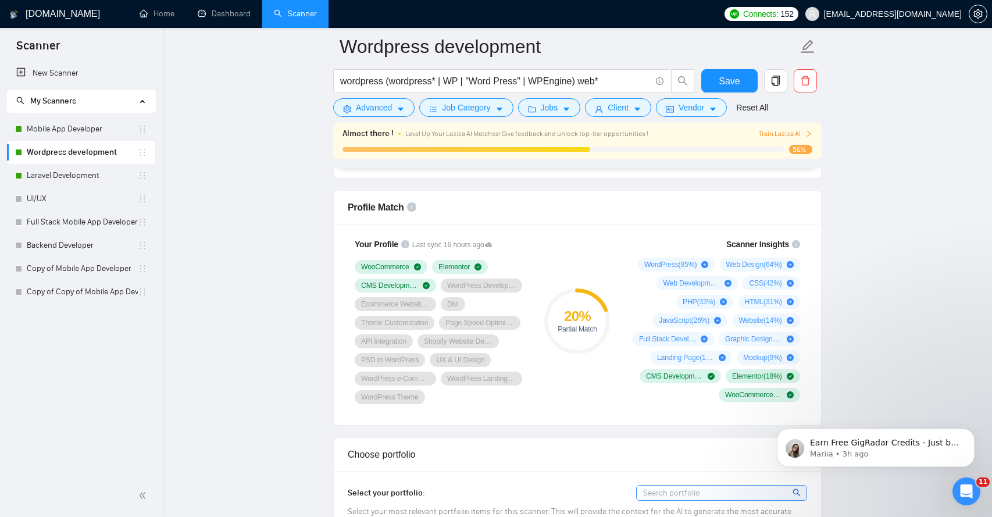
scroll to position [887, 0]
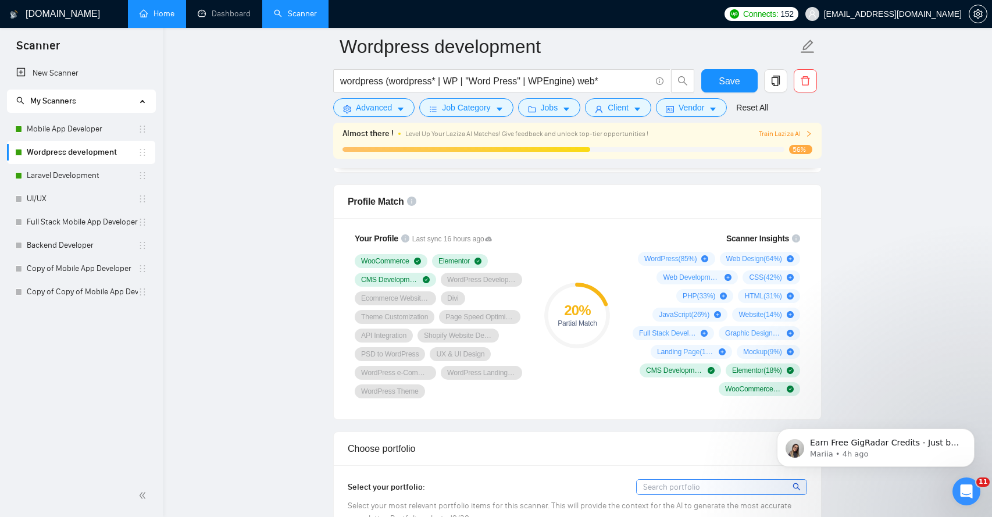
click at [154, 14] on link "Home" at bounding box center [156, 14] width 35 height 10
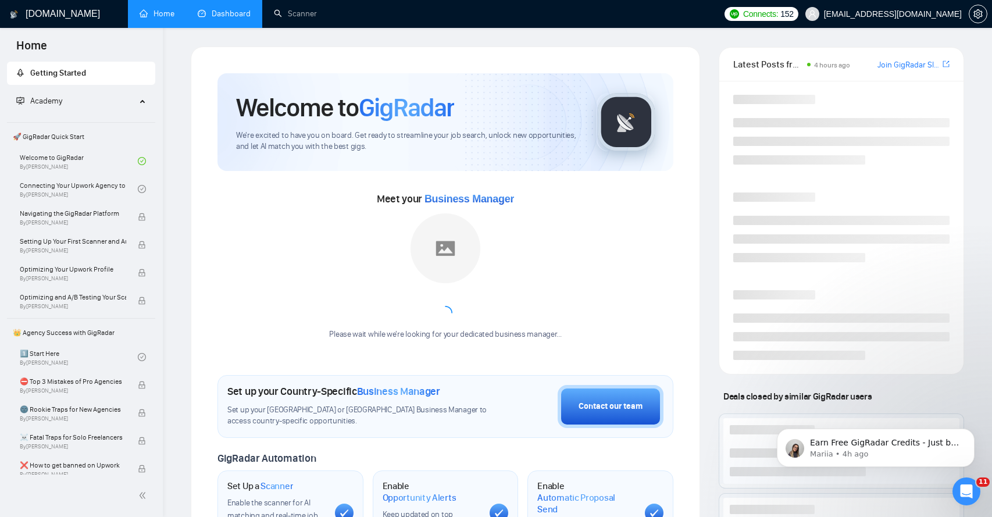
click at [218, 14] on link "Dashboard" at bounding box center [224, 14] width 53 height 10
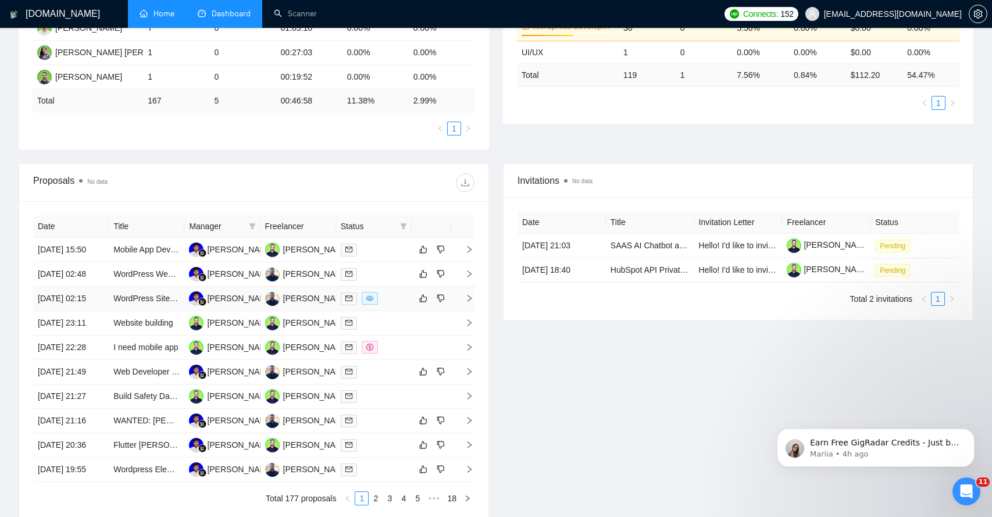
scroll to position [313, 0]
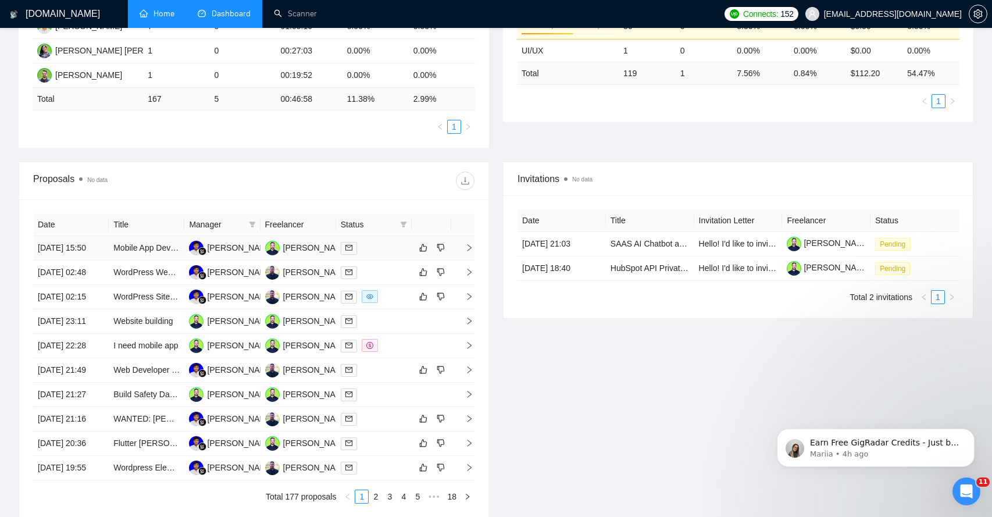
click at [471, 252] on icon "right" at bounding box center [469, 248] width 8 height 8
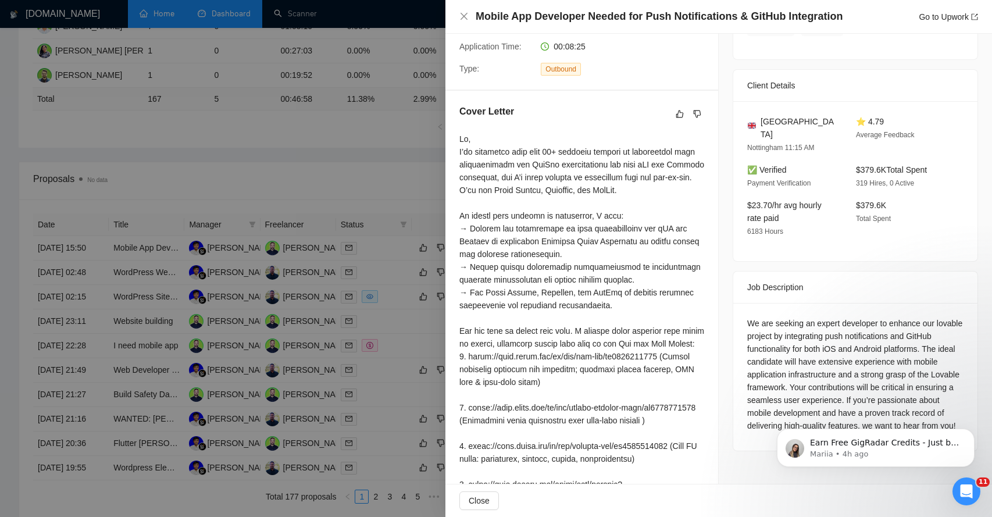
scroll to position [242, 0]
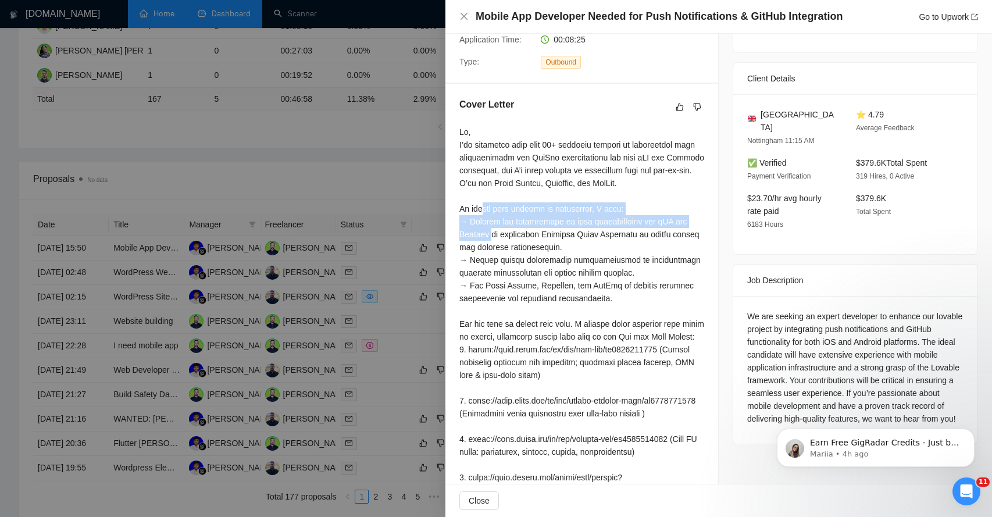
drag, startPoint x: 482, startPoint y: 212, endPoint x: 498, endPoint y: 243, distance: 35.4
click at [497, 241] on div at bounding box center [581, 375] width 245 height 499
click at [500, 269] on div at bounding box center [581, 375] width 245 height 499
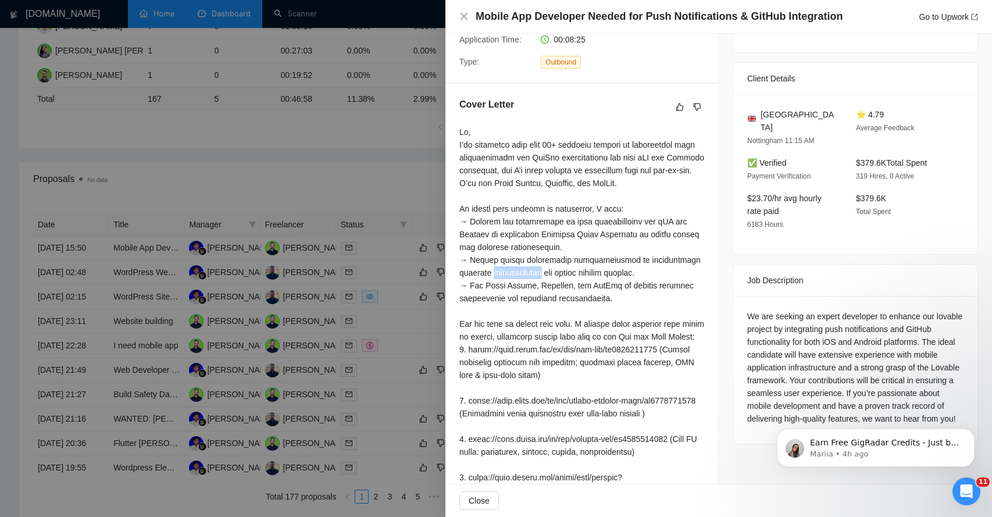
click at [500, 269] on div at bounding box center [581, 375] width 245 height 499
drag, startPoint x: 471, startPoint y: 324, endPoint x: 514, endPoint y: 339, distance: 45.6
click at [513, 338] on div at bounding box center [581, 375] width 245 height 499
click at [496, 360] on div at bounding box center [581, 375] width 245 height 499
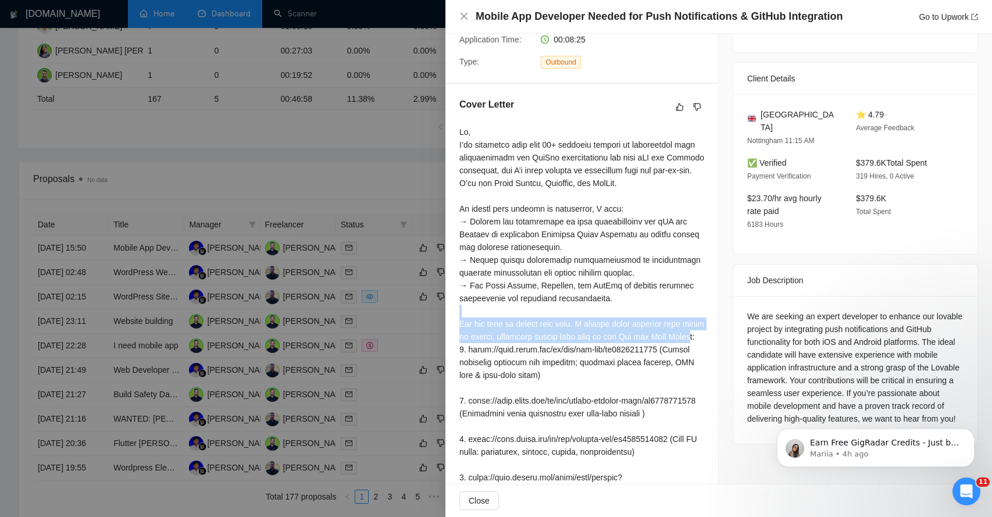
drag, startPoint x: 471, startPoint y: 314, endPoint x: 484, endPoint y: 362, distance: 49.2
click at [484, 359] on div at bounding box center [581, 375] width 245 height 499
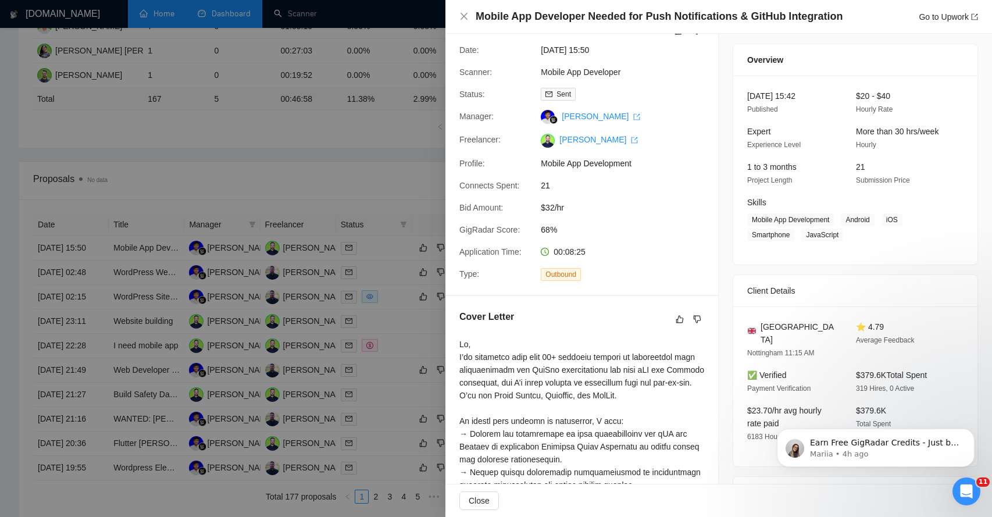
scroll to position [0, 0]
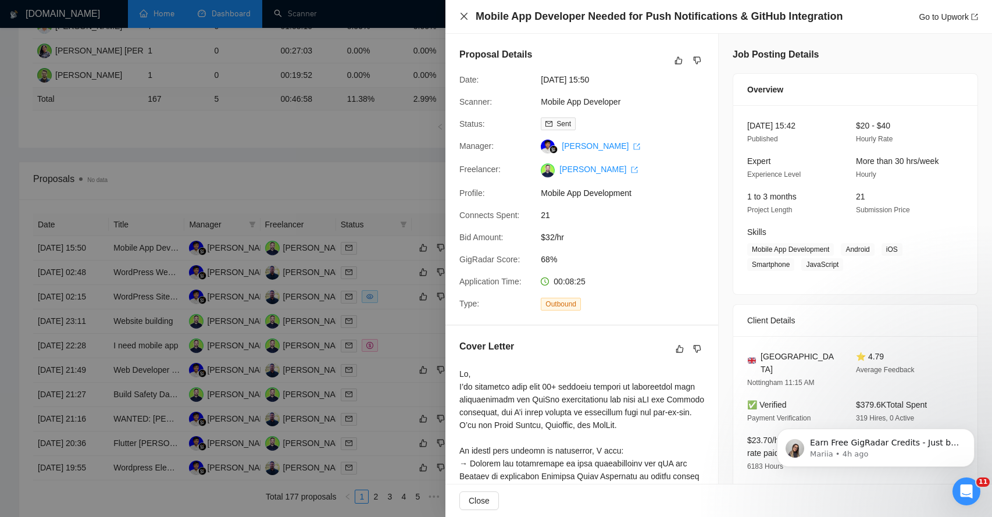
click at [461, 13] on icon "close" at bounding box center [463, 16] width 9 height 9
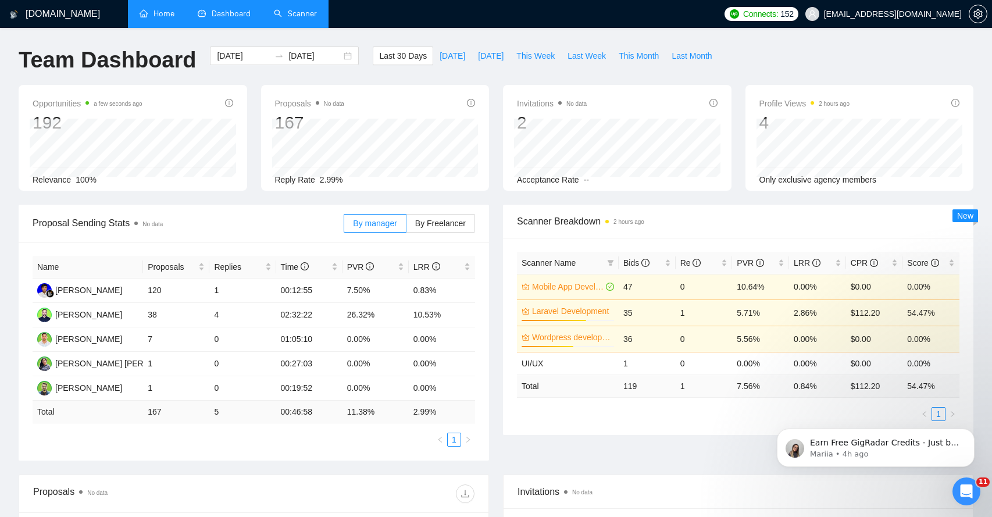
click at [301, 9] on link "Scanner" at bounding box center [295, 14] width 43 height 10
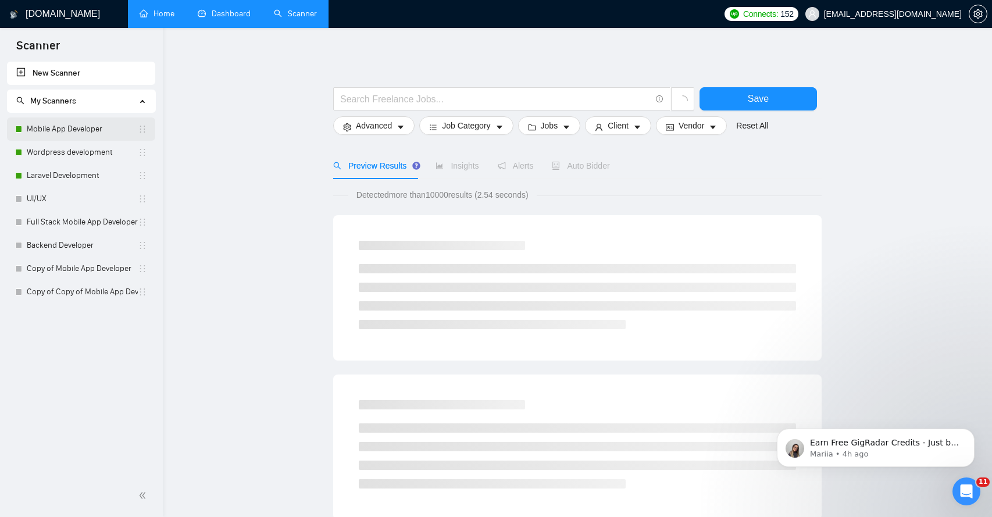
click at [89, 126] on link "Mobile App Developer" at bounding box center [82, 128] width 111 height 23
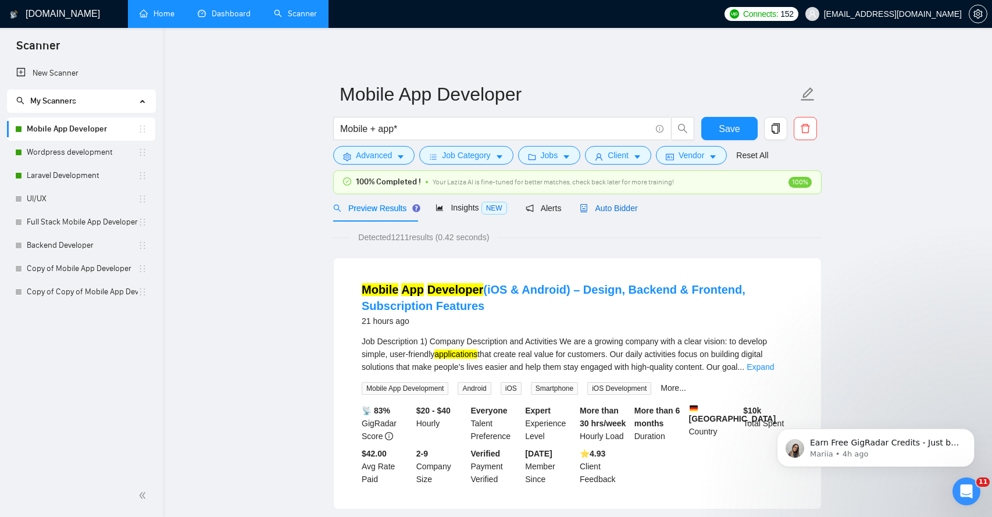
click at [622, 203] on span "Auto Bidder" at bounding box center [608, 207] width 58 height 9
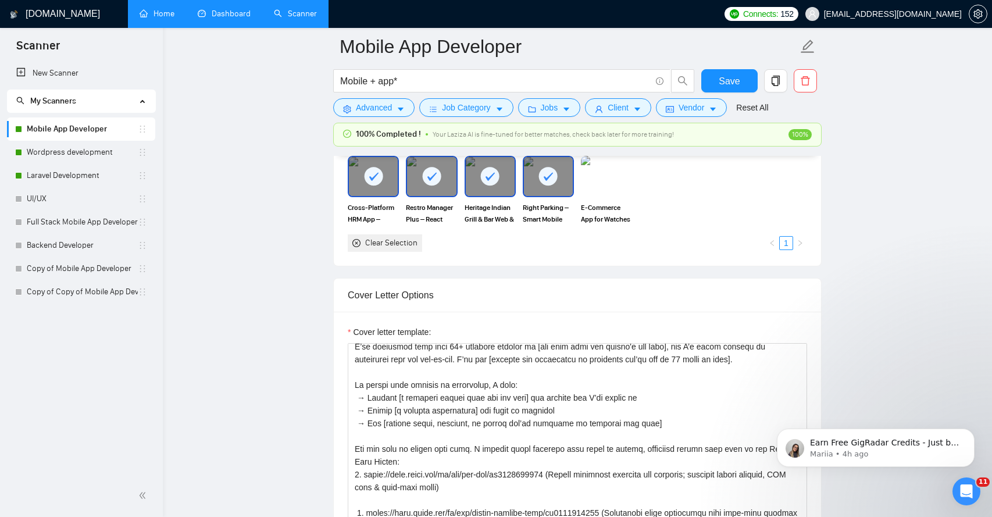
scroll to position [1085, 0]
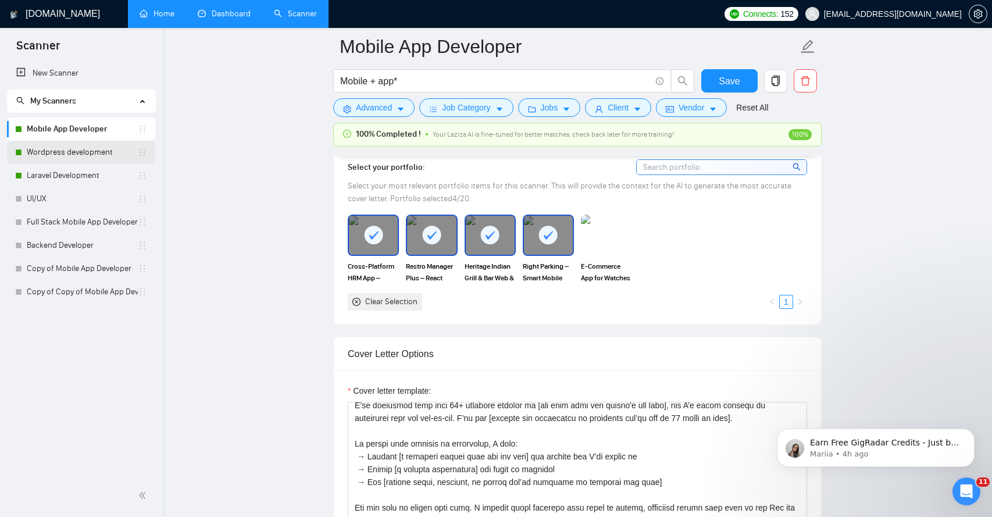
click at [108, 151] on link "Wordpress development" at bounding box center [82, 152] width 111 height 23
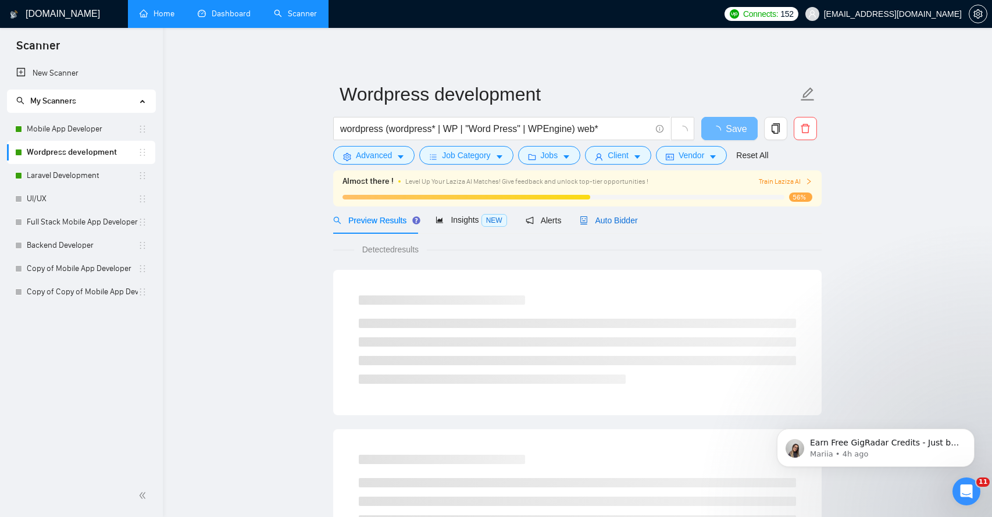
click at [613, 217] on span "Auto Bidder" at bounding box center [608, 220] width 58 height 9
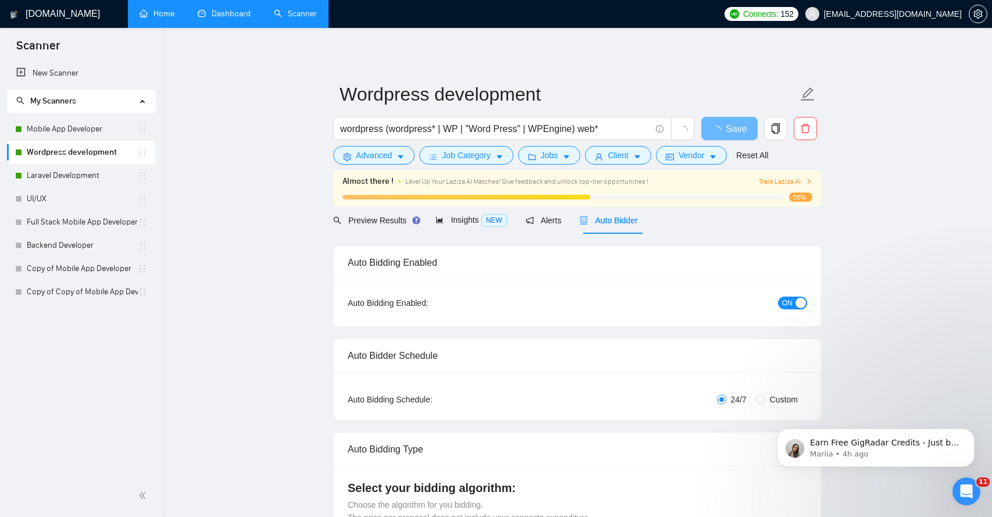
radio input "false"
radio input "true"
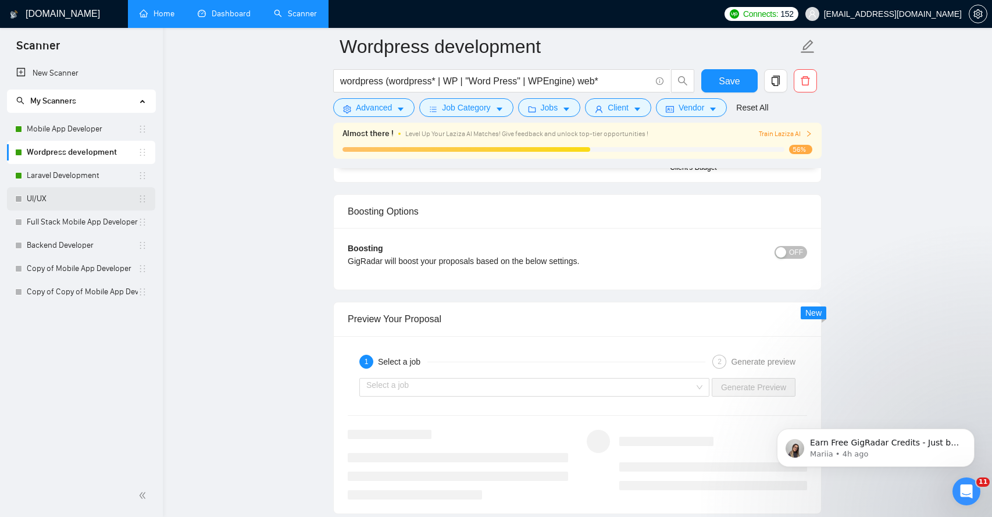
scroll to position [2141, 0]
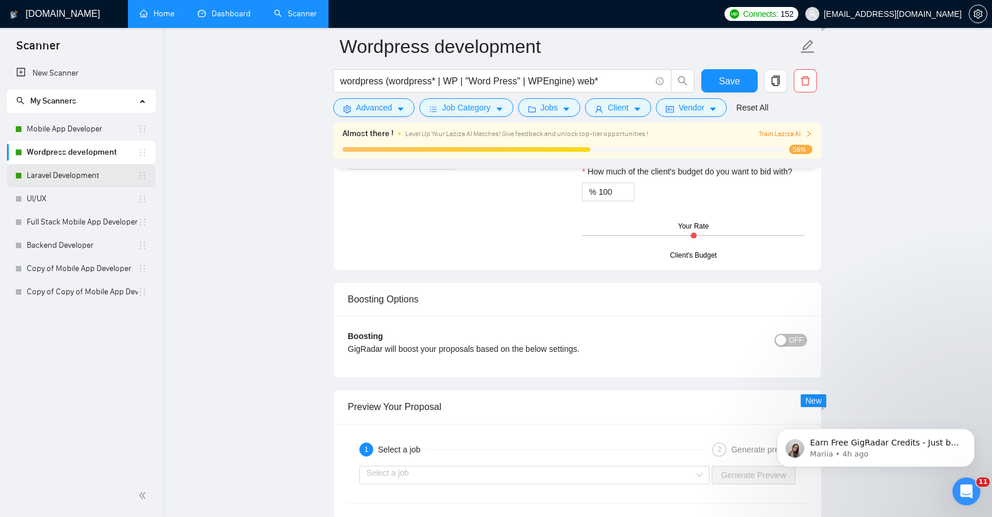
click at [95, 178] on link "Laravel Development" at bounding box center [82, 175] width 111 height 23
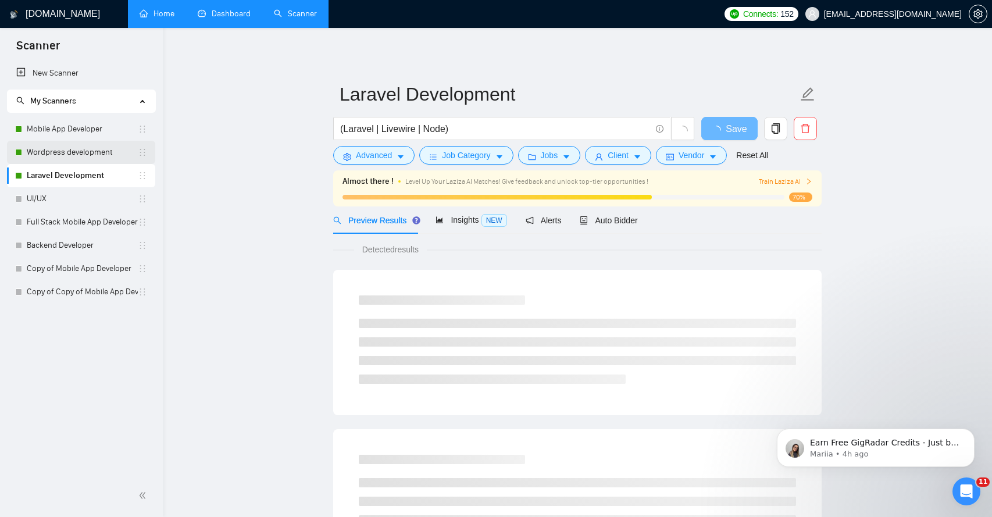
click at [76, 148] on link "Wordpress development" at bounding box center [82, 152] width 111 height 23
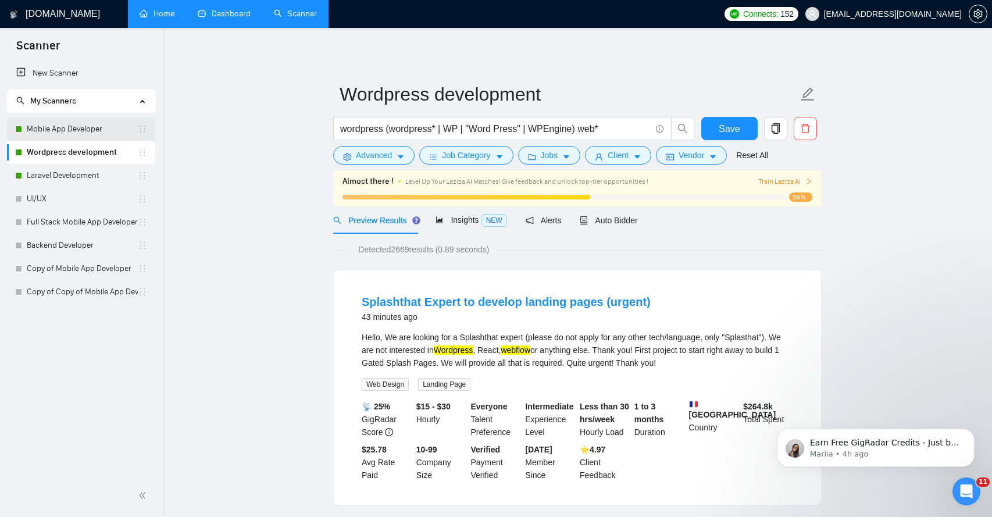
click at [99, 133] on link "Mobile App Developer" at bounding box center [82, 128] width 111 height 23
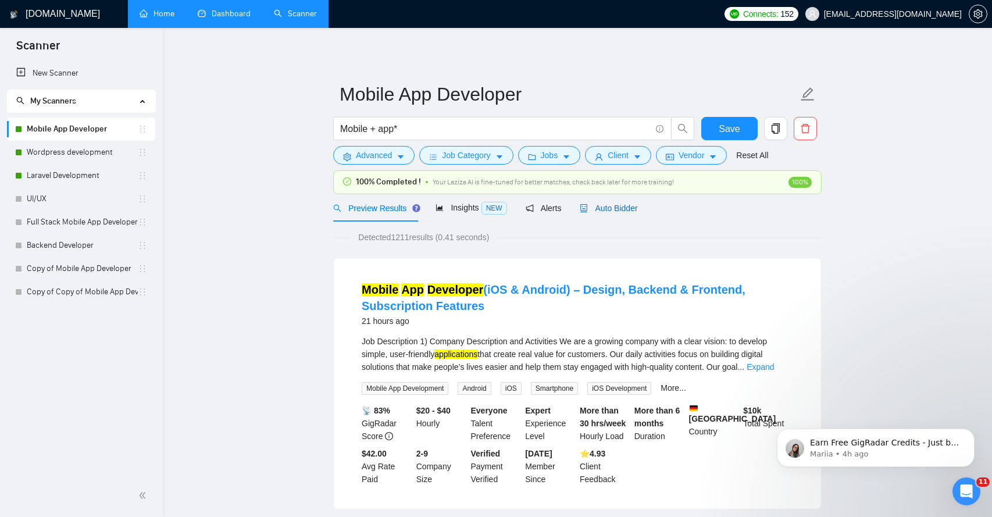
click at [617, 202] on div "Auto Bidder" at bounding box center [608, 208] width 58 height 13
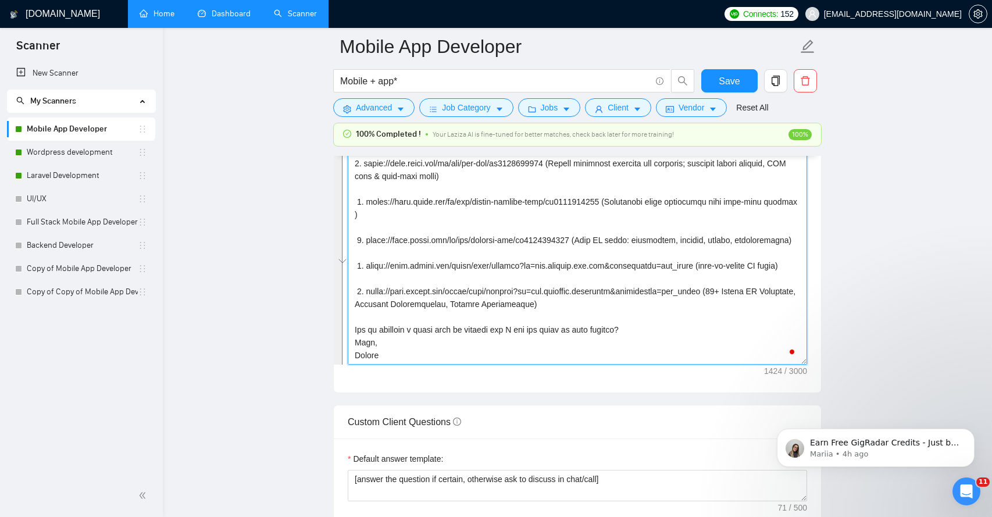
scroll to position [102, 0]
drag, startPoint x: 353, startPoint y: 317, endPoint x: 639, endPoint y: 328, distance: 286.2
click at [639, 328] on textarea "Cover letter template:" at bounding box center [577, 234] width 459 height 262
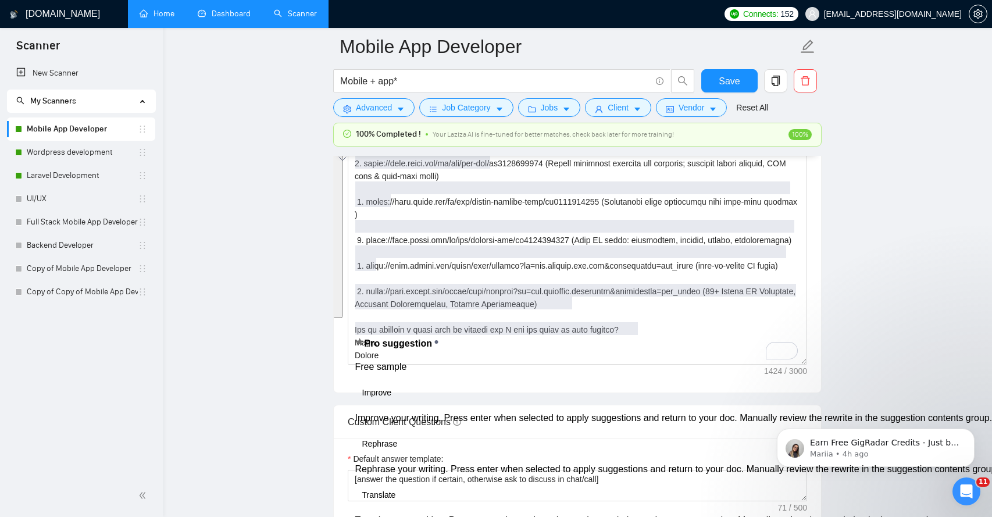
click at [342, 228] on button "See rewrite suggestions" at bounding box center [337, 160] width 9 height 317
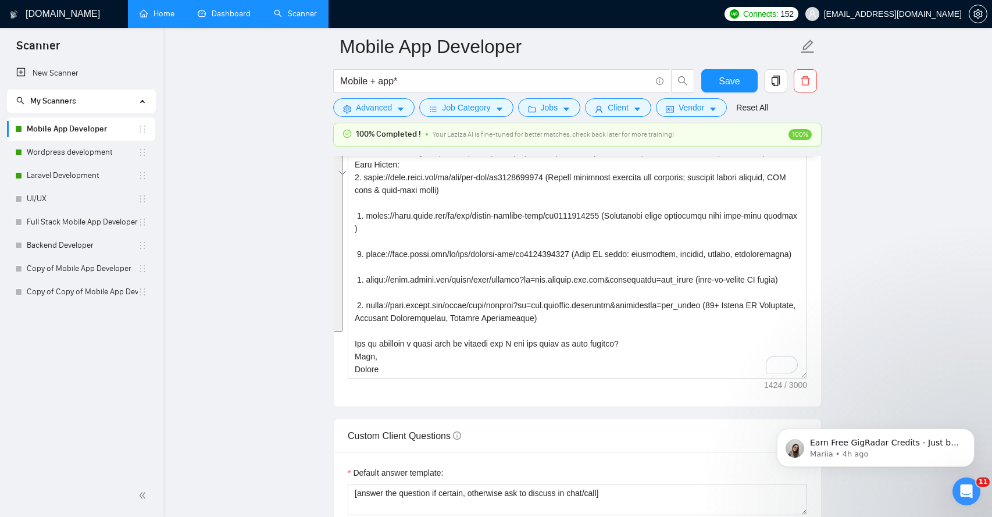
scroll to position [1369, 0]
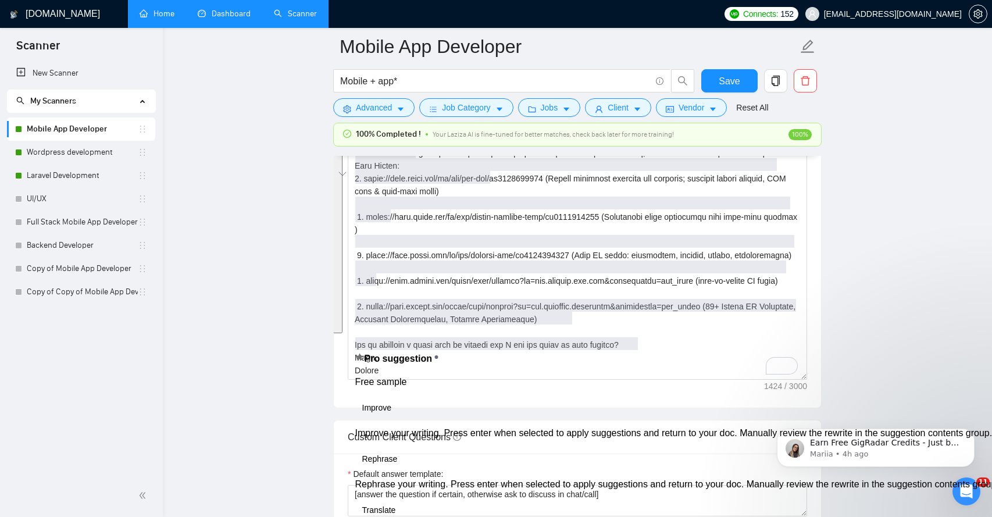
click at [342, 194] on button "See rewrite suggestions" at bounding box center [337, 175] width 9 height 317
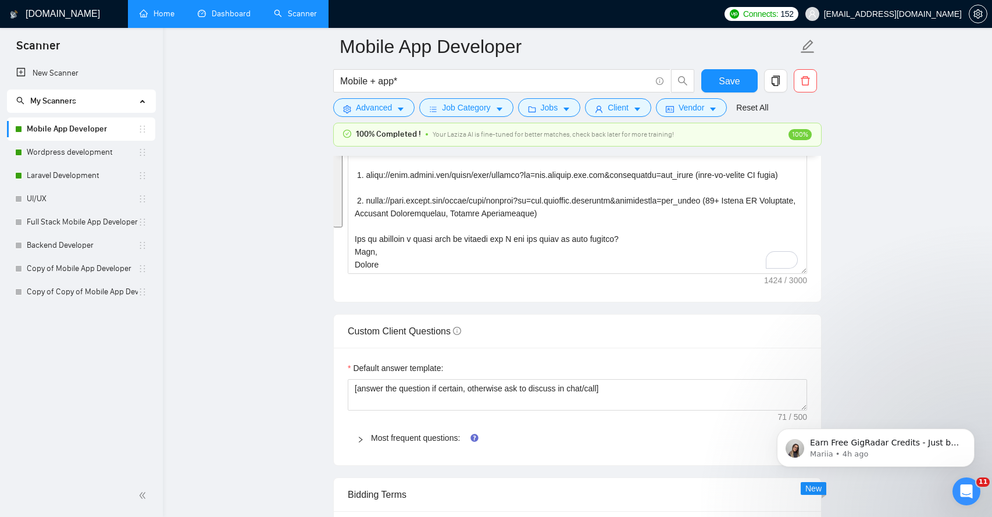
scroll to position [1473, 0]
click at [342, 191] on button "See rewrite suggestions" at bounding box center [337, 70] width 9 height 317
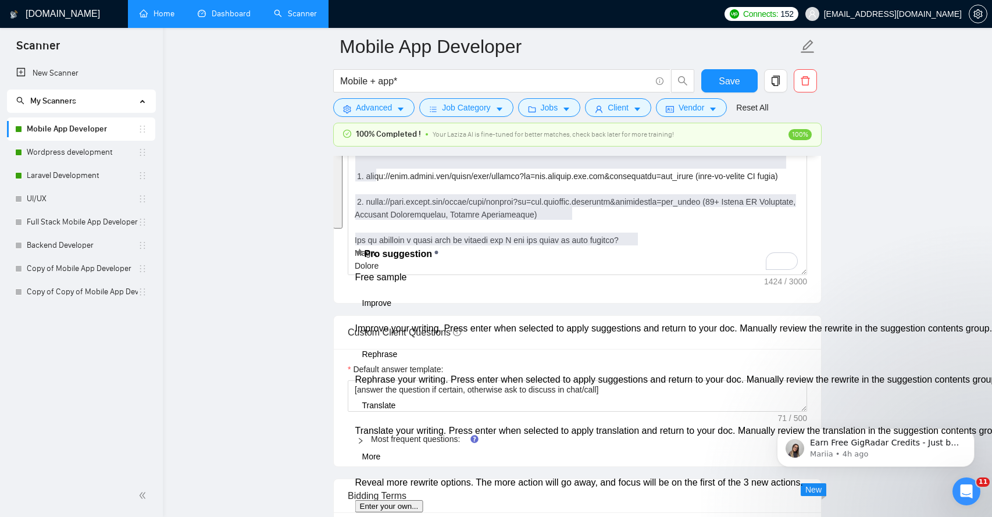
scroll to position [219, 0]
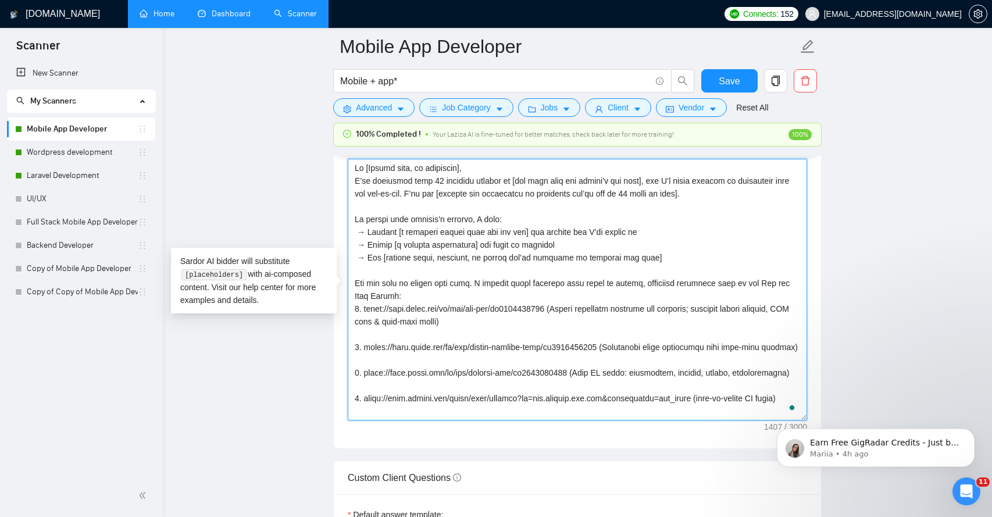
scroll to position [1327, 0]
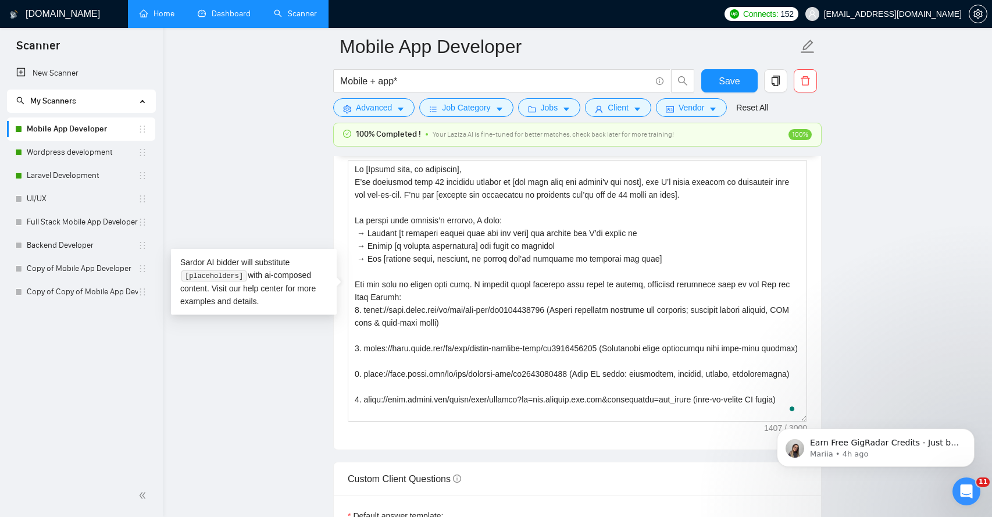
click at [241, 381] on main "Mobile App Developer Mobile + app* Save Advanced Job Category Jobs Client Vendo…" at bounding box center [577, 388] width 792 height 3337
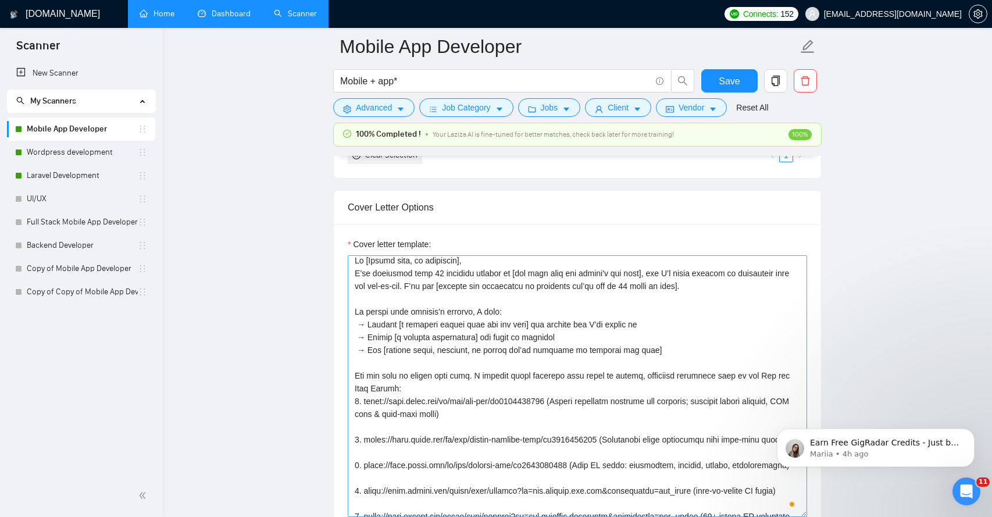
scroll to position [0, 0]
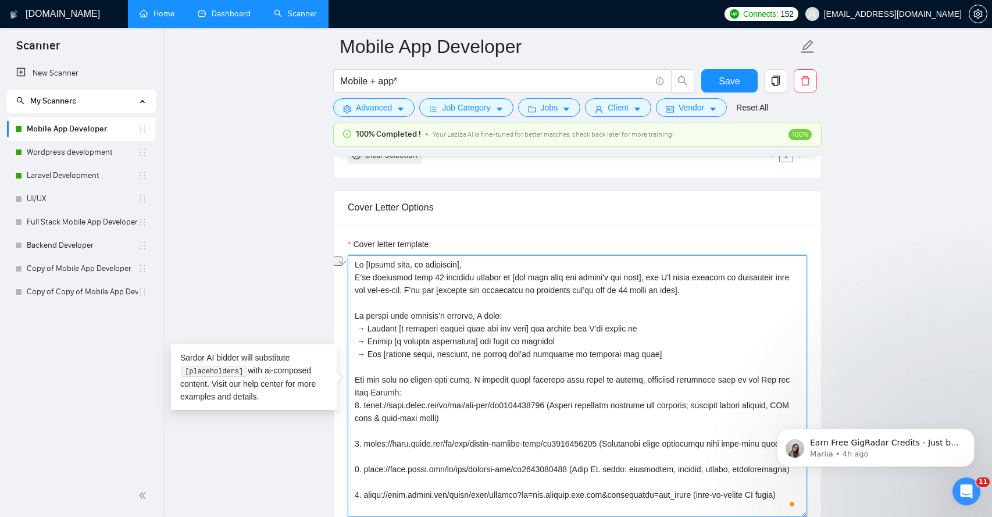
drag, startPoint x: 354, startPoint y: 278, endPoint x: 509, endPoint y: 280, distance: 155.2
click at [509, 280] on textarea "Cover letter template:" at bounding box center [577, 386] width 459 height 262
paste textarea "Thanks for sharing the opportunity — I’d love to help you with this project by"
click at [489, 278] on textarea "Cover letter template:" at bounding box center [577, 386] width 459 height 262
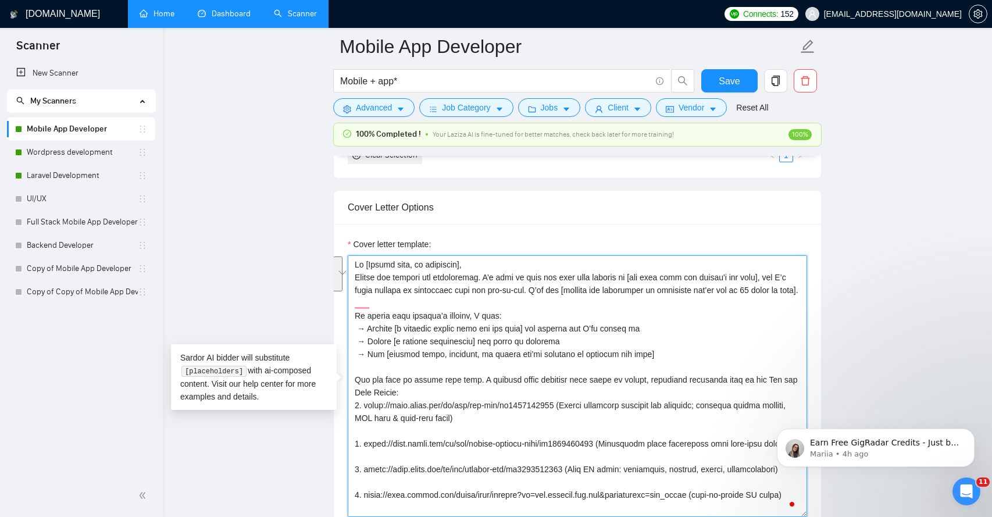
drag, startPoint x: 635, startPoint y: 277, endPoint x: 723, endPoint y: 314, distance: 95.9
click at [723, 314] on textarea "Cover letter template:" at bounding box center [577, 386] width 459 height 262
paste textarea "briefly mention how you’ll complete the client’s project – no more than 15 word…"
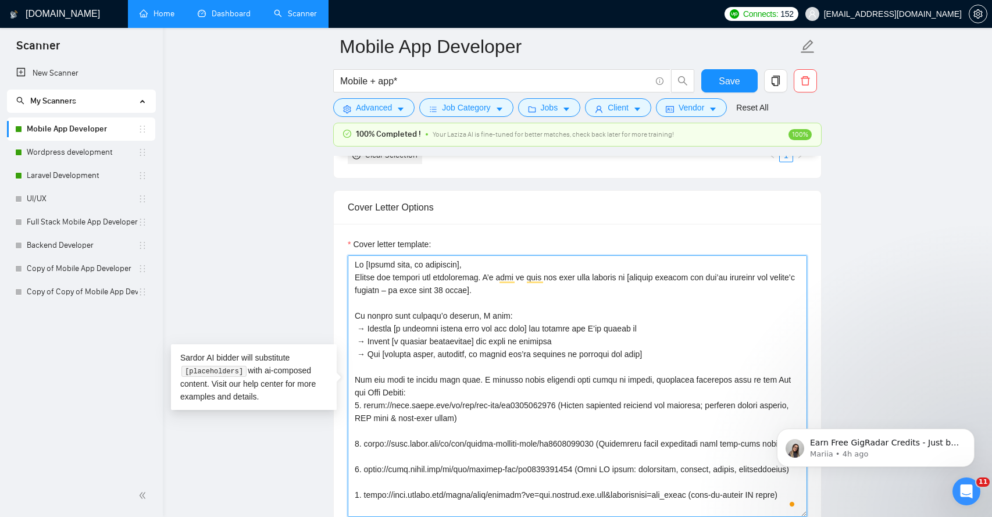
scroll to position [11, 0]
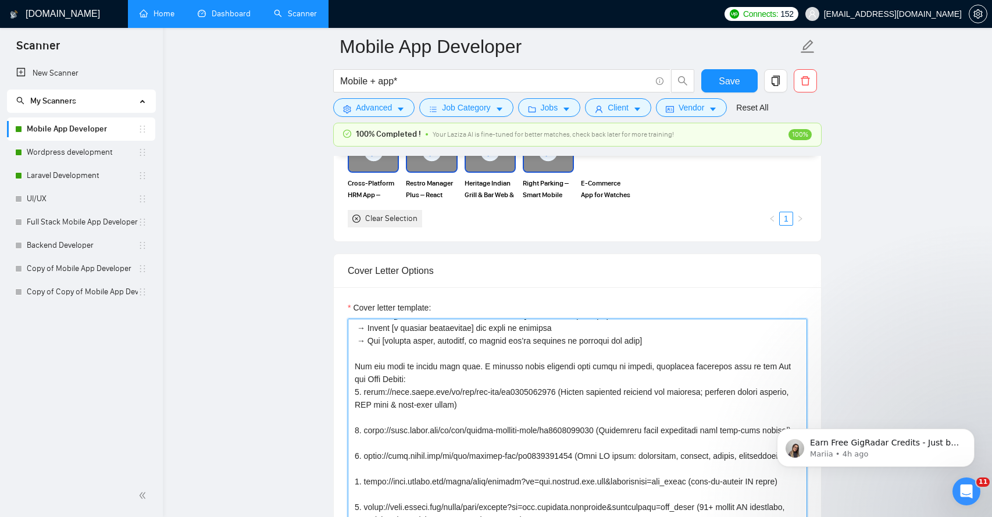
drag, startPoint x: 483, startPoint y: 341, endPoint x: 479, endPoint y: 352, distance: 11.2
click at [479, 352] on textarea "Cover letter template:" at bounding box center [577, 449] width 459 height 262
paste textarea "Include a link based on the client's industry –"
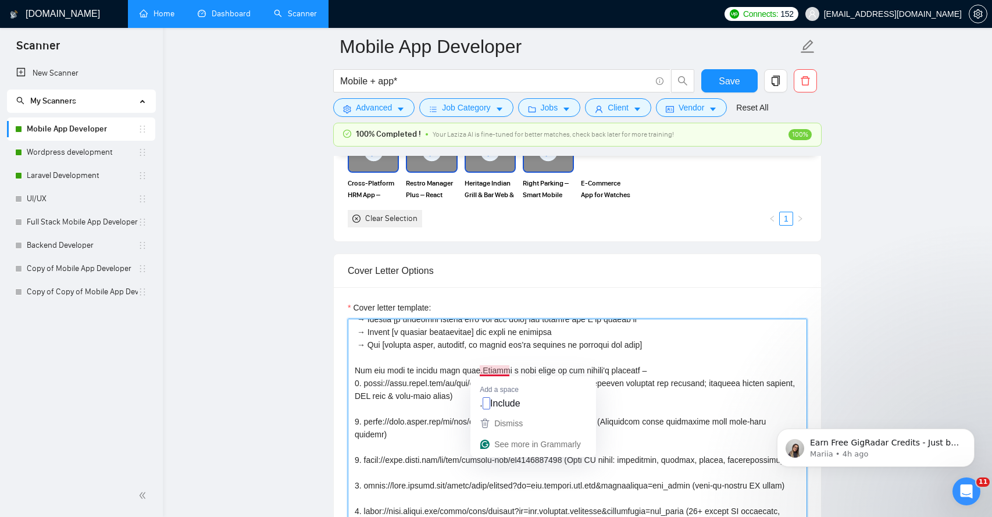
click at [481, 371] on textarea "Cover letter template:" at bounding box center [577, 449] width 459 height 262
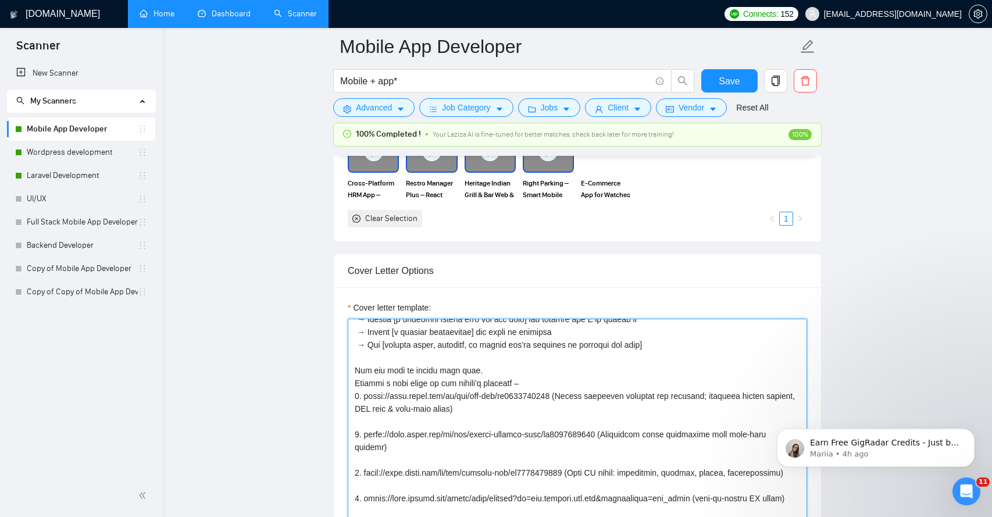
type textarea "Lo [Ipsumd sita, co adipiscin], Elitse doe tempori utl etdoloremag. A’e admi ve…"
click at [363, 397] on textarea "Cover letter template:" at bounding box center [577, 449] width 459 height 262
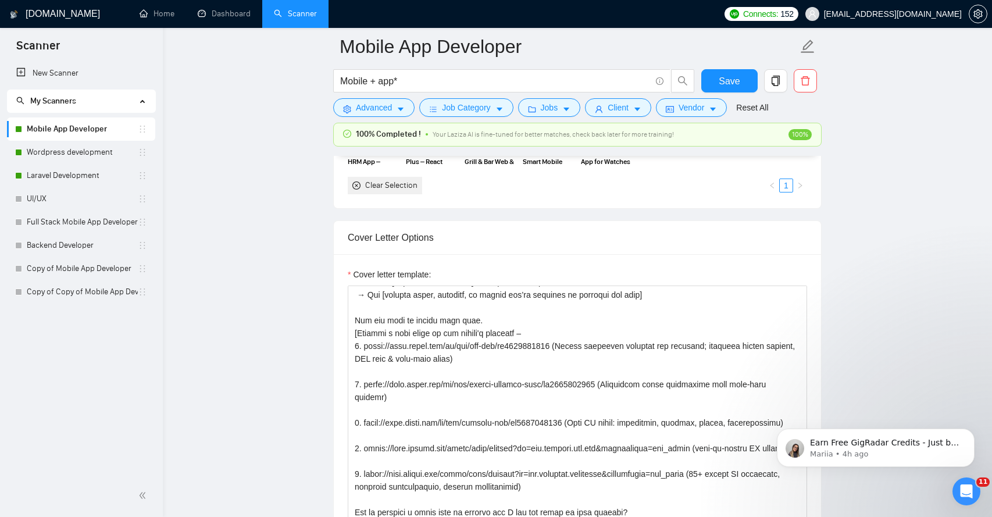
scroll to position [1258, 0]
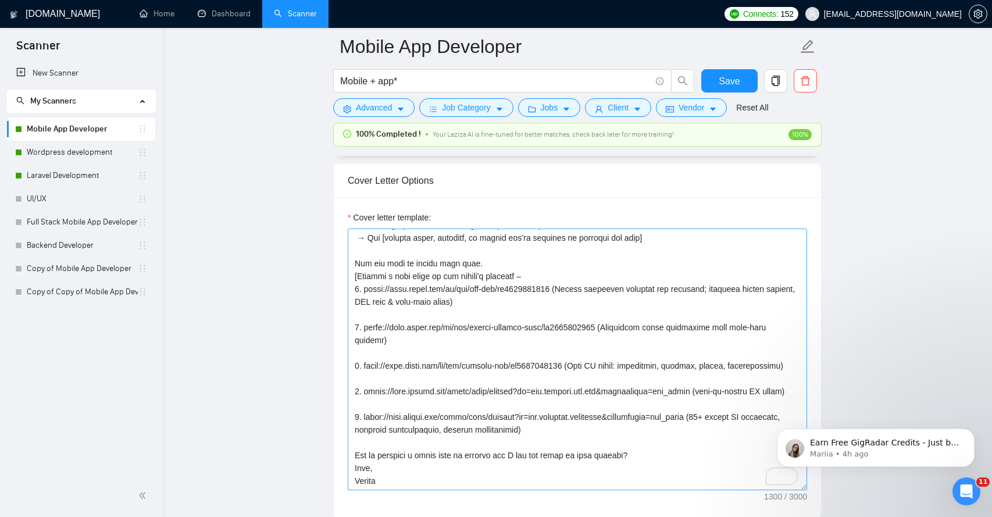
click at [592, 437] on textarea "Cover letter template:" at bounding box center [577, 359] width 459 height 262
click at [595, 430] on textarea "Cover letter template:" at bounding box center [577, 359] width 459 height 262
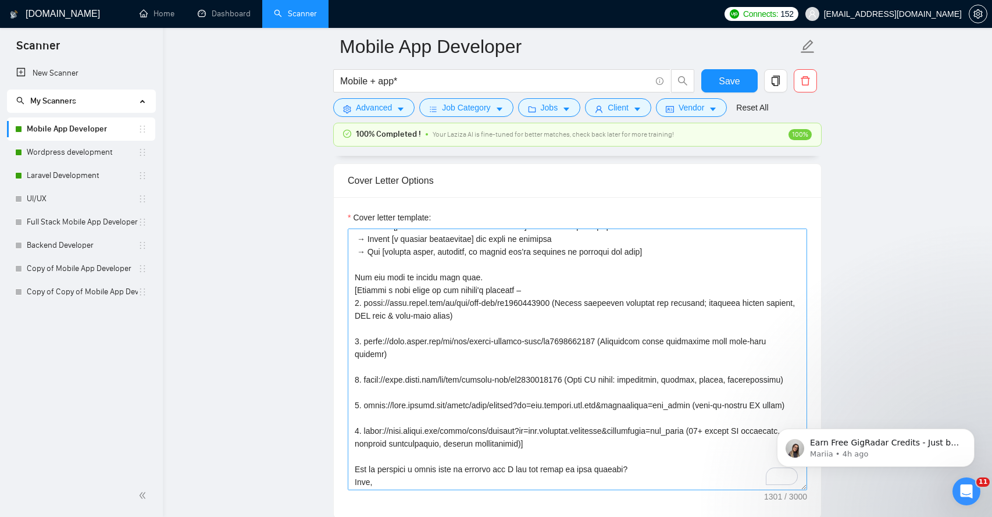
scroll to position [78, 0]
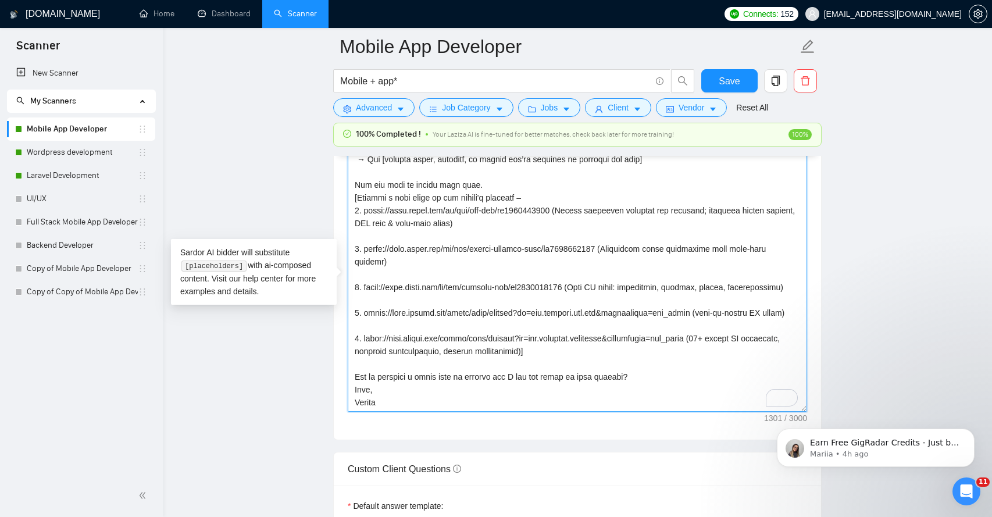
click at [397, 376] on textarea "Cover letter template:" at bounding box center [577, 281] width 459 height 262
paste textarea "Happy to walk you through relevant examples or discuss how we can make your pro…"
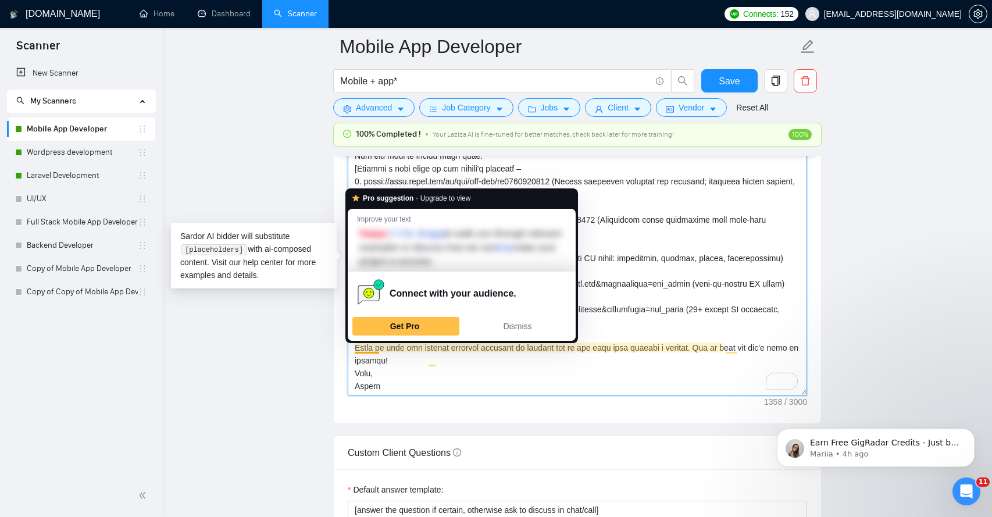
click at [355, 348] on textarea "Cover letter template:" at bounding box center [577, 265] width 459 height 262
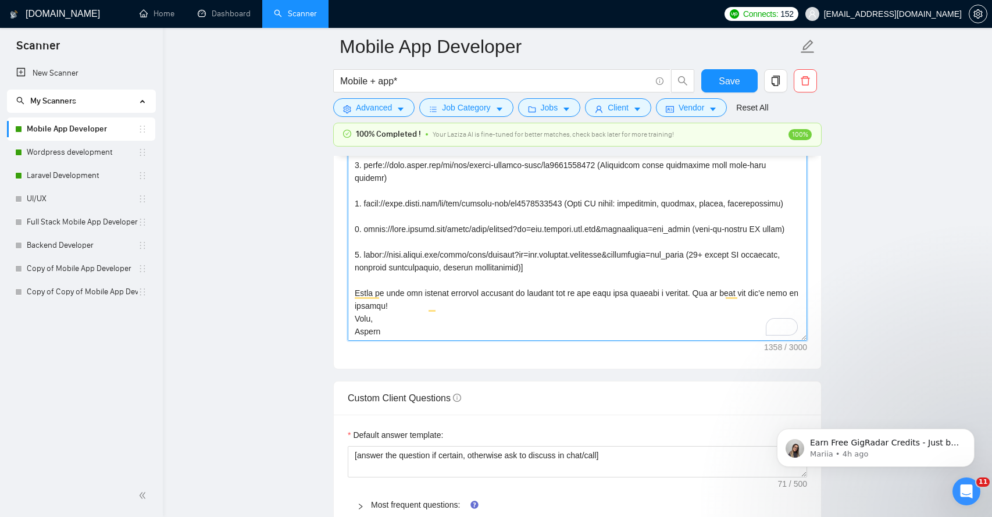
scroll to position [1425, 0]
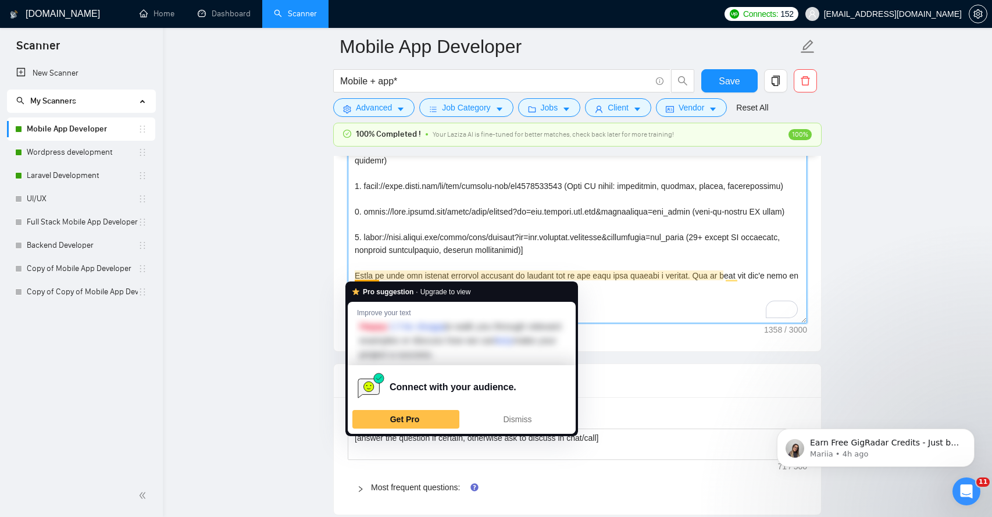
drag, startPoint x: 440, startPoint y: 288, endPoint x: 348, endPoint y: 273, distance: 93.5
click at [348, 273] on div "Cover Letter Options Cover letter template:" at bounding box center [577, 174] width 488 height 355
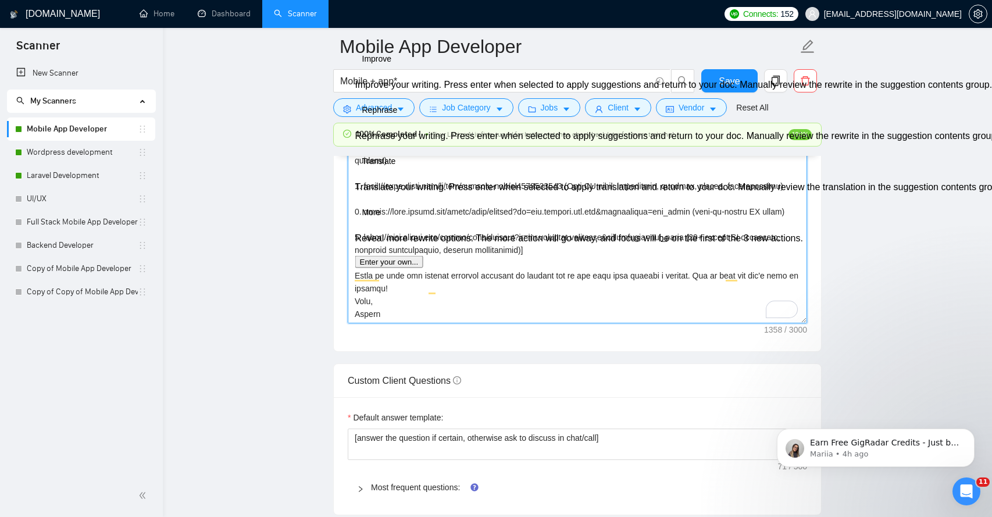
paste textarea "I’d love to hear more about your vision and how I can help bring it to life. Wo…"
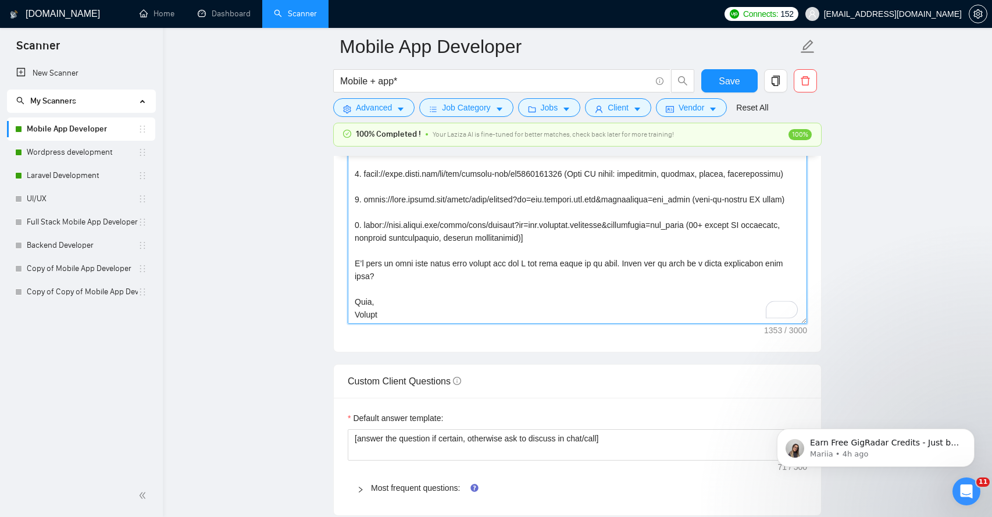
scroll to position [116, 0]
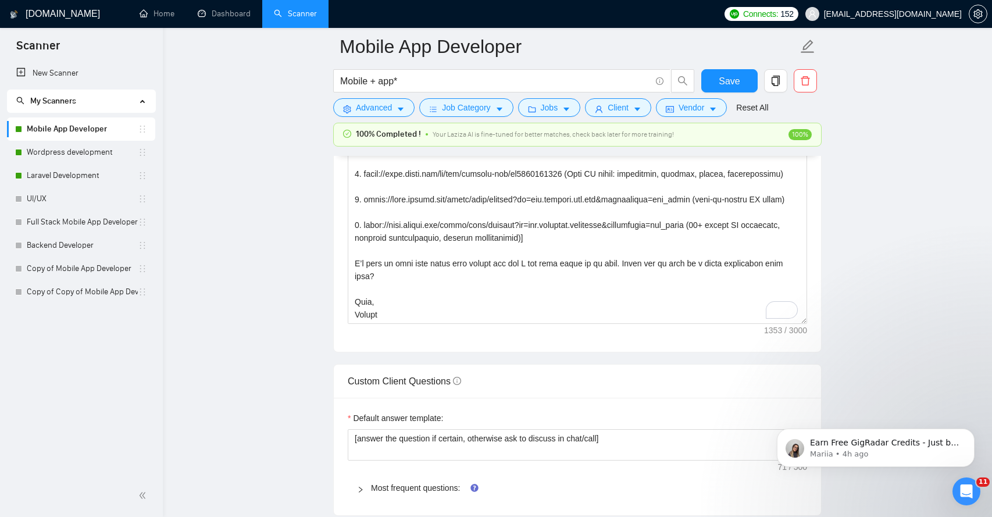
click at [285, 318] on main "Mobile App Developer Mobile + app* Save Advanced Job Category Jobs Client Vendo…" at bounding box center [577, 290] width 792 height 3337
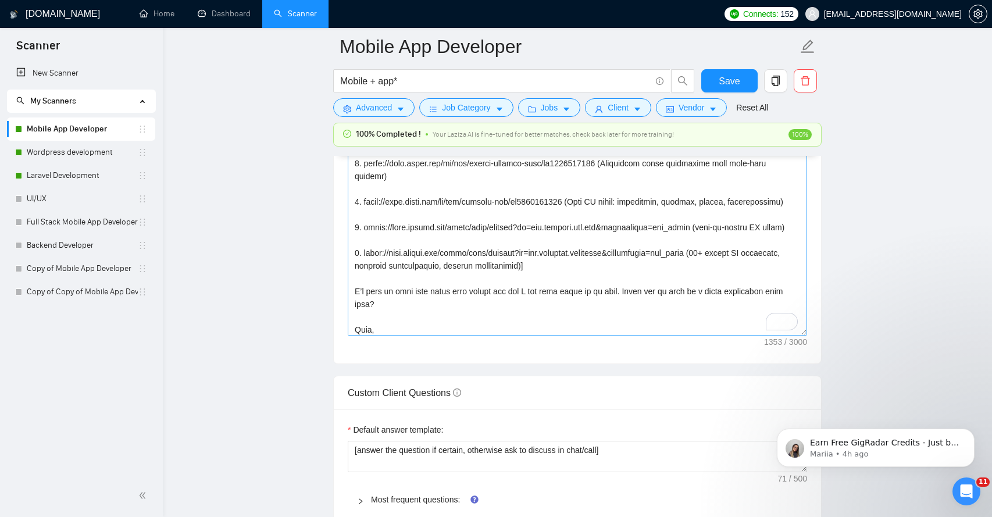
scroll to position [88, 0]
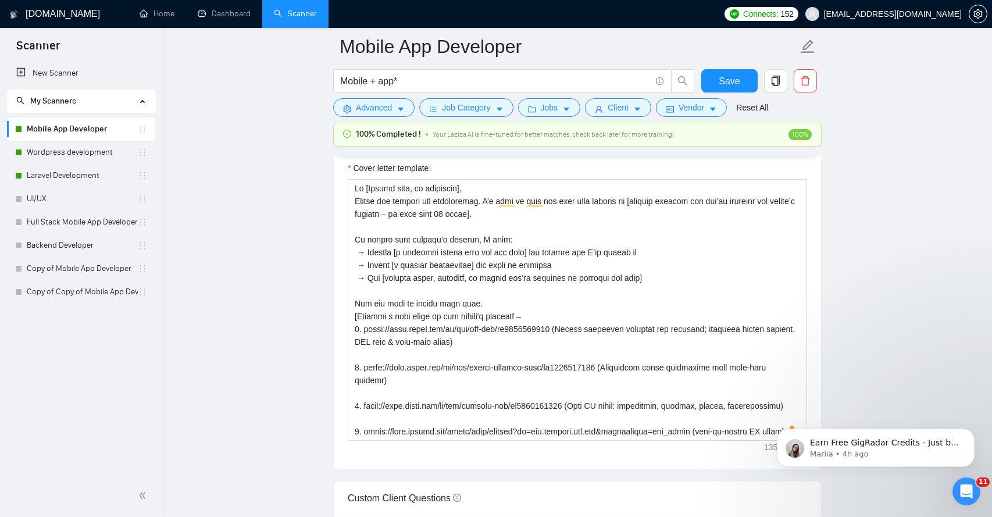
click at [300, 317] on main "Mobile App Developer Mobile + app* Save Advanced Job Category Jobs Client Vendo…" at bounding box center [577, 407] width 792 height 3337
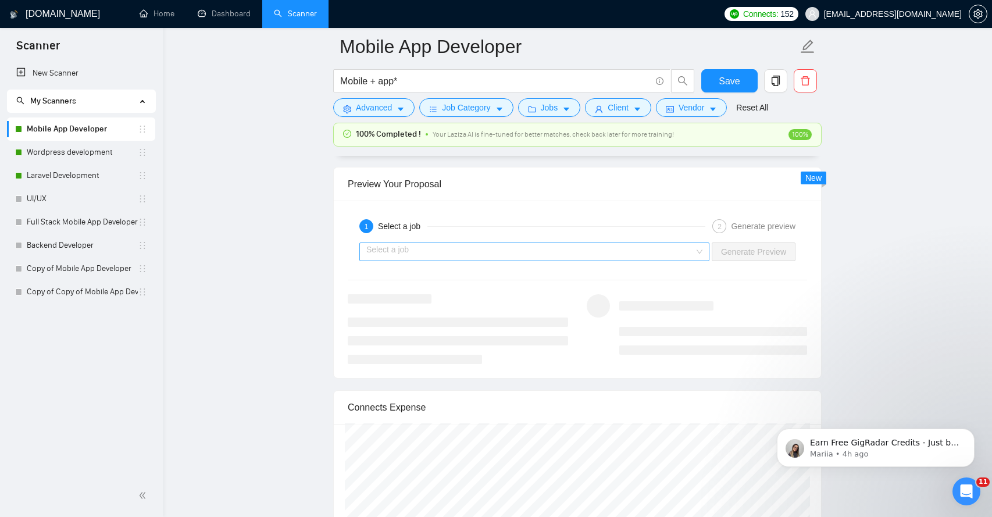
click at [410, 253] on input "search" at bounding box center [530, 251] width 328 height 17
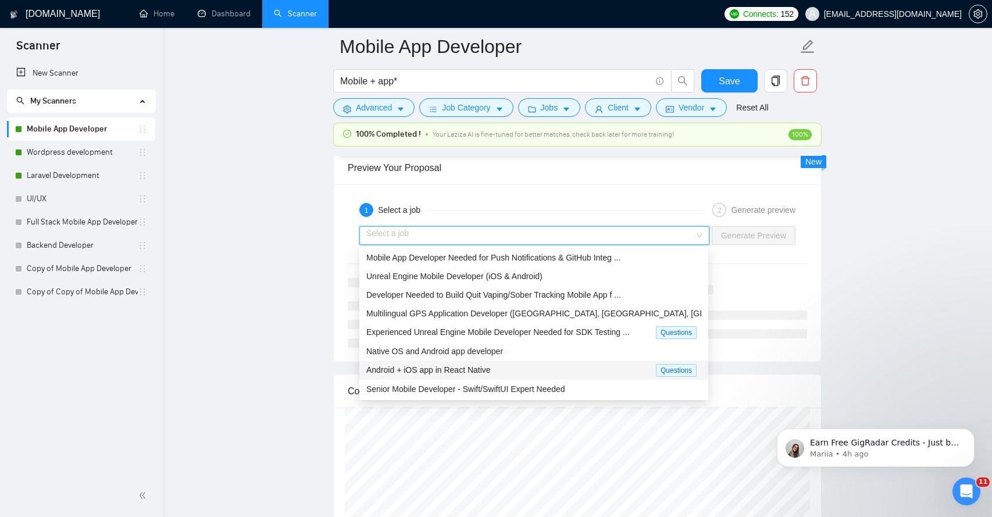
click at [439, 373] on span "Android + iOS app in React Native" at bounding box center [428, 369] width 124 height 9
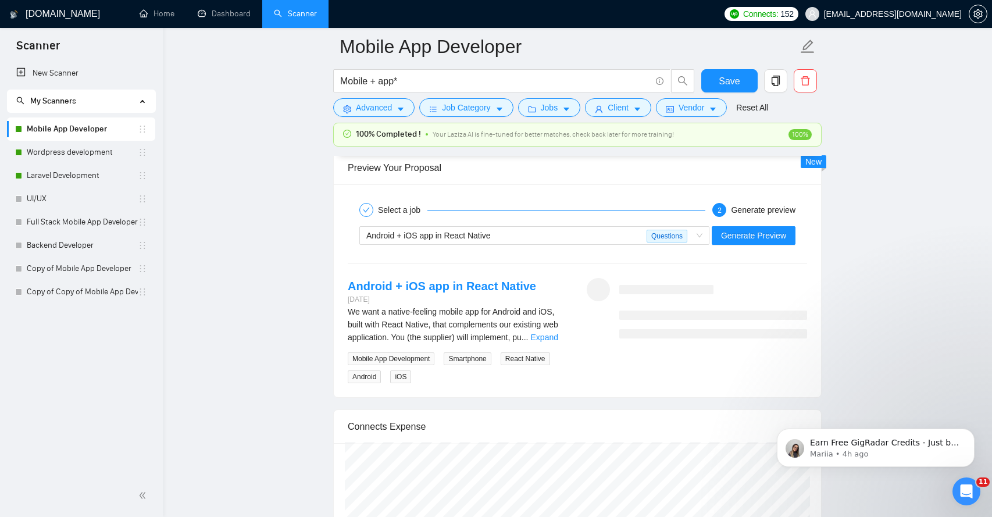
click at [769, 238] on span "Generate Preview" at bounding box center [753, 235] width 65 height 13
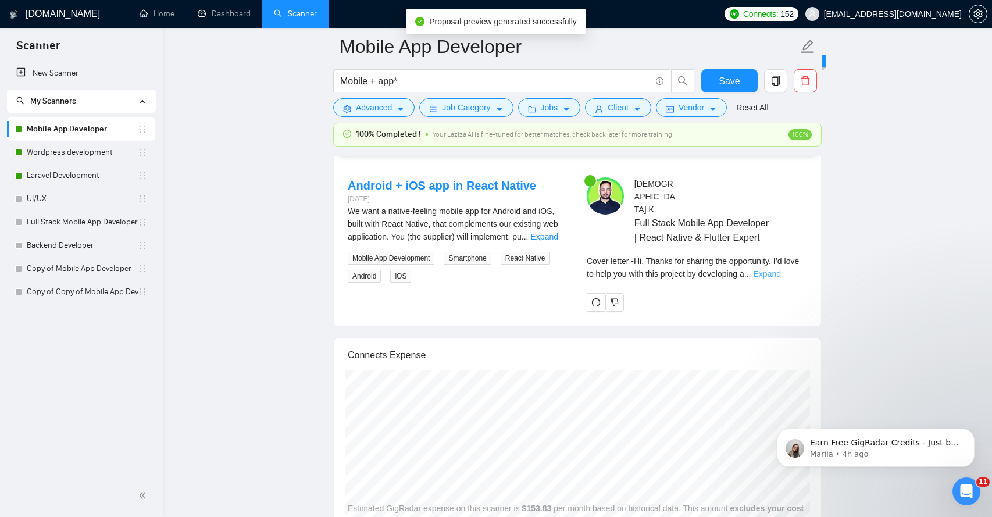
click at [781, 269] on link "Expand" at bounding box center [766, 273] width 27 height 9
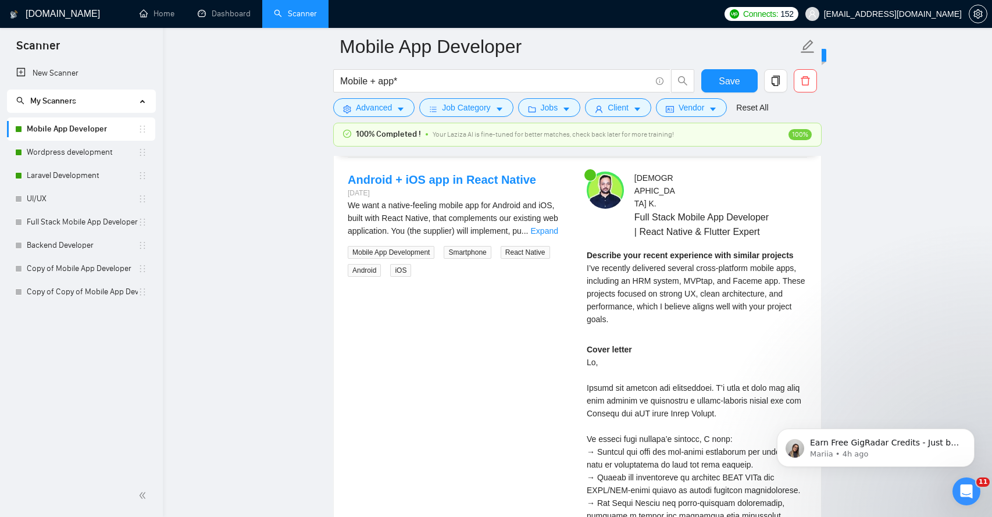
scroll to position [2289, 0]
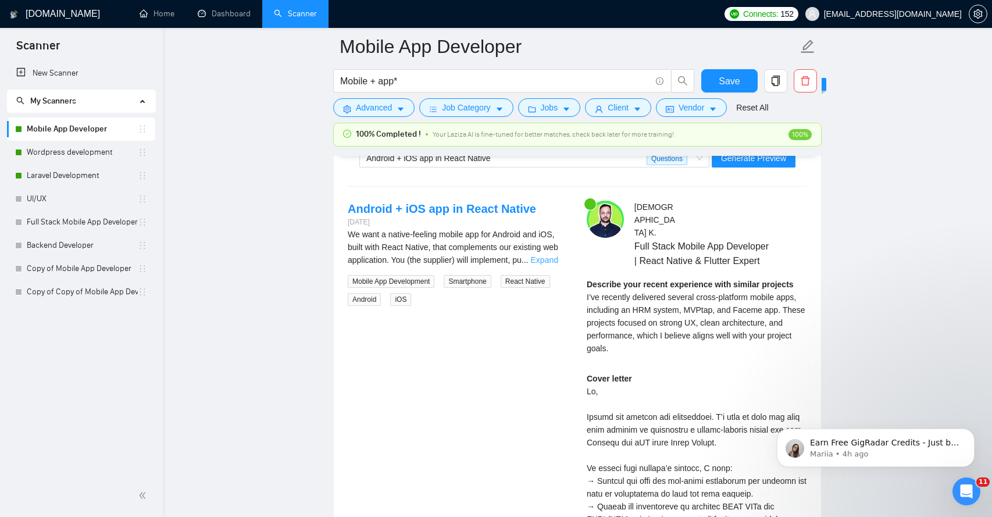
click at [554, 258] on link "Expand" at bounding box center [544, 259] width 27 height 9
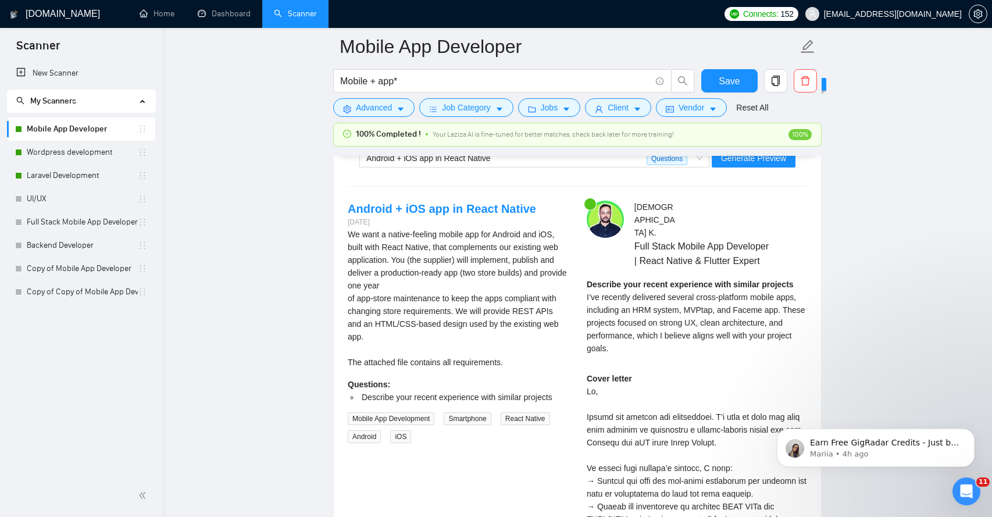
click at [366, 237] on div "We want a native-feeling mobile app for Android and iOS, built with React Nativ…" at bounding box center [458, 298] width 220 height 141
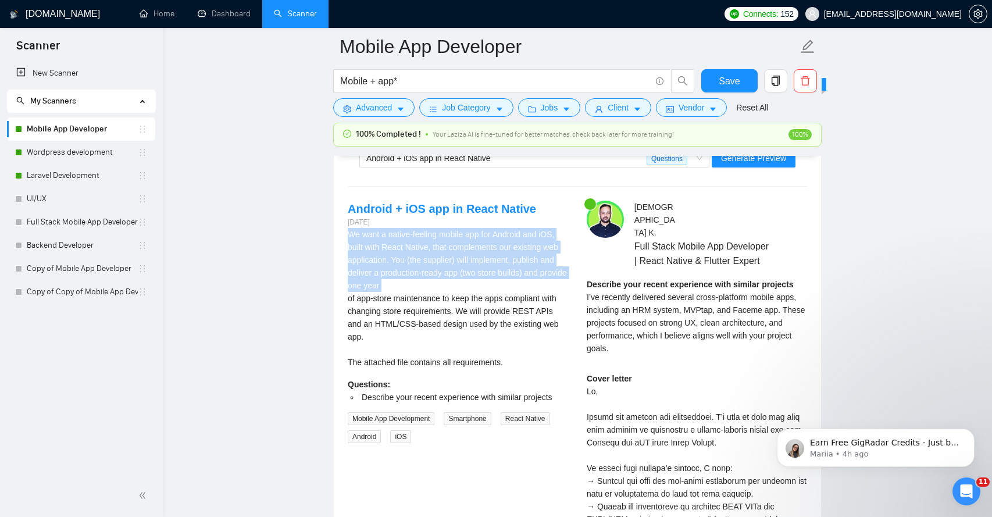
click at [366, 237] on div "We want a native-feeling mobile app for Android and iOS, built with React Nativ…" at bounding box center [458, 298] width 220 height 141
click at [368, 247] on div "We want a native-feeling mobile app for Android and iOS, built with React Nativ…" at bounding box center [458, 298] width 220 height 141
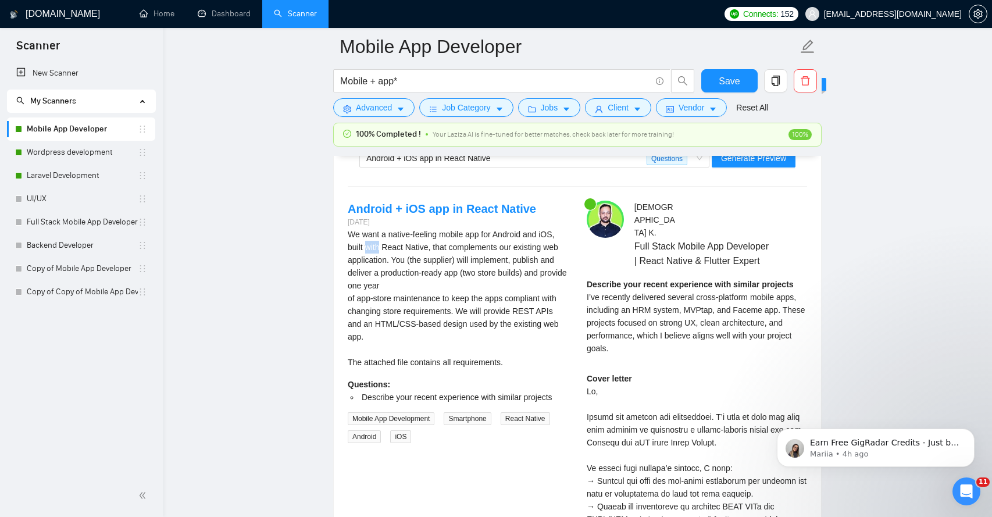
click at [368, 247] on div "We want a native-feeling mobile app for Android and iOS, built with React Nativ…" at bounding box center [458, 298] width 220 height 141
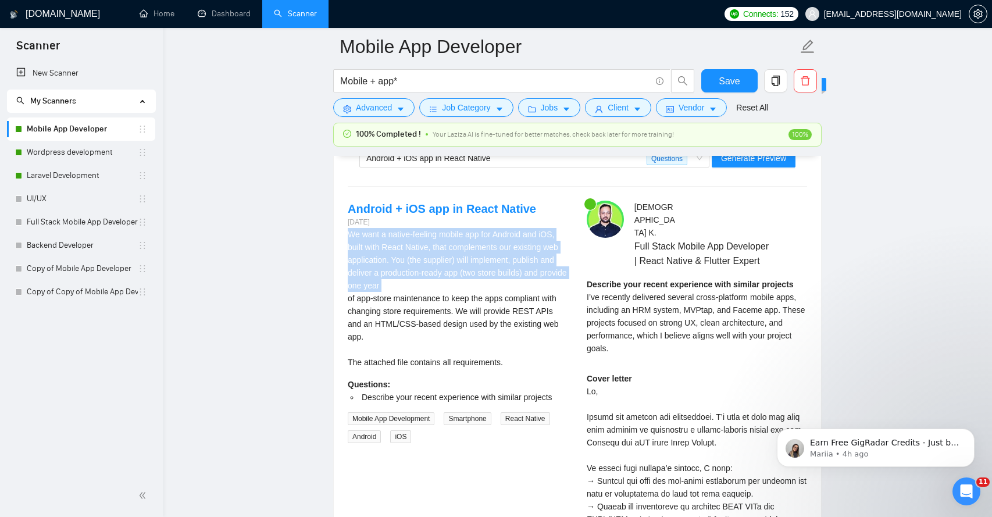
click at [368, 247] on div "We want a native-feeling mobile app for Android and iOS, built with React Nativ…" at bounding box center [458, 298] width 220 height 141
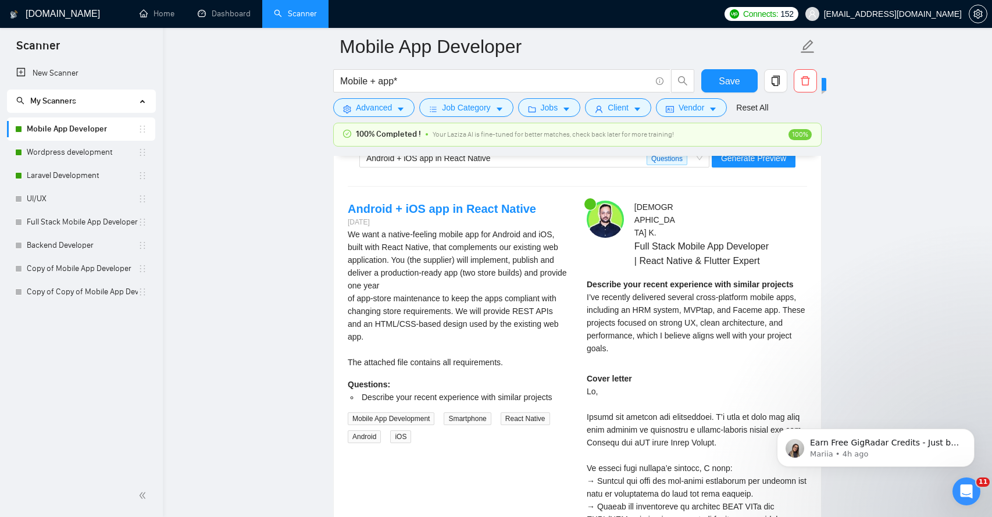
click at [407, 246] on div "We want a native-feeling mobile app for Android and iOS, built with React Nativ…" at bounding box center [458, 298] width 220 height 141
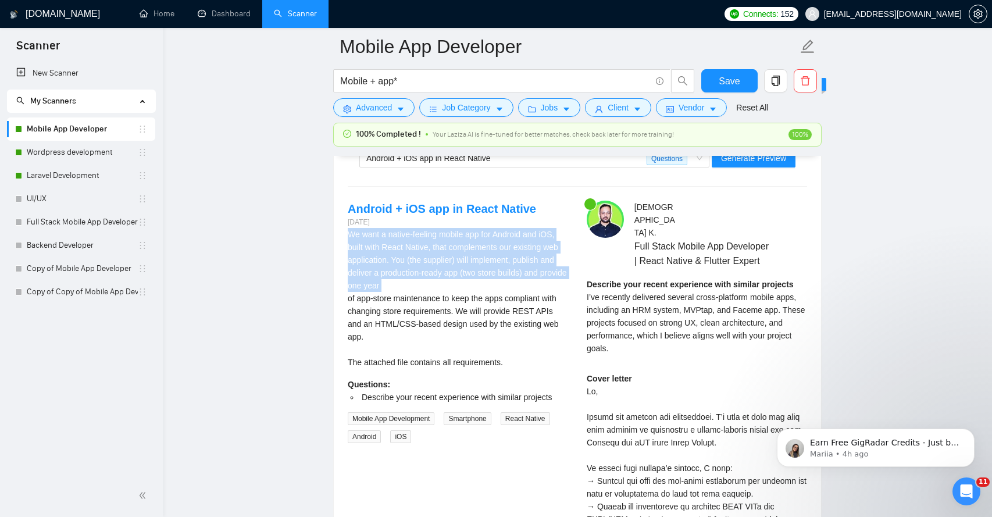
click at [407, 246] on div "We want a native-feeling mobile app for Android and iOS, built with React Nativ…" at bounding box center [458, 298] width 220 height 141
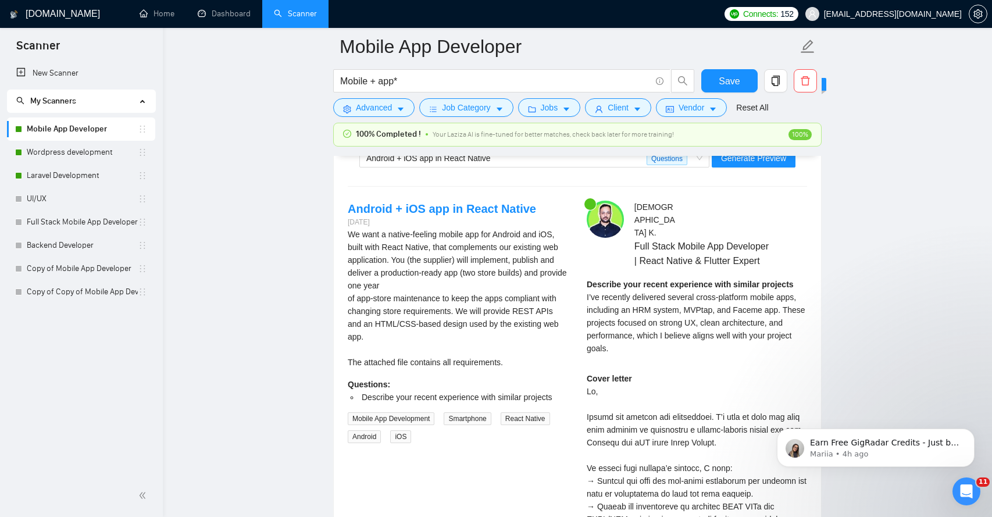
click at [368, 256] on div "We want a native-feeling mobile app for Android and iOS, built with React Nativ…" at bounding box center [458, 298] width 220 height 141
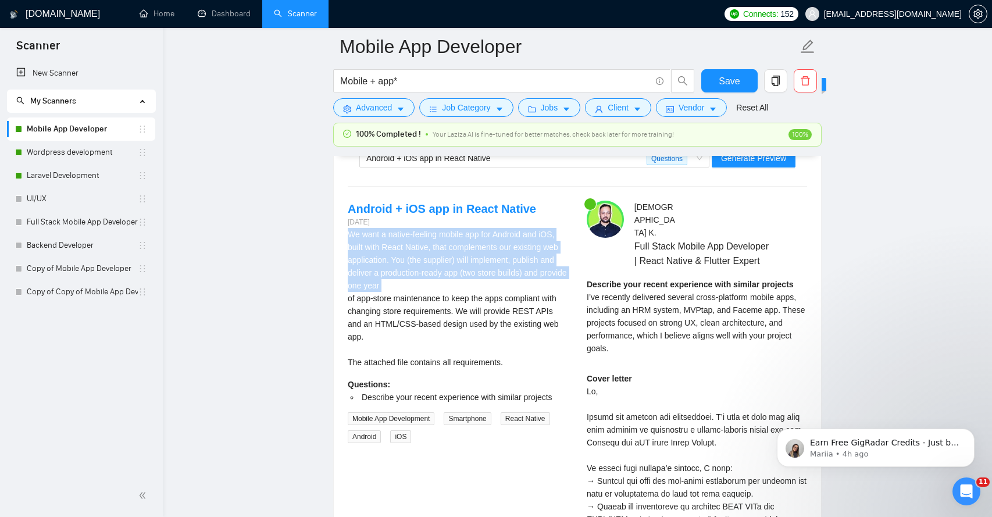
click at [368, 256] on div "We want a native-feeling mobile app for Android and iOS, built with React Nativ…" at bounding box center [458, 298] width 220 height 141
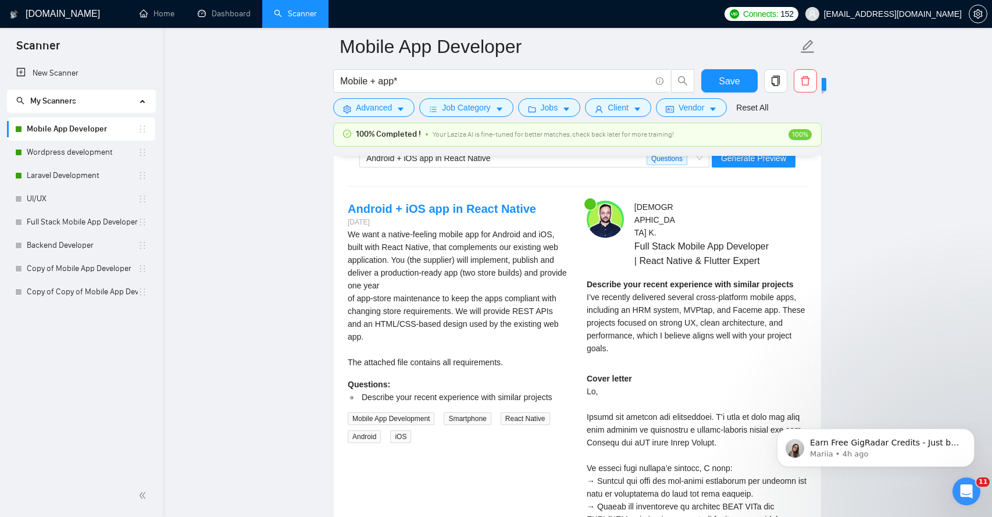
click at [399, 256] on div "We want a native-feeling mobile app for Android and iOS, built with React Nativ…" at bounding box center [458, 298] width 220 height 141
click at [440, 256] on div "We want a native-feeling mobile app for Android and iOS, built with React Nativ…" at bounding box center [458, 298] width 220 height 141
click at [384, 271] on div "We want a native-feeling mobile app for Android and iOS, built with React Nativ…" at bounding box center [458, 298] width 220 height 141
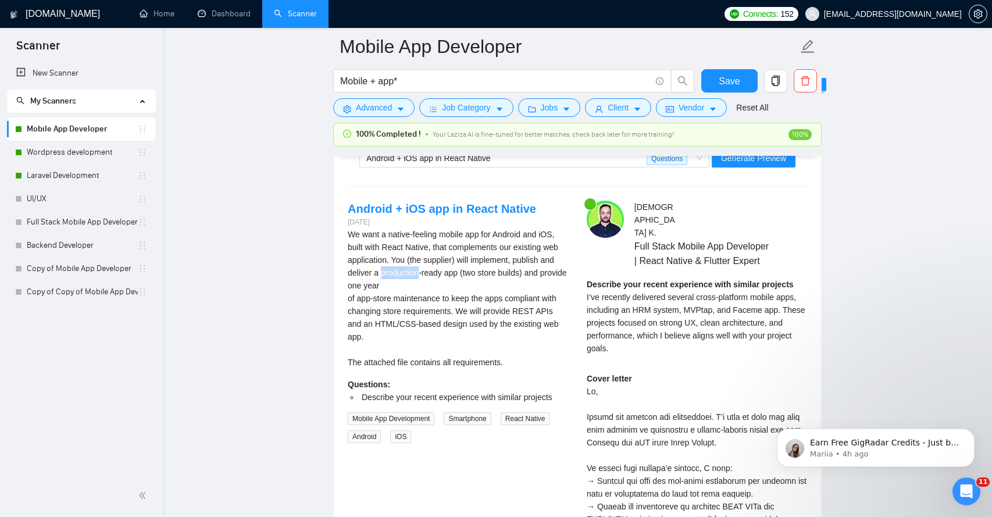
click at [384, 271] on div "We want a native-feeling mobile app for Android and iOS, built with React Nativ…" at bounding box center [458, 298] width 220 height 141
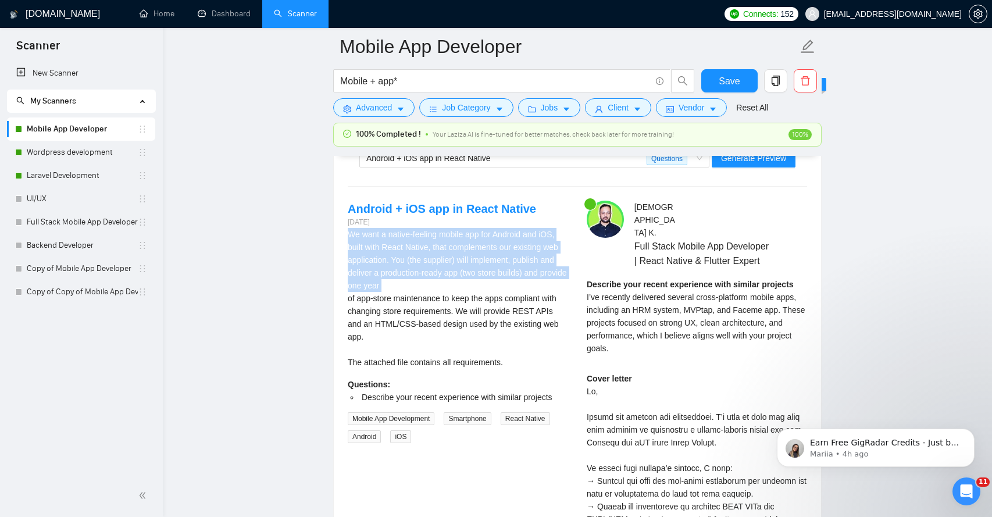
click at [384, 271] on div "We want a native-feeling mobile app for Android and iOS, built with React Nativ…" at bounding box center [458, 298] width 220 height 141
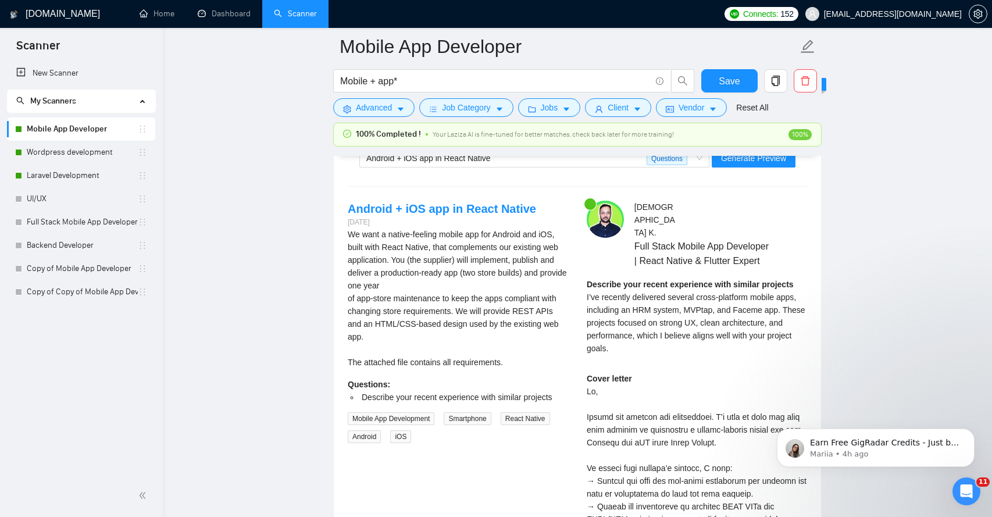
click at [360, 300] on div "We want a native-feeling mobile app for Android and iOS, built with React Nativ…" at bounding box center [458, 298] width 220 height 141
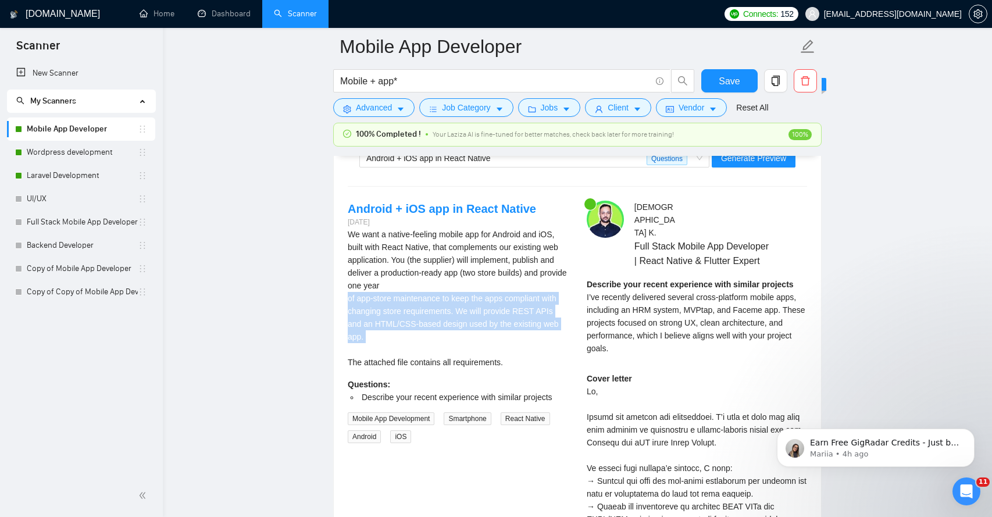
click at [360, 300] on div "We want a native-feeling mobile app for Android and iOS, built with React Nativ…" at bounding box center [458, 298] width 220 height 141
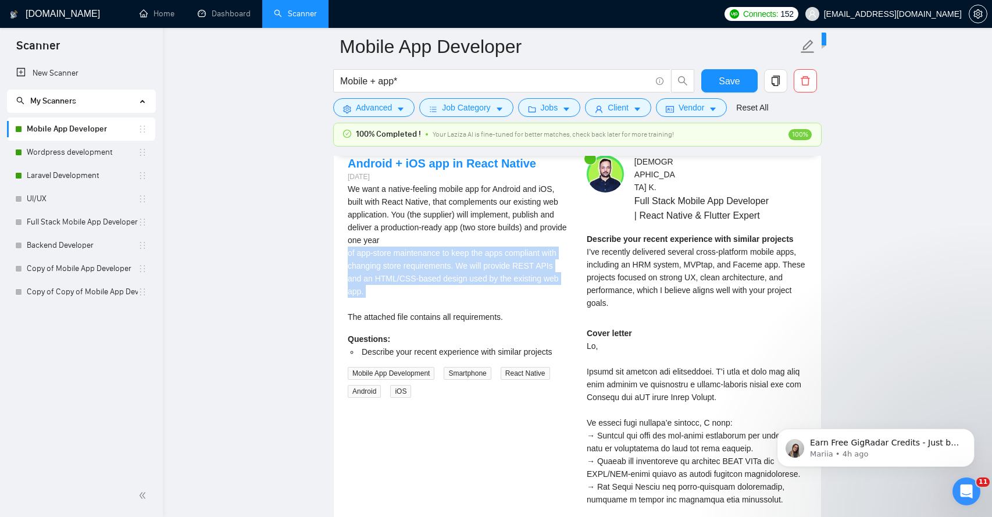
scroll to position [2335, 0]
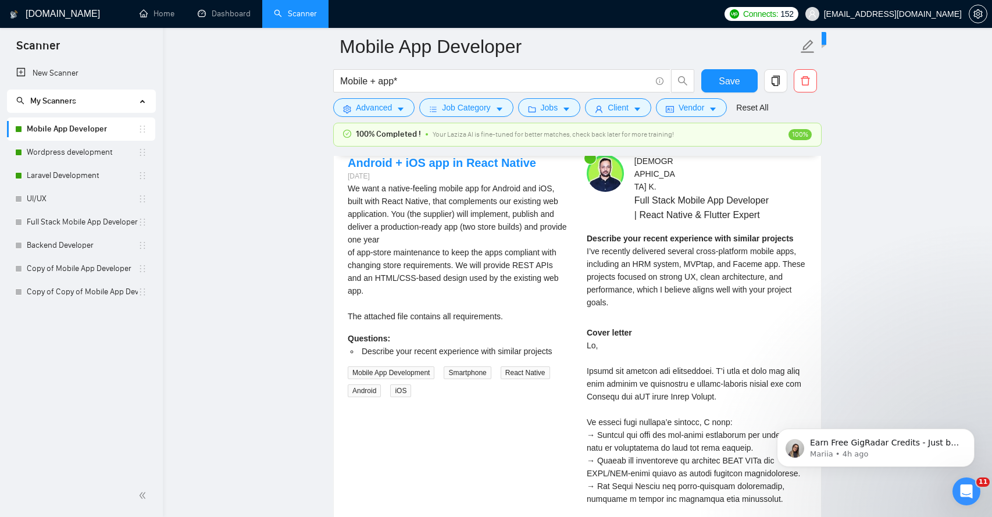
click at [382, 315] on div "We want a native-feeling mobile app for Android and iOS, built with React Nativ…" at bounding box center [458, 252] width 220 height 141
click at [371, 342] on strong "Questions:" at bounding box center [369, 338] width 42 height 9
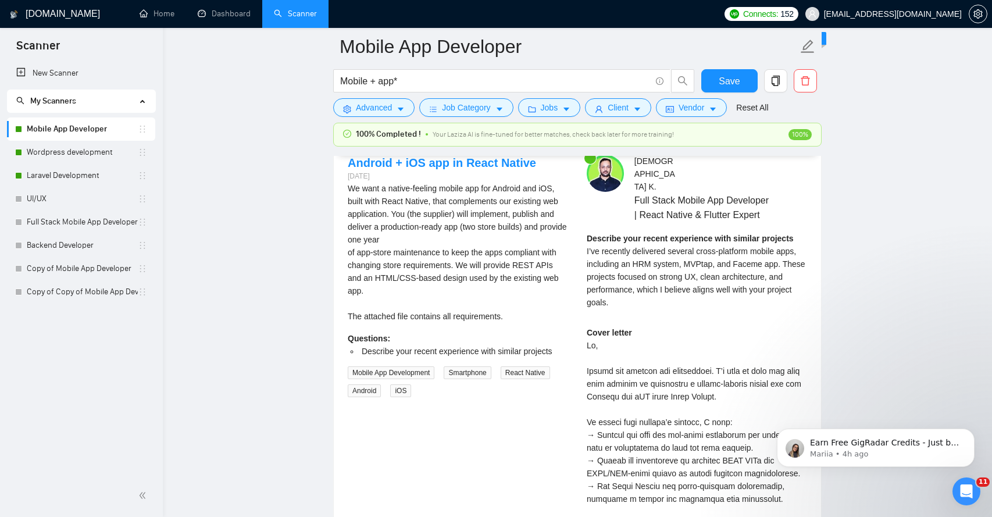
click at [387, 348] on span "Describe your recent experience with similar projects" at bounding box center [457, 350] width 191 height 9
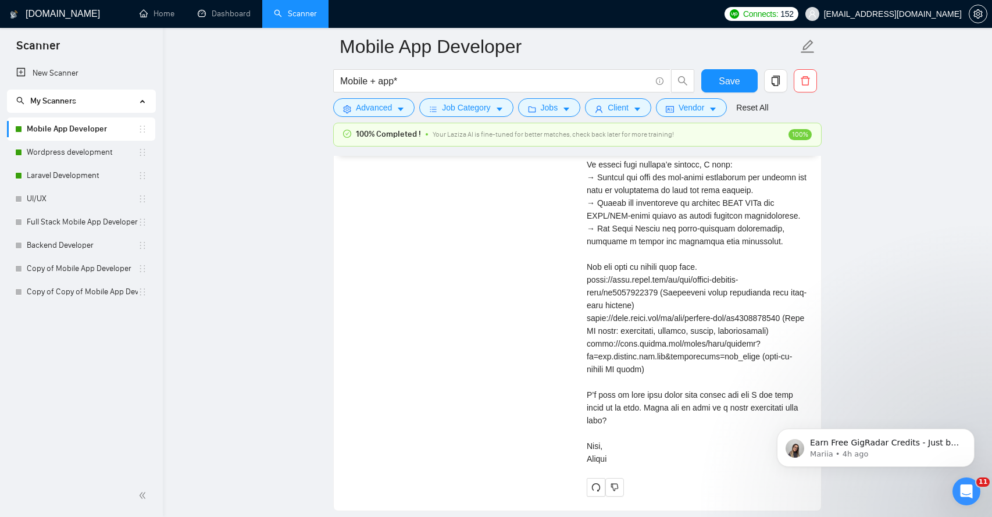
scroll to position [2593, 0]
click at [697, 193] on div "Cover letter" at bounding box center [696, 265] width 220 height 396
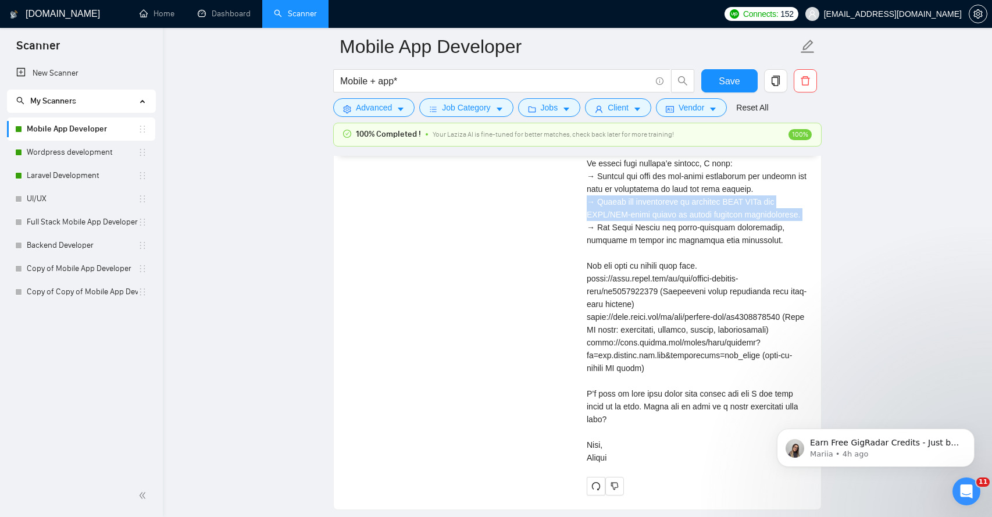
click at [697, 193] on div "Cover letter" at bounding box center [696, 265] width 220 height 396
click at [618, 207] on div "Cover letter" at bounding box center [696, 265] width 220 height 396
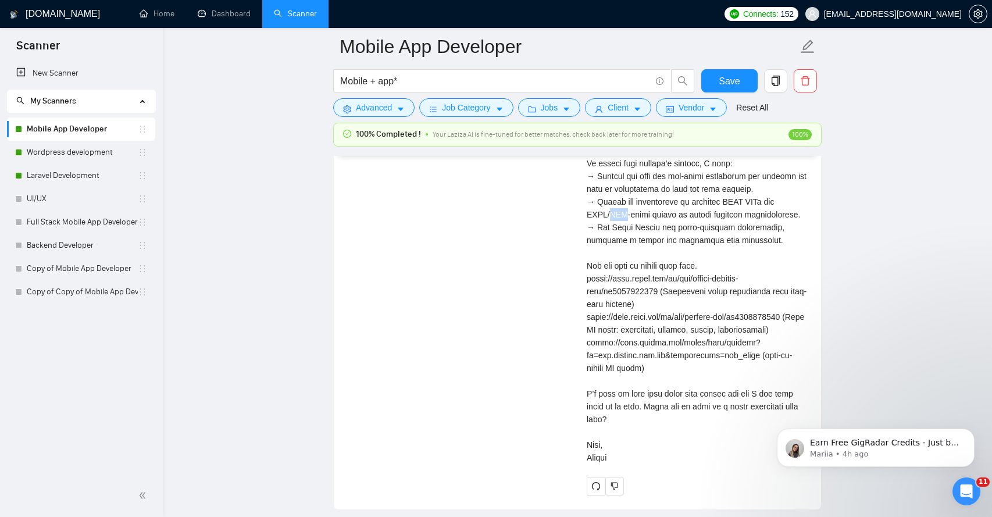
click at [618, 207] on div "Cover letter" at bounding box center [696, 265] width 220 height 396
click at [642, 205] on div "Cover letter" at bounding box center [696, 265] width 220 height 396
click at [674, 202] on div "Cover letter" at bounding box center [696, 265] width 220 height 396
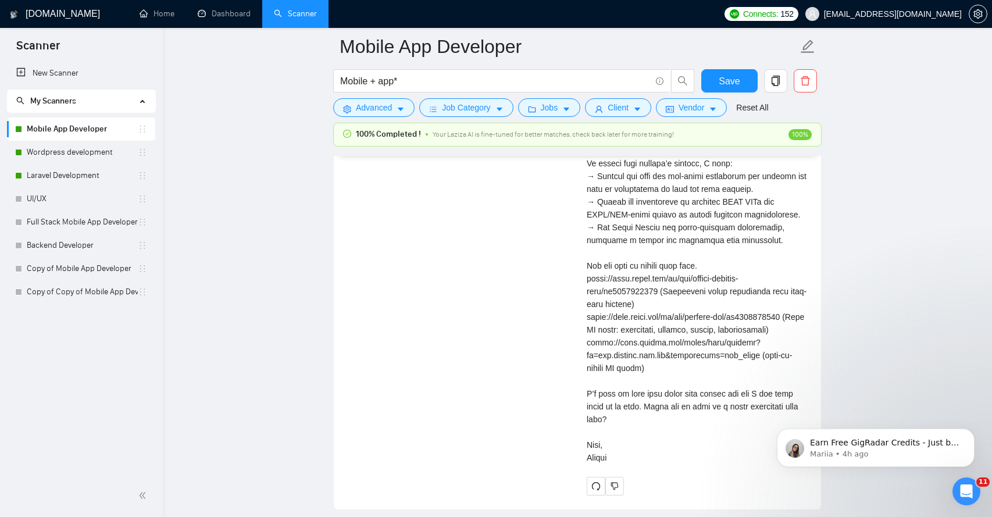
click at [705, 202] on div "Cover letter" at bounding box center [696, 265] width 220 height 396
click at [619, 213] on div "Cover letter" at bounding box center [696, 265] width 220 height 396
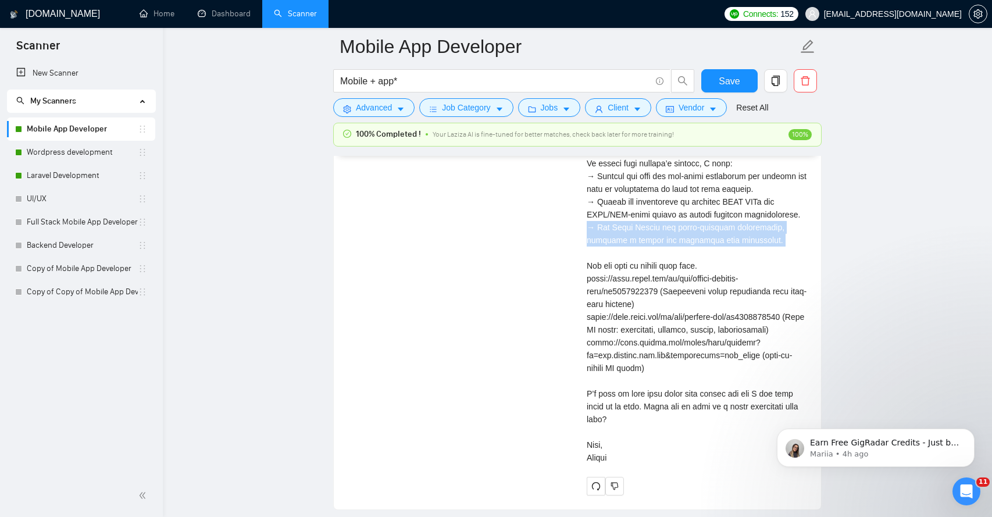
click at [619, 213] on div "Cover letter" at bounding box center [696, 265] width 220 height 396
click at [664, 219] on div "Cover letter" at bounding box center [696, 265] width 220 height 396
click at [609, 232] on div "Cover letter" at bounding box center [696, 265] width 220 height 396
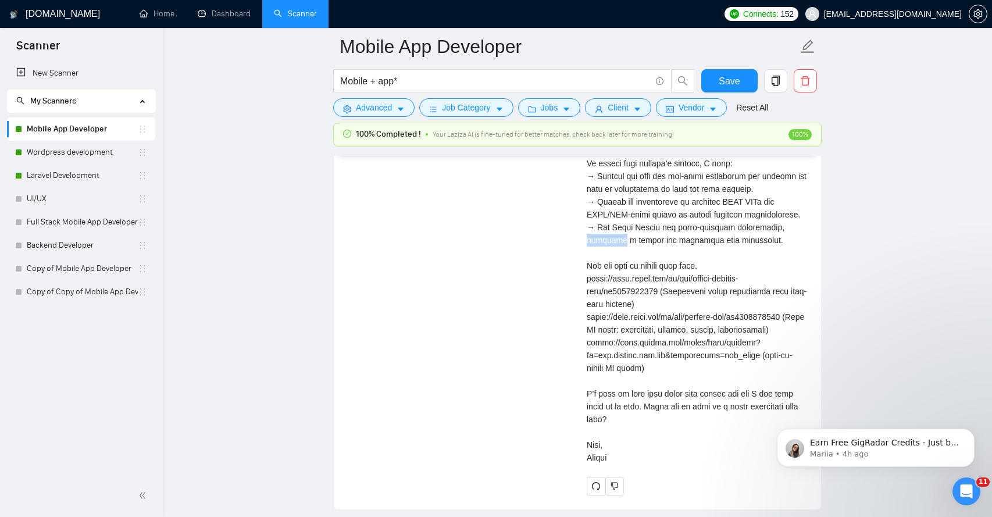
click at [609, 232] on div "Cover letter" at bounding box center [696, 265] width 220 height 396
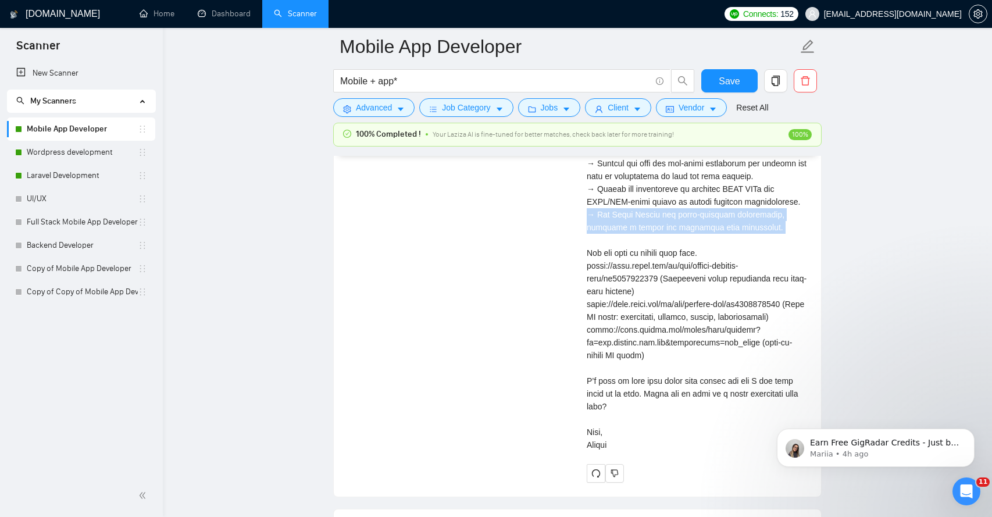
scroll to position [2608, 0]
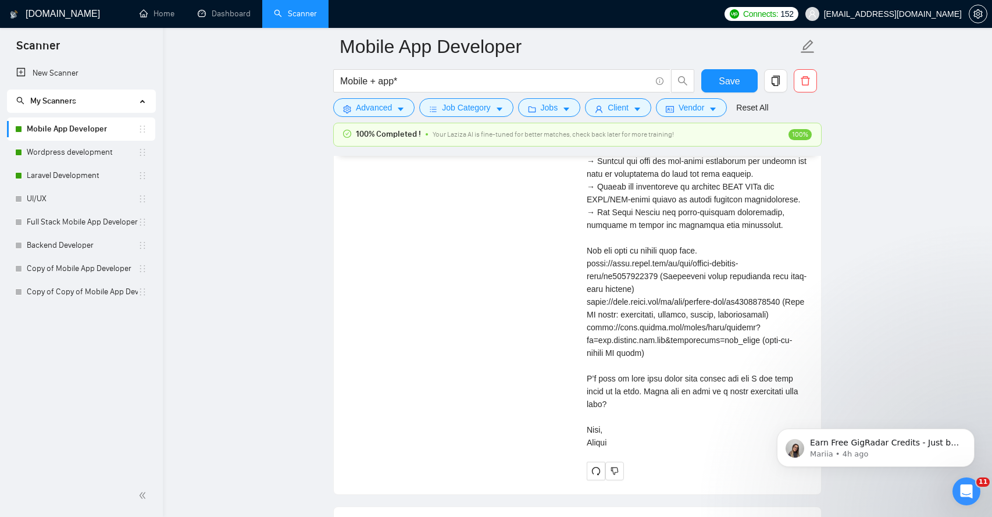
click at [597, 239] on div "Cover letter" at bounding box center [696, 250] width 220 height 396
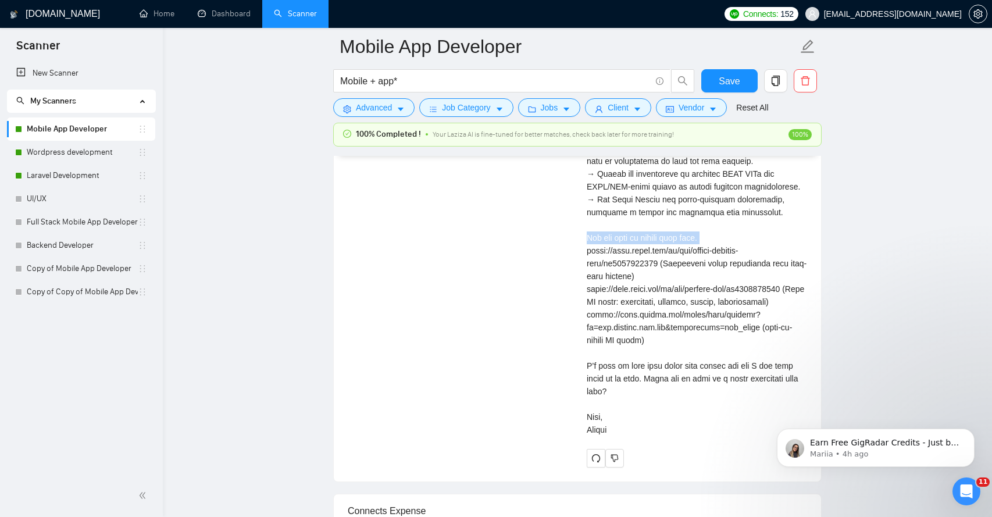
scroll to position [2624, 0]
click at [591, 238] on div "Cover letter" at bounding box center [696, 235] width 220 height 396
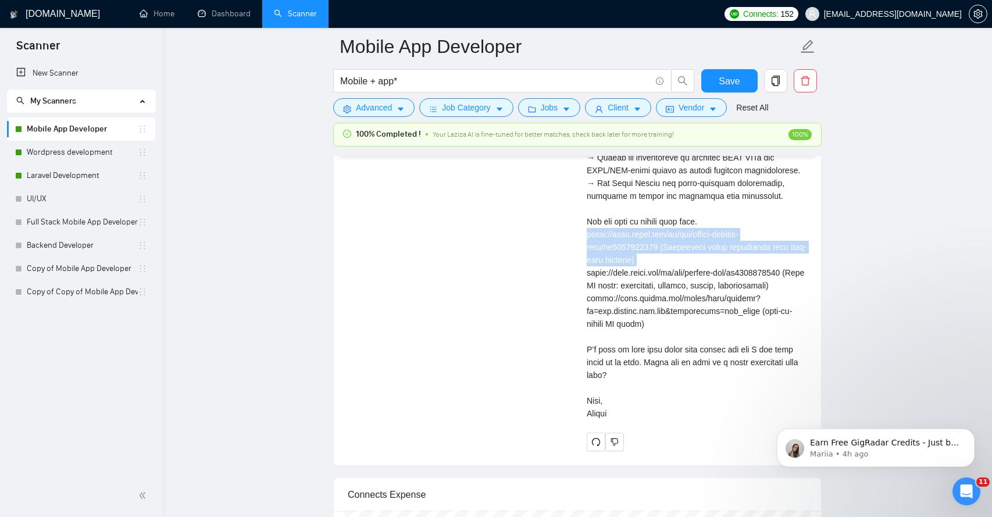
scroll to position [2641, 0]
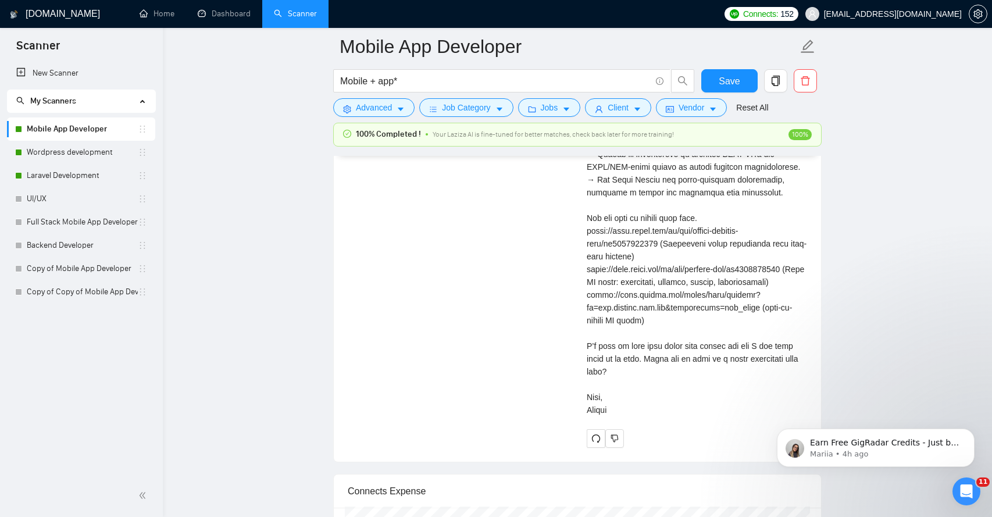
click at [597, 259] on div "Cover letter" at bounding box center [696, 218] width 220 height 396
click at [540, 325] on div "Android + iOS app in React Native [DATE] We want a native-feeling mobile app fo…" at bounding box center [577, 147] width 478 height 599
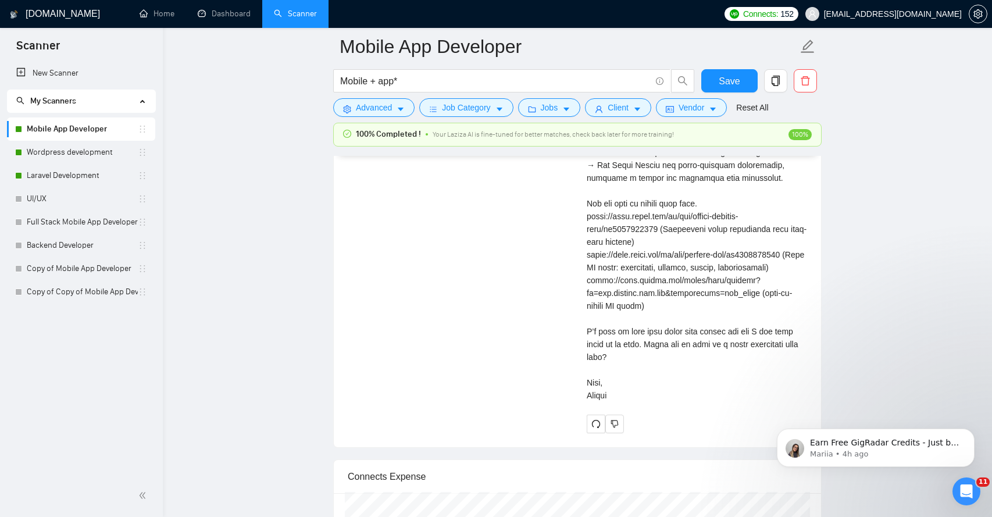
scroll to position [2658, 0]
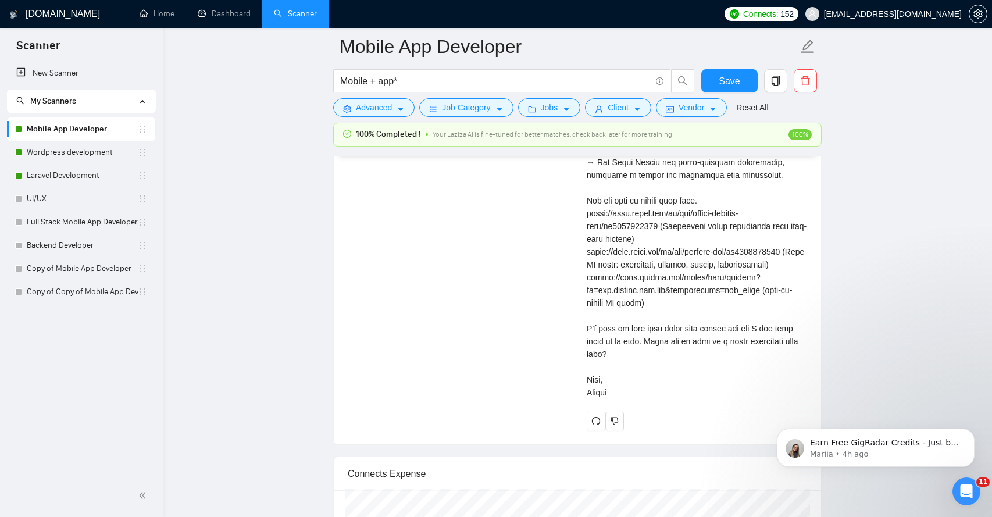
click at [593, 318] on div "Cover letter" at bounding box center [696, 200] width 220 height 396
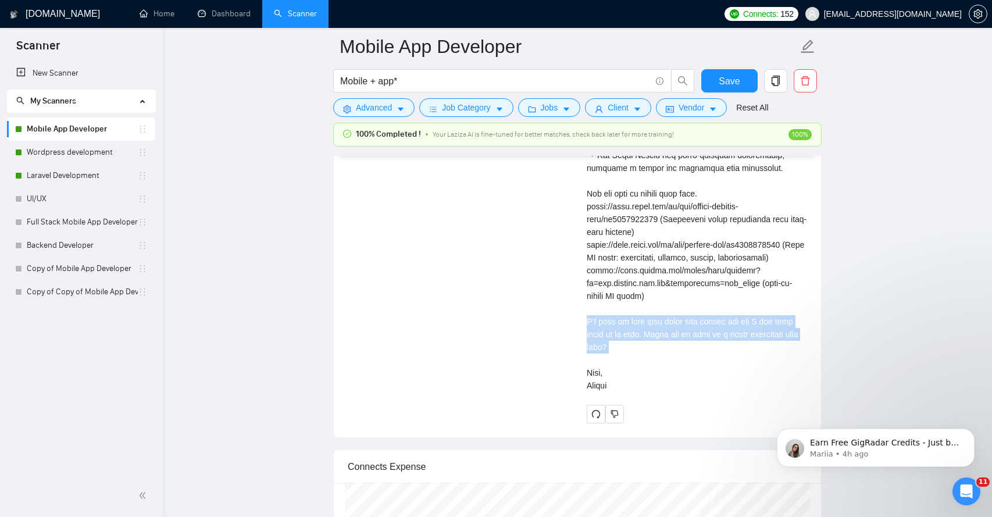
scroll to position [2677, 0]
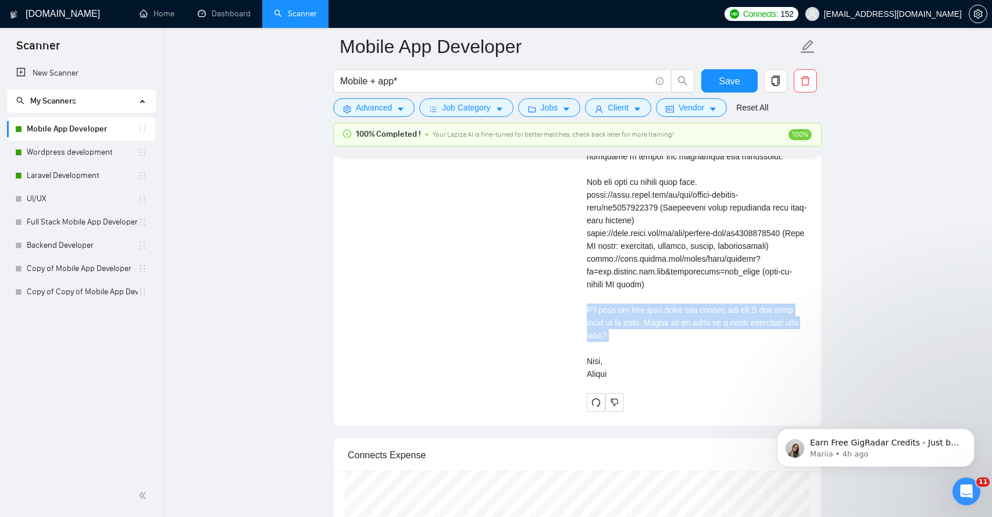
click at [658, 309] on div "Cover letter" at bounding box center [696, 182] width 220 height 396
click at [664, 323] on div "Cover letter" at bounding box center [696, 182] width 220 height 396
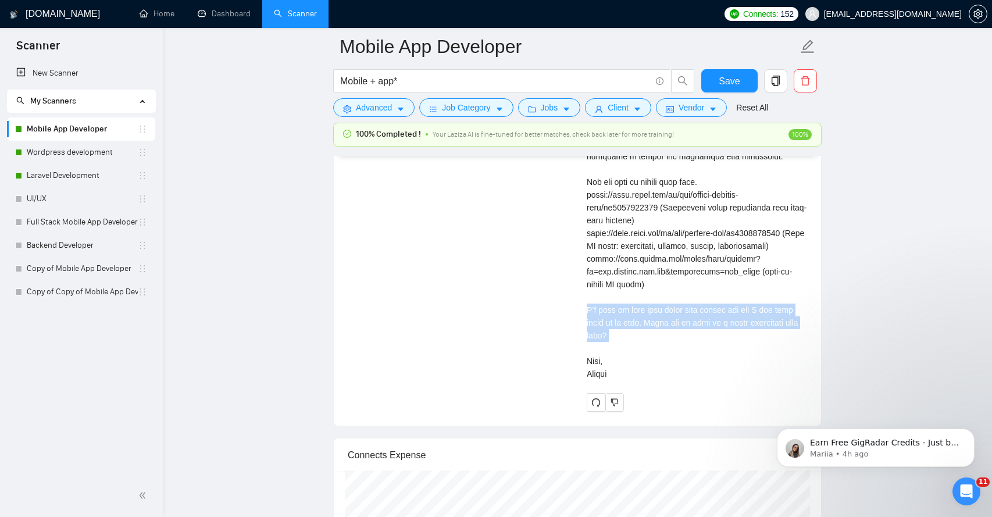
click at [664, 323] on div "Cover letter" at bounding box center [696, 182] width 220 height 396
click at [610, 313] on div "Cover letter" at bounding box center [696, 182] width 220 height 396
click at [634, 314] on div "Cover letter" at bounding box center [696, 182] width 220 height 396
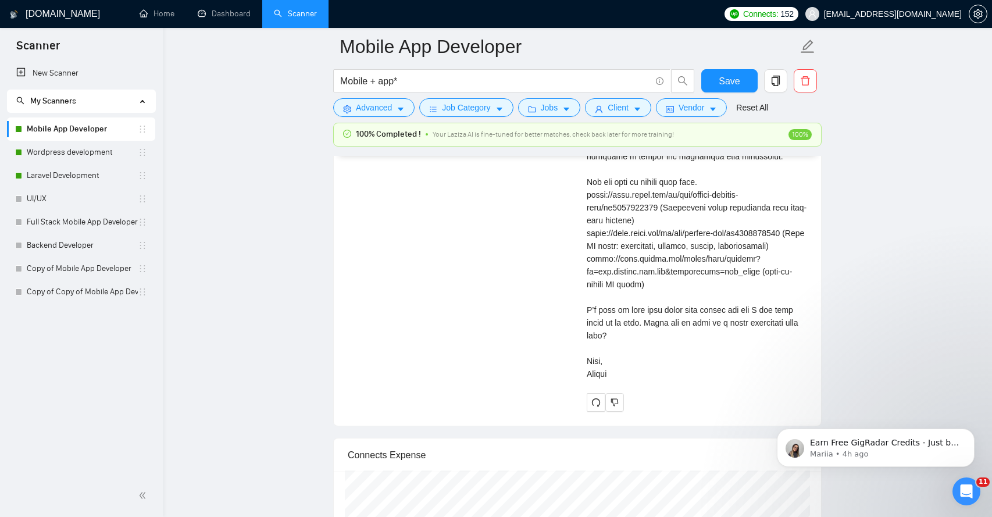
click at [655, 314] on div "Cover letter" at bounding box center [696, 182] width 220 height 396
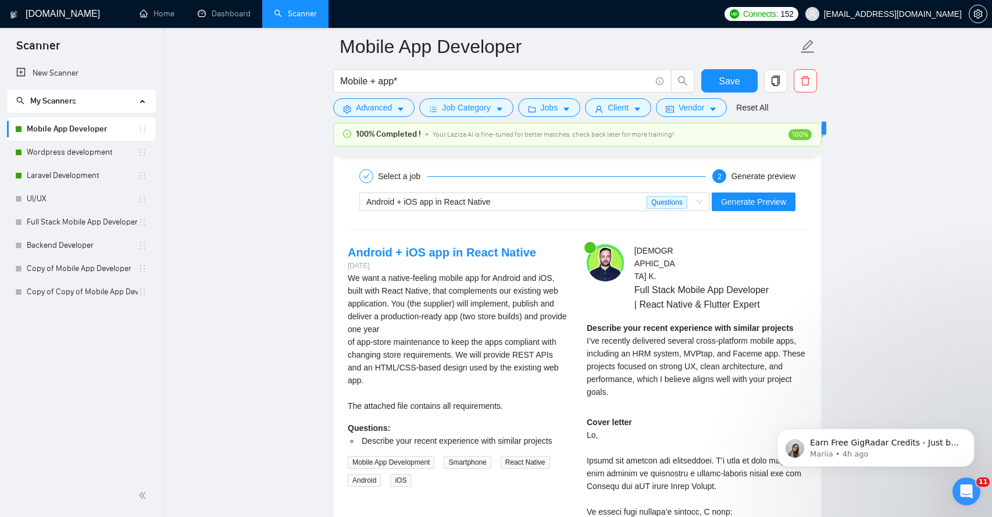
scroll to position [2220, 0]
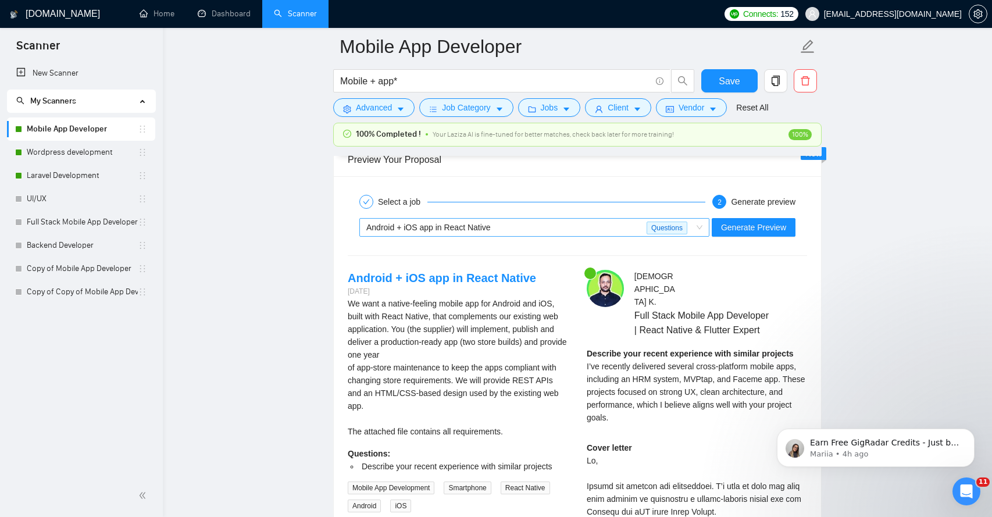
click at [581, 224] on div "Android + iOS app in React Native" at bounding box center [506, 227] width 280 height 17
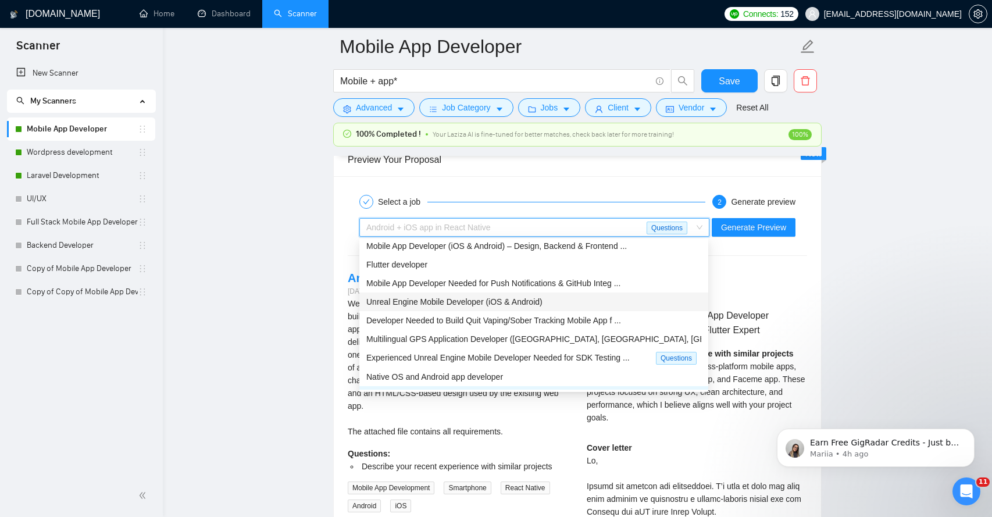
scroll to position [3, 0]
click at [471, 267] on div "Flutter developer" at bounding box center [533, 265] width 335 height 13
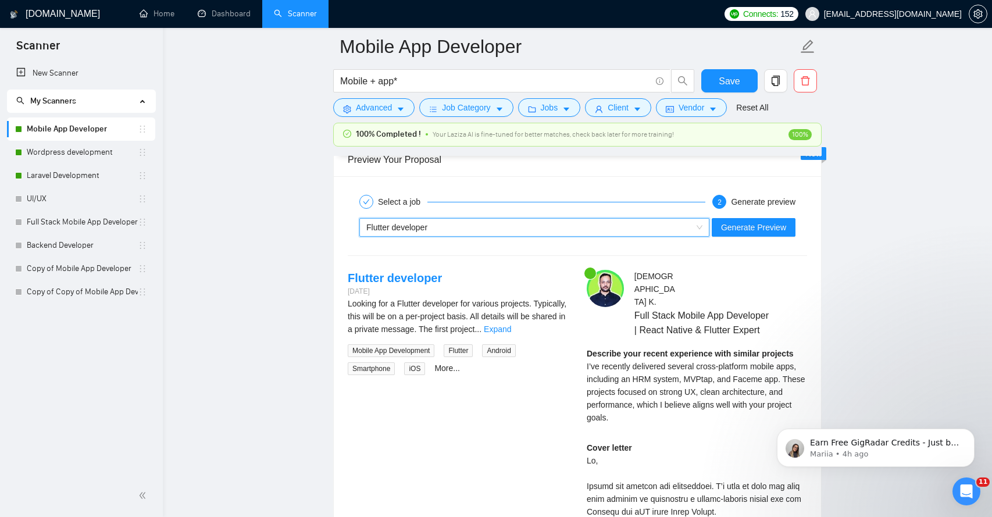
click at [493, 230] on div "Flutter developer" at bounding box center [528, 227] width 325 height 17
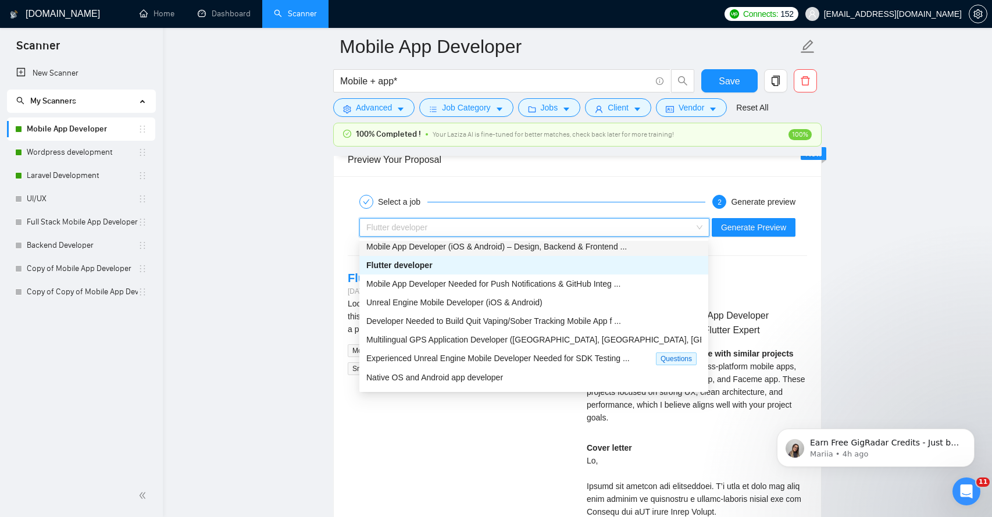
click at [478, 248] on span "Mobile App Developer (iOS & Android) – Design, Backend & Frontend ..." at bounding box center [496, 246] width 260 height 9
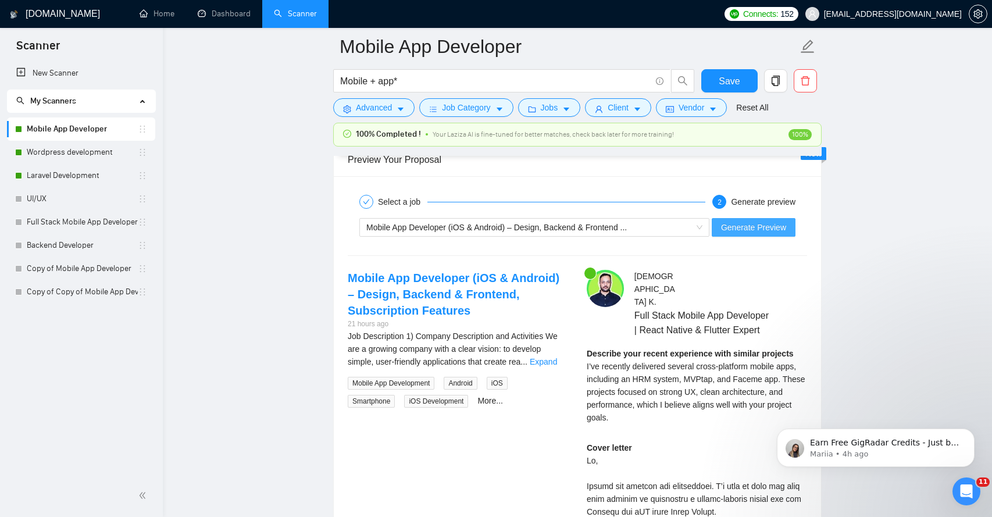
click at [750, 227] on span "Generate Preview" at bounding box center [753, 227] width 65 height 13
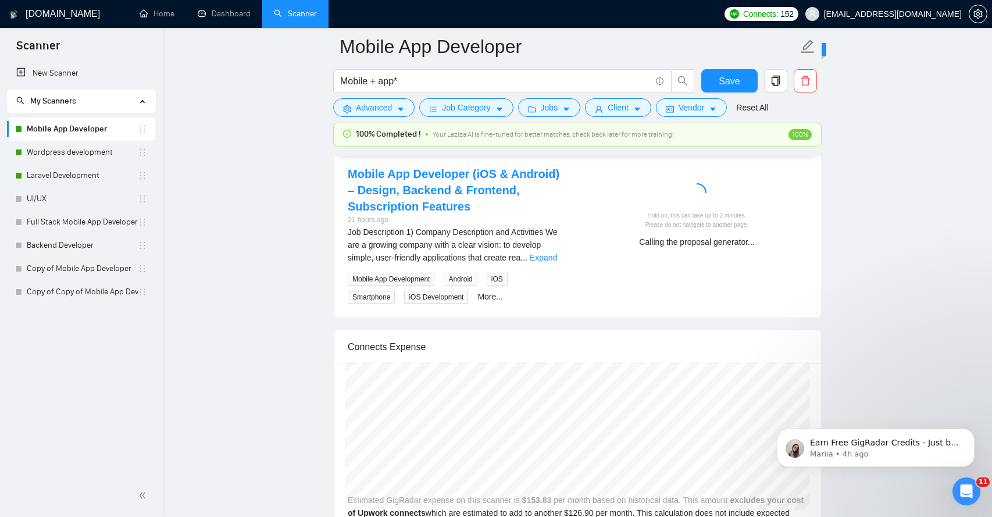
scroll to position [2325, 0]
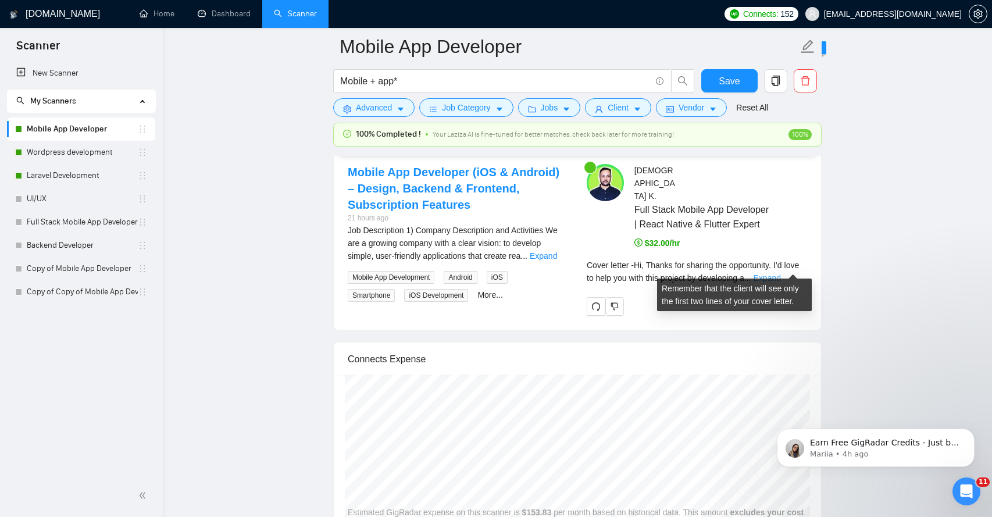
click at [781, 273] on link "Expand" at bounding box center [766, 277] width 27 height 9
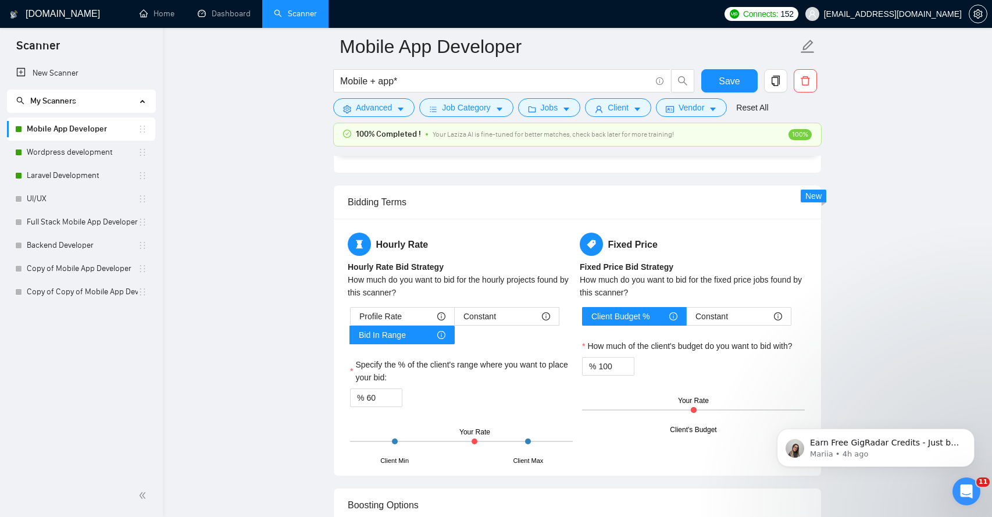
scroll to position [1766, 0]
click at [363, 313] on span "Profile Rate" at bounding box center [380, 316] width 42 height 17
click at [350, 320] on input "Profile Rate" at bounding box center [350, 320] width 0 height 0
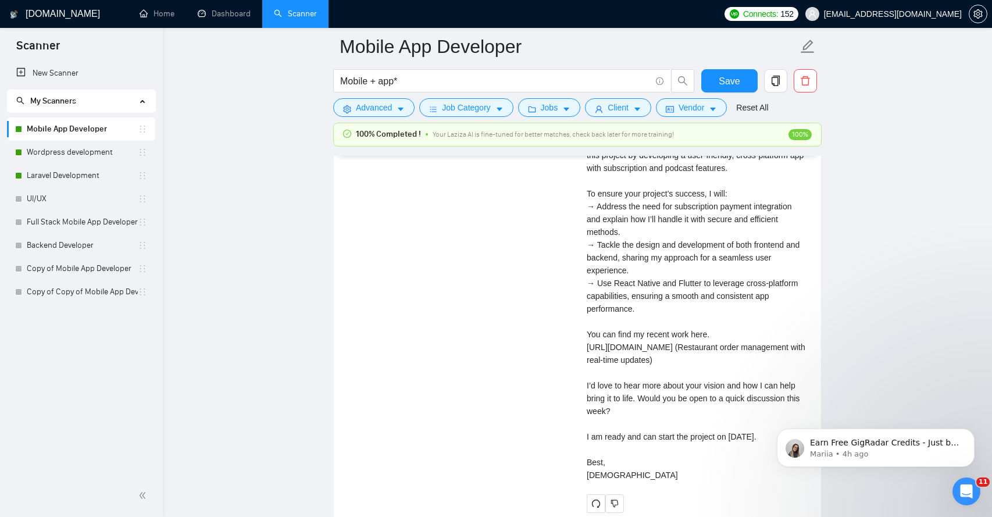
scroll to position [2442, 0]
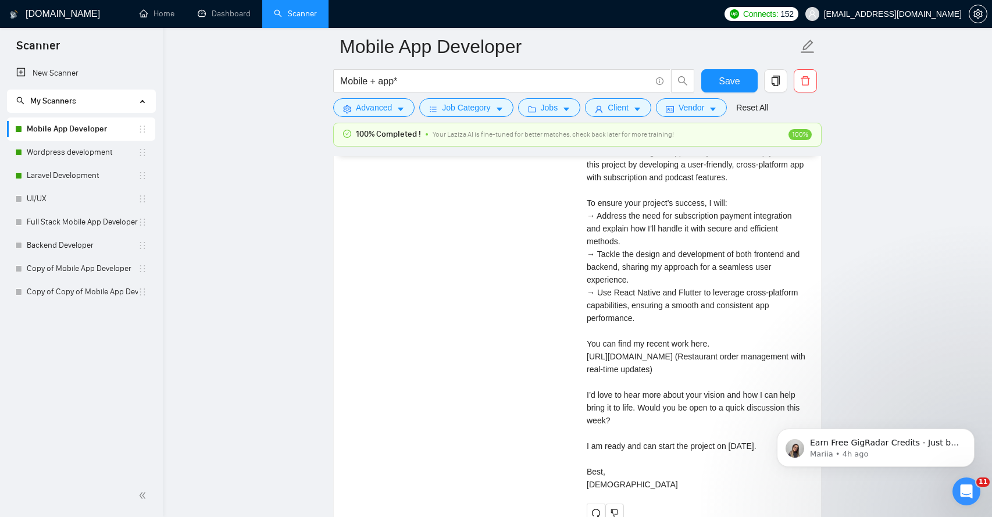
click at [609, 208] on div "Cover letter Hi, Thanks for sharing the opportunity. I’d love to help you with …" at bounding box center [696, 305] width 220 height 371
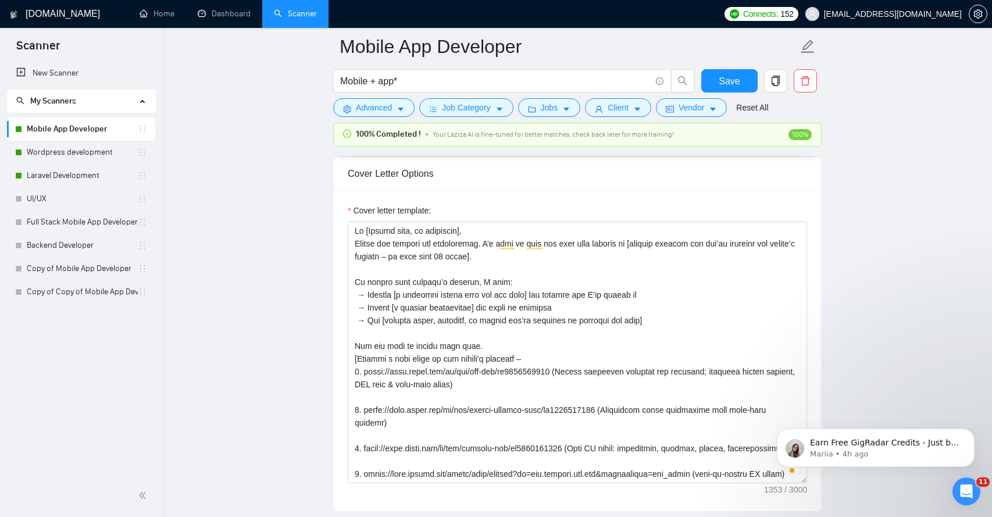
scroll to position [1244, 0]
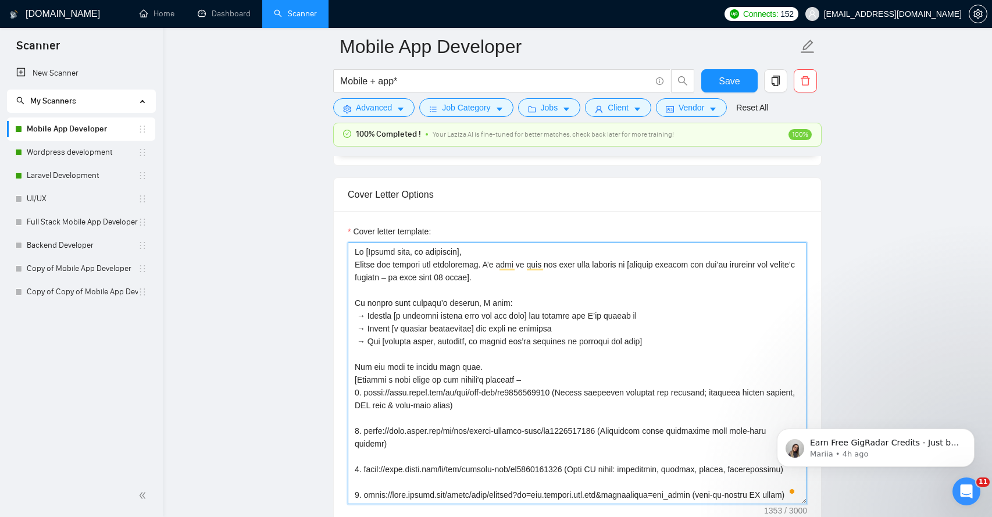
click at [647, 316] on textarea "Cover letter template:" at bounding box center [577, 373] width 459 height 262
click at [551, 318] on textarea "Cover letter template:" at bounding box center [577, 373] width 459 height 262
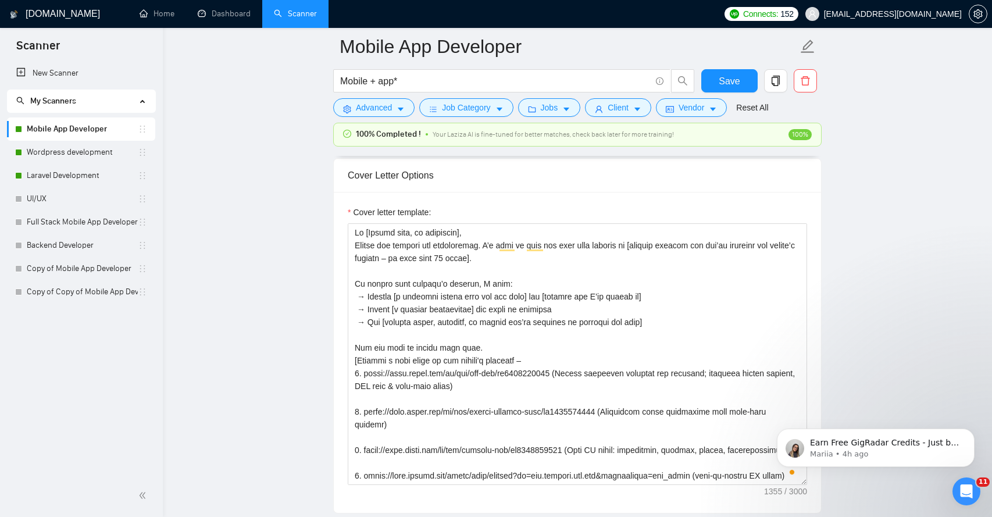
scroll to position [1276, 0]
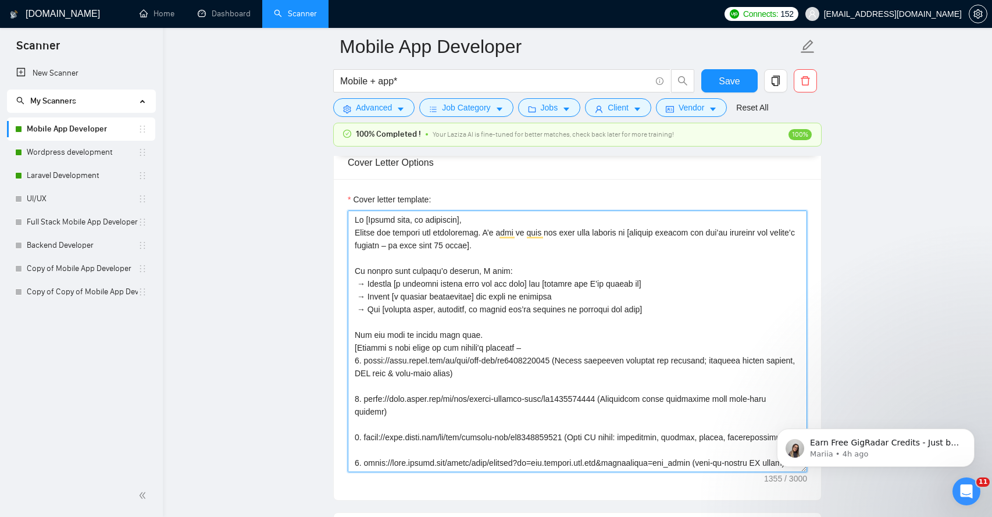
click at [582, 295] on textarea "Cover letter template:" at bounding box center [577, 341] width 459 height 262
click at [500, 298] on textarea "Cover letter template:" at bounding box center [577, 341] width 459 height 262
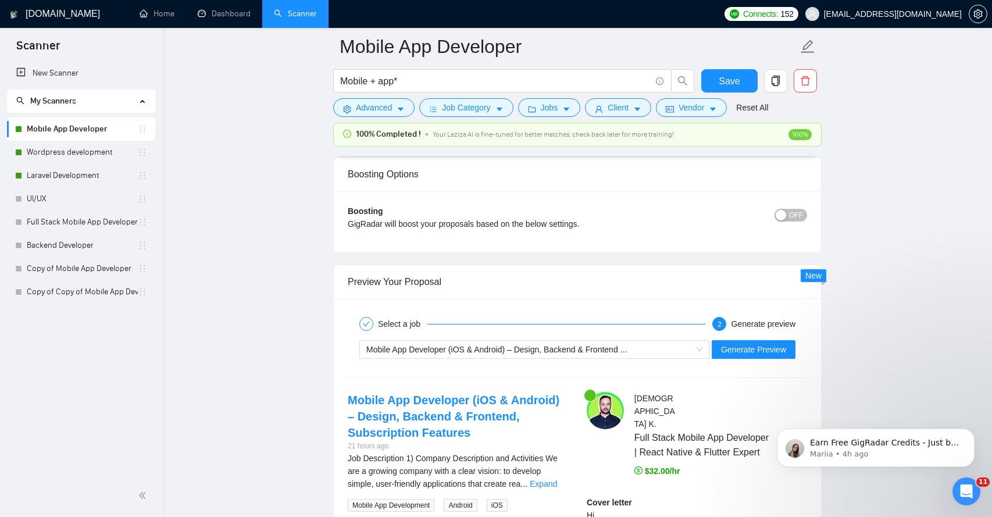
scroll to position [2252, 0]
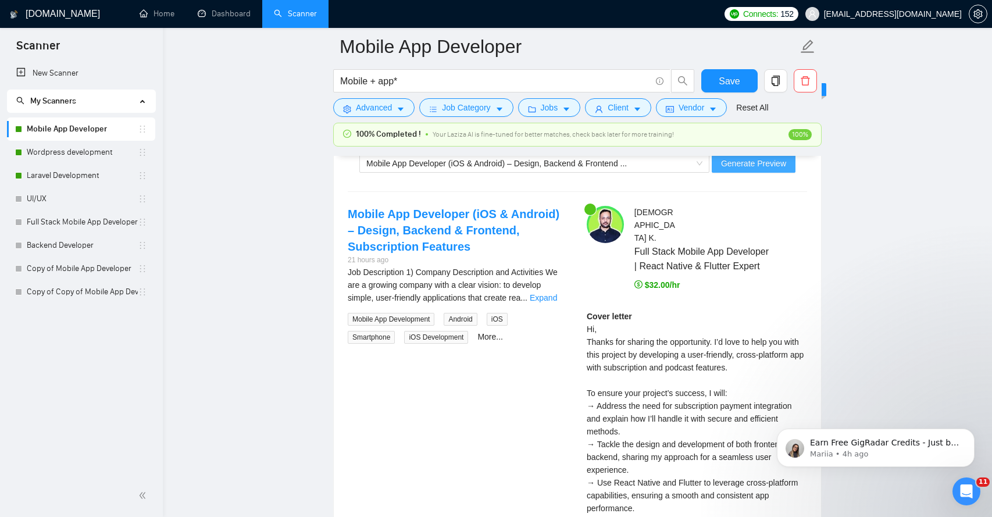
click at [754, 167] on span "Generate Preview" at bounding box center [753, 163] width 65 height 13
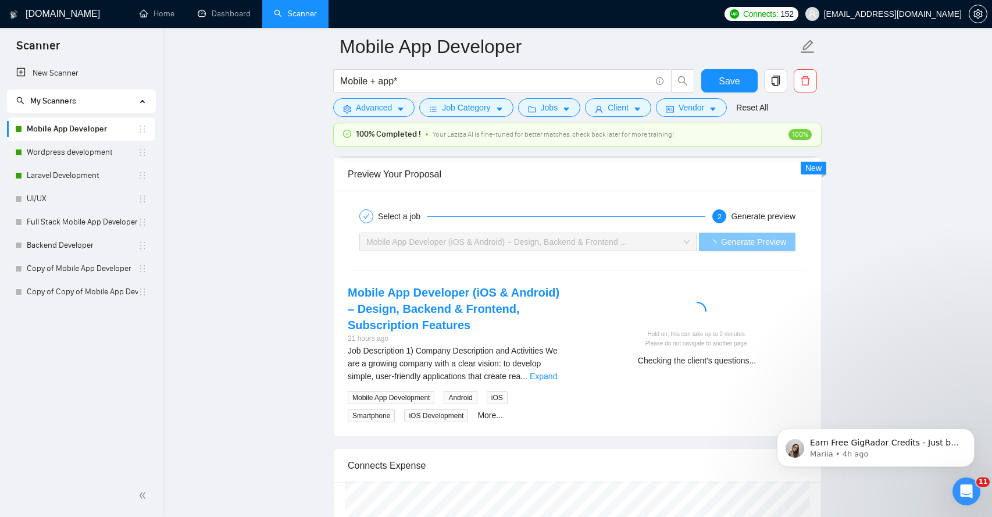
scroll to position [2183, 0]
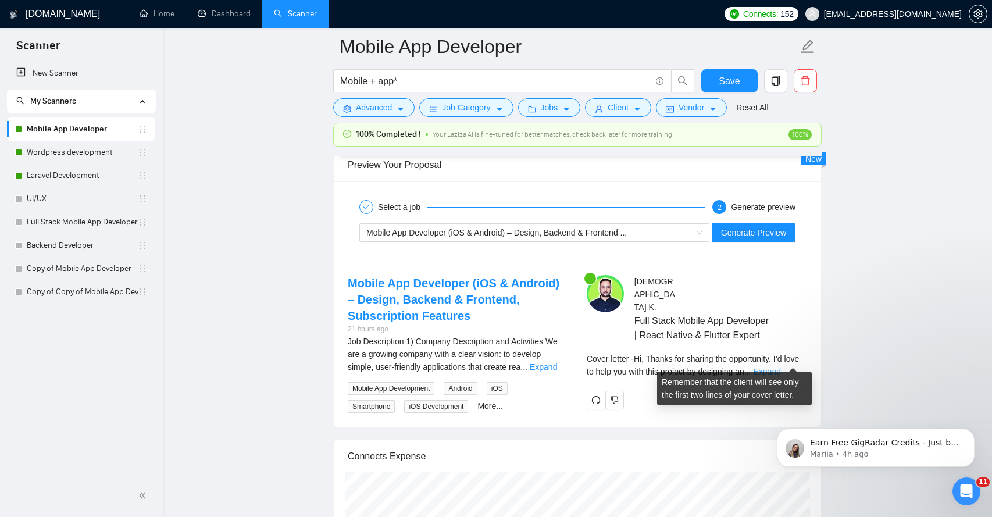
click at [781, 367] on link "Expand" at bounding box center [766, 371] width 27 height 9
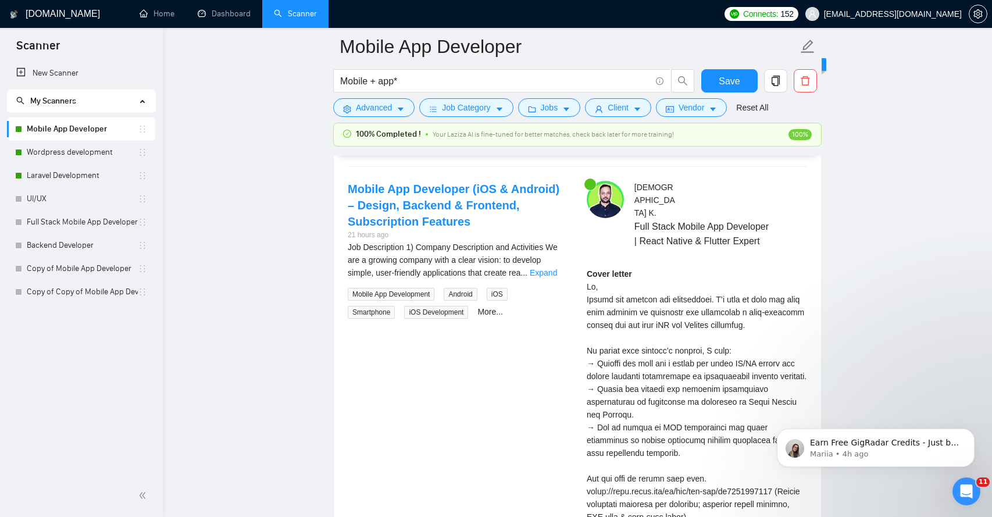
scroll to position [2289, 0]
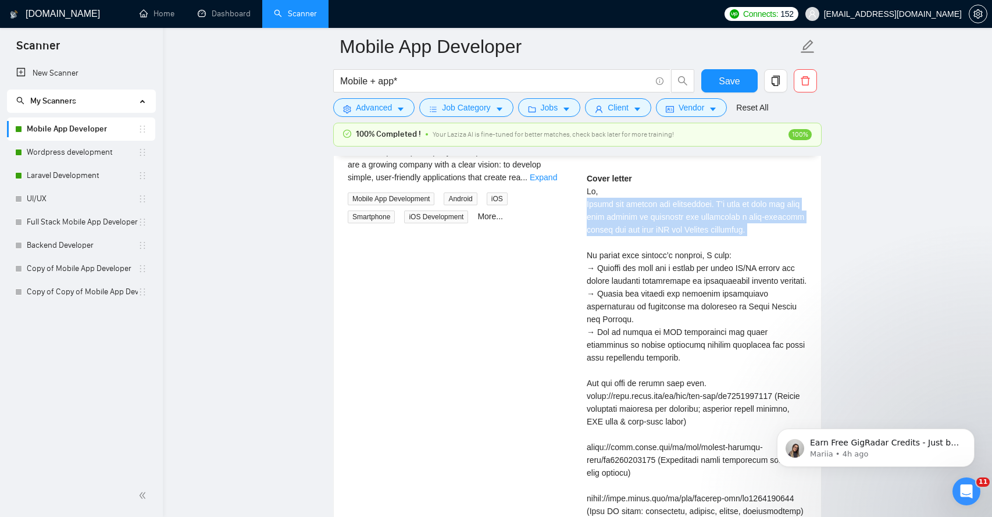
scroll to position [2388, 0]
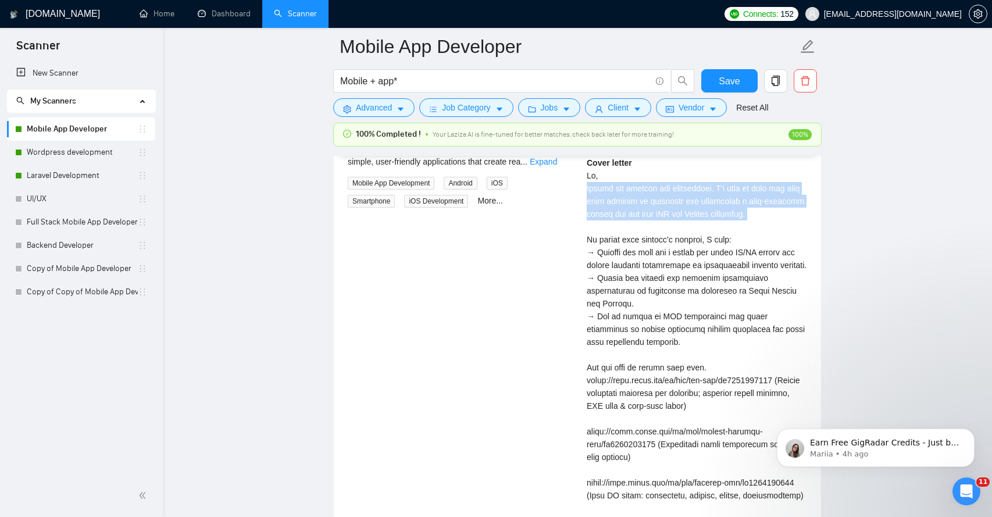
click at [604, 193] on div "Cover letter" at bounding box center [696, 443] width 220 height 575
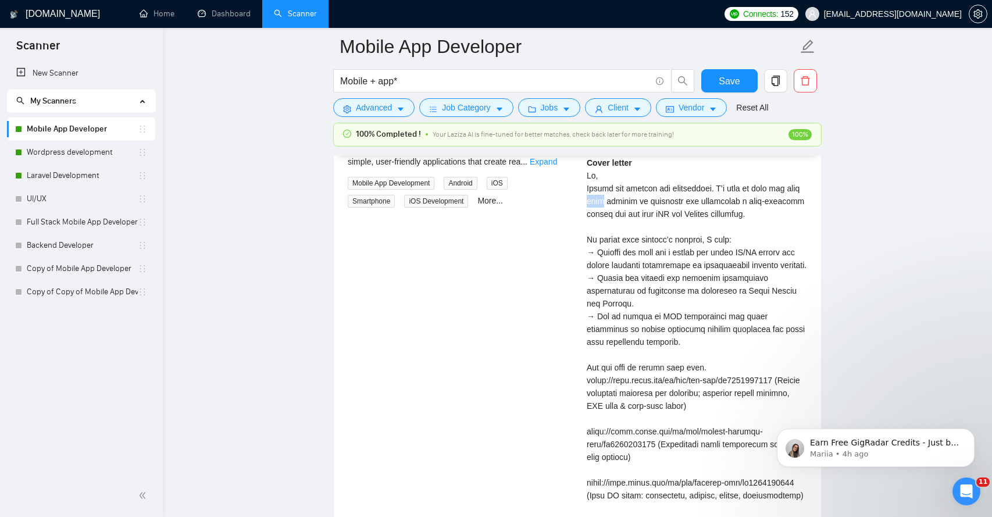
click at [604, 193] on div "Cover letter" at bounding box center [696, 443] width 220 height 575
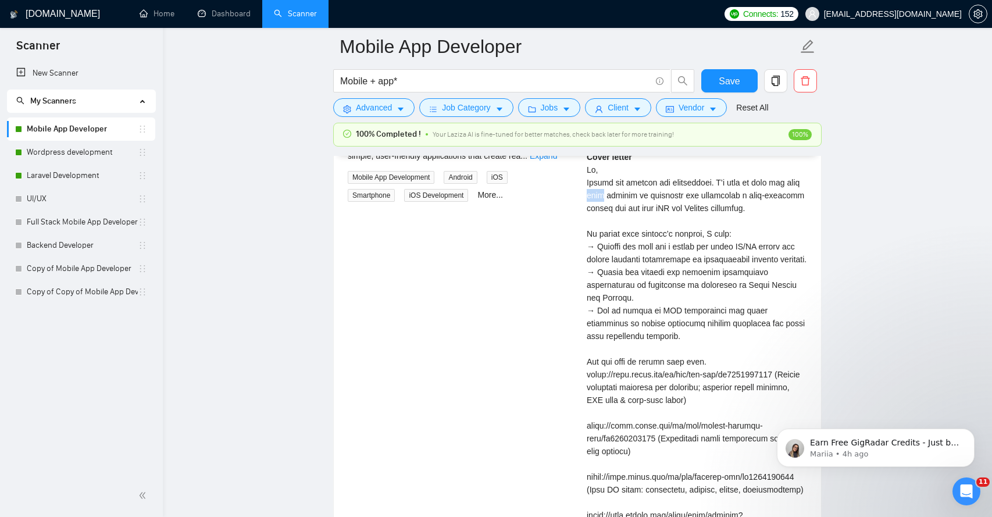
scroll to position [2395, 0]
click at [610, 199] on div "Cover letter" at bounding box center [696, 437] width 220 height 575
click at [636, 199] on div "Cover letter" at bounding box center [696, 437] width 220 height 575
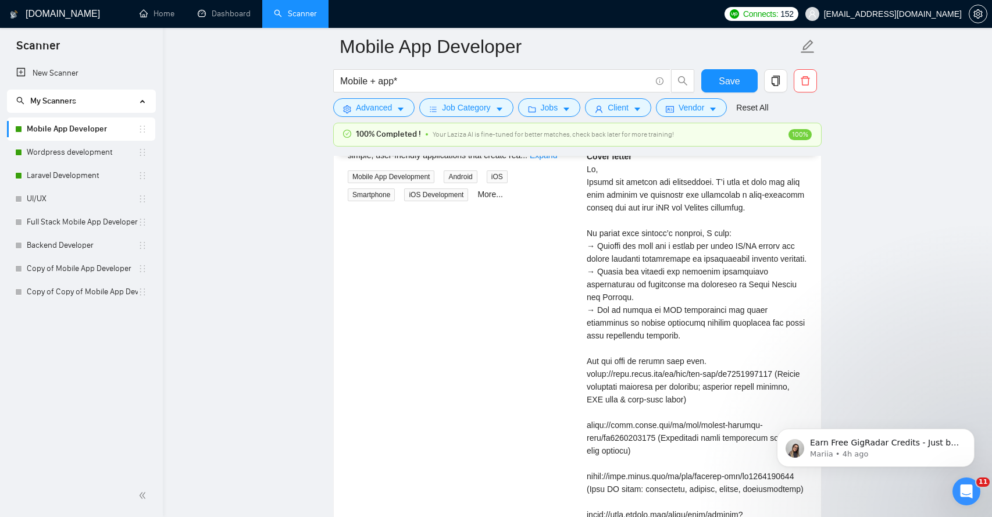
click at [657, 196] on div "Cover letter" at bounding box center [696, 437] width 220 height 575
click at [683, 198] on div "Cover letter" at bounding box center [696, 437] width 220 height 575
click at [603, 219] on div "Cover letter" at bounding box center [696, 437] width 220 height 575
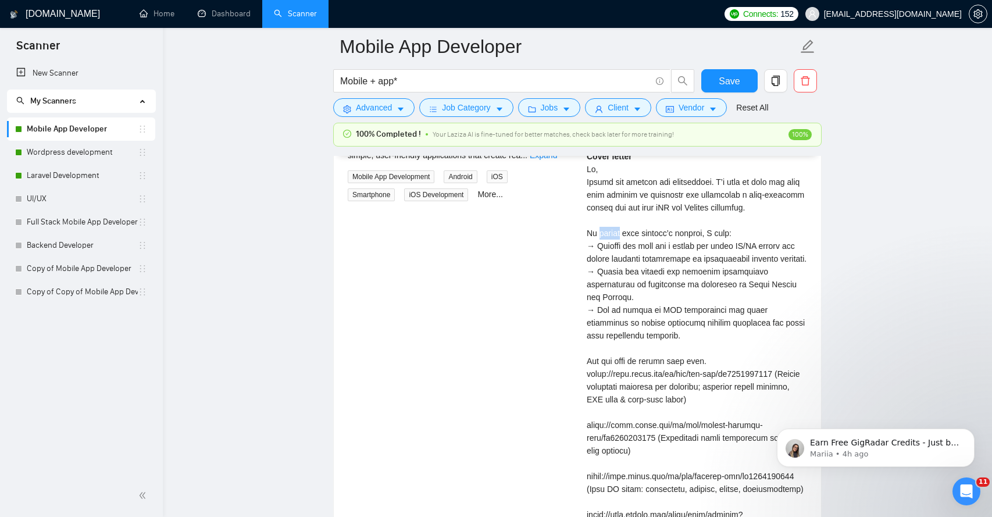
click at [603, 219] on div "Cover letter" at bounding box center [696, 437] width 220 height 575
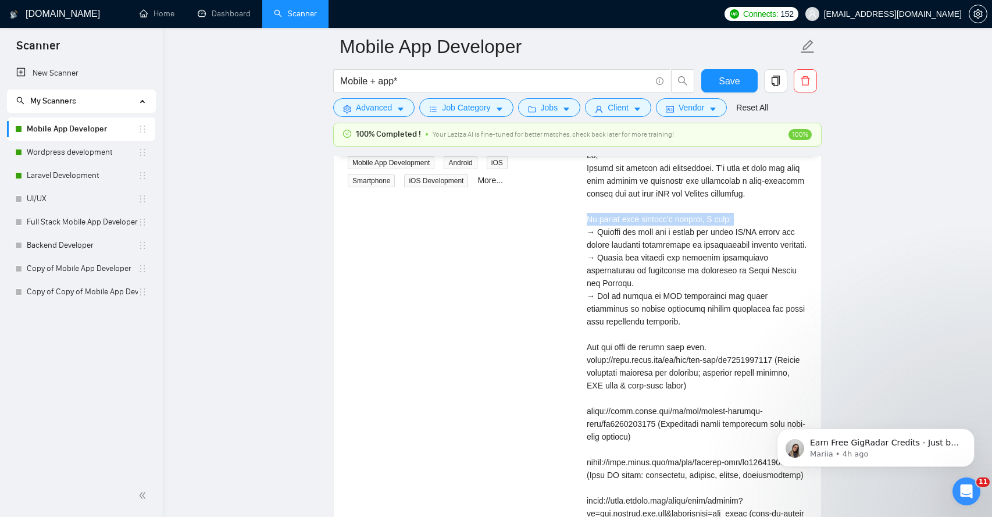
scroll to position [2410, 0]
click at [603, 219] on div "Cover letter" at bounding box center [696, 421] width 220 height 575
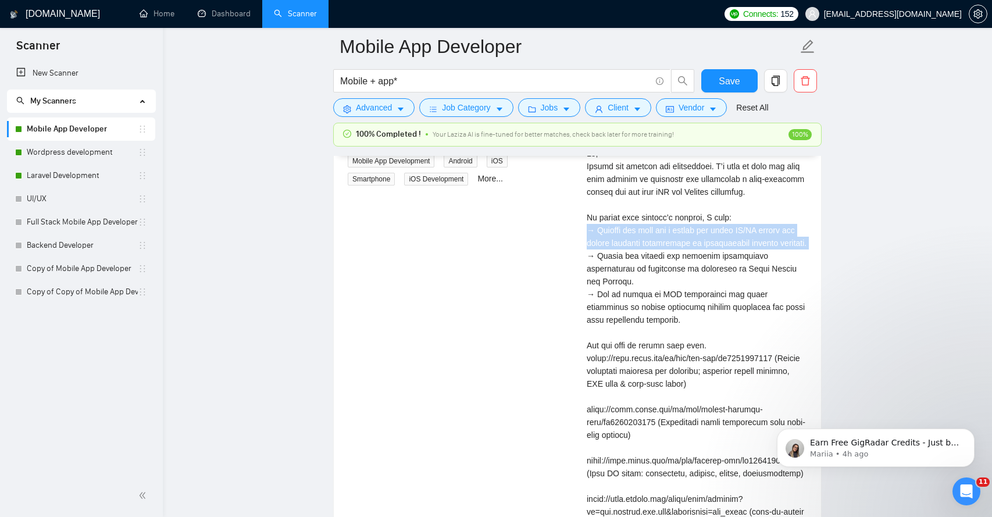
click at [603, 219] on div "Cover letter" at bounding box center [696, 421] width 220 height 575
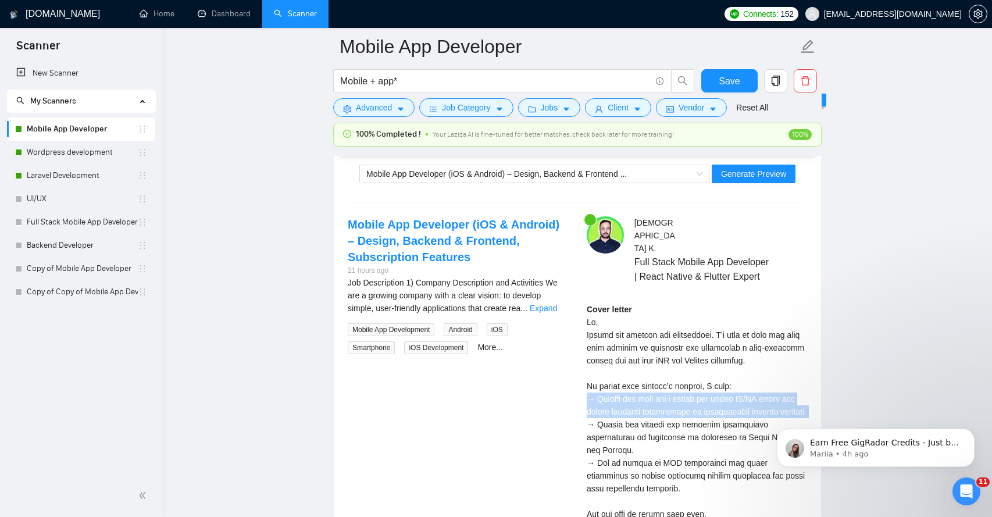
scroll to position [2389, 0]
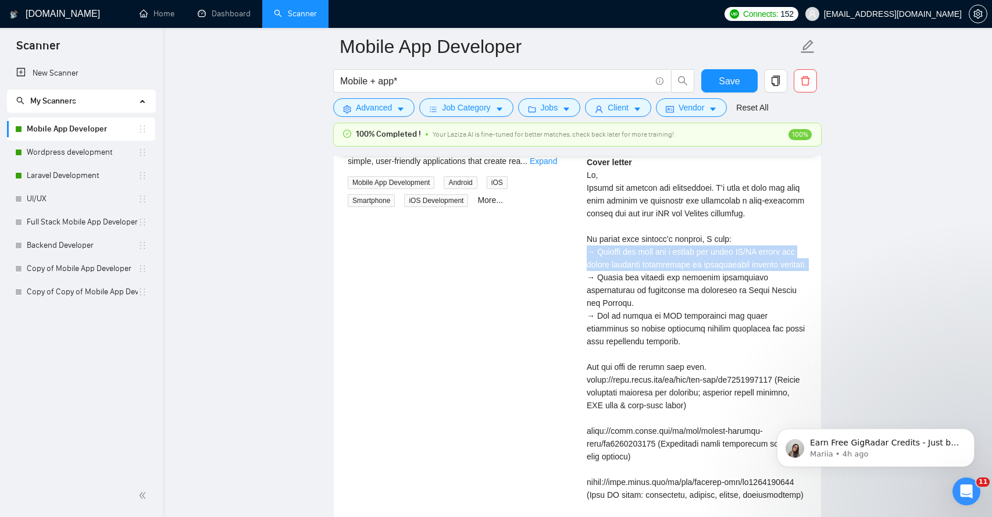
click at [616, 254] on div "Cover letter" at bounding box center [696, 443] width 220 height 575
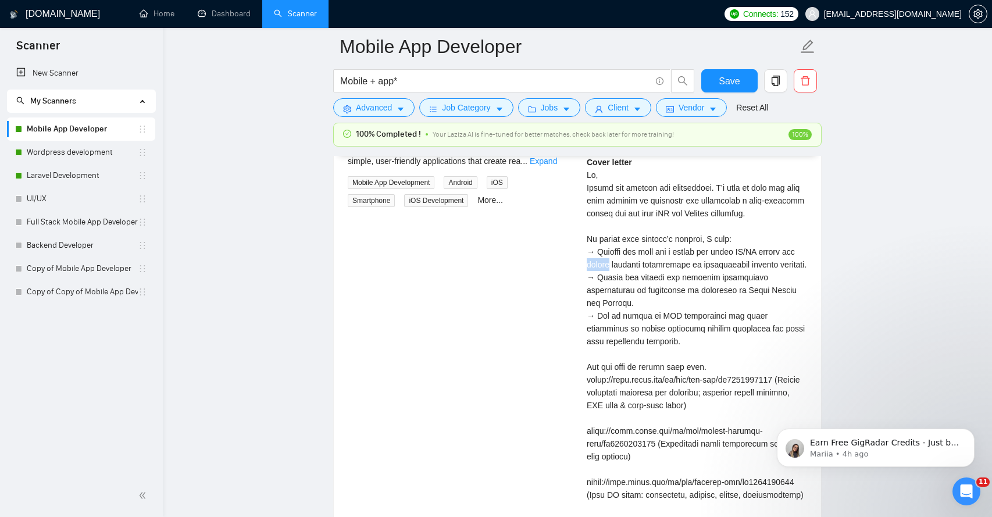
click at [616, 254] on div "Cover letter" at bounding box center [696, 443] width 220 height 575
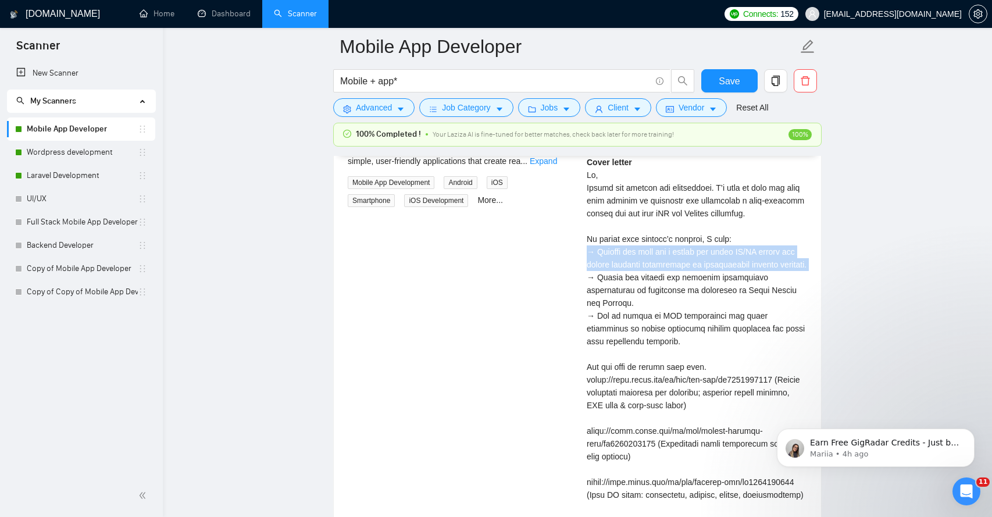
click at [616, 254] on div "Cover letter" at bounding box center [696, 443] width 220 height 575
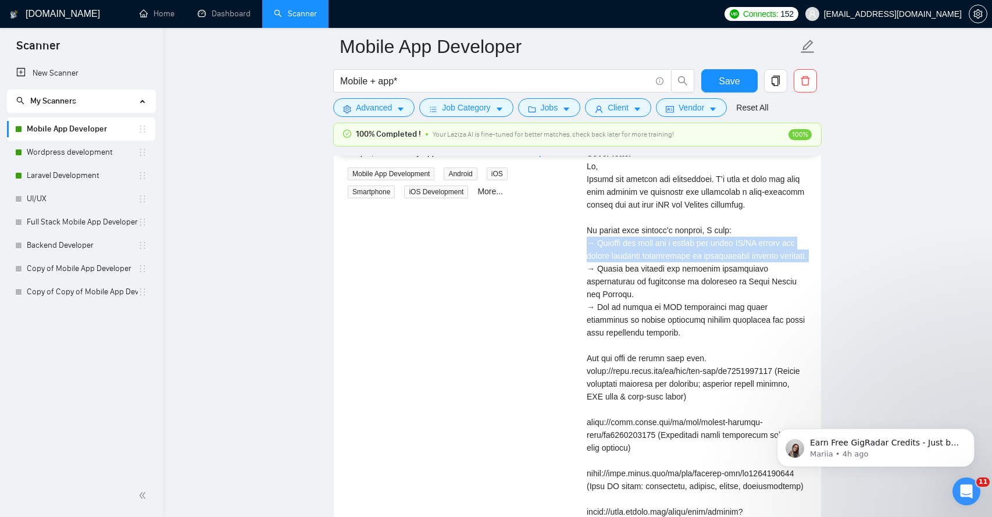
scroll to position [2399, 0]
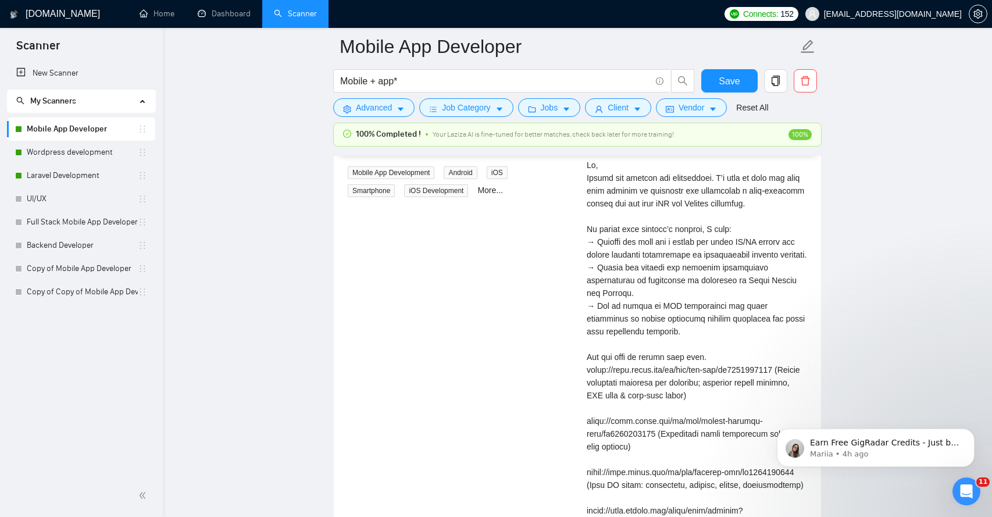
click at [609, 273] on div "Cover letter" at bounding box center [696, 433] width 220 height 575
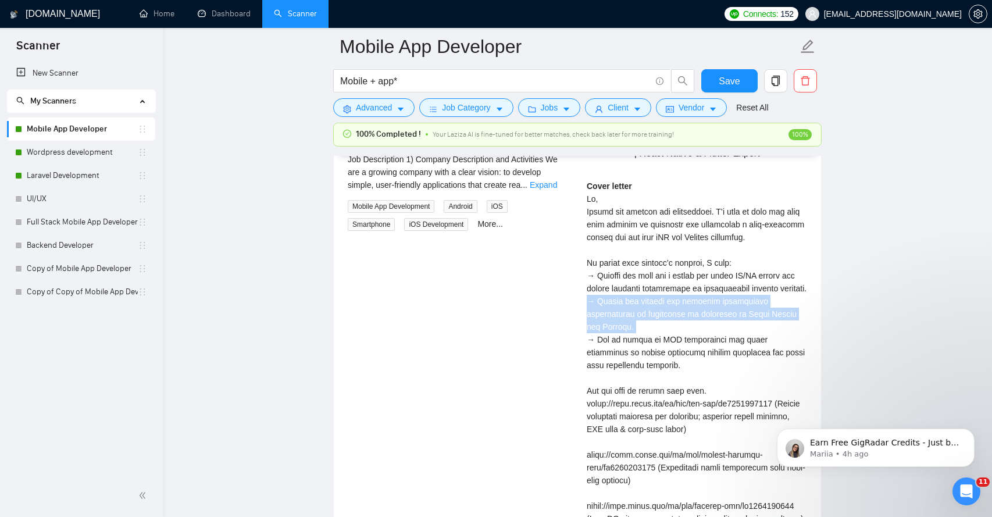
scroll to position [2227, 0]
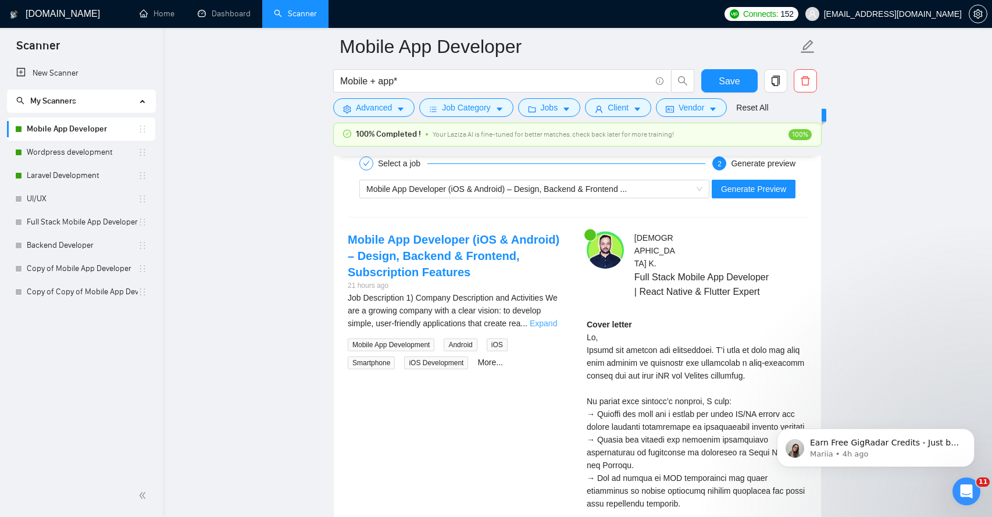
click at [557, 323] on link "Expand" at bounding box center [542, 322] width 27 height 9
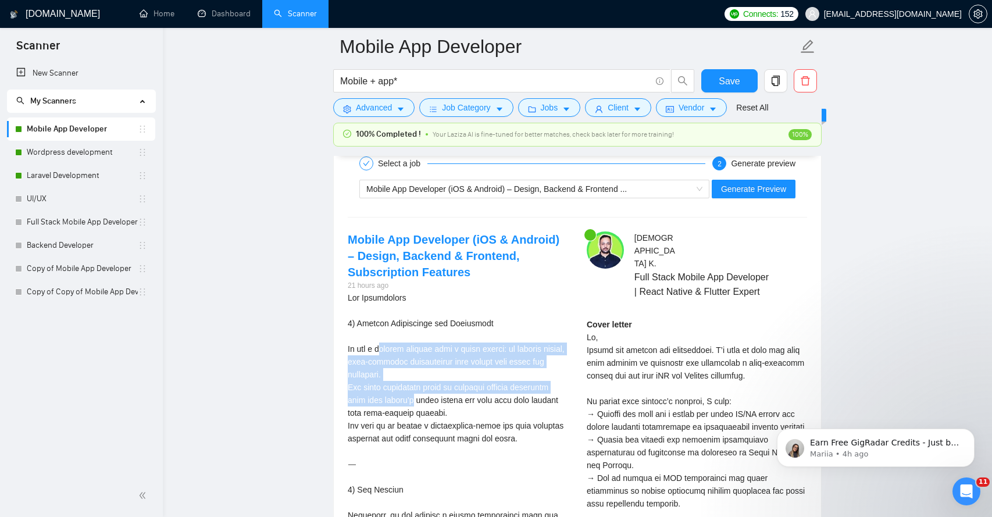
drag, startPoint x: 388, startPoint y: 349, endPoint x: 405, endPoint y: 406, distance: 60.1
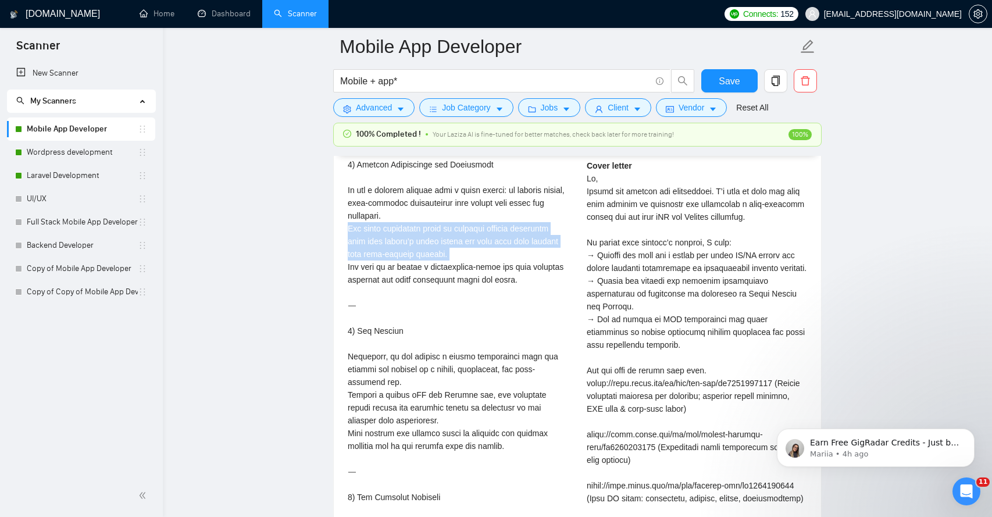
scroll to position [2398, 0]
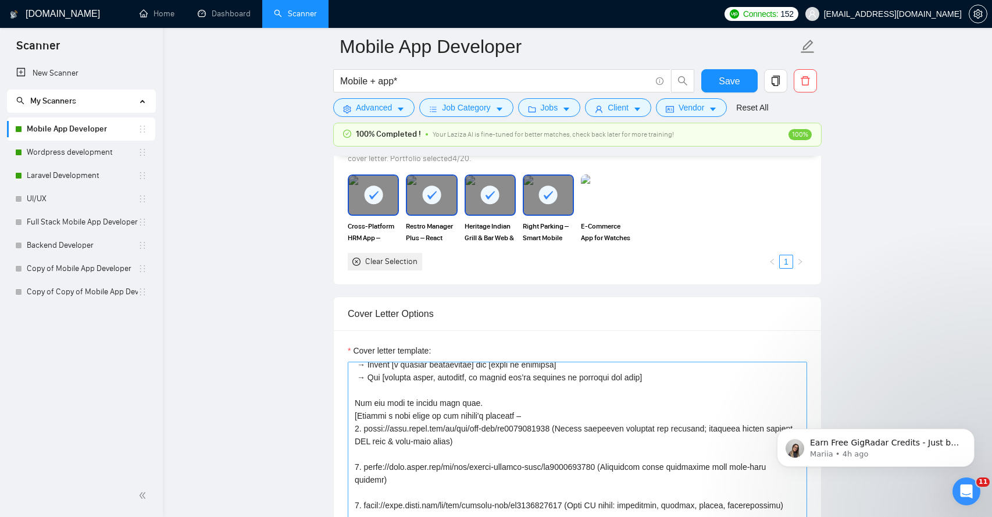
scroll to position [67, 0]
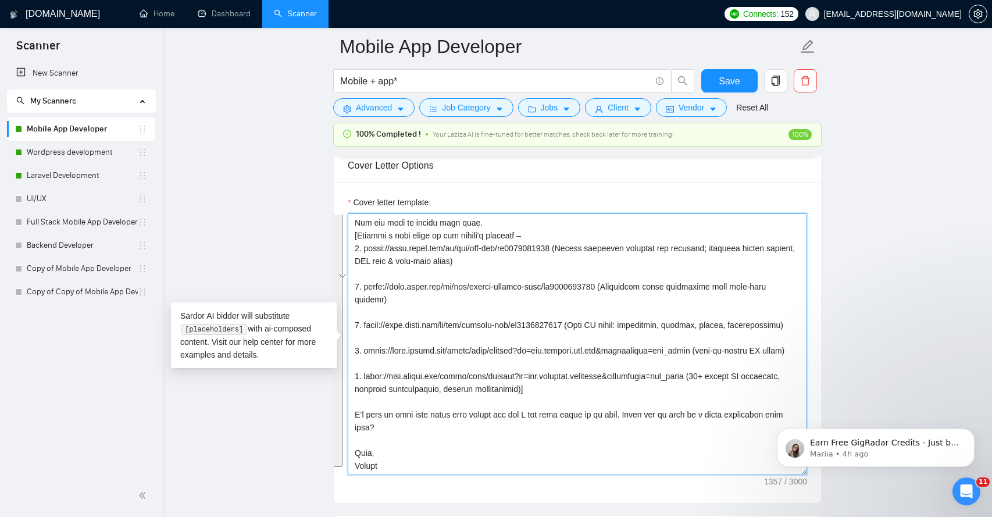
drag, startPoint x: 352, startPoint y: 224, endPoint x: 396, endPoint y: 475, distance: 255.4
click at [396, 475] on div "Cover letter template:" at bounding box center [577, 342] width 487 height 321
paste textarea "Loremi dol sitamet cons adipisc elitsed. D’e temp in utla etd ma [aliquae admin…"
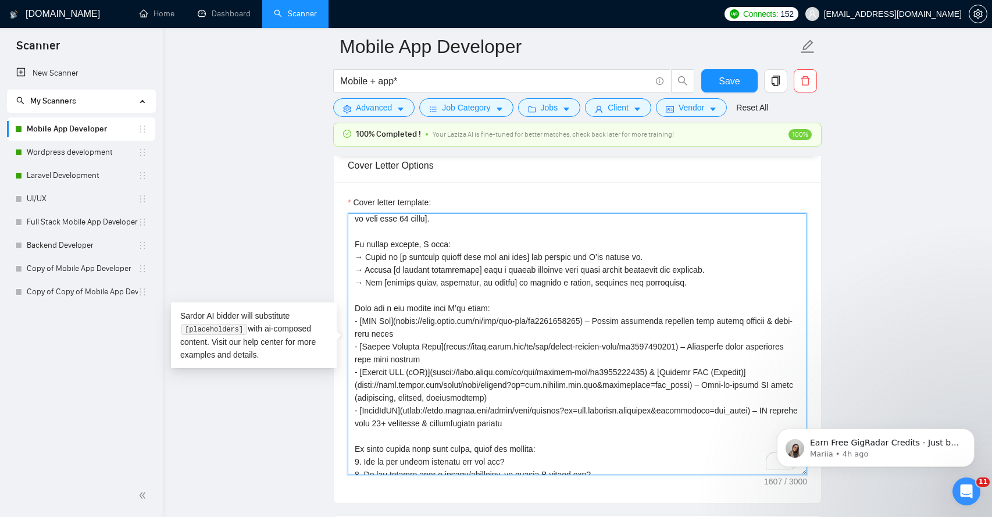
scroll to position [0, 0]
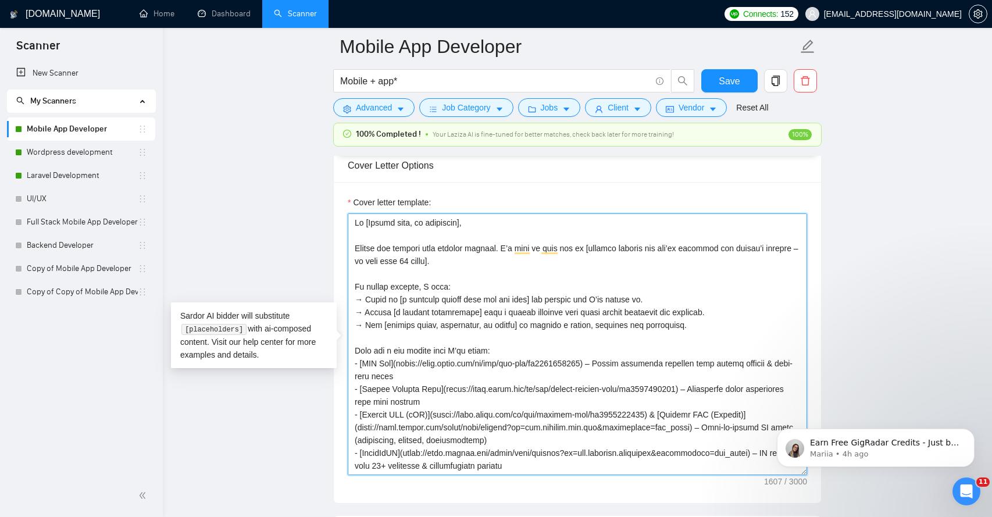
click at [360, 249] on textarea "Cover letter template:" at bounding box center [577, 344] width 459 height 262
drag, startPoint x: 360, startPoint y: 249, endPoint x: 430, endPoint y: 246, distance: 70.4
click at [430, 246] on textarea "Cover letter template:" at bounding box center [577, 344] width 459 height 262
click at [524, 265] on textarea "Cover letter template:" at bounding box center [577, 344] width 459 height 262
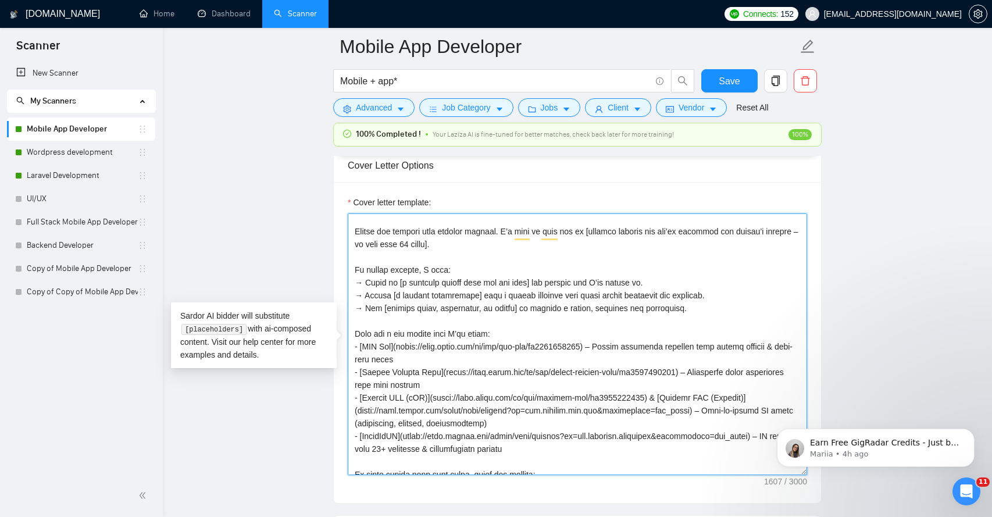
scroll to position [17, 0]
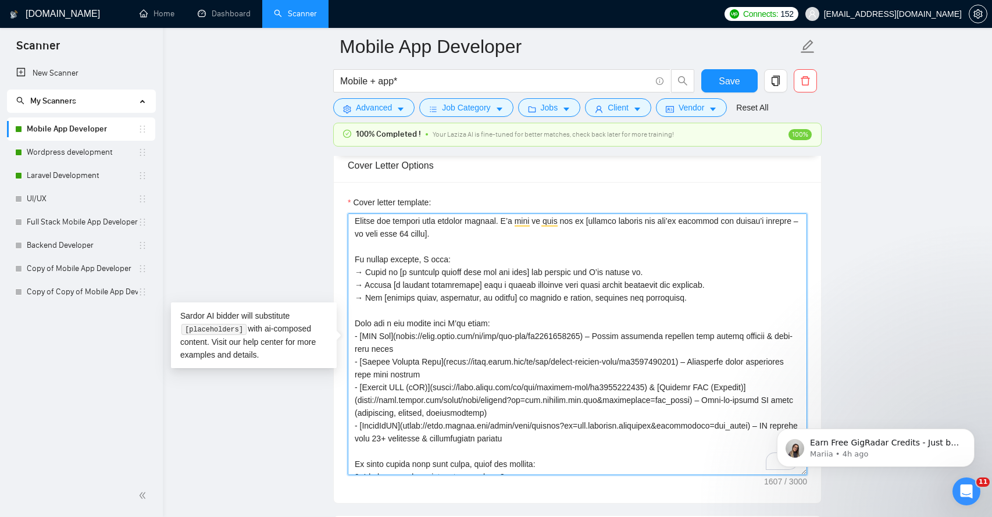
click at [549, 274] on textarea "Cover letter template:" at bounding box center [577, 344] width 459 height 262
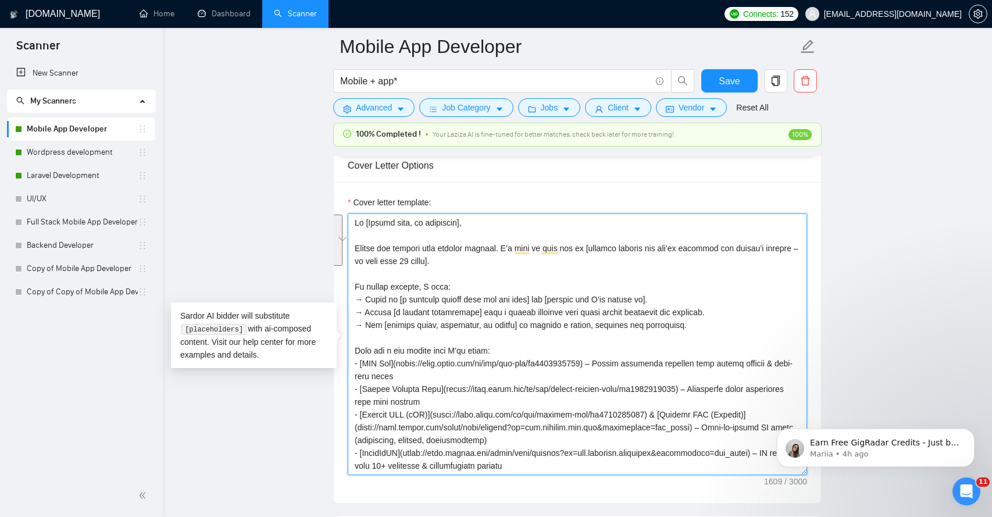
drag, startPoint x: 707, startPoint y: 326, endPoint x: 425, endPoint y: 276, distance: 286.9
click at [425, 276] on textarea "Cover letter template:" at bounding box center [577, 344] width 459 height 262
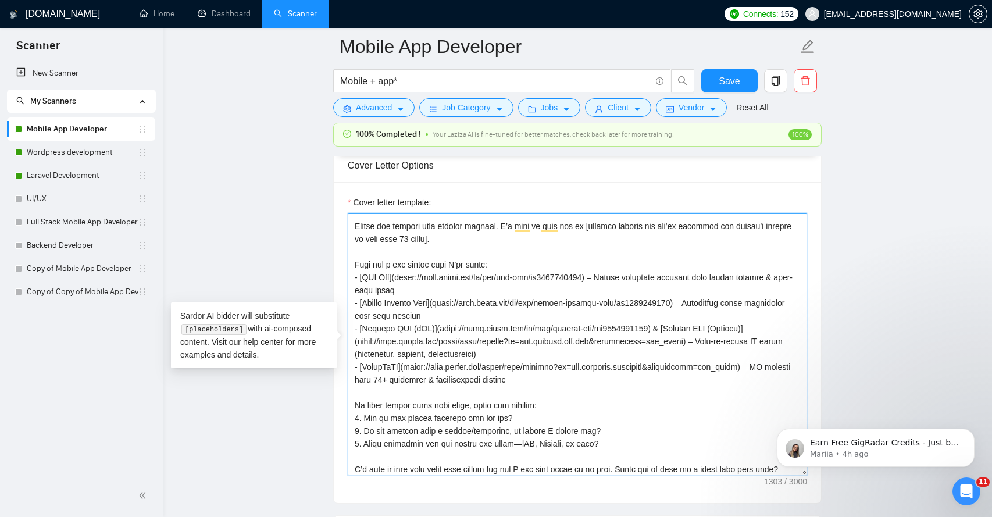
click at [363, 279] on textarea "Cover letter template:" at bounding box center [577, 344] width 459 height 262
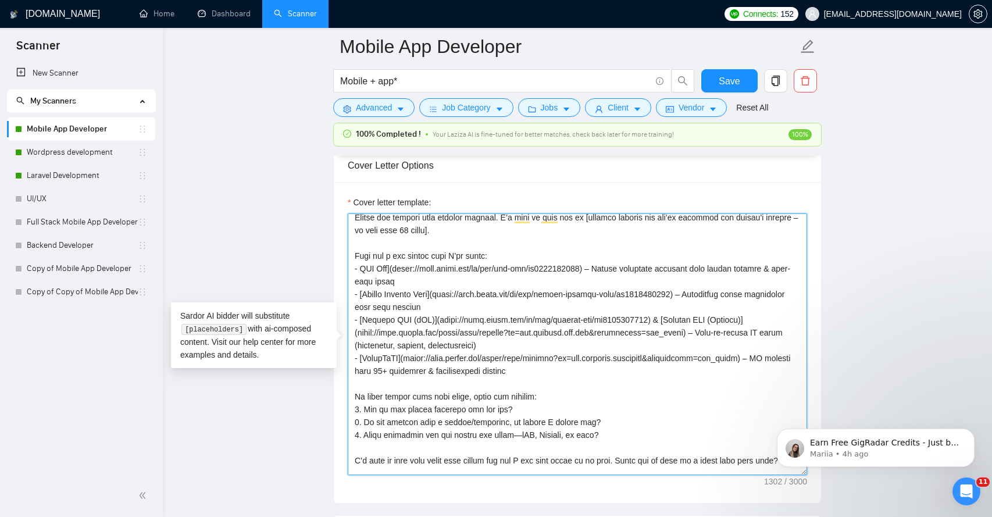
click at [364, 295] on textarea "Cover letter template:" at bounding box center [577, 344] width 459 height 262
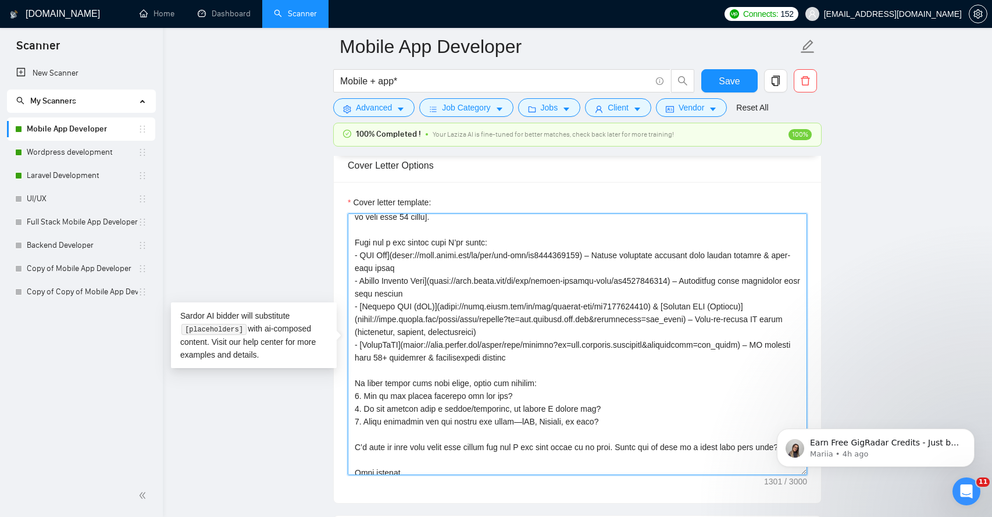
click at [364, 307] on textarea "Cover letter template:" at bounding box center [577, 344] width 459 height 262
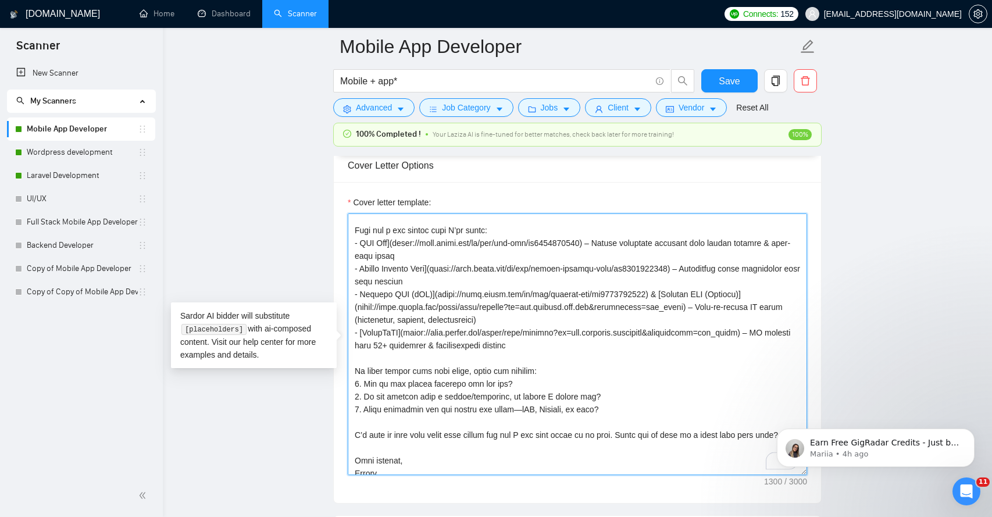
click at [364, 334] on textarea "Cover letter template:" at bounding box center [577, 344] width 459 height 262
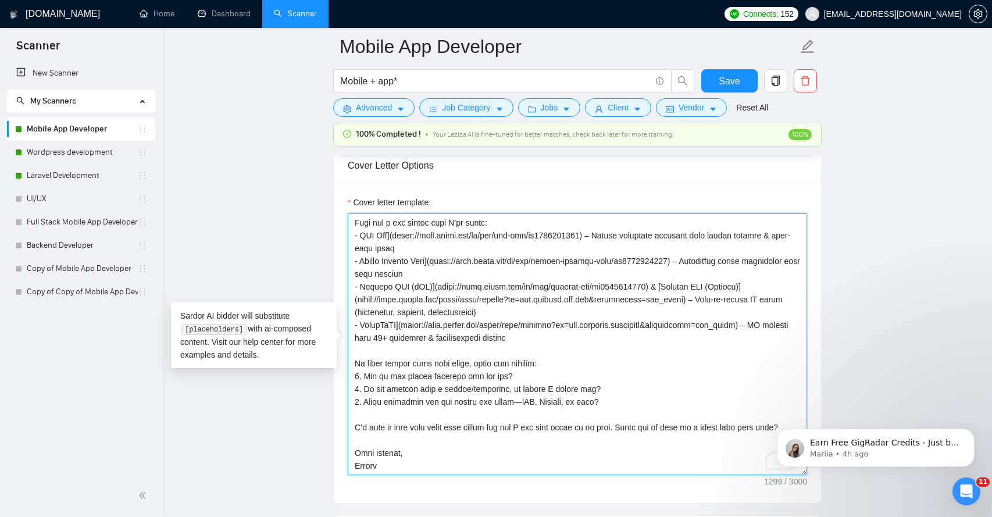
click at [435, 355] on textarea "Cover letter template:" at bounding box center [577, 344] width 459 height 262
click at [355, 374] on textarea "Cover letter template:" at bounding box center [577, 344] width 459 height 262
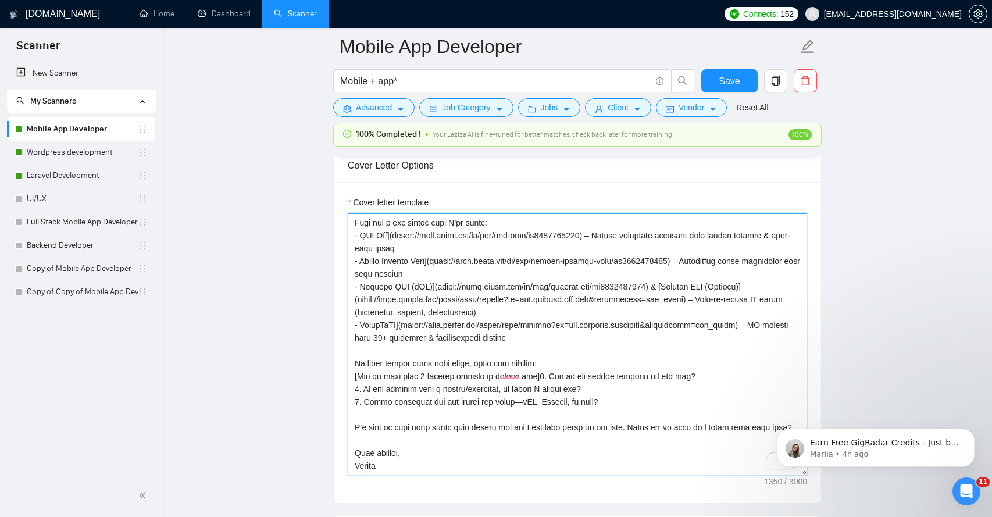
click at [434, 377] on textarea "Cover letter template:" at bounding box center [577, 344] width 459 height 262
drag, startPoint x: 593, startPoint y: 373, endPoint x: 612, endPoint y: 399, distance: 32.9
click at [612, 399] on textarea "Cover letter template:" at bounding box center [577, 344] width 459 height 262
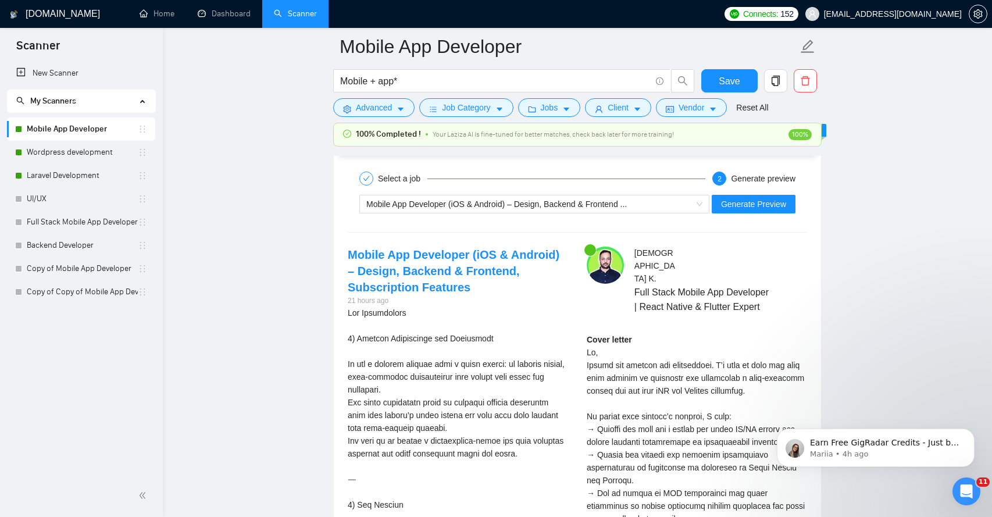
scroll to position [2186, 0]
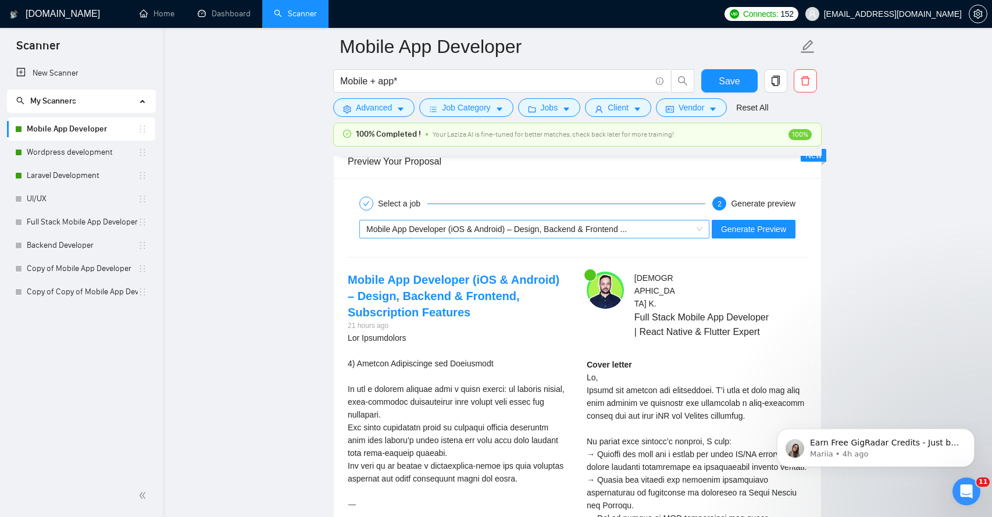
click at [677, 231] on div "Mobile App Developer (iOS & Android) – Design, Backend & Frontend ..." at bounding box center [528, 228] width 325 height 17
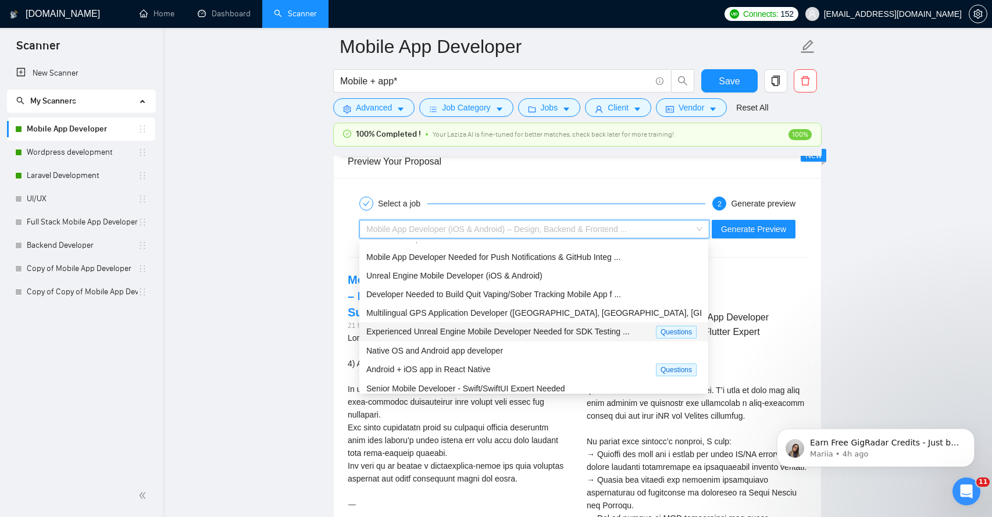
scroll to position [38, 0]
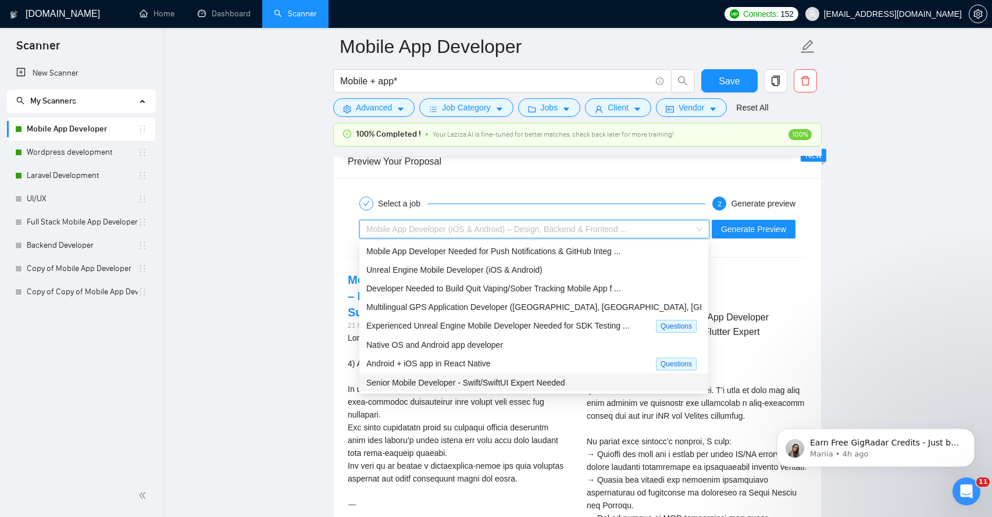
click at [438, 381] on span "Senior Mobile Developer - Swift/SwiftUI Expert Needed" at bounding box center [465, 382] width 199 height 9
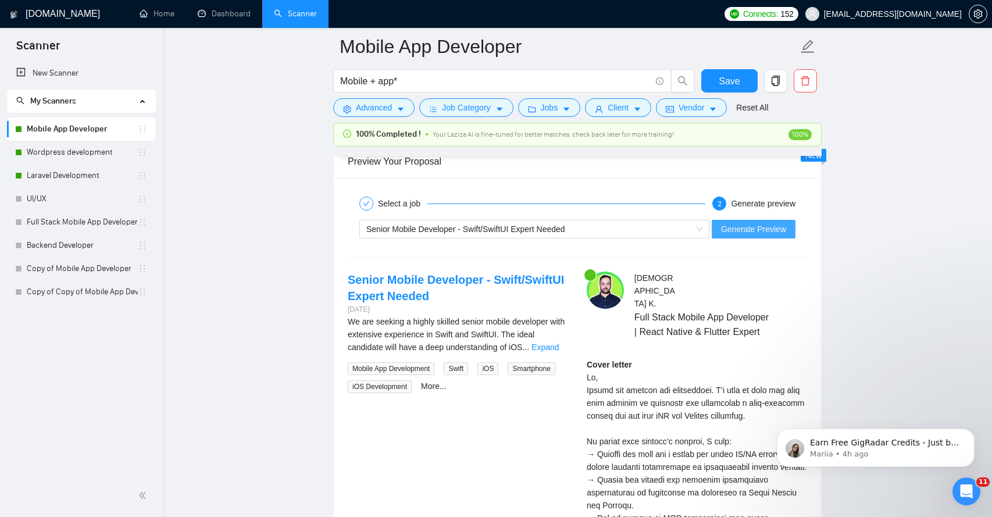
click at [738, 224] on span "Generate Preview" at bounding box center [753, 229] width 65 height 13
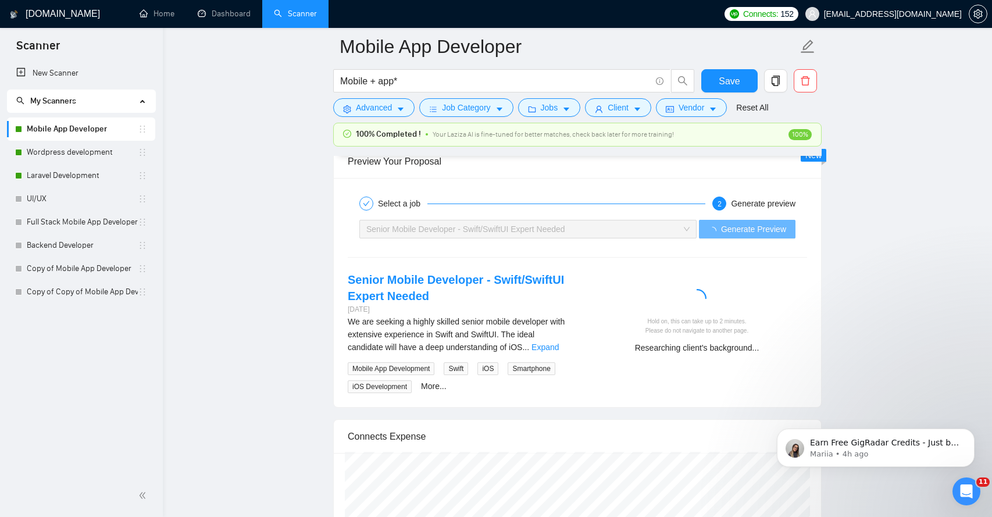
click at [559, 349] on link "Expand" at bounding box center [544, 346] width 27 height 9
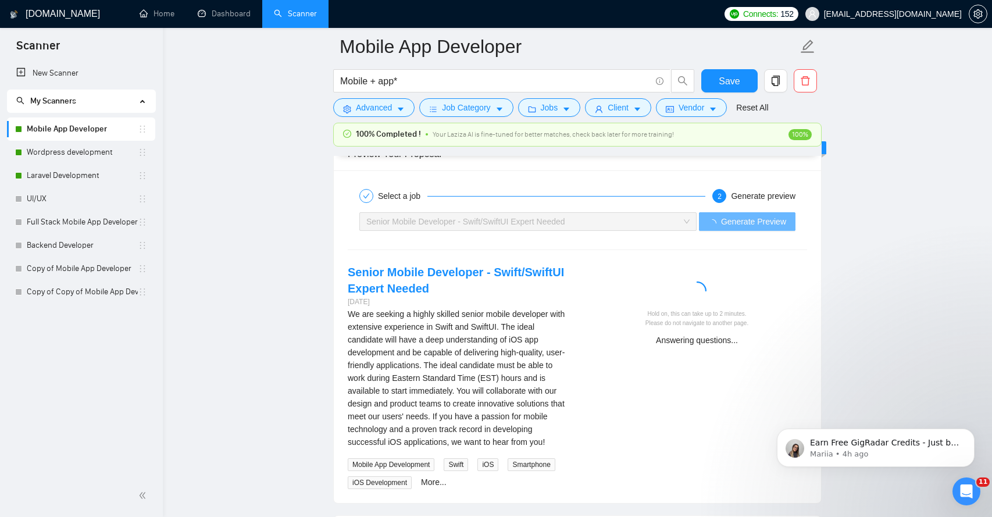
scroll to position [2195, 0]
drag, startPoint x: 360, startPoint y: 325, endPoint x: 449, endPoint y: 330, distance: 89.6
click at [450, 330] on div "We are seeking a highly skilled senior mobile developer with extensive experien…" at bounding box center [458, 376] width 220 height 141
drag, startPoint x: 364, startPoint y: 337, endPoint x: 439, endPoint y: 341, distance: 75.1
click at [439, 343] on div "We are seeking a highly skilled senior mobile developer with extensive experien…" at bounding box center [458, 376] width 220 height 141
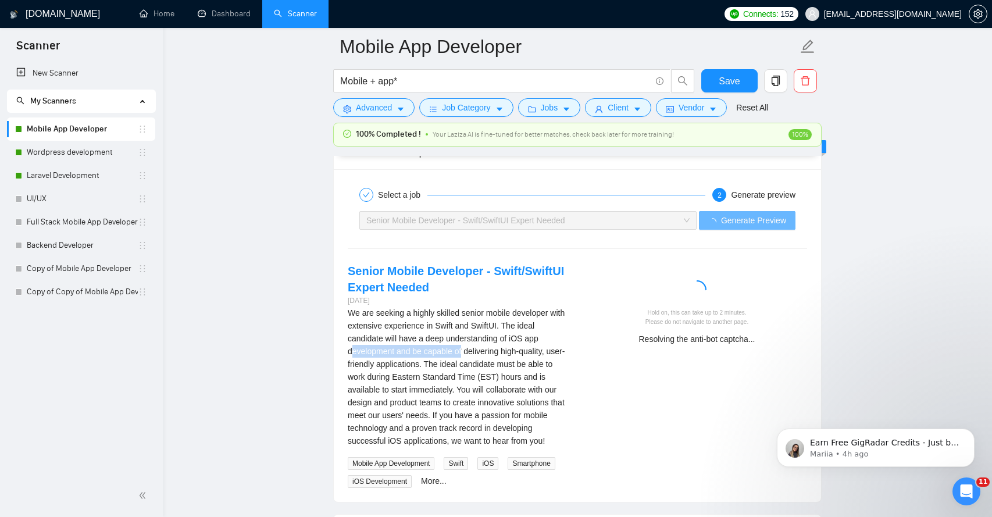
drag, startPoint x: 350, startPoint y: 353, endPoint x: 467, endPoint y: 350, distance: 116.3
click at [467, 350] on div "We are seeking a highly skilled senior mobile developer with extensive experien…" at bounding box center [458, 376] width 220 height 141
drag, startPoint x: 403, startPoint y: 363, endPoint x: 481, endPoint y: 363, distance: 77.9
click at [481, 364] on div "We are seeking a highly skilled senior mobile developer with extensive experien…" at bounding box center [458, 376] width 220 height 141
drag, startPoint x: 379, startPoint y: 380, endPoint x: 486, endPoint y: 379, distance: 106.9
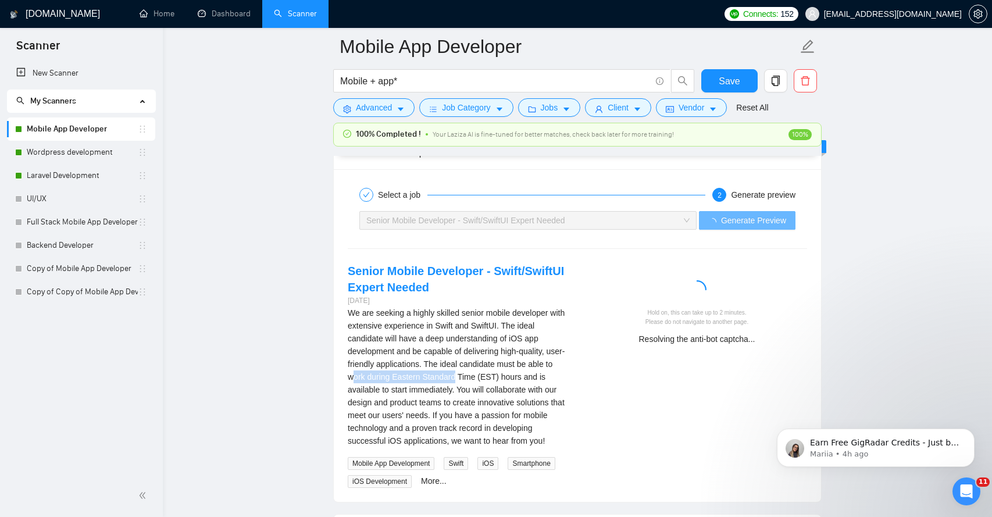
click at [486, 380] on div "We are seeking a highly skilled senior mobile developer with extensive experien…" at bounding box center [458, 376] width 220 height 141
drag, startPoint x: 362, startPoint y: 391, endPoint x: 464, endPoint y: 393, distance: 102.3
click at [464, 393] on div "We are seeking a highly skilled senior mobile developer with extensive experien…" at bounding box center [458, 376] width 220 height 141
drag, startPoint x: 368, startPoint y: 405, endPoint x: 475, endPoint y: 404, distance: 107.5
click at [476, 404] on div "We are seeking a highly skilled senior mobile developer with extensive experien…" at bounding box center [458, 376] width 220 height 141
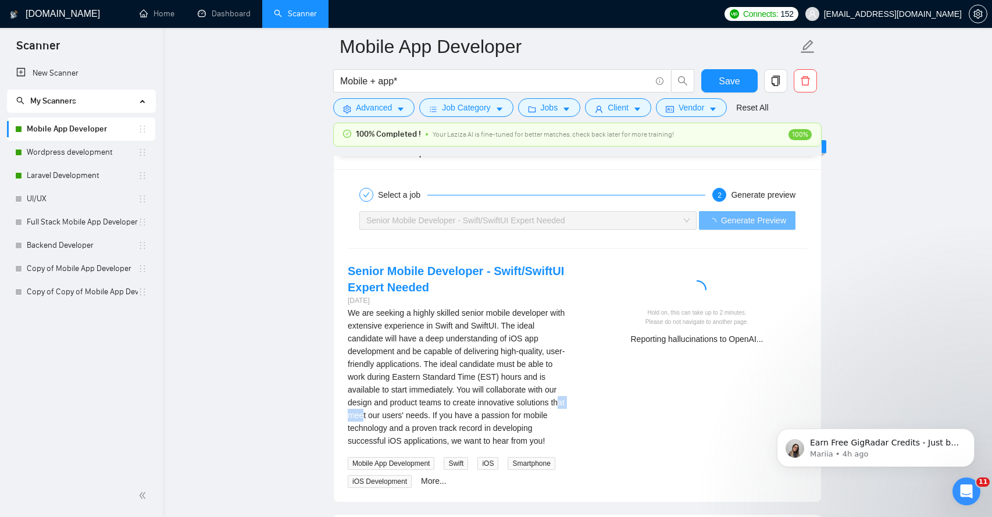
drag, startPoint x: 391, startPoint y: 416, endPoint x: 425, endPoint y: 423, distance: 35.7
click at [425, 423] on div "We are seeking a highly skilled senior mobile developer with extensive experien…" at bounding box center [458, 376] width 220 height 141
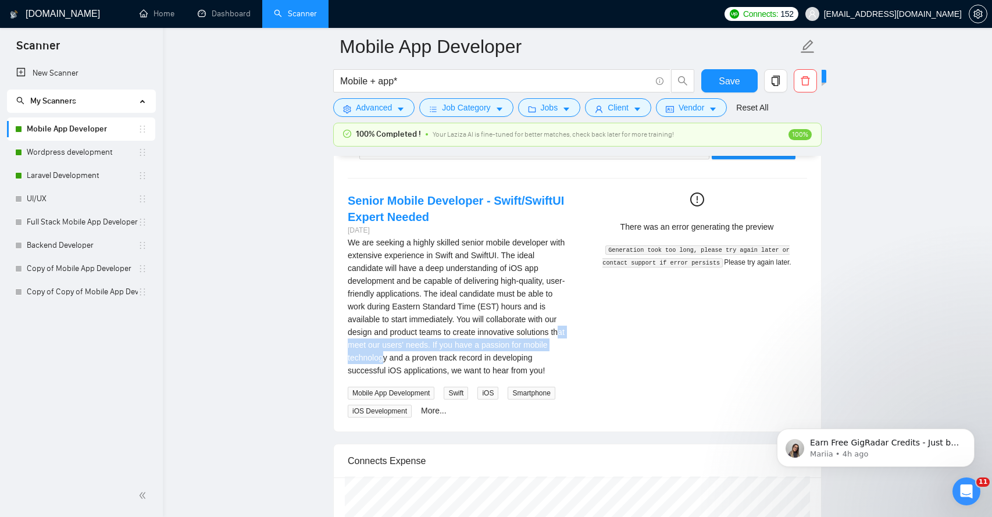
scroll to position [2261, 0]
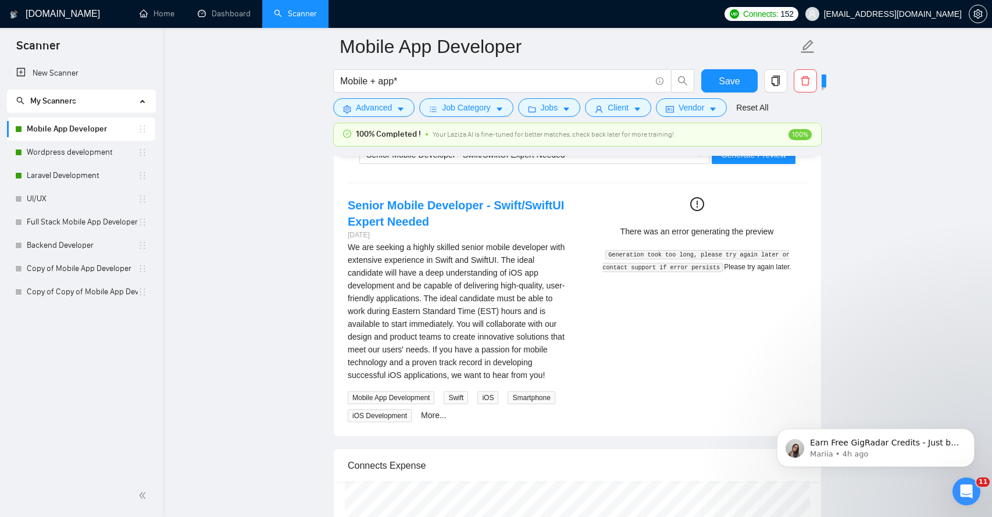
click at [655, 233] on span "There was an error generating the preview" at bounding box center [696, 231] width 153 height 9
click at [630, 252] on code "Generation took too long, please try again later or contact support if error pe…" at bounding box center [695, 261] width 187 height 22
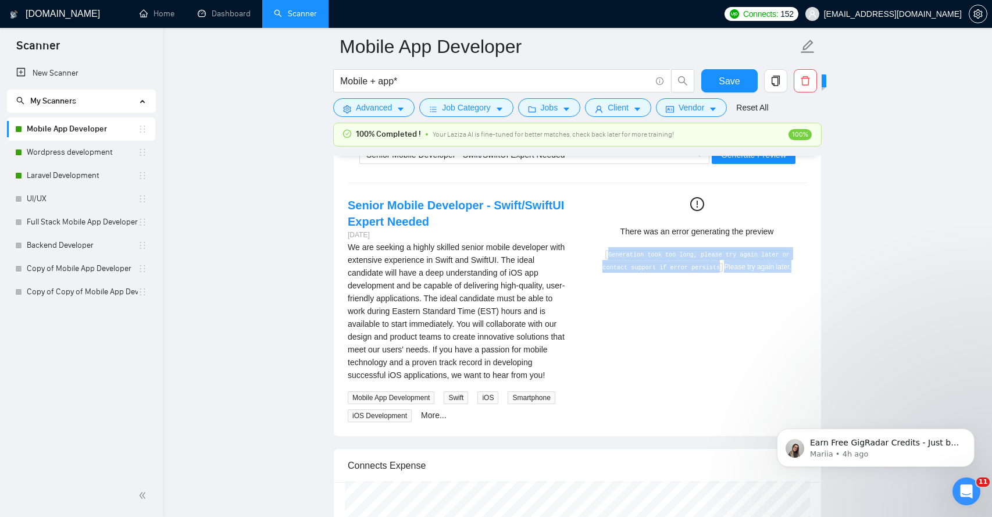
click at [630, 252] on code "Generation took too long, please try again later or contact support if error pe…" at bounding box center [695, 261] width 187 height 22
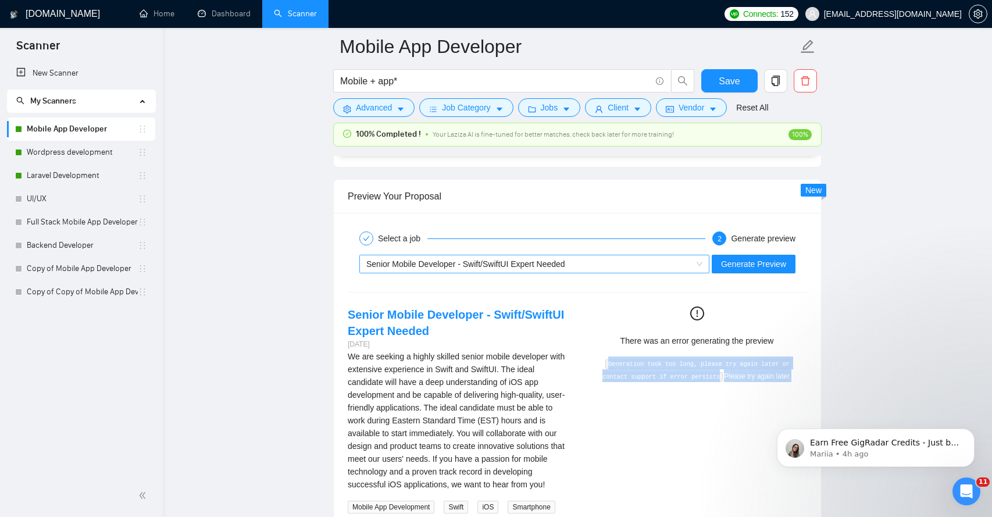
click at [490, 262] on span "Senior Mobile Developer - Swift/SwiftUI Expert Needed" at bounding box center [465, 263] width 199 height 9
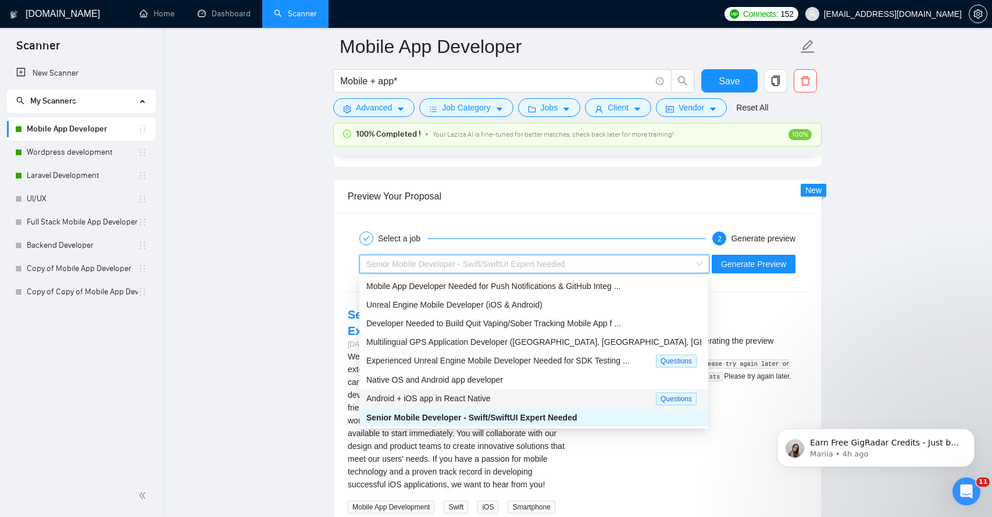
click at [445, 394] on span "Android + iOS app in React Native" at bounding box center [428, 397] width 124 height 9
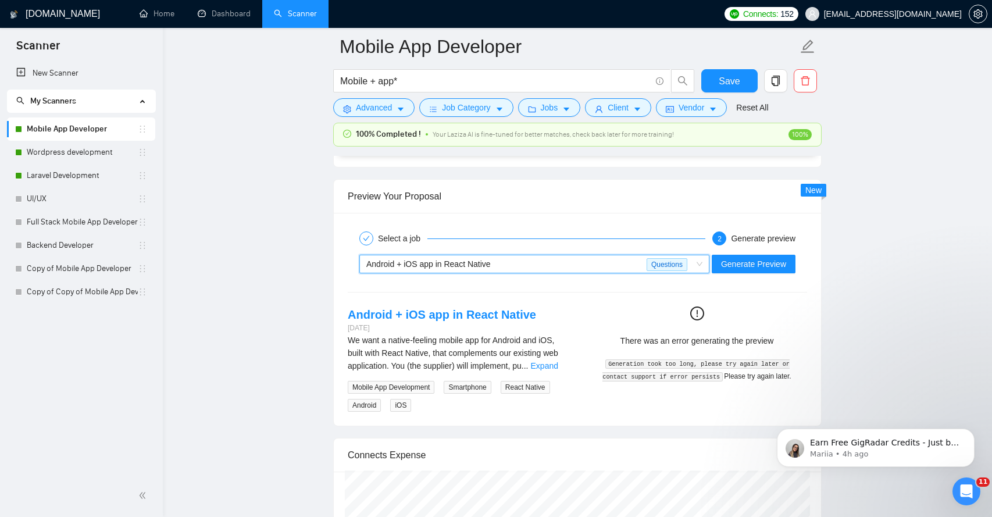
click at [808, 287] on div "Select a job 2 Generate preview ~021955984682845079136 Android + iOS app in Rea…" at bounding box center [577, 319] width 487 height 213
click at [614, 269] on div "Android + iOS app in React Native" at bounding box center [506, 263] width 280 height 17
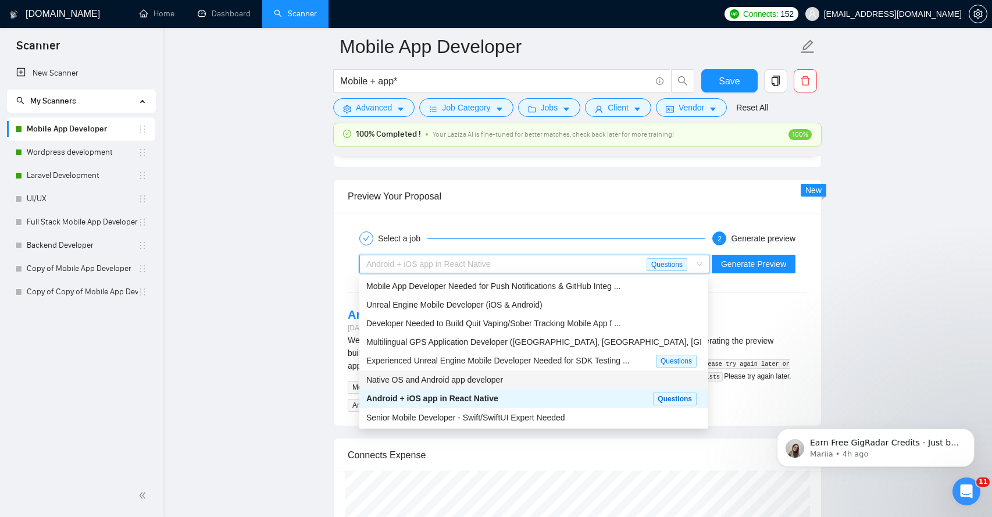
click at [504, 385] on div "Native OS and Android app developer" at bounding box center [533, 379] width 335 height 13
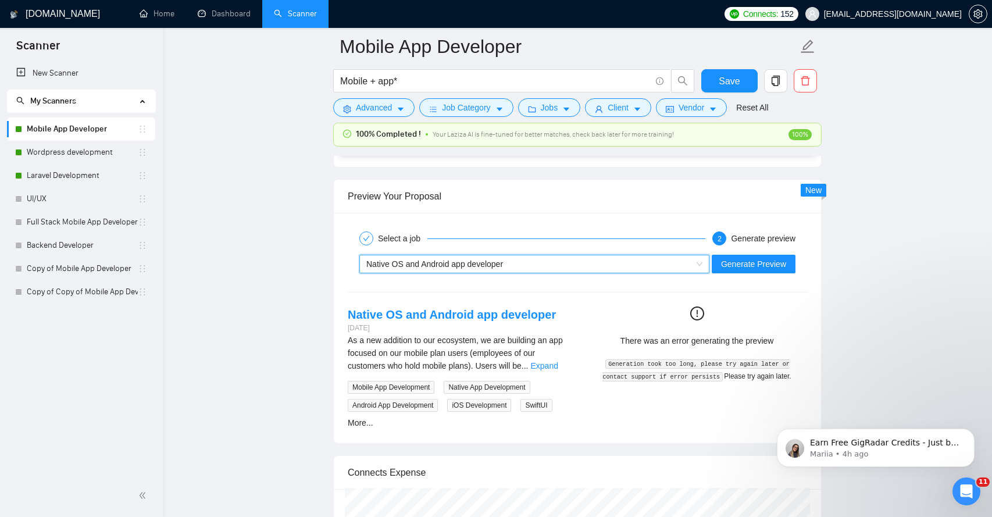
click at [820, 273] on div "Select a job 2 Generate preview ~021956000523909203552 Native OS and Android ap…" at bounding box center [577, 328] width 487 height 230
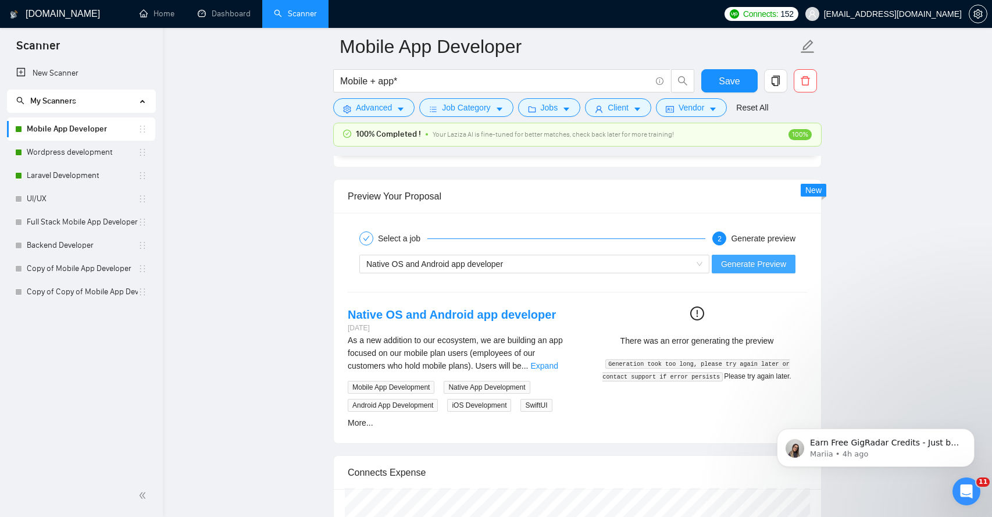
click at [756, 266] on span "Generate Preview" at bounding box center [753, 263] width 65 height 13
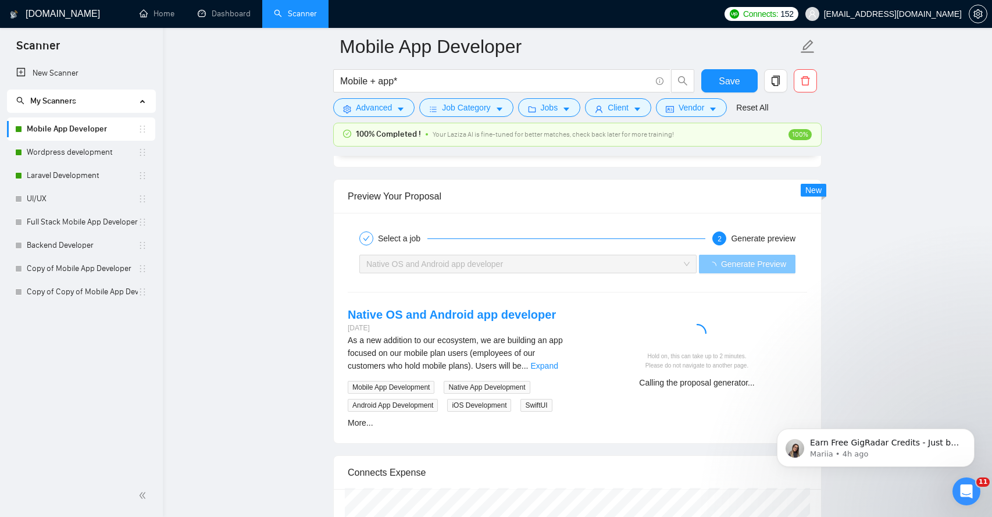
scroll to position [2268, 0]
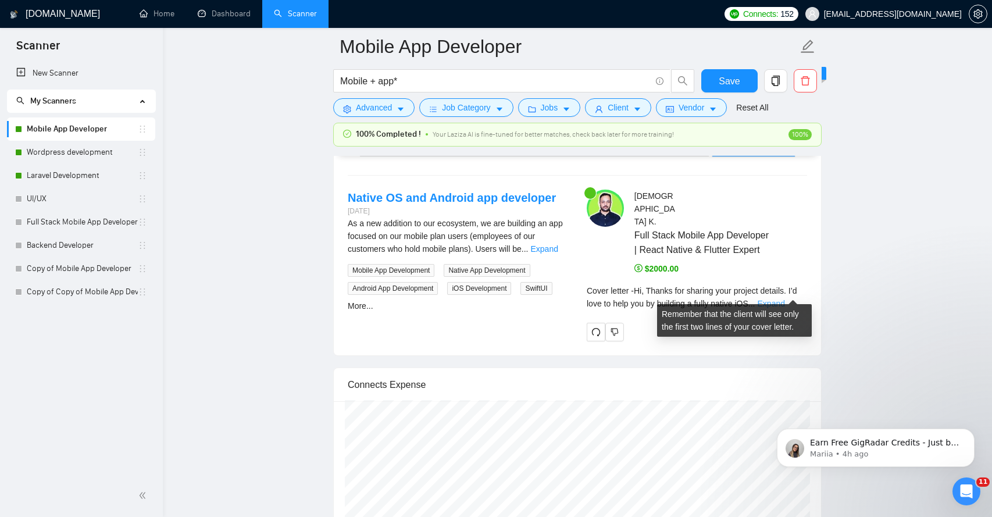
click at [785, 299] on link "Expand" at bounding box center [770, 303] width 27 height 9
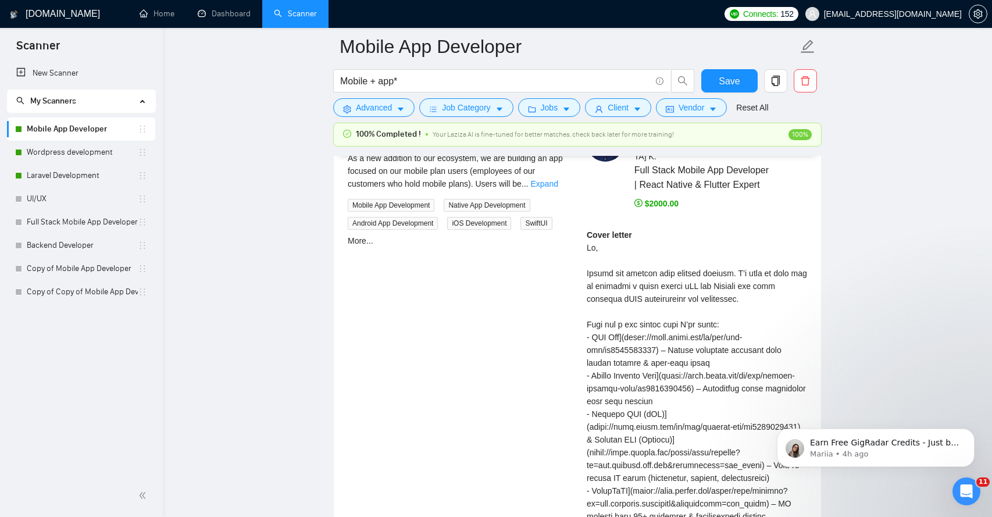
scroll to position [2340, 0]
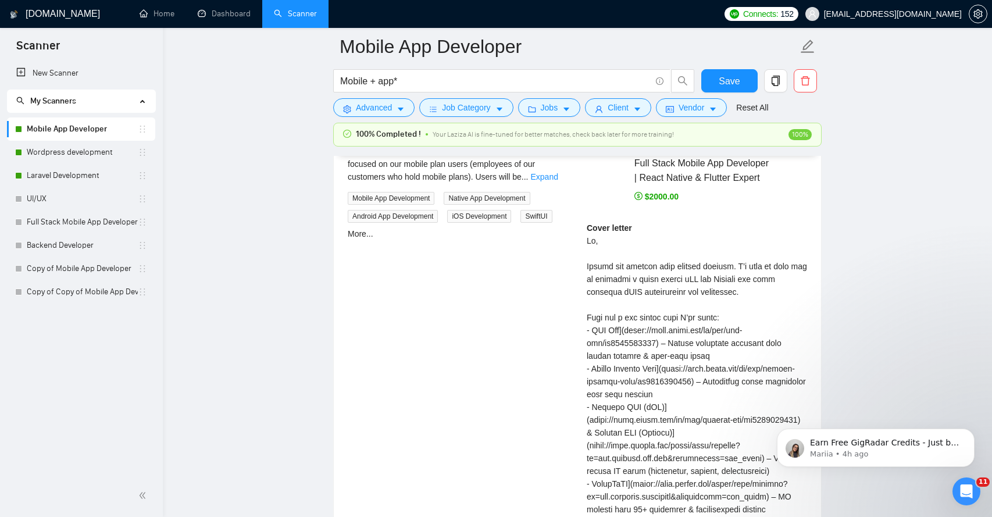
click at [624, 283] on div "Cover letter" at bounding box center [696, 464] width 220 height 486
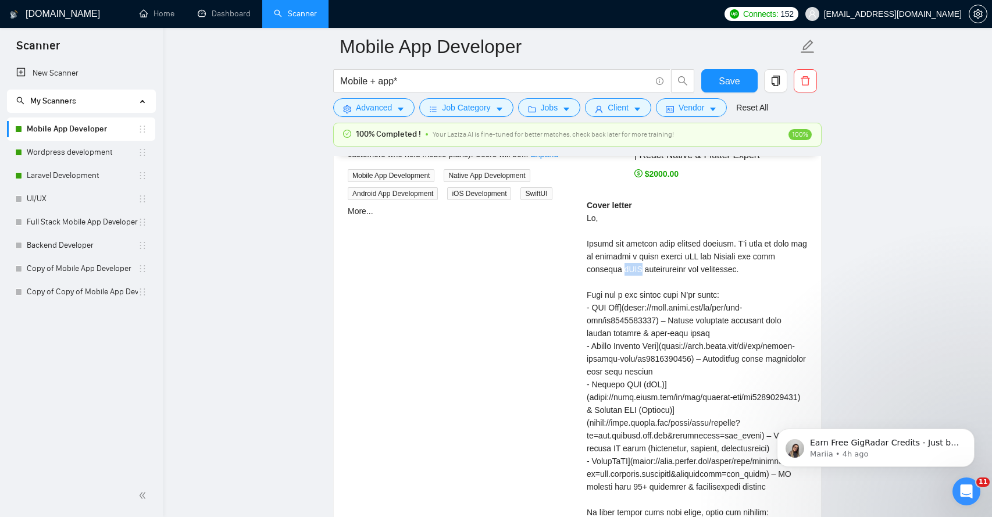
scroll to position [2364, 0]
click at [618, 286] on div "Cover letter" at bounding box center [696, 441] width 220 height 486
click at [625, 284] on div "Cover letter" at bounding box center [696, 441] width 220 height 486
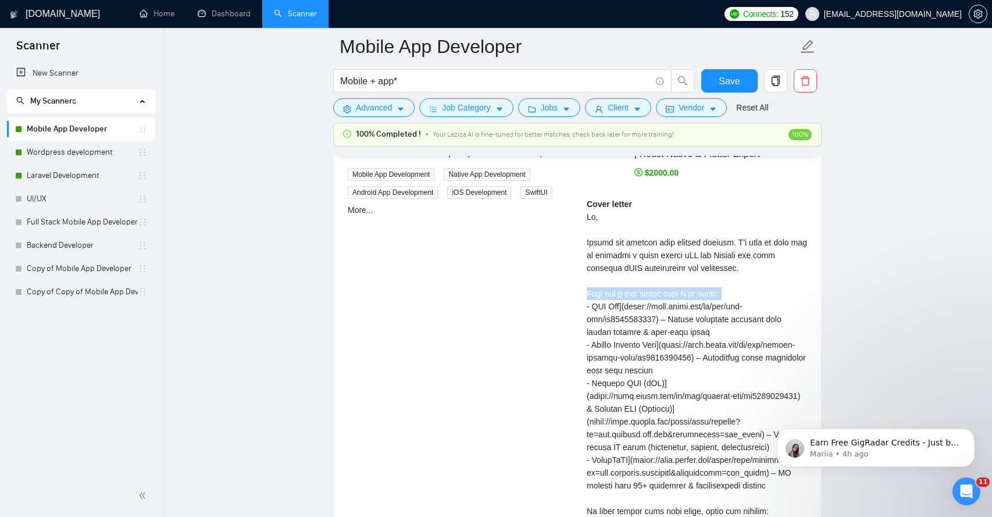
click at [625, 284] on div "Cover letter" at bounding box center [696, 441] width 220 height 486
click at [598, 283] on div "Cover letter" at bounding box center [696, 441] width 220 height 486
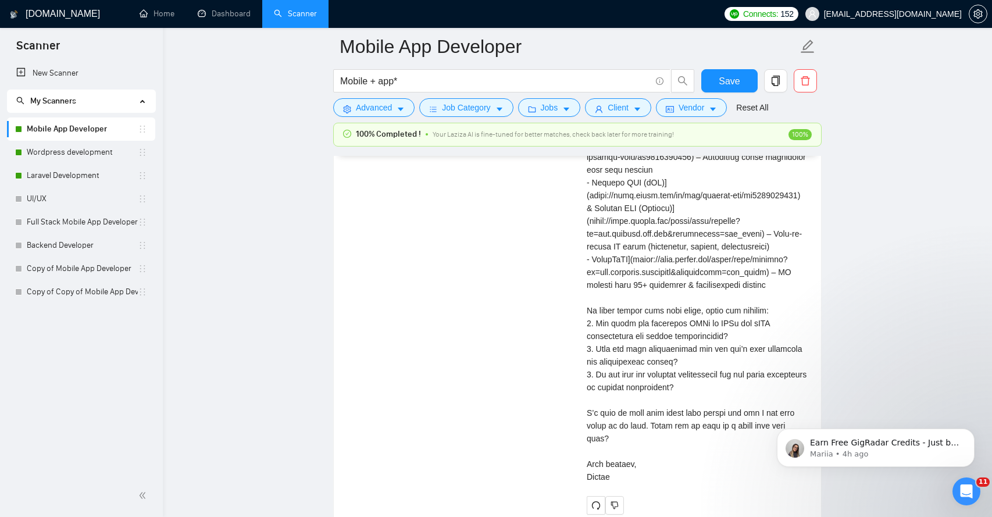
scroll to position [2575, 0]
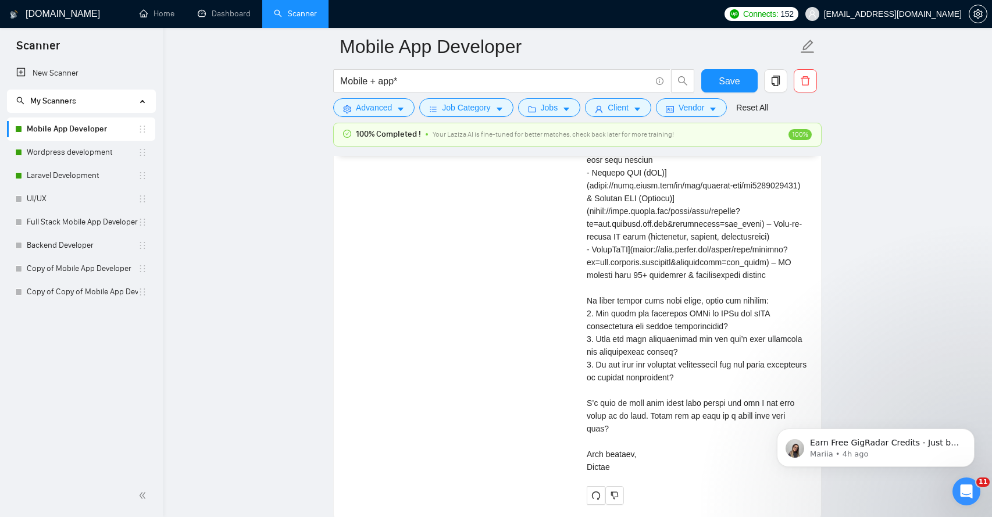
click at [610, 300] on div "Cover letter" at bounding box center [696, 230] width 220 height 486
click at [598, 317] on div "Cover letter" at bounding box center [696, 230] width 220 height 486
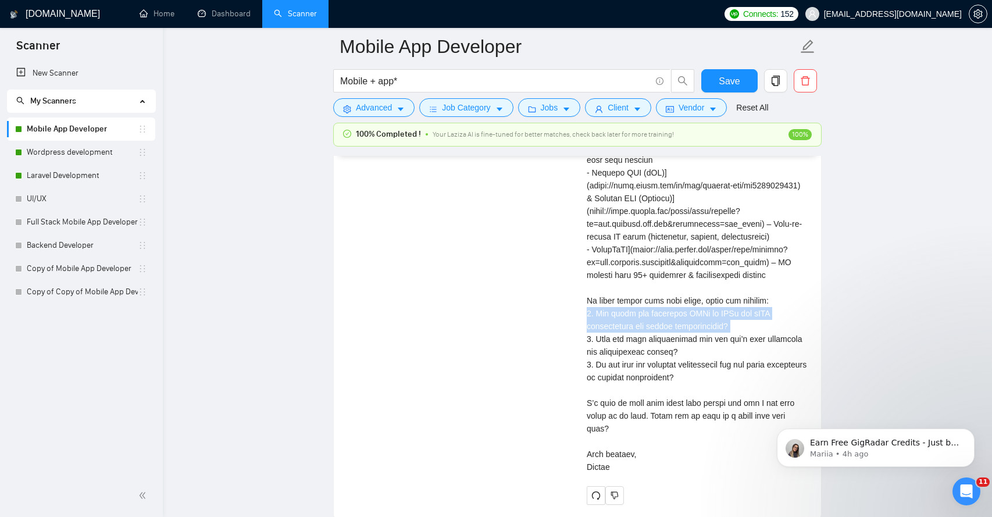
click at [598, 317] on div "Cover letter" at bounding box center [696, 230] width 220 height 486
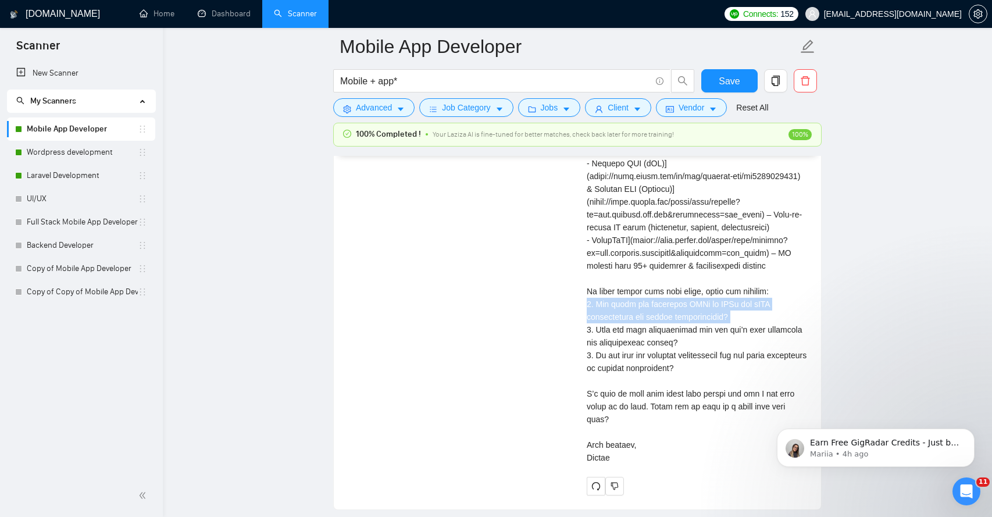
scroll to position [2585, 0]
click at [601, 332] on div "Cover letter" at bounding box center [696, 220] width 220 height 486
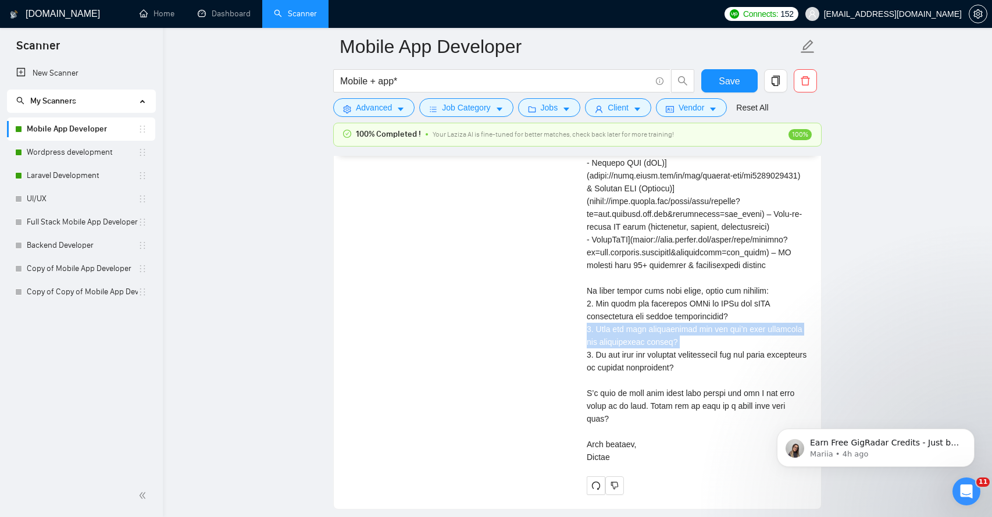
click at [601, 332] on div "Cover letter" at bounding box center [696, 220] width 220 height 486
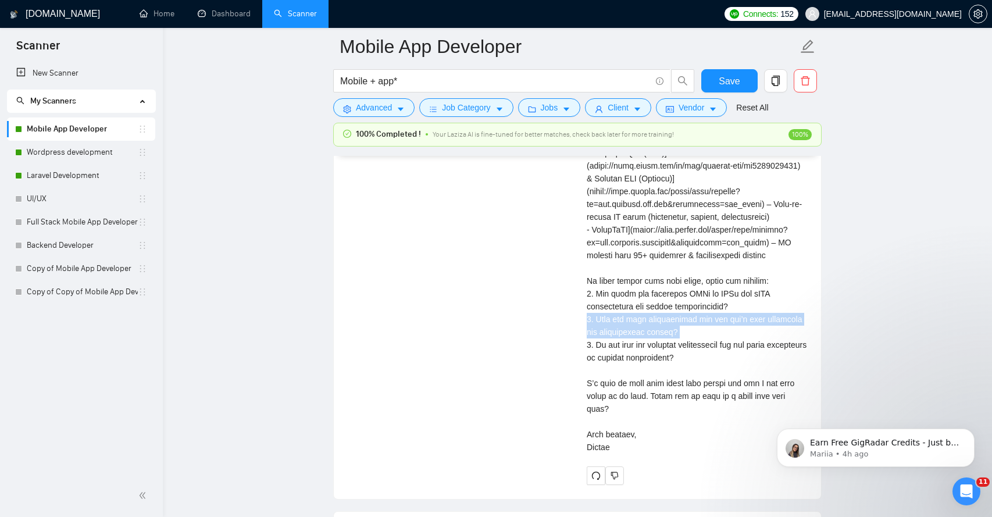
scroll to position [2595, 0]
click at [600, 350] on div "Cover letter" at bounding box center [696, 210] width 220 height 486
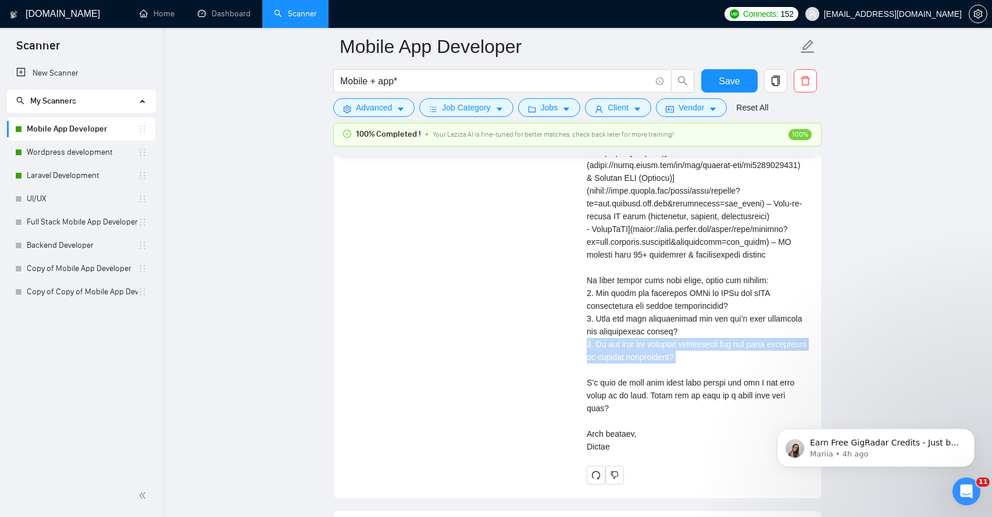
click at [600, 350] on div "Cover letter" at bounding box center [696, 210] width 220 height 486
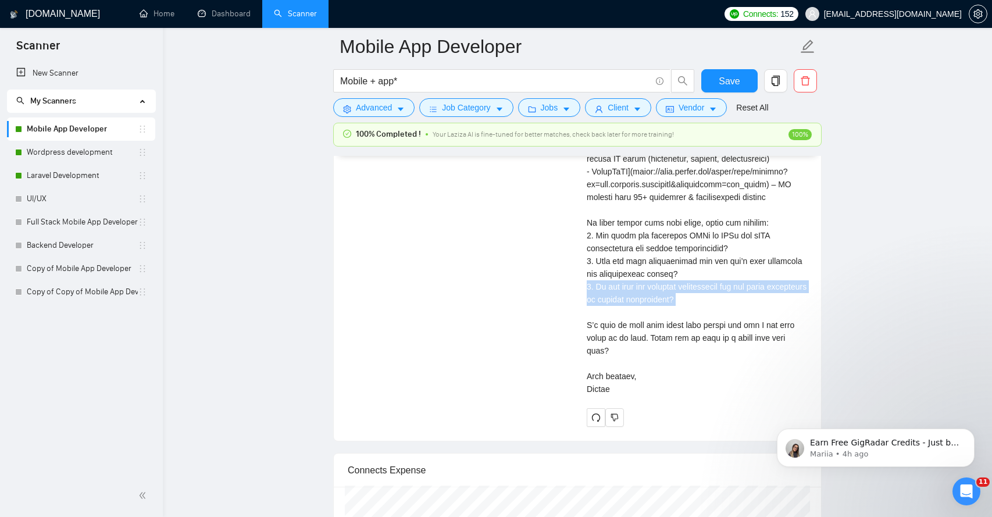
scroll to position [2644, 0]
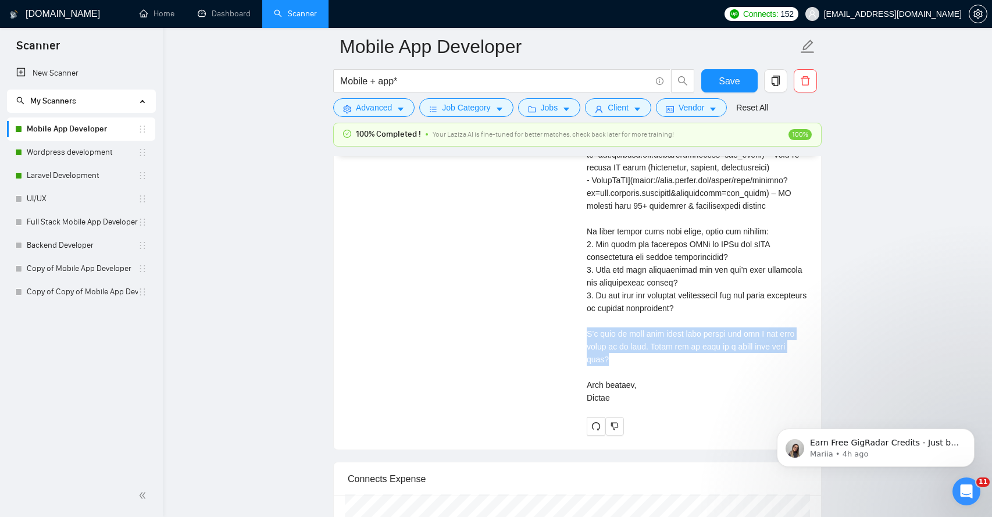
drag, startPoint x: 621, startPoint y: 355, endPoint x: 584, endPoint y: 336, distance: 41.6
click at [584, 336] on div "[PERSON_NAME] Full Stack Mobile App Developer | React Native & Flutter Expert $…" at bounding box center [696, 124] width 239 height 621
copy div "I’d love to hear more about your vision and how I can help bring it to life. Wo…"
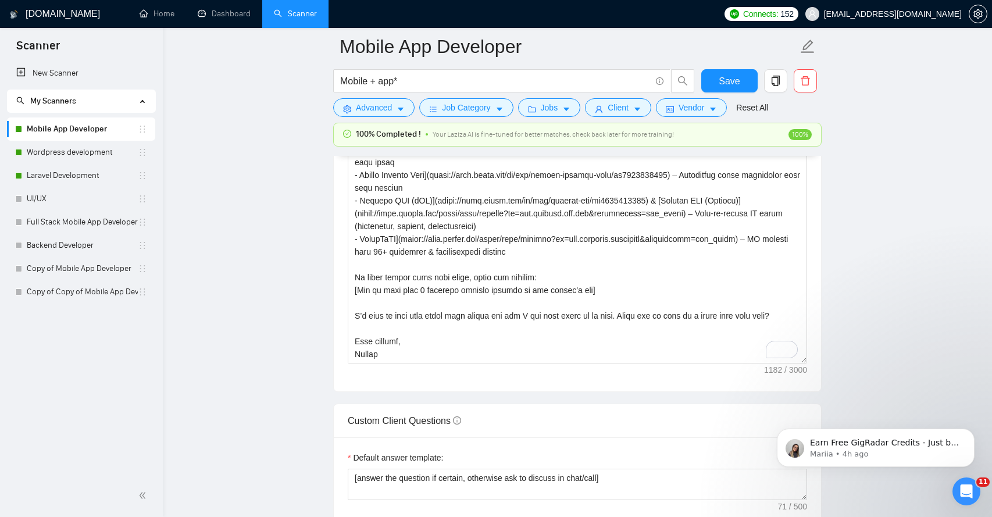
scroll to position [1358, 0]
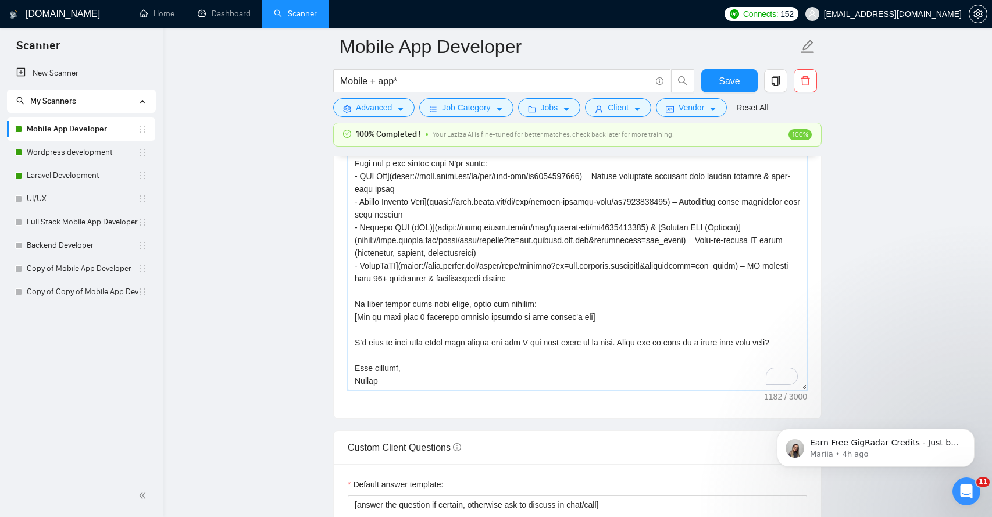
click at [394, 331] on textarea "Cover letter template:" at bounding box center [577, 259] width 459 height 262
paste textarea "Looking forward to your reply so we can take this forward."
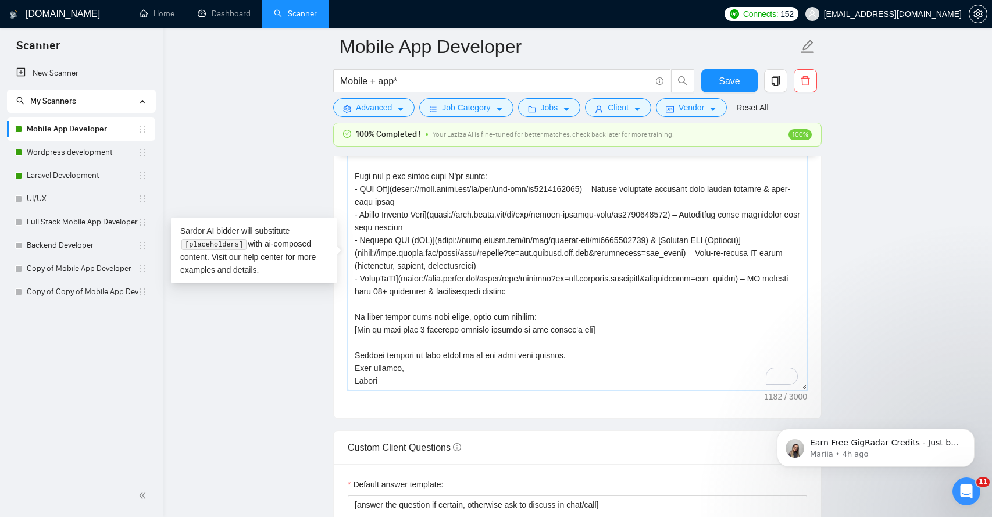
scroll to position [38, 0]
click at [395, 327] on textarea "Cover letter template:" at bounding box center [577, 259] width 459 height 262
type textarea "Lo [Ipsumd sita, co adipiscin], Elitse doe tempori utla etdolor magnaal. E’a mi…"
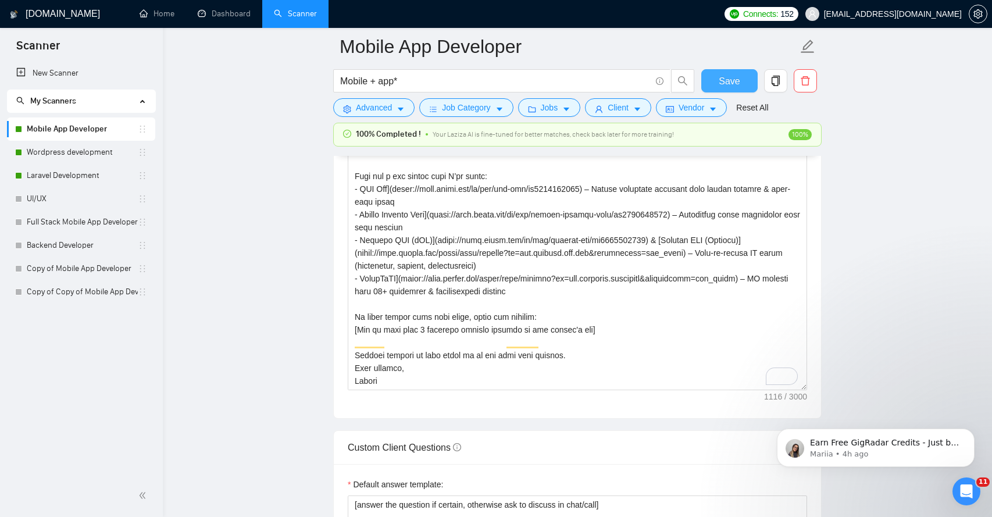
click at [731, 85] on span "Save" at bounding box center [728, 81] width 21 height 15
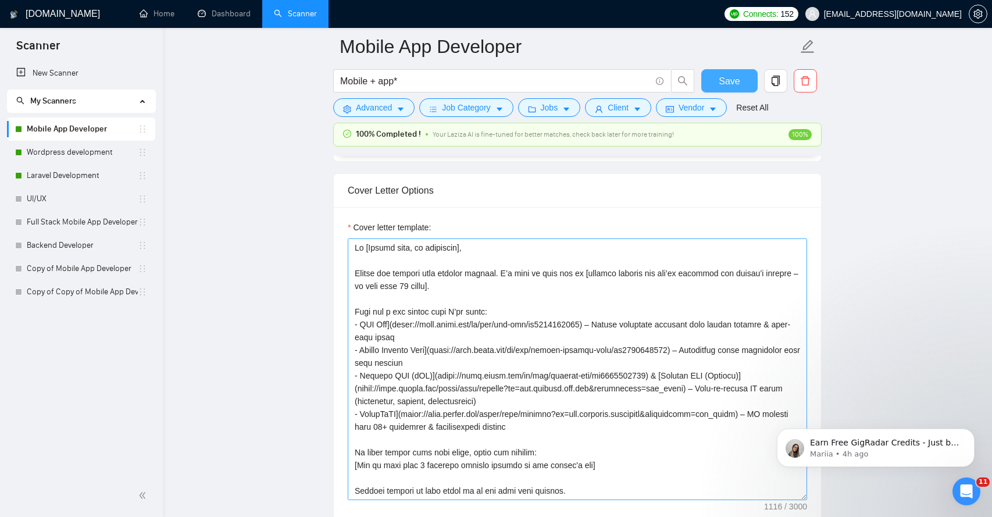
scroll to position [7, 0]
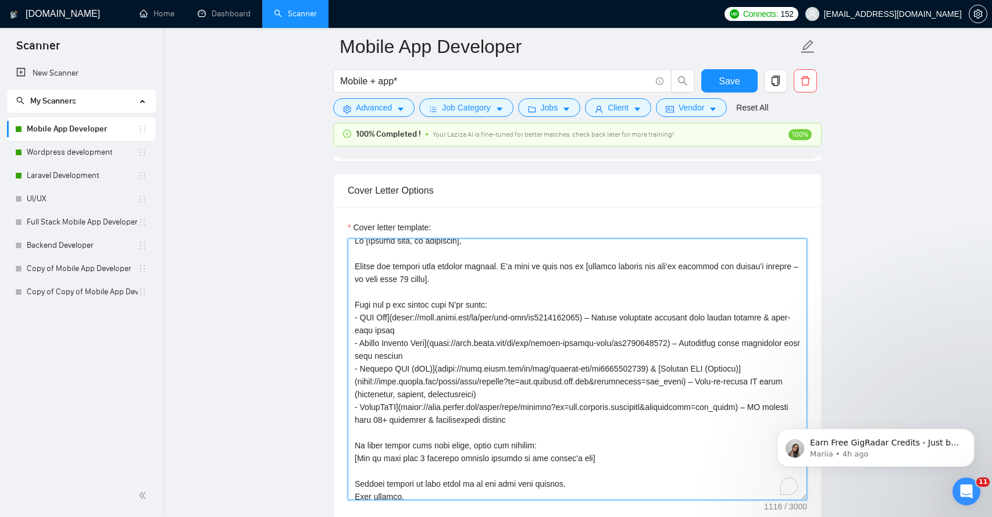
click at [502, 305] on textarea "Cover letter template:" at bounding box center [577, 369] width 459 height 262
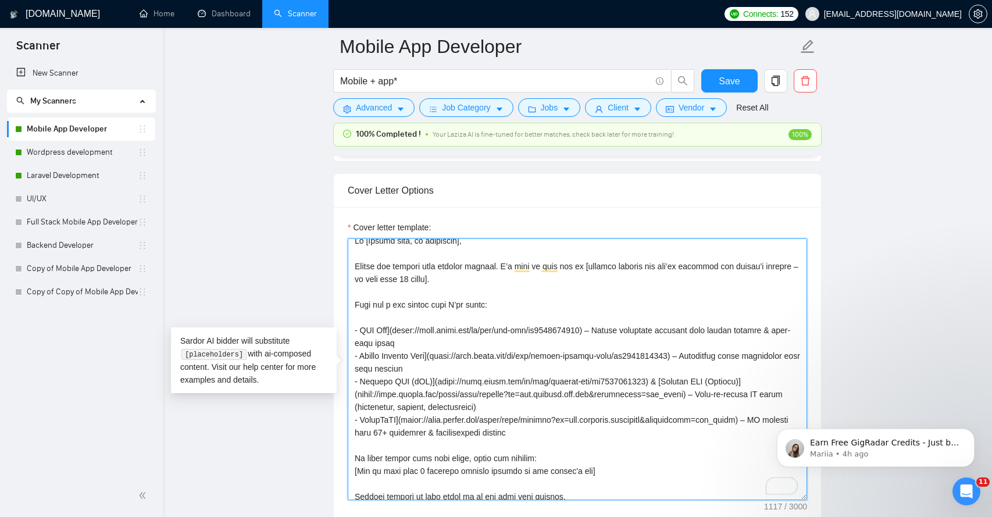
paste textarea "Include a link based on the client's industry –"
click at [353, 321] on textarea "Cover letter template:" at bounding box center [577, 369] width 459 height 262
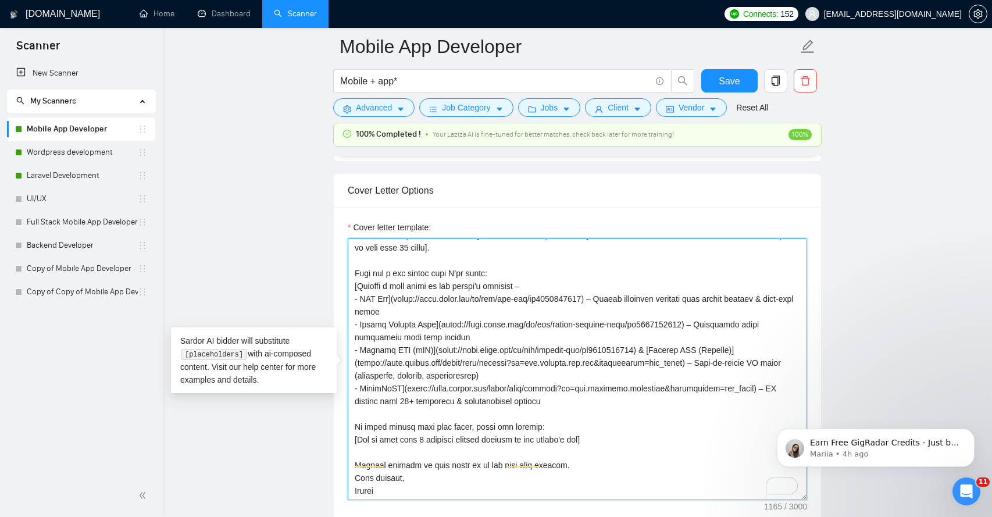
scroll to position [44, 0]
click at [568, 398] on textarea "Cover letter template:" at bounding box center [577, 369] width 459 height 262
type textarea "Lo [Ipsumd sita, co adipiscin], Elitse doe tempori utla etdolor magnaal. E’a mi…"
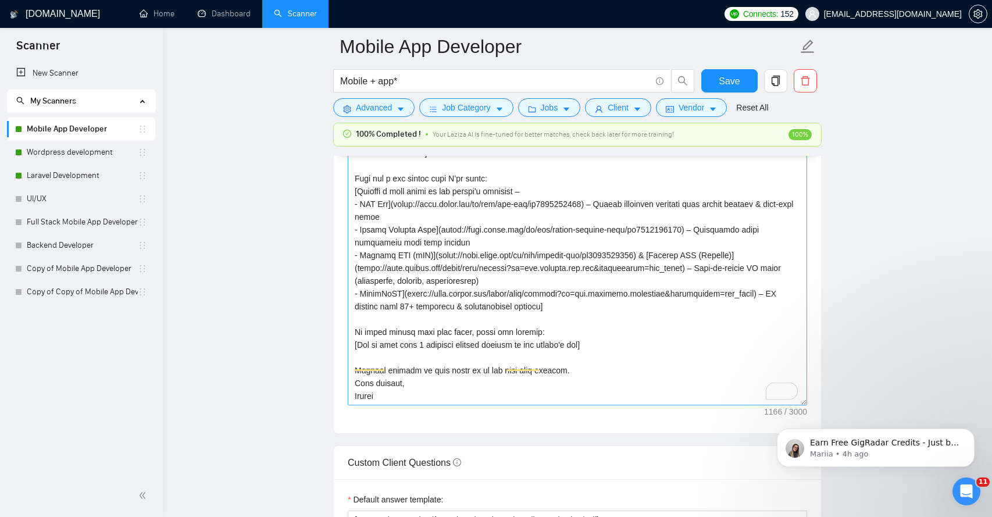
scroll to position [1346, 0]
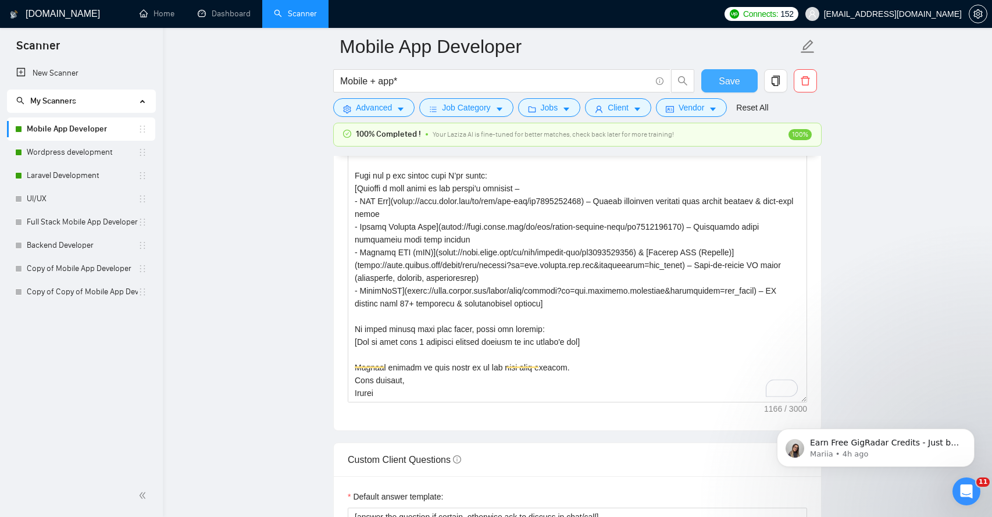
click at [724, 81] on span "Save" at bounding box center [728, 81] width 21 height 15
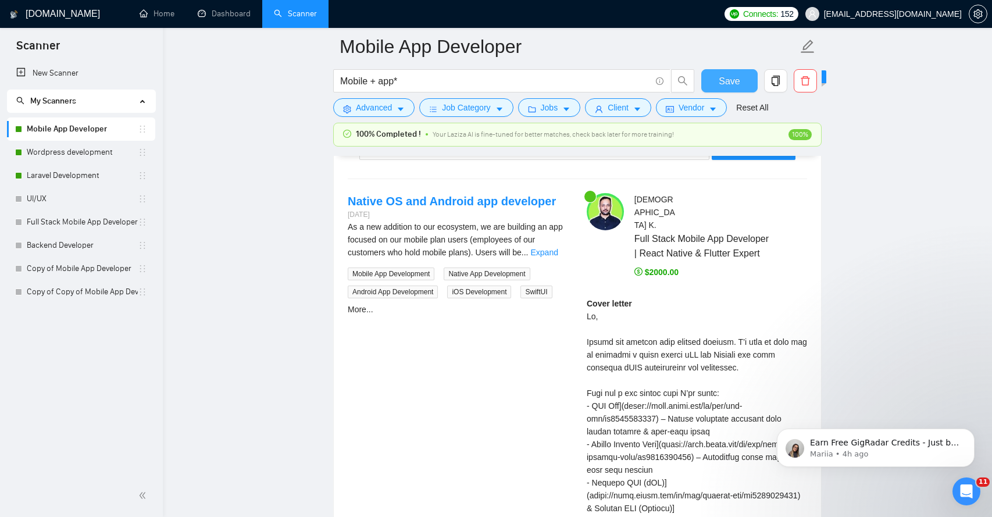
scroll to position [2118, 0]
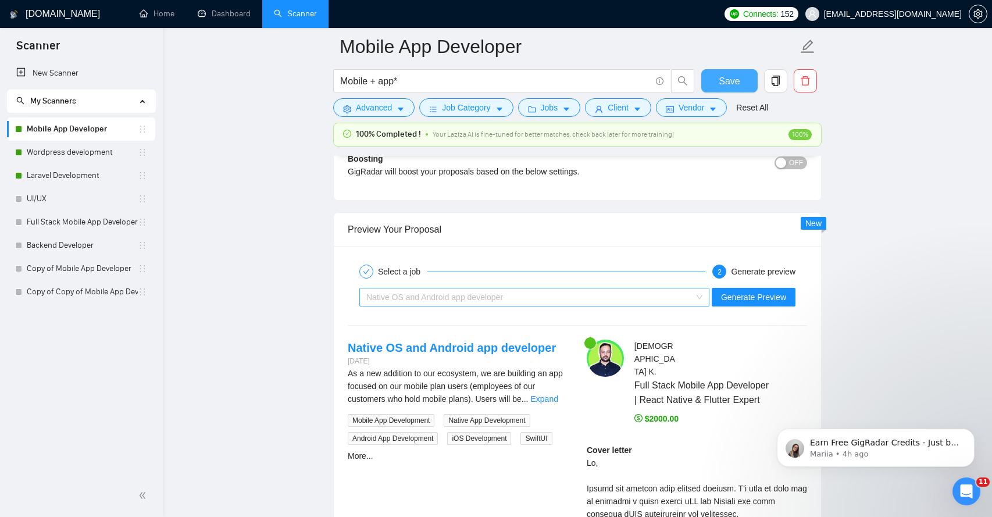
click at [418, 298] on span "Native OS and Android app developer" at bounding box center [434, 296] width 137 height 9
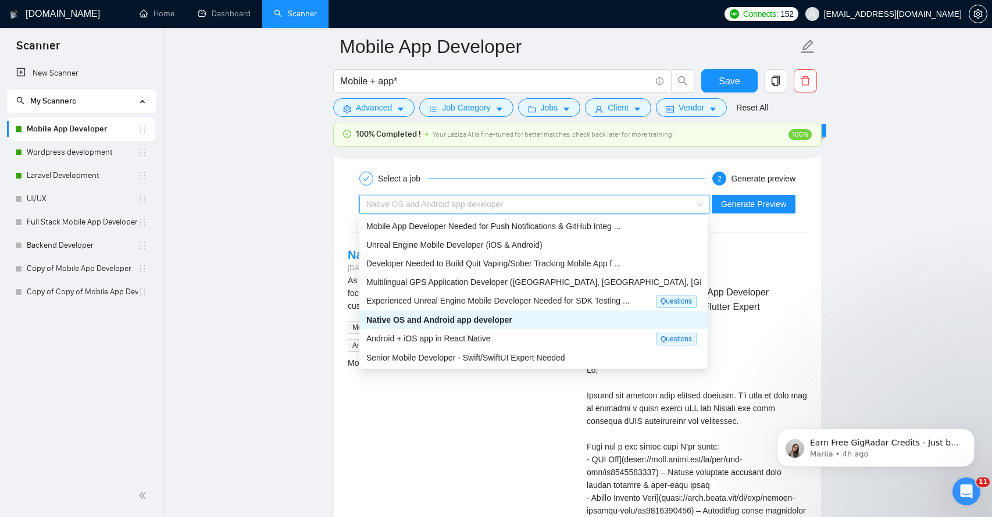
scroll to position [0, 0]
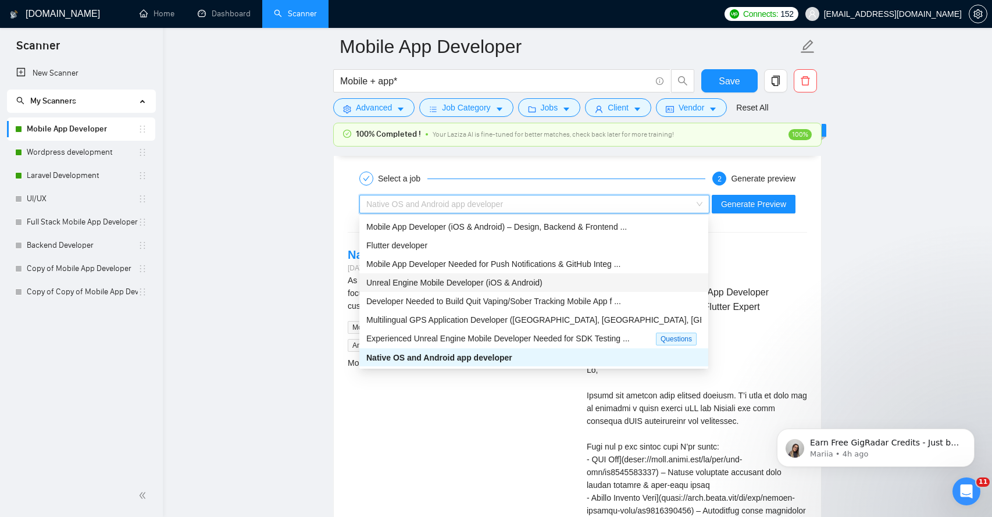
click at [438, 282] on span "Unreal Engine Mobile Developer (iOS & Android)" at bounding box center [454, 282] width 176 height 9
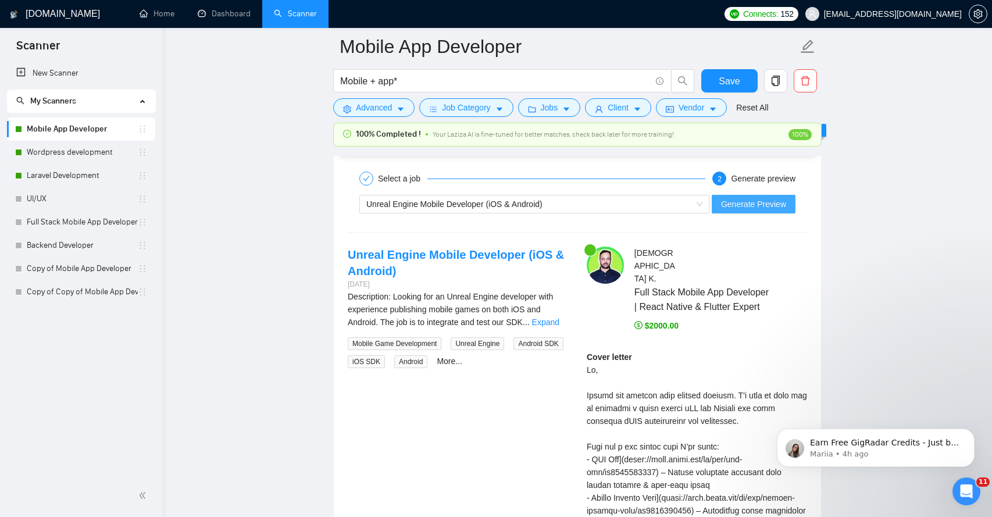
click at [768, 204] on span "Generate Preview" at bounding box center [753, 204] width 65 height 13
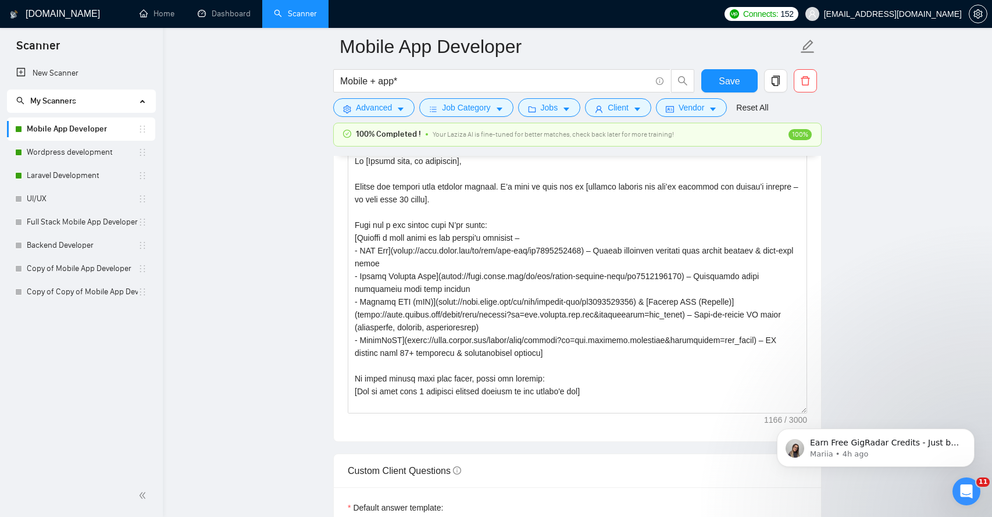
scroll to position [1334, 0]
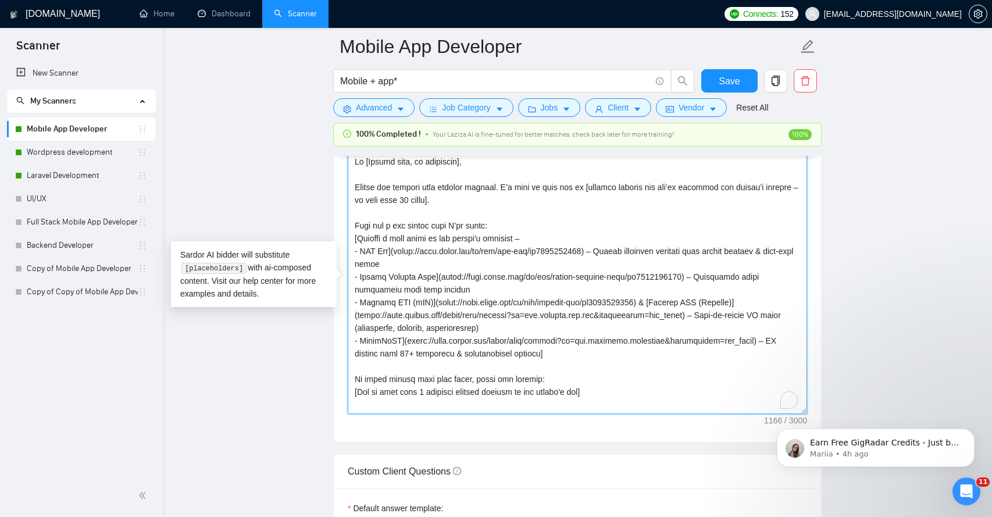
drag, startPoint x: 354, startPoint y: 226, endPoint x: 548, endPoint y: 226, distance: 194.1
click at [548, 226] on textarea "Cover letter template:" at bounding box center [577, 283] width 459 height 262
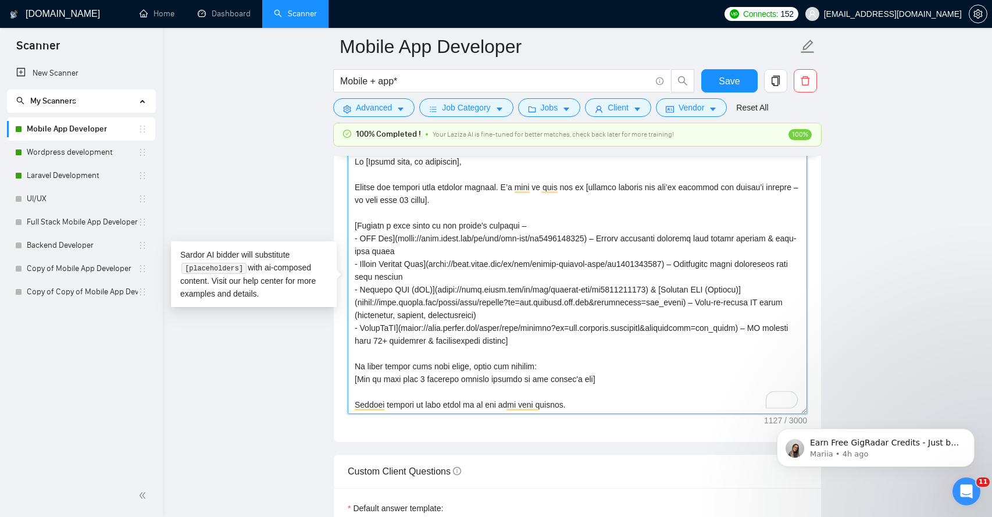
click at [535, 227] on textarea "Cover letter template:" at bounding box center [577, 283] width 459 height 262
click at [285, 368] on main "Mobile App Developer Mobile + app* Save Advanced Job Category Jobs Client Vendo…" at bounding box center [577, 391] width 792 height 3358
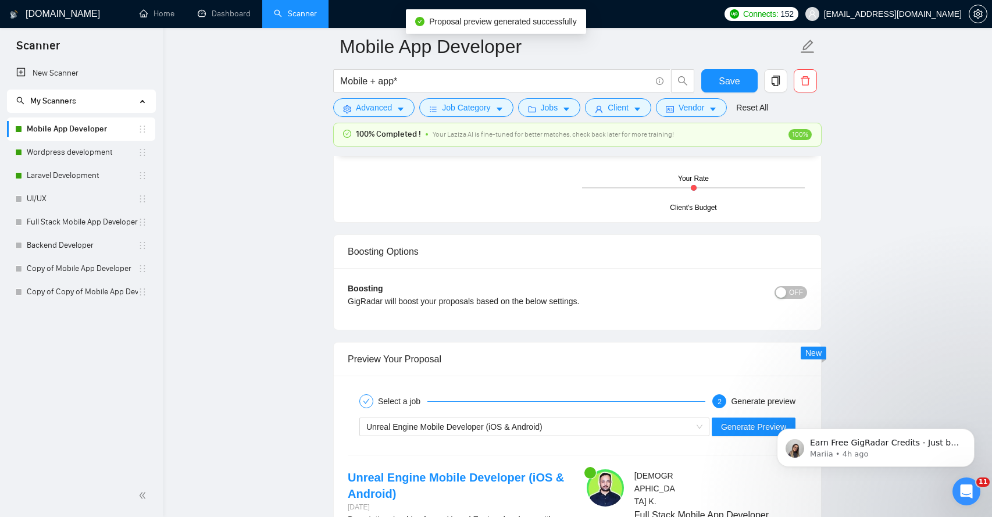
scroll to position [2046, 0]
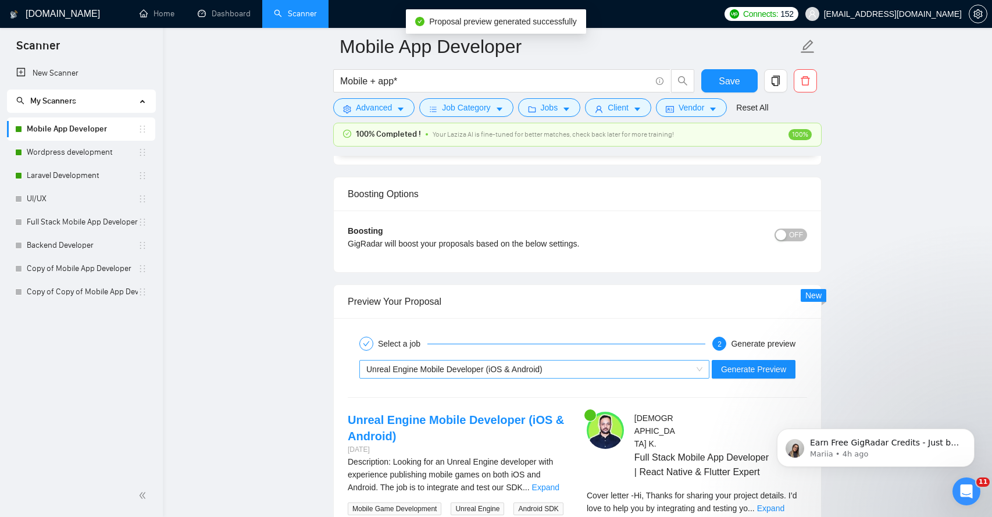
click at [486, 367] on span "Unreal Engine Mobile Developer (iOS & Android)" at bounding box center [454, 368] width 176 height 9
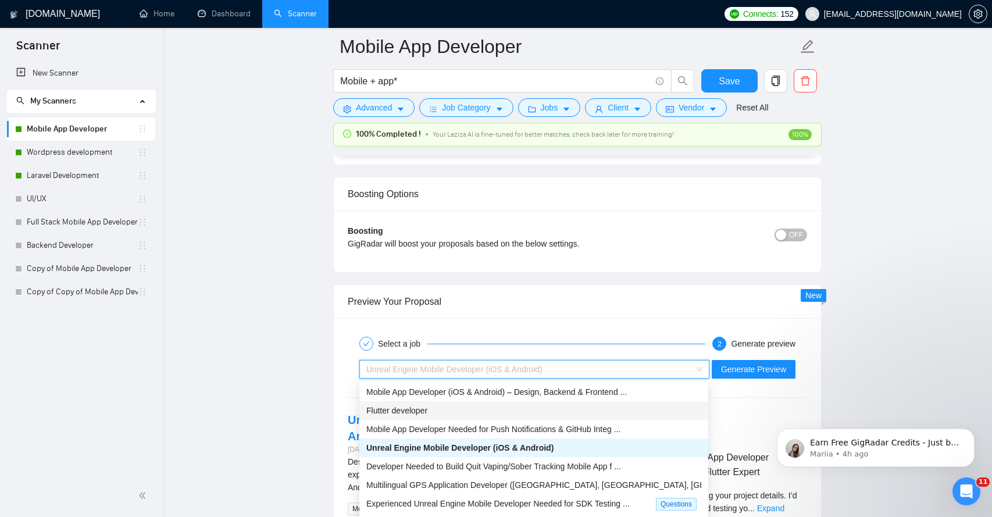
click at [439, 409] on div "Flutter developer" at bounding box center [533, 410] width 335 height 13
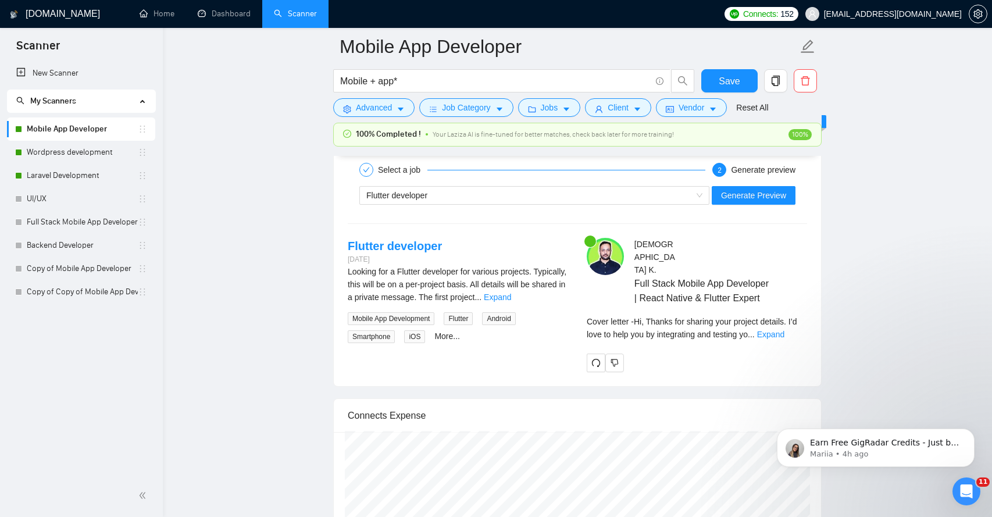
scroll to position [2231, 0]
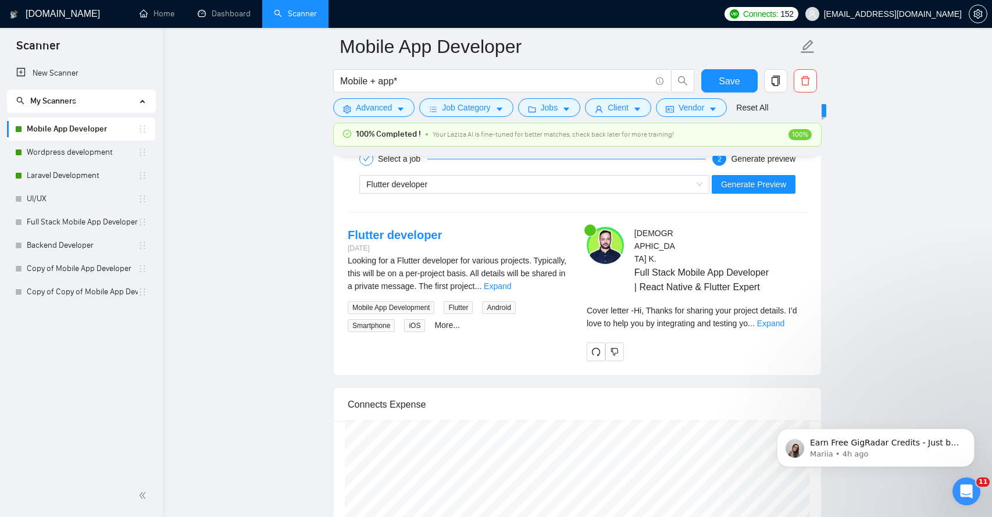
click at [754, 187] on span "Generate Preview" at bounding box center [753, 184] width 65 height 13
click at [787, 318] on link "Expand" at bounding box center [773, 322] width 27 height 9
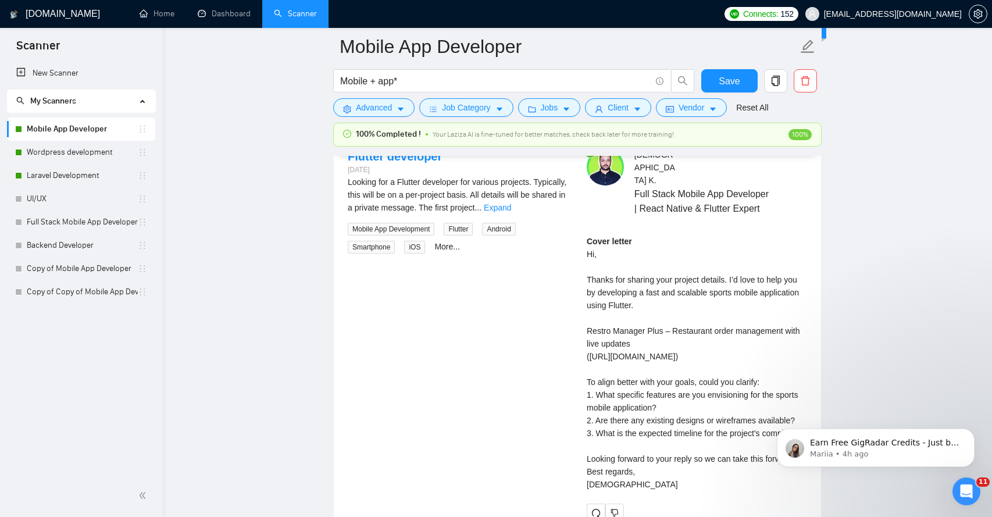
scroll to position [2326, 0]
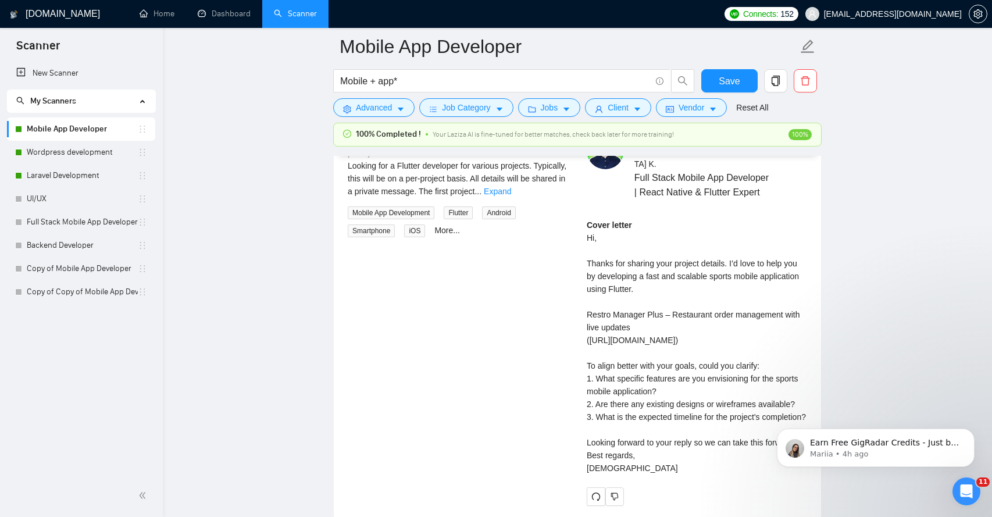
click at [610, 255] on div "Cover letter Hi, Thanks for sharing your project details. I’d love to help you …" at bounding box center [696, 347] width 220 height 256
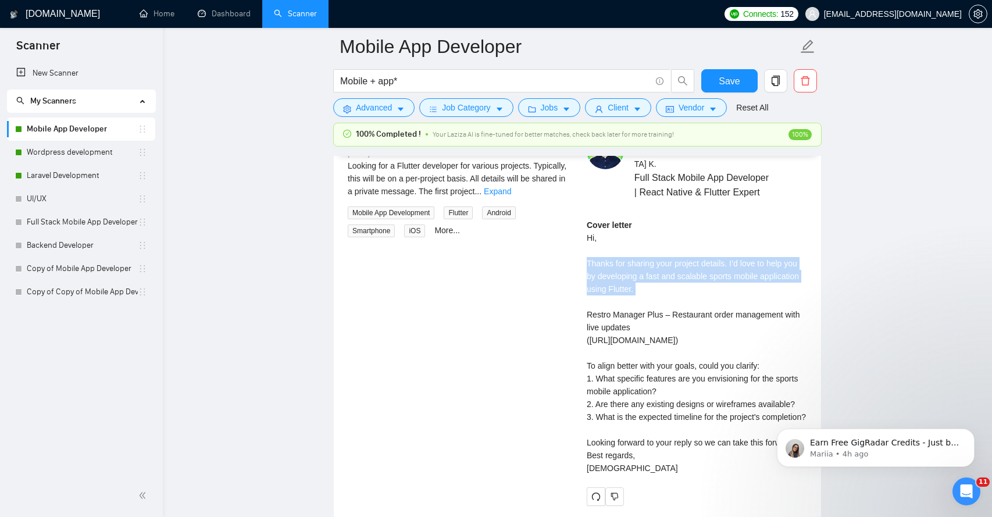
click at [610, 255] on div "Cover letter Hi, Thanks for sharing your project details. I’d love to help you …" at bounding box center [696, 347] width 220 height 256
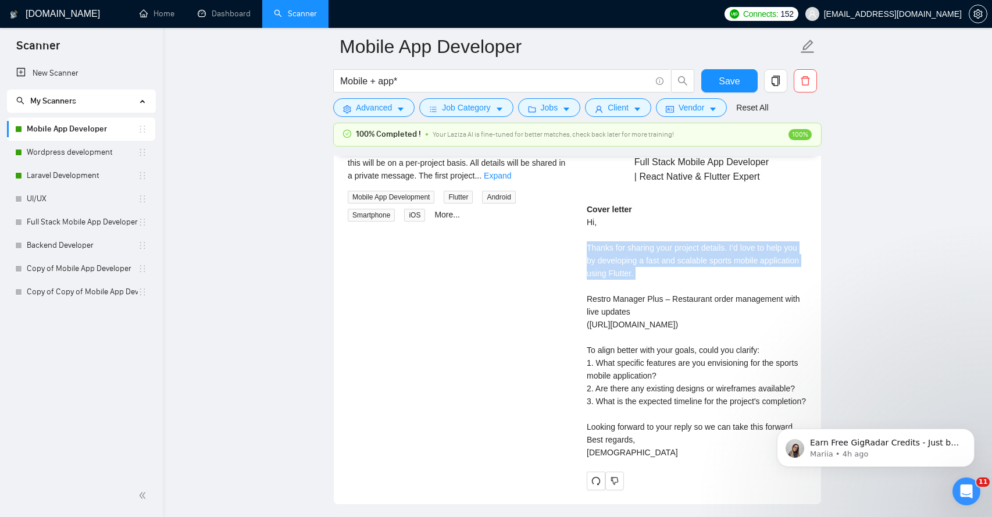
scroll to position [2342, 0]
click at [604, 253] on div "Cover letter Hi, Thanks for sharing your project details. I’d love to help you …" at bounding box center [696, 330] width 220 height 256
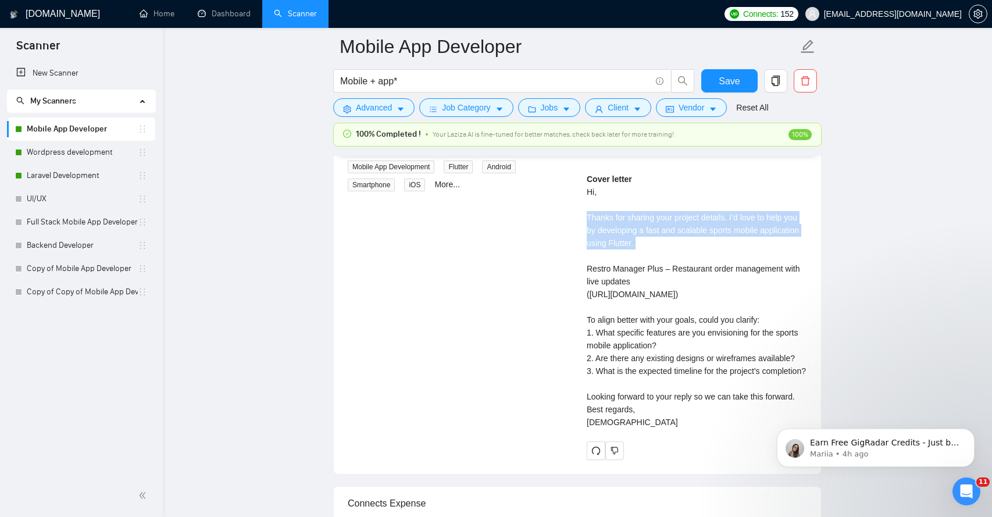
scroll to position [2372, 0]
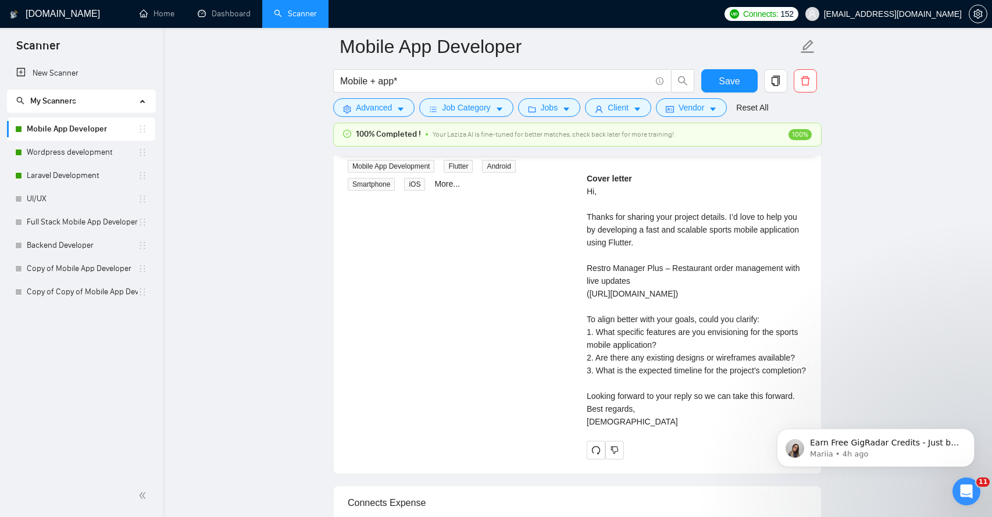
click at [628, 257] on div "Cover letter Hi, Thanks for sharing your project details. I’d love to help you …" at bounding box center [696, 300] width 220 height 256
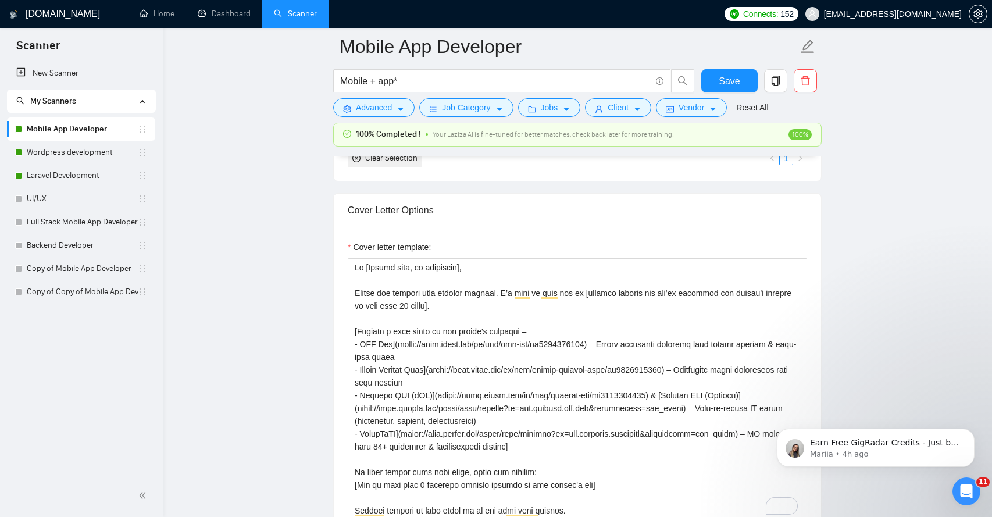
scroll to position [1210, 0]
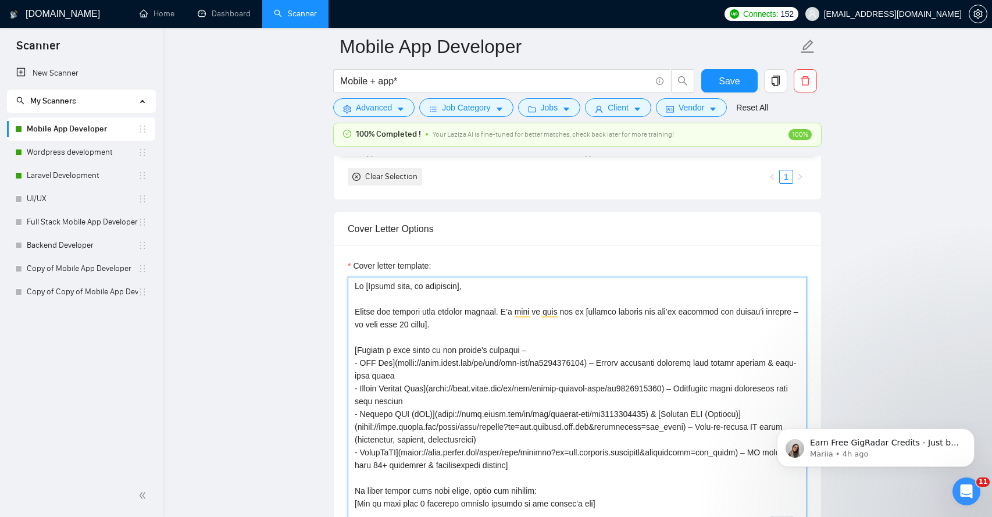
click at [534, 348] on textarea "Cover letter template:" at bounding box center [577, 408] width 459 height 262
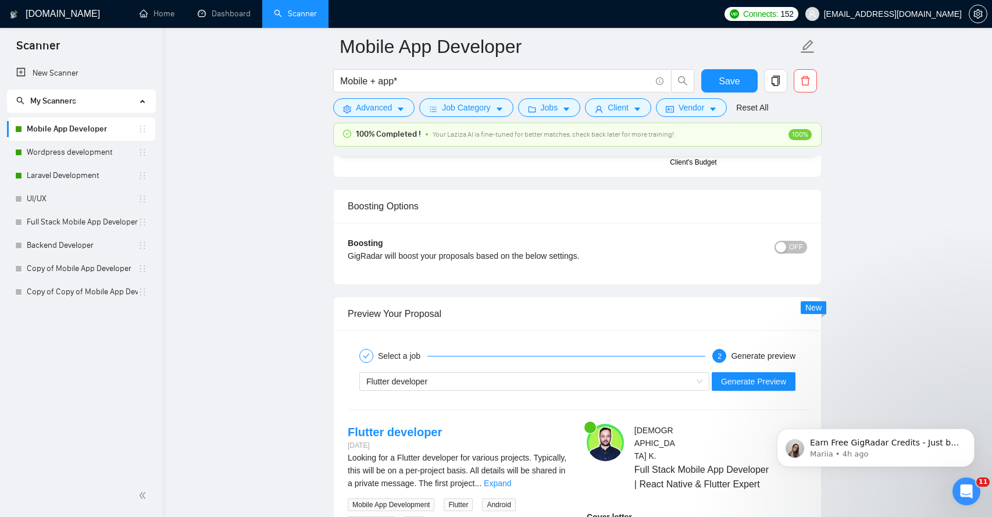
scroll to position [2071, 0]
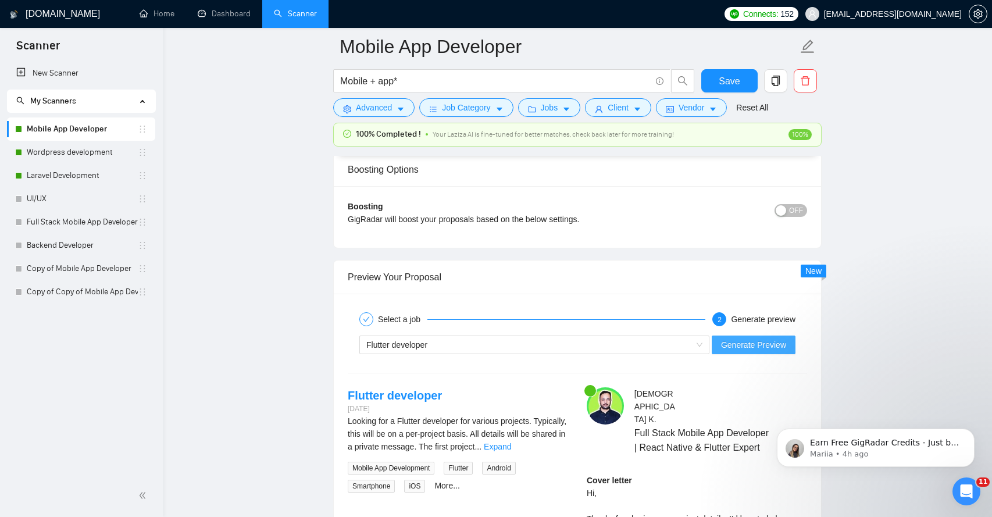
click at [742, 347] on span "Generate Preview" at bounding box center [753, 344] width 65 height 13
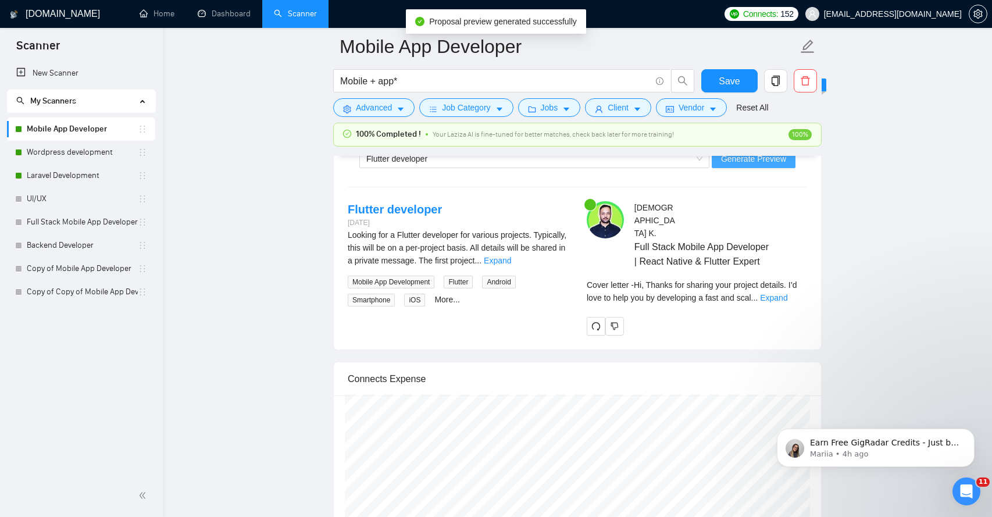
scroll to position [2313, 0]
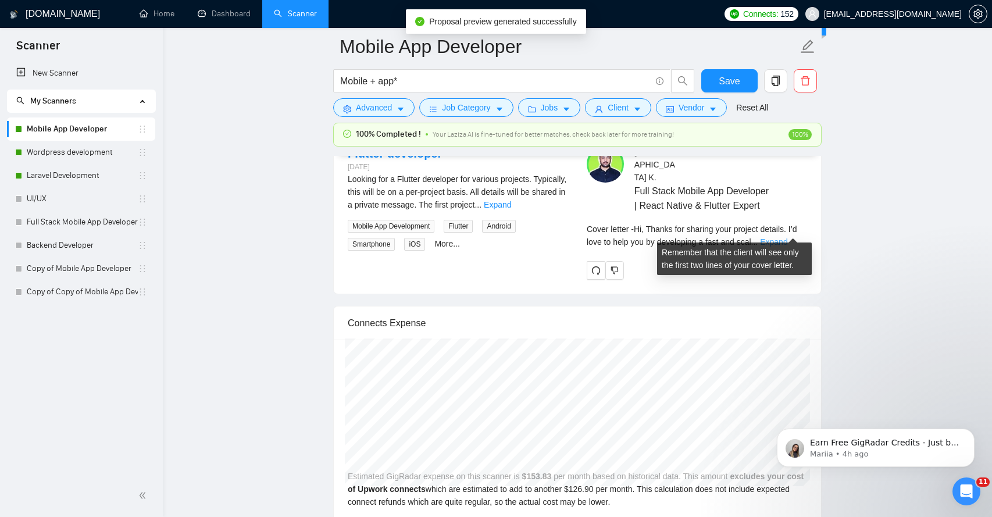
click at [787, 237] on link "Expand" at bounding box center [773, 241] width 27 height 9
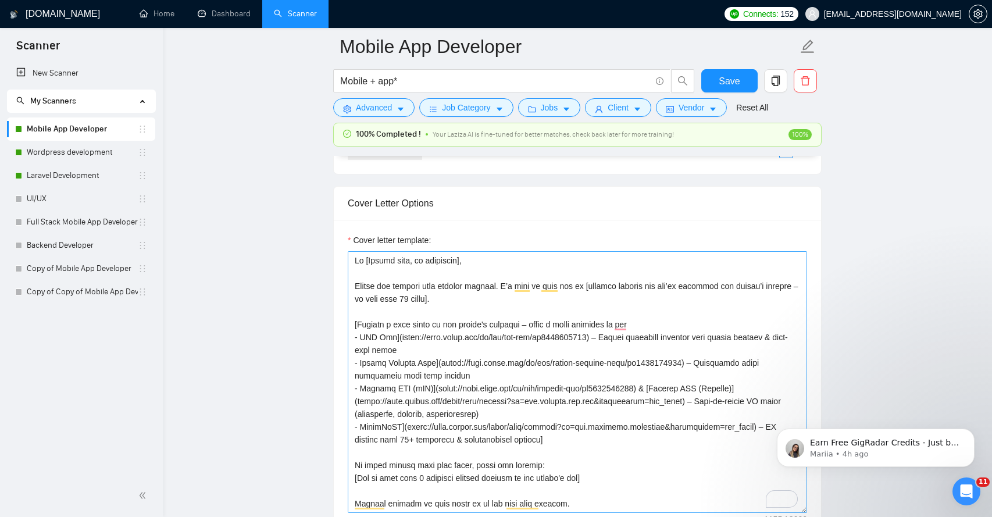
scroll to position [1235, 0]
drag, startPoint x: 534, startPoint y: 325, endPoint x: 608, endPoint y: 313, distance: 75.3
click at [609, 314] on textarea "Cover letter template:" at bounding box center [577, 383] width 459 height 262
click at [562, 331] on textarea "Cover letter template:" at bounding box center [577, 383] width 459 height 262
click at [531, 322] on textarea "Cover letter template:" at bounding box center [577, 383] width 459 height 262
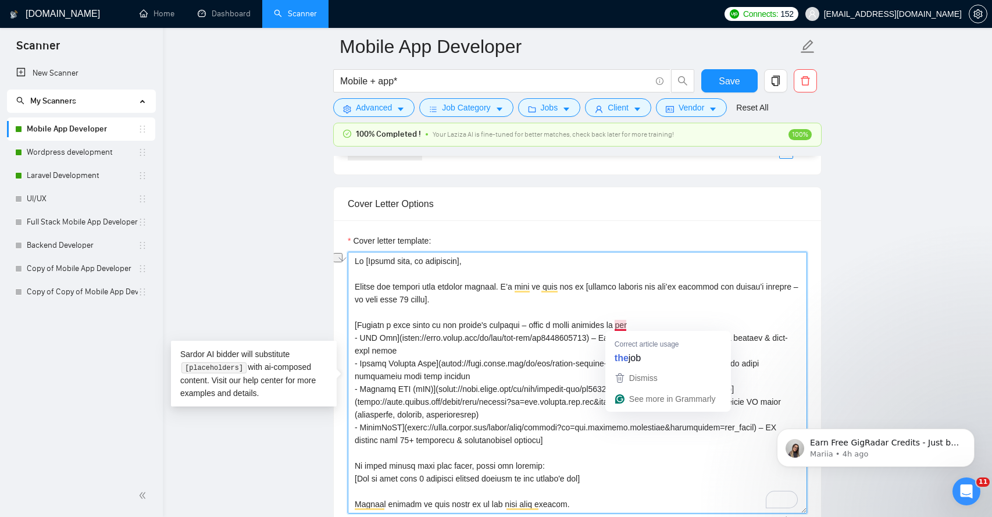
drag, startPoint x: 531, startPoint y: 322, endPoint x: 621, endPoint y: 320, distance: 90.1
click at [621, 320] on textarea "Cover letter template:" at bounding box center [577, 383] width 459 height 262
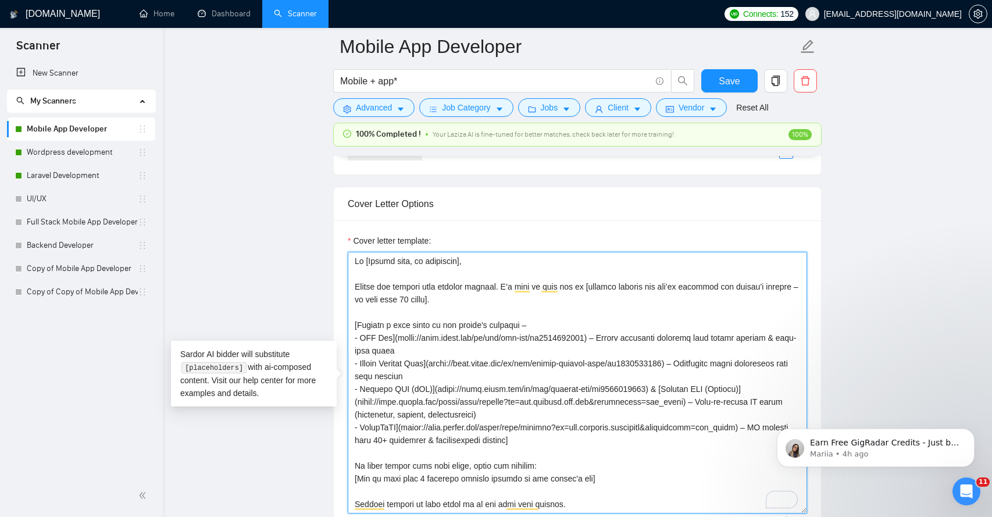
click at [371, 313] on textarea "Cover letter template:" at bounding box center [577, 383] width 459 height 262
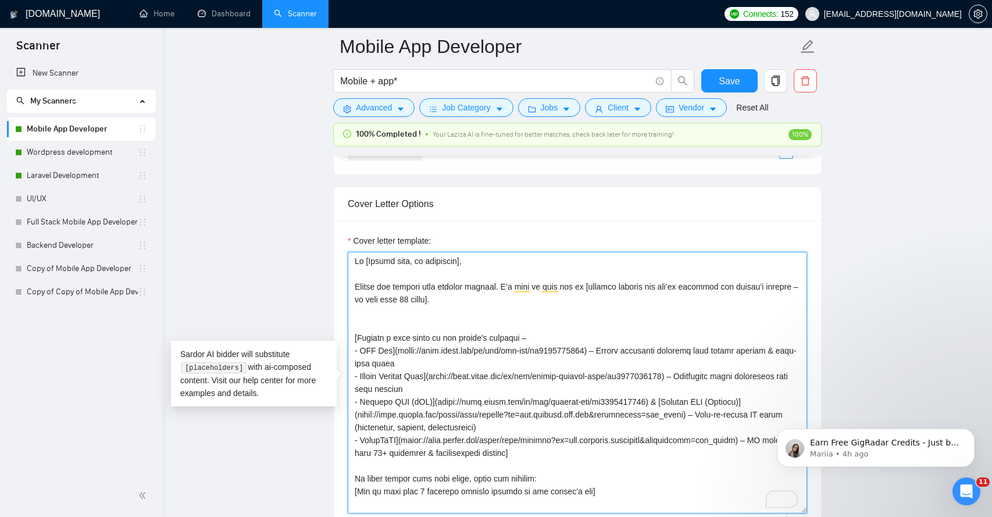
paste textarea "Recent Mobile Apps I’ve Delivered"
click at [535, 333] on textarea "Cover letter template:" at bounding box center [577, 383] width 459 height 262
click at [392, 339] on textarea "Cover letter template:" at bounding box center [577, 383] width 459 height 262
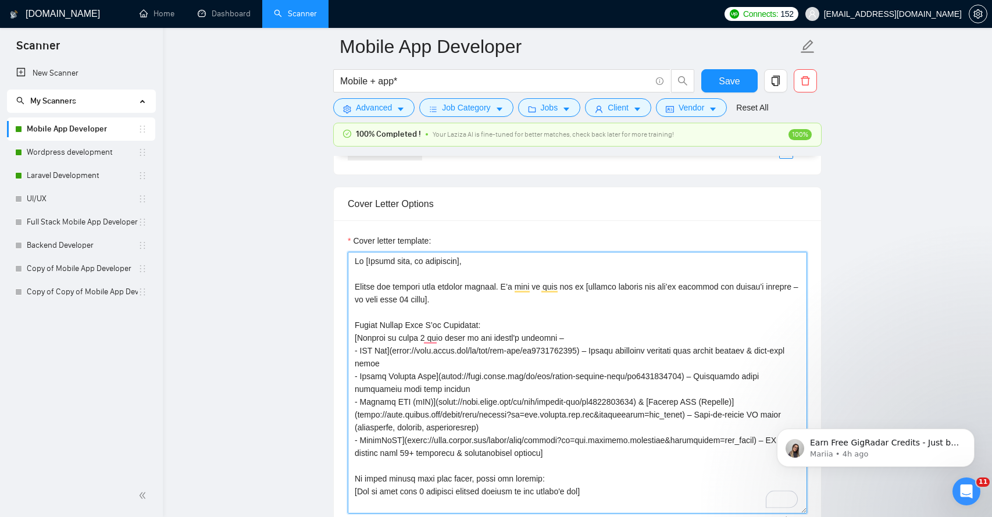
click at [435, 366] on textarea "Cover letter template:" at bounding box center [577, 383] width 459 height 262
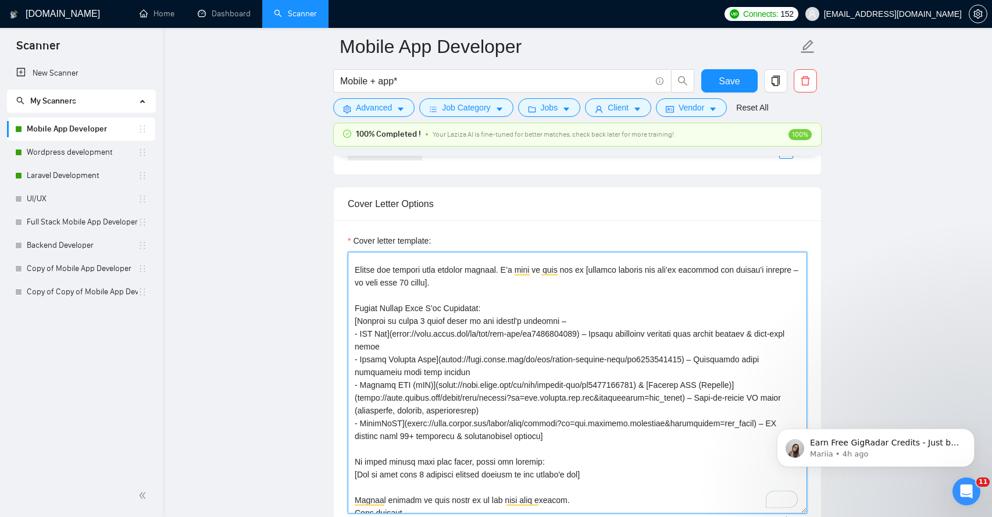
scroll to position [38, 0]
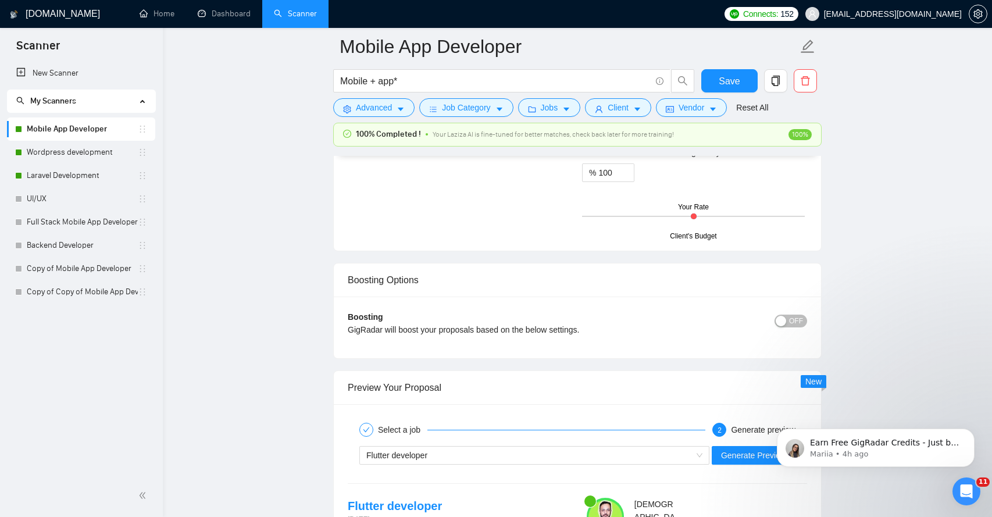
scroll to position [2156, 0]
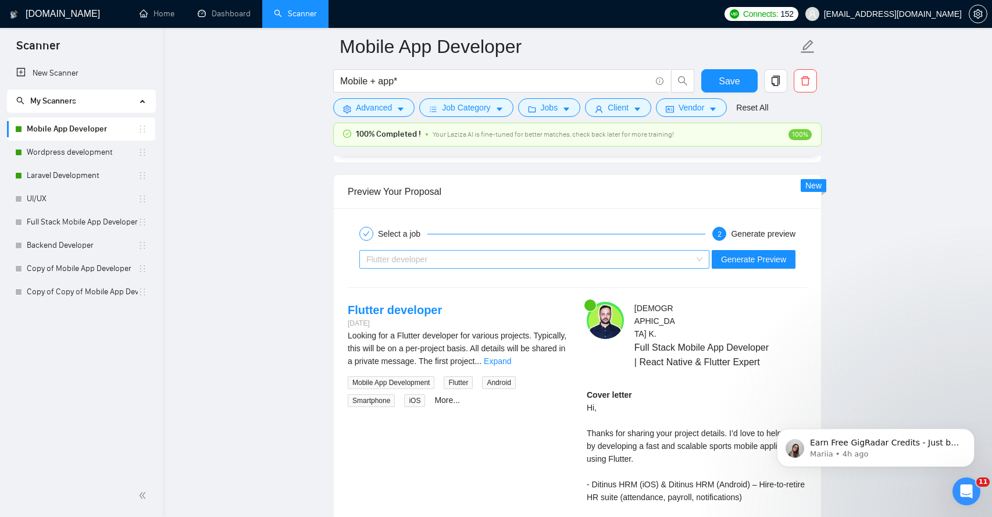
click at [430, 266] on div "Flutter developer" at bounding box center [528, 258] width 325 height 17
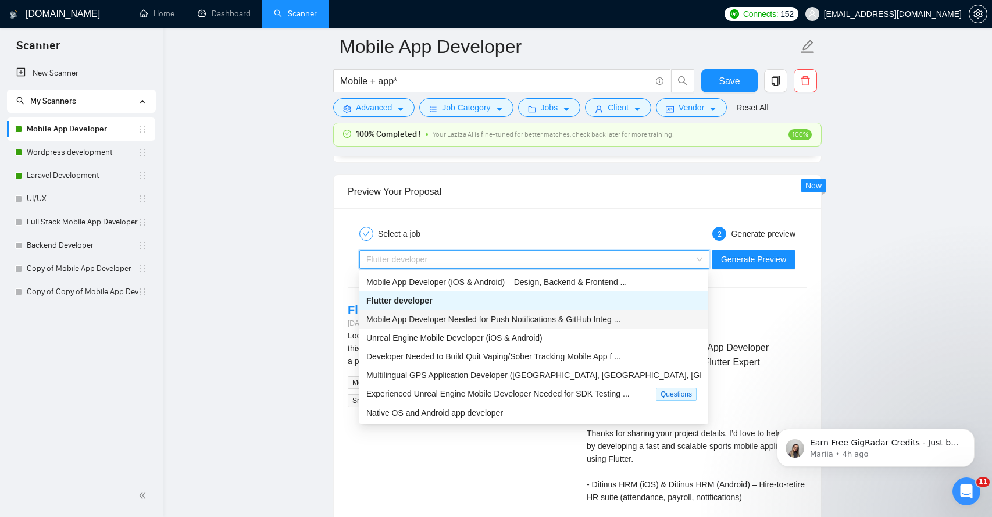
click at [431, 320] on span "Mobile App Developer Needed for Push Notifications & GitHub Integ ..." at bounding box center [493, 318] width 254 height 9
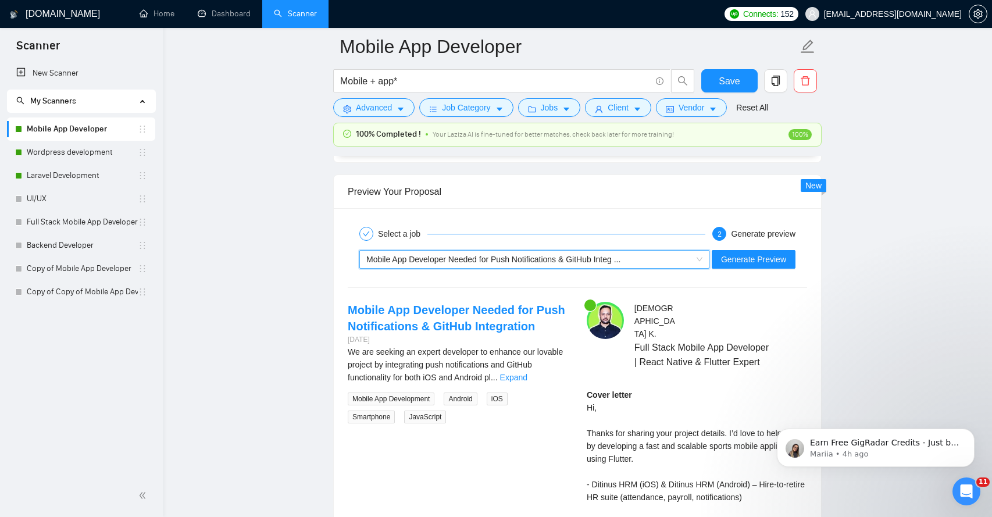
click at [775, 266] on button "Generate Preview" at bounding box center [753, 259] width 84 height 19
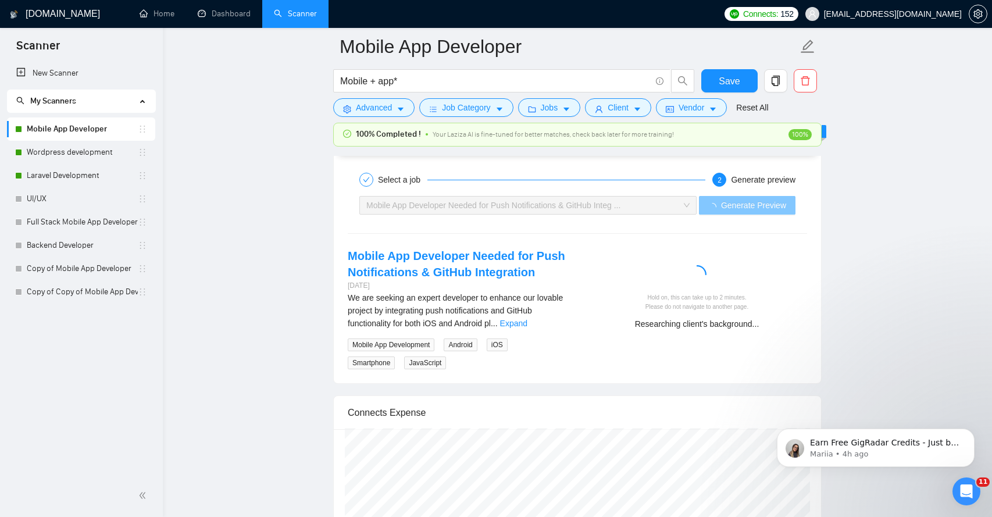
scroll to position [2212, 0]
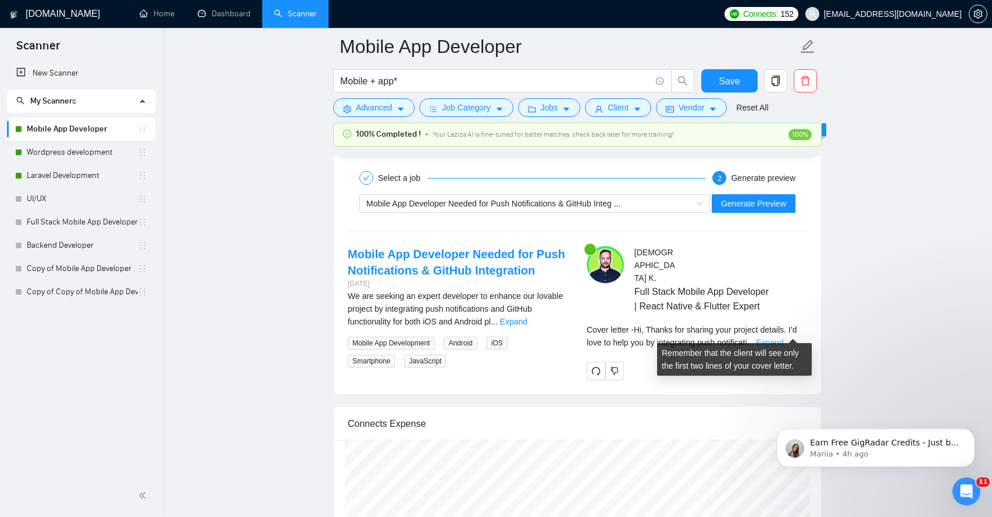
click at [783, 338] on link "Expand" at bounding box center [769, 342] width 27 height 9
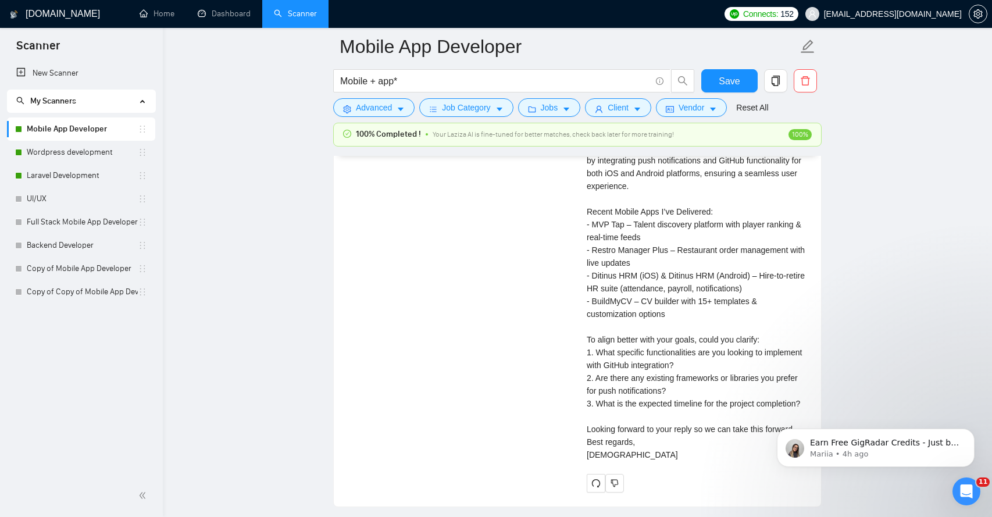
scroll to position [2443, 0]
click at [613, 201] on div "Cover letter Hi, Thanks for sharing your project details. I’d love to help you …" at bounding box center [696, 281] width 220 height 358
click at [604, 214] on div "Cover letter Hi, Thanks for sharing your project details. I’d love to help you …" at bounding box center [696, 281] width 220 height 358
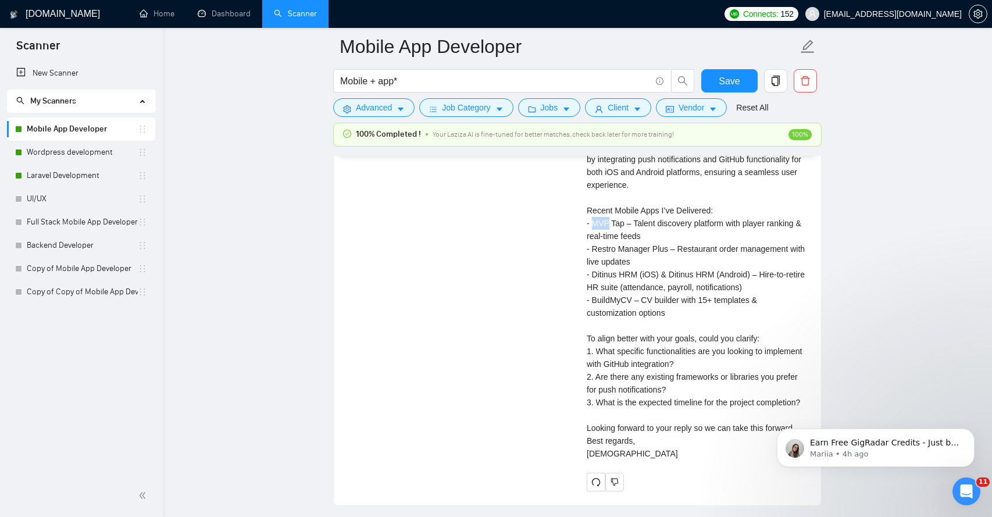
click at [604, 214] on div "Cover letter Hi, Thanks for sharing your project details. I’d love to help you …" at bounding box center [696, 281] width 220 height 358
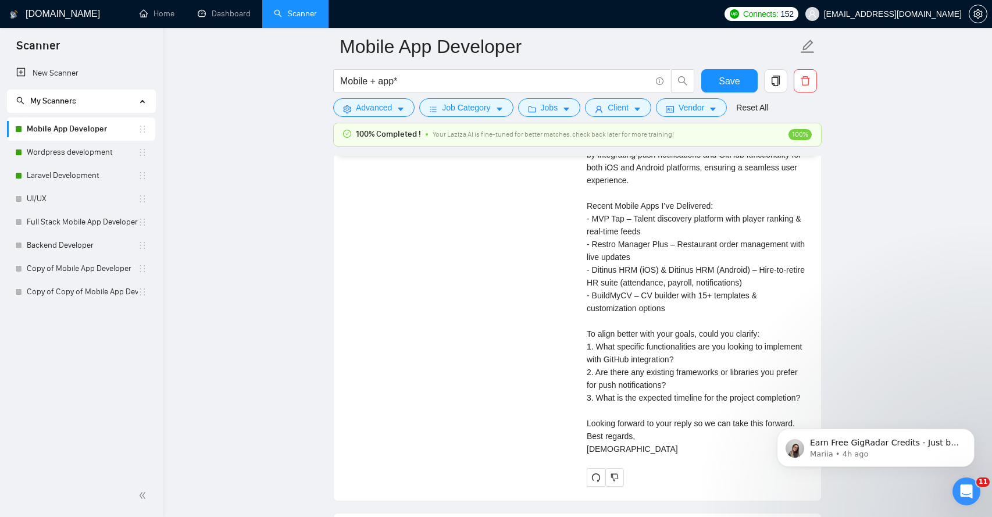
click at [601, 234] on div "Cover letter Hi, Thanks for sharing your project details. I’d love to help you …" at bounding box center [696, 276] width 220 height 358
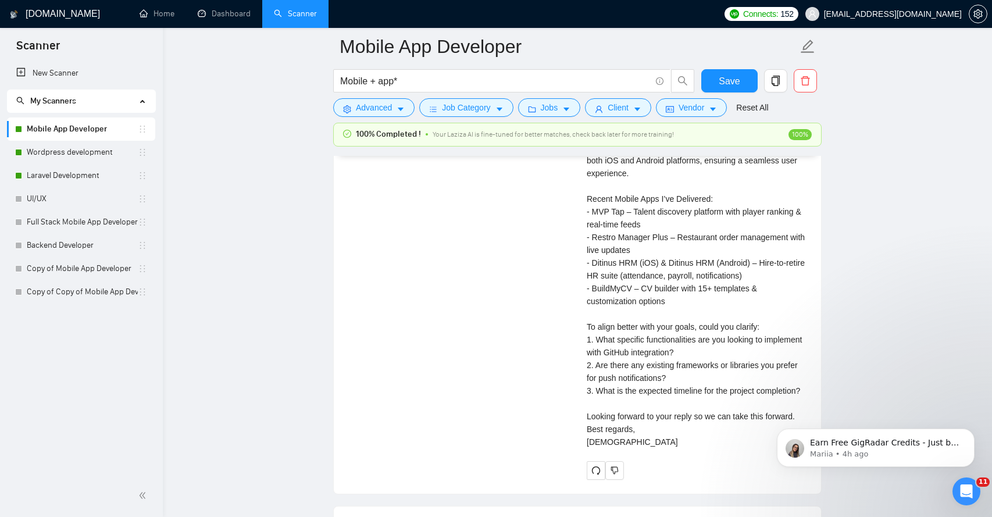
click at [603, 252] on div "Cover letter Hi, Thanks for sharing your project details. I’d love to help you …" at bounding box center [696, 269] width 220 height 358
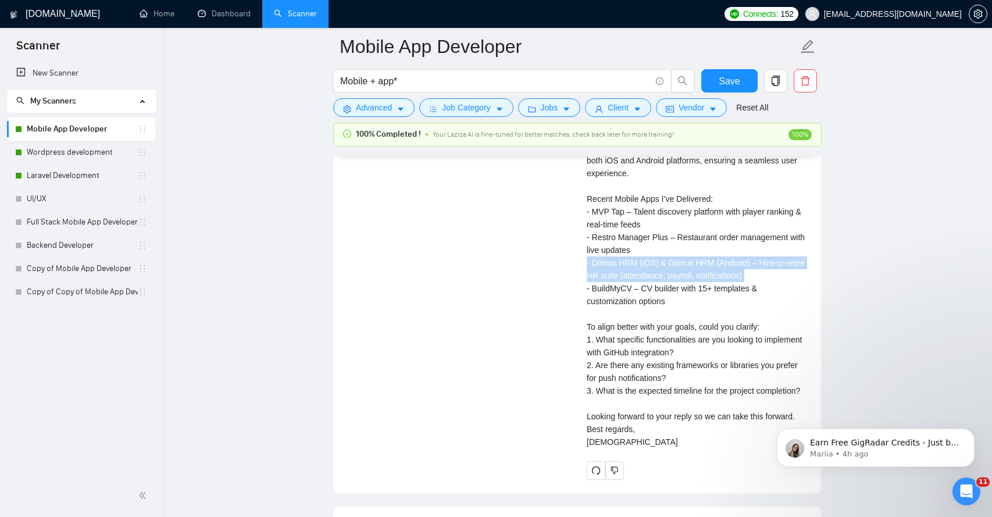
click at [603, 252] on div "Cover letter Hi, Thanks for sharing your project details. I’d love to help you …" at bounding box center [696, 269] width 220 height 358
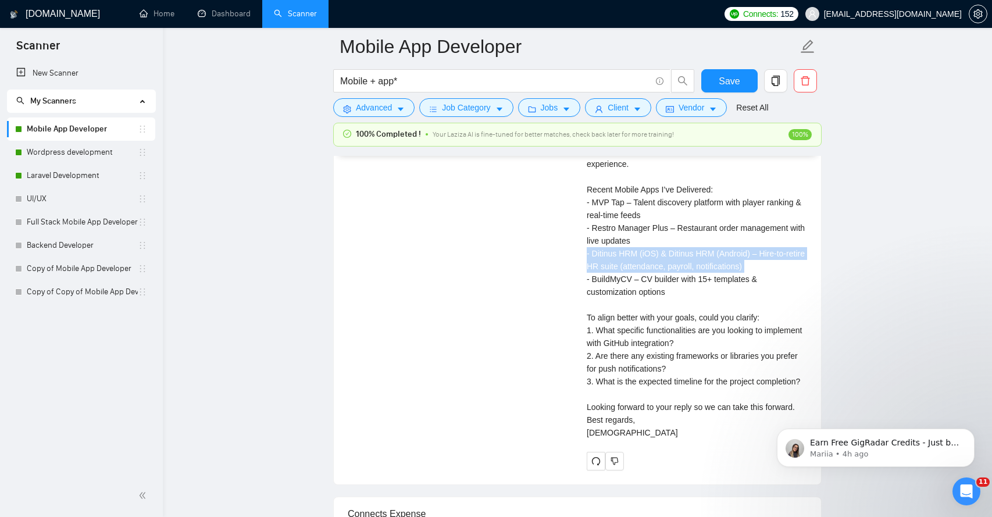
scroll to position [2464, 0]
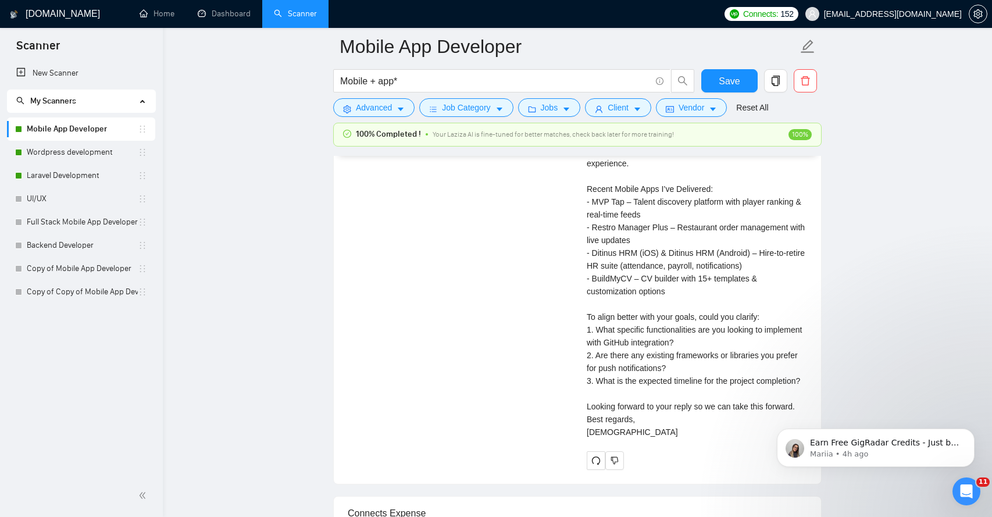
click at [602, 270] on div "Cover letter Hi, Thanks for sharing your project details. I’d love to help you …" at bounding box center [696, 259] width 220 height 358
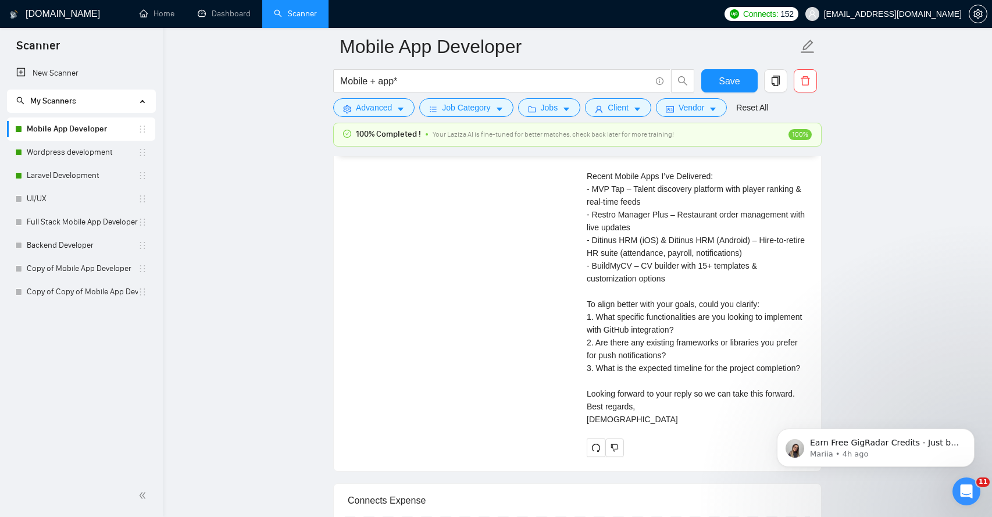
click at [599, 295] on div "Cover letter Hi, Thanks for sharing your project details. I’d love to help you …" at bounding box center [696, 246] width 220 height 358
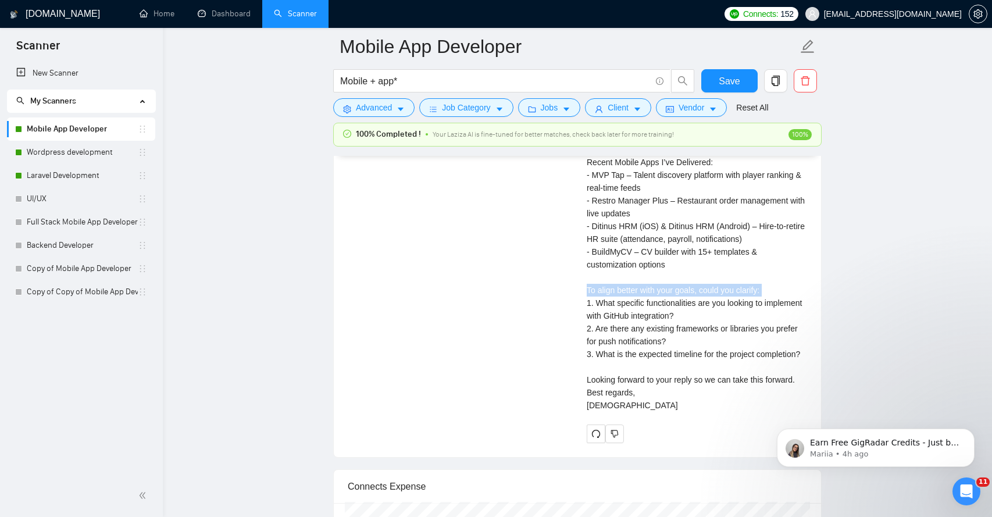
scroll to position [2492, 0]
click at [594, 290] on div "Cover letter Hi, Thanks for sharing your project details. I’d love to help you …" at bounding box center [696, 232] width 220 height 358
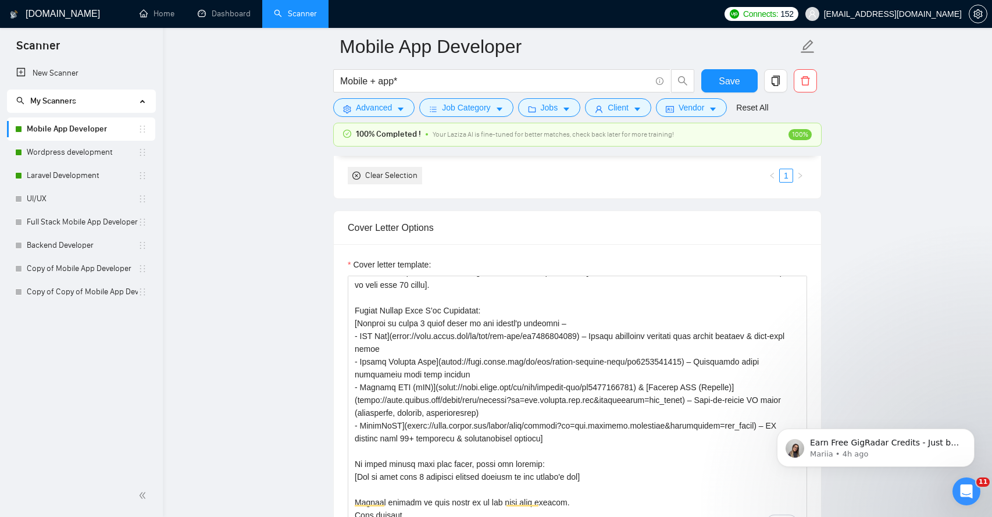
scroll to position [1240, 0]
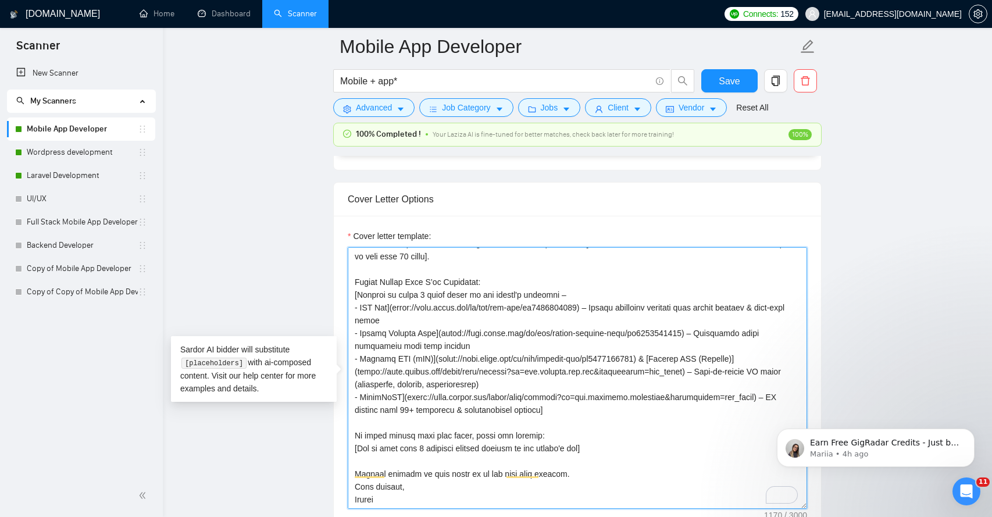
click at [441, 295] on textarea "Cover letter template:" at bounding box center [577, 378] width 459 height 262
type textarea "Lo [Ipsumd sita, co adipiscin], Elitse doe tempori utla etdolor magnaal. E’a mi…"
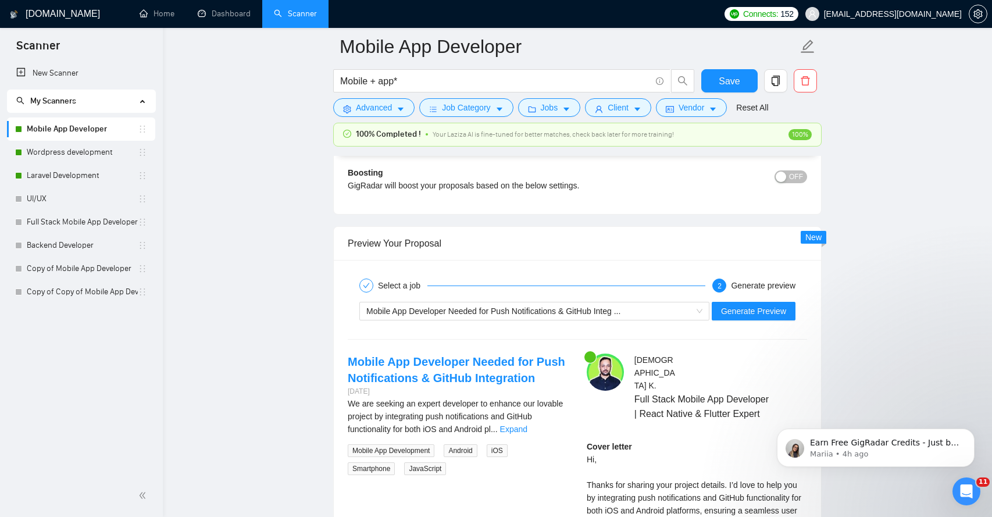
scroll to position [2121, 0]
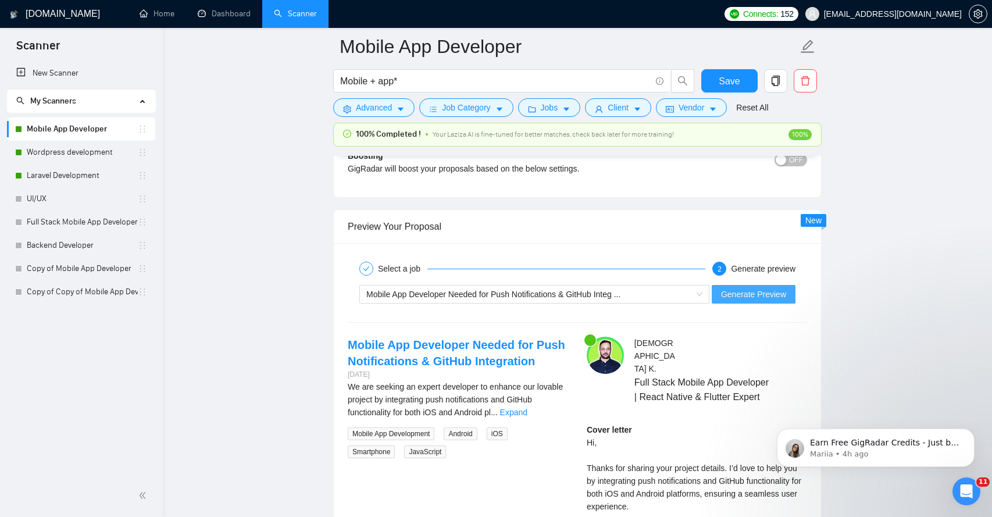
click at [740, 295] on span "Generate Preview" at bounding box center [753, 294] width 65 height 13
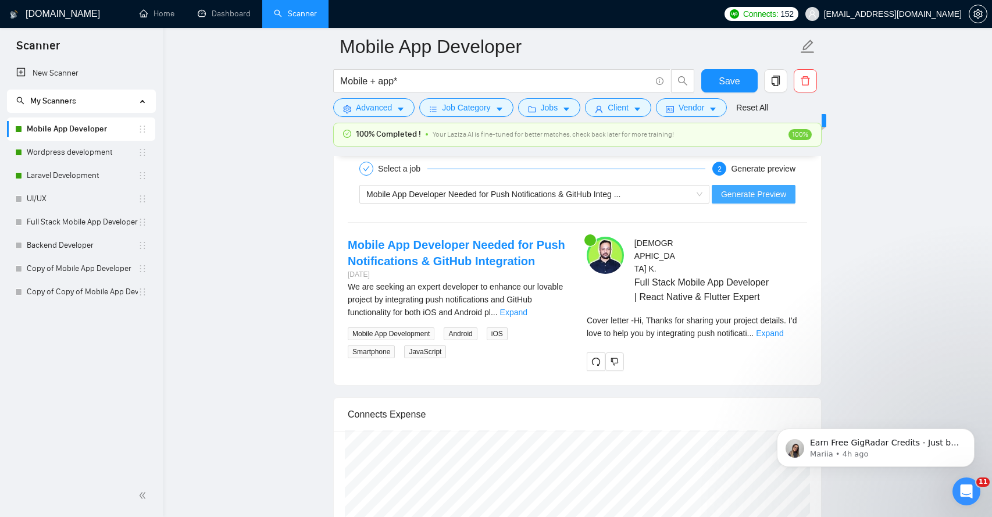
scroll to position [2230, 0]
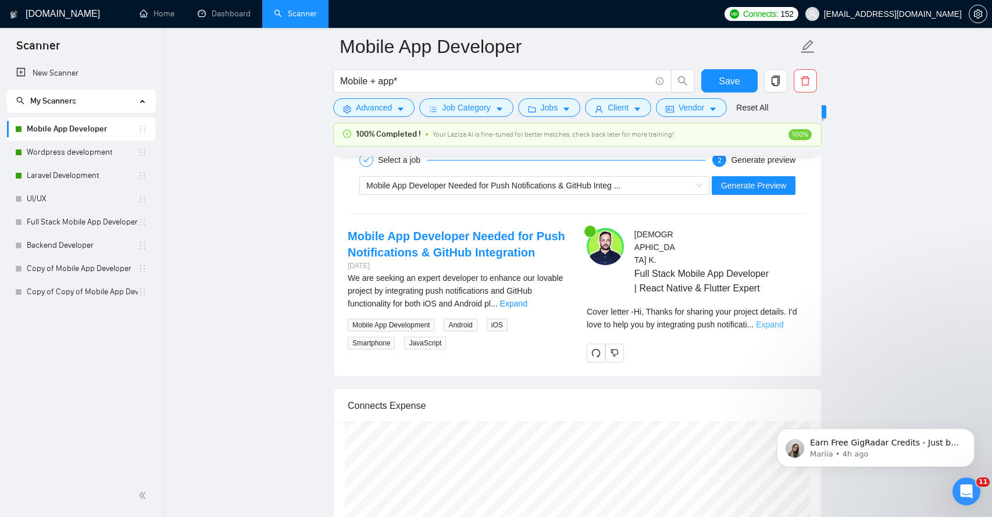
click at [783, 320] on link "Expand" at bounding box center [769, 324] width 27 height 9
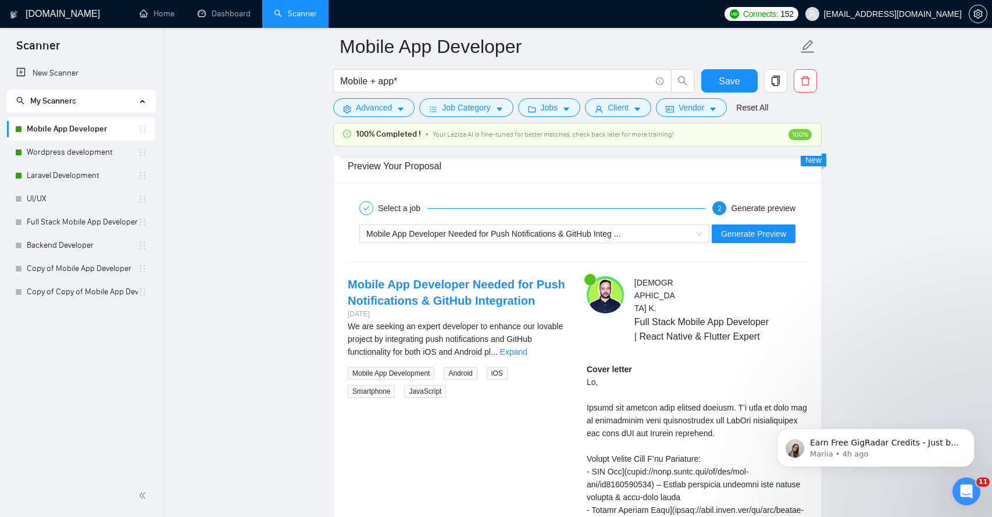
scroll to position [2121, 0]
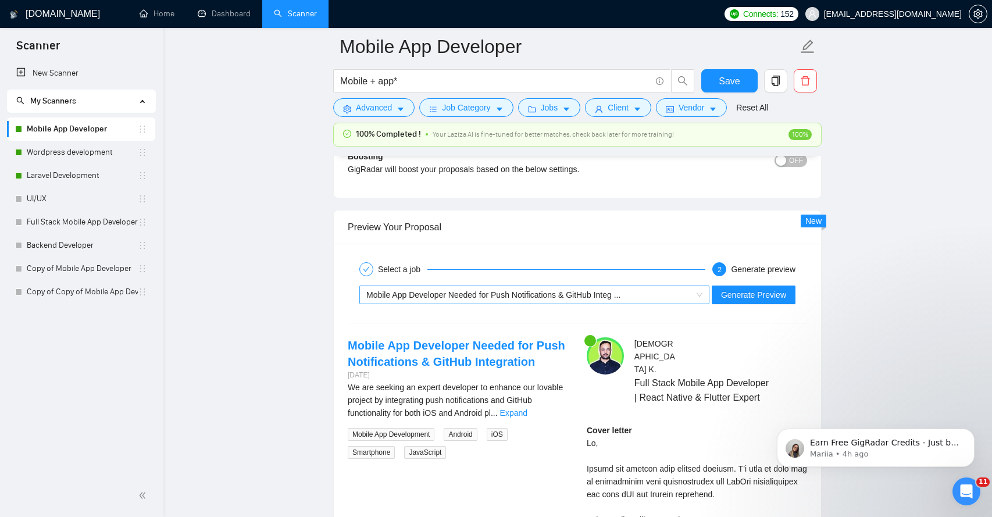
click at [482, 291] on span "Mobile App Developer Needed for Push Notifications & GitHub Integ ..." at bounding box center [493, 294] width 254 height 9
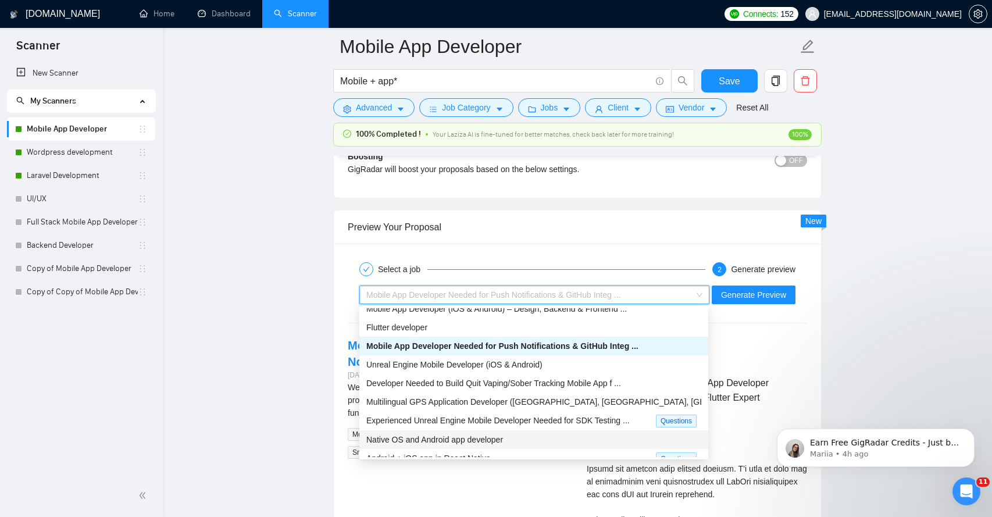
scroll to position [38, 0]
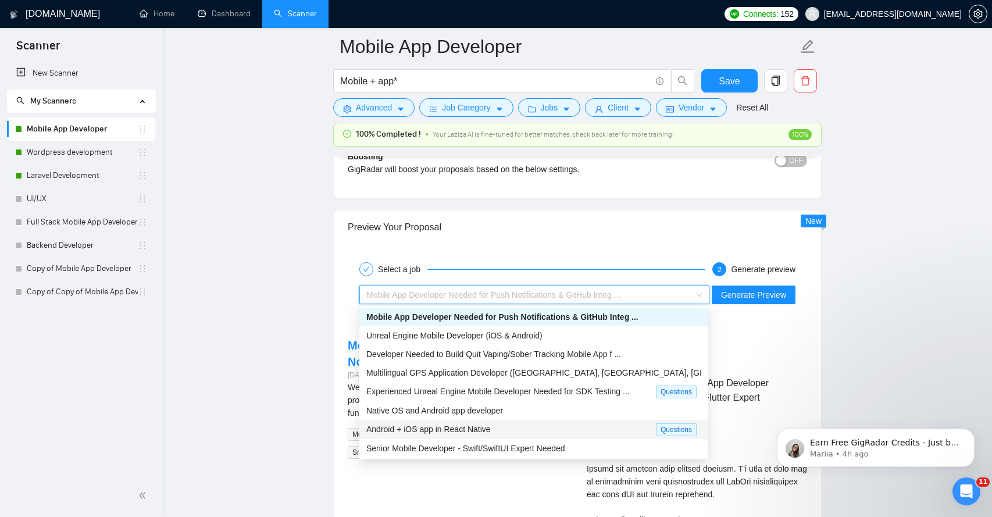
click at [446, 432] on span "Android + iOS app in React Native" at bounding box center [428, 428] width 124 height 9
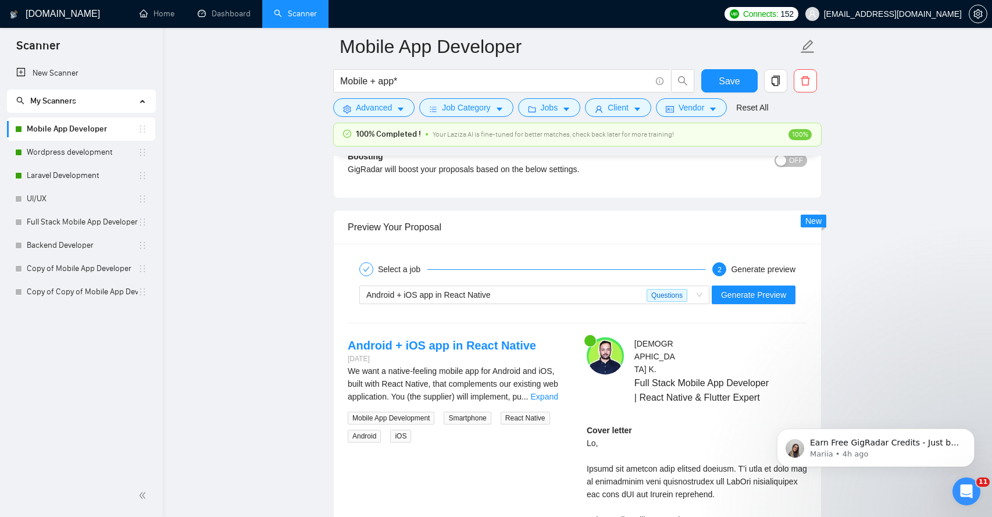
click at [757, 299] on span "Generate Preview" at bounding box center [753, 294] width 65 height 13
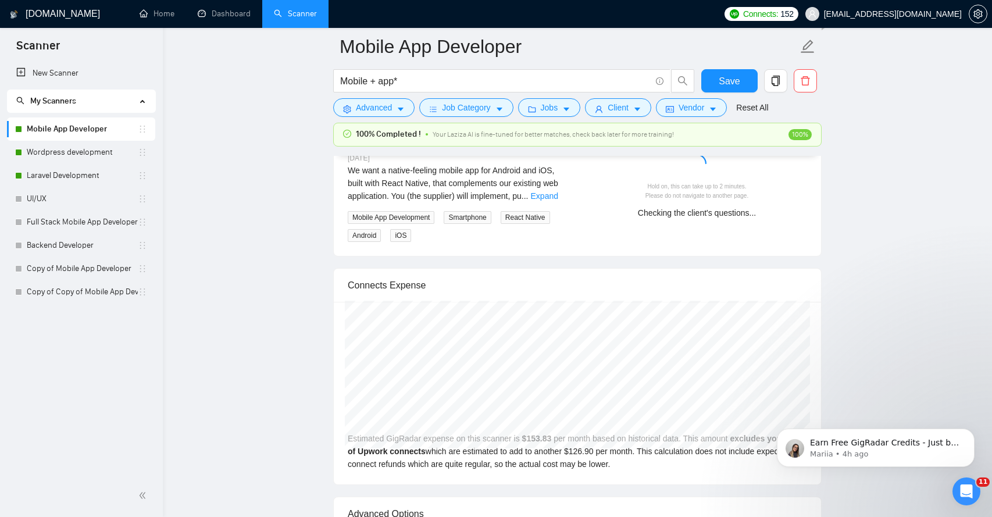
scroll to position [2321, 0]
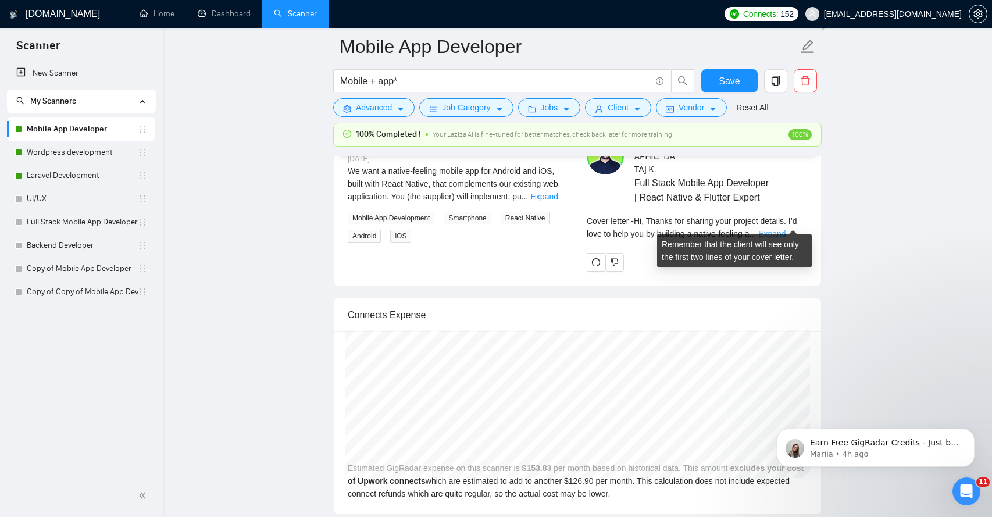
click at [785, 229] on link "Expand" at bounding box center [771, 233] width 27 height 9
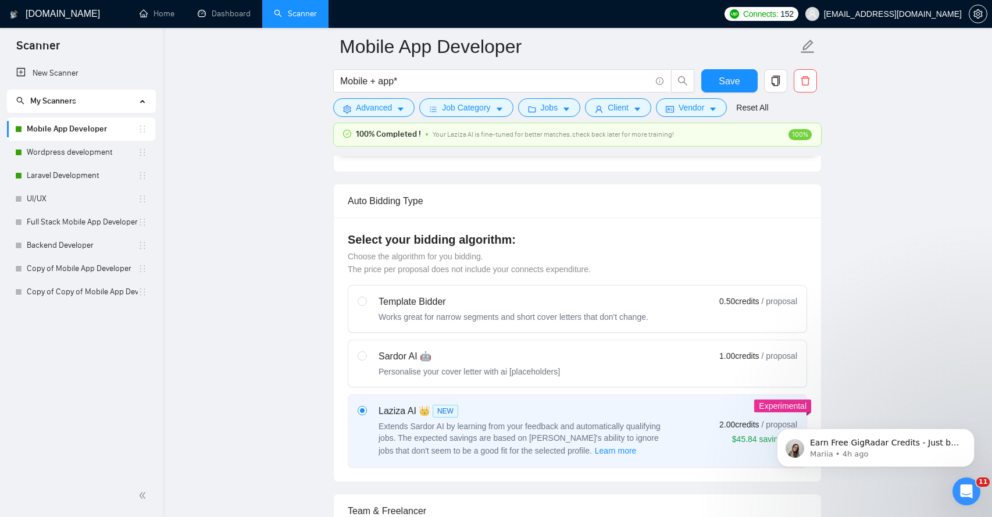
scroll to position [0, 0]
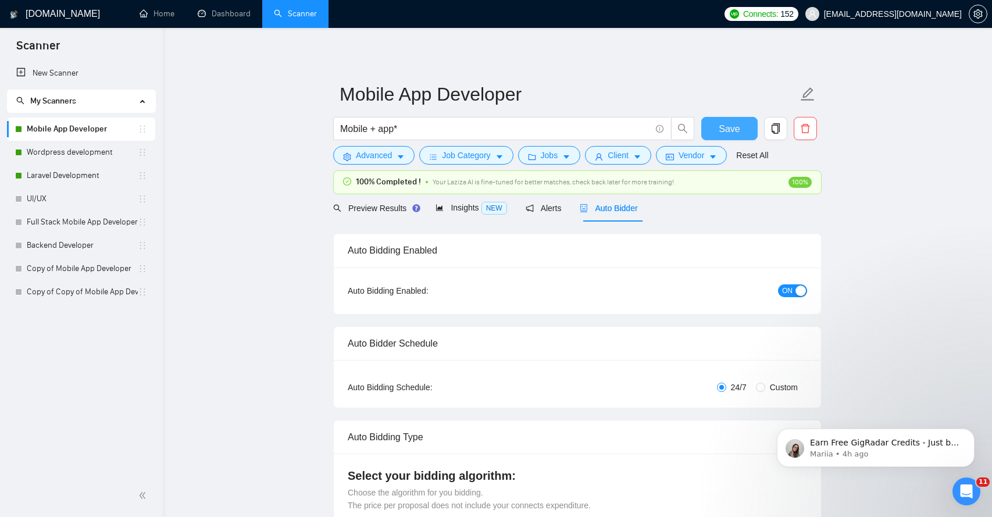
click at [733, 126] on span "Save" at bounding box center [728, 128] width 21 height 15
click at [72, 148] on link "Wordpress development" at bounding box center [82, 152] width 111 height 23
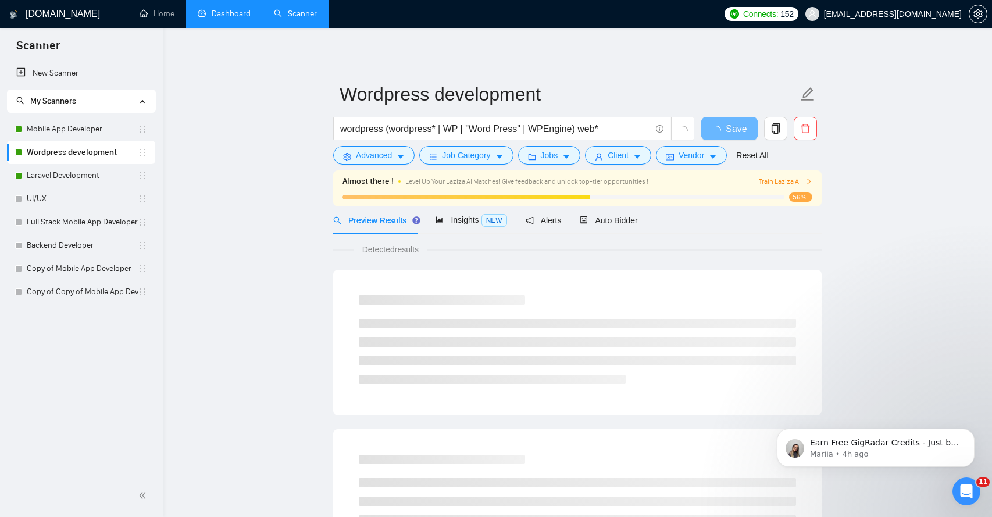
click at [227, 17] on link "Dashboard" at bounding box center [224, 14] width 53 height 10
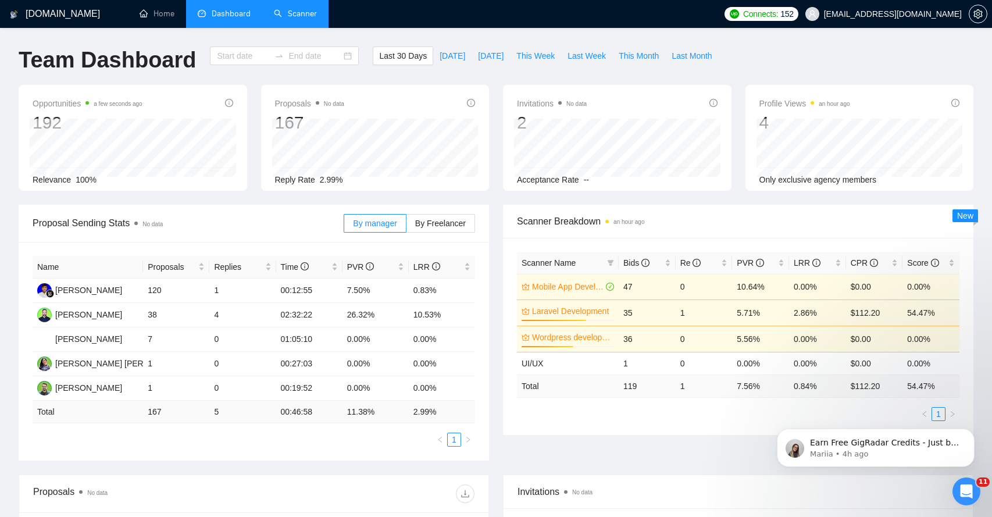
type input "[DATE]"
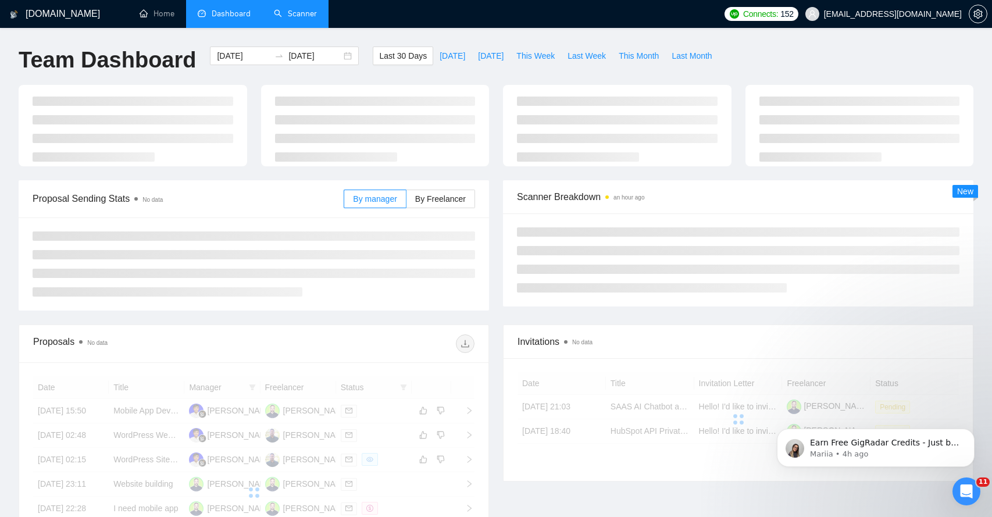
click at [275, 14] on link "Scanner" at bounding box center [295, 14] width 43 height 10
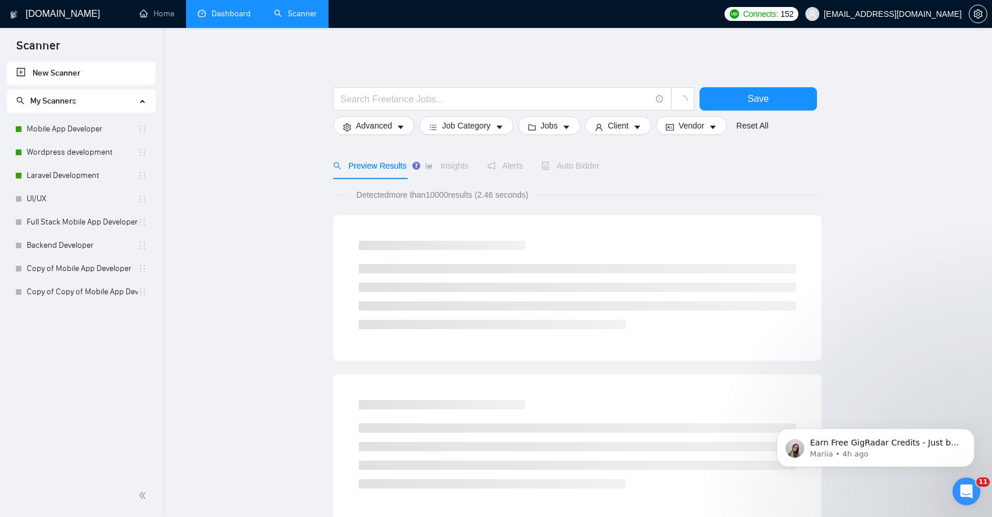
click at [239, 15] on link "Dashboard" at bounding box center [224, 14] width 53 height 10
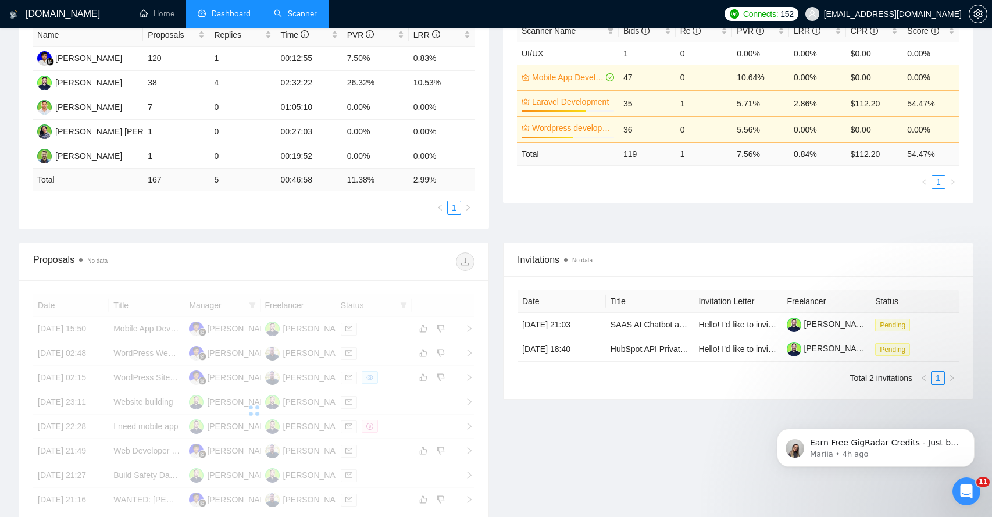
scroll to position [314, 0]
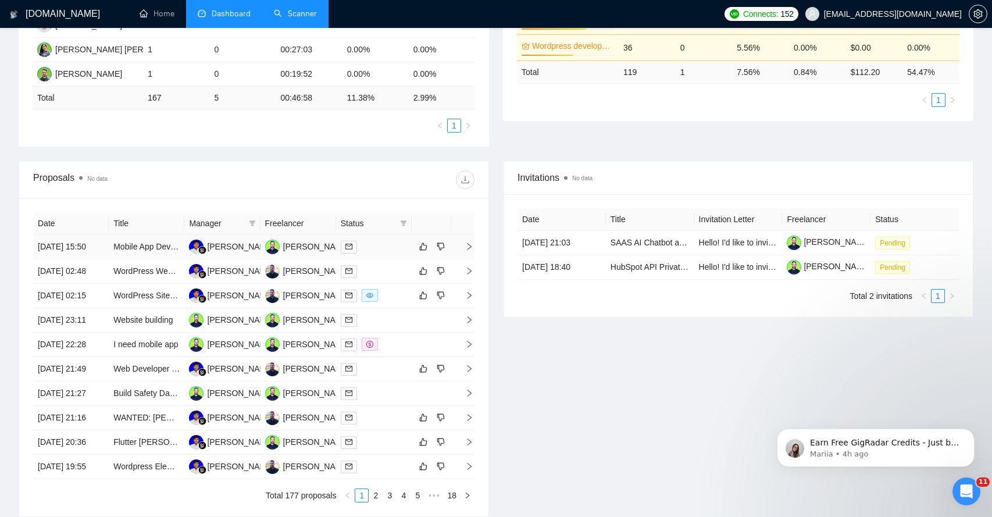
click at [472, 249] on icon "right" at bounding box center [469, 246] width 8 height 8
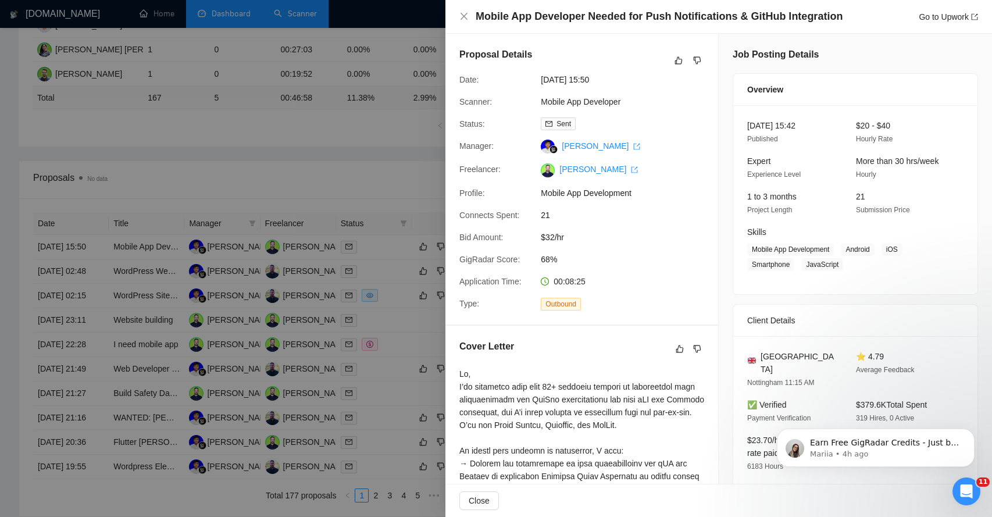
click at [369, 191] on div at bounding box center [496, 258] width 992 height 517
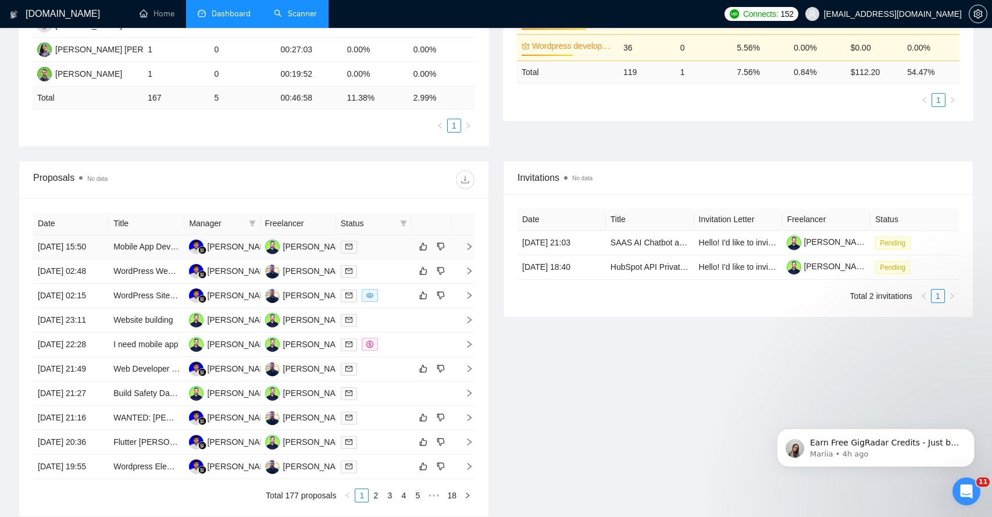
scroll to position [0, 0]
